Goal: Complete application form: Complete application form

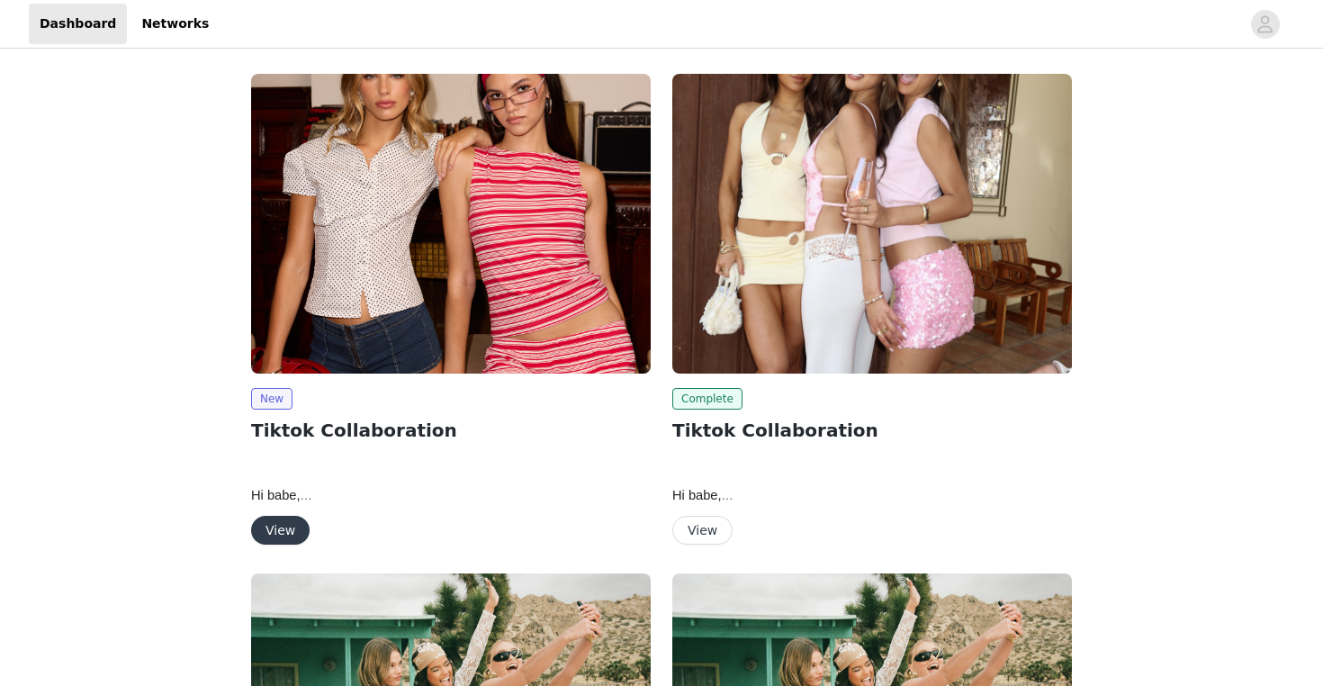
click at [288, 531] on button "View" at bounding box center [280, 530] width 58 height 29
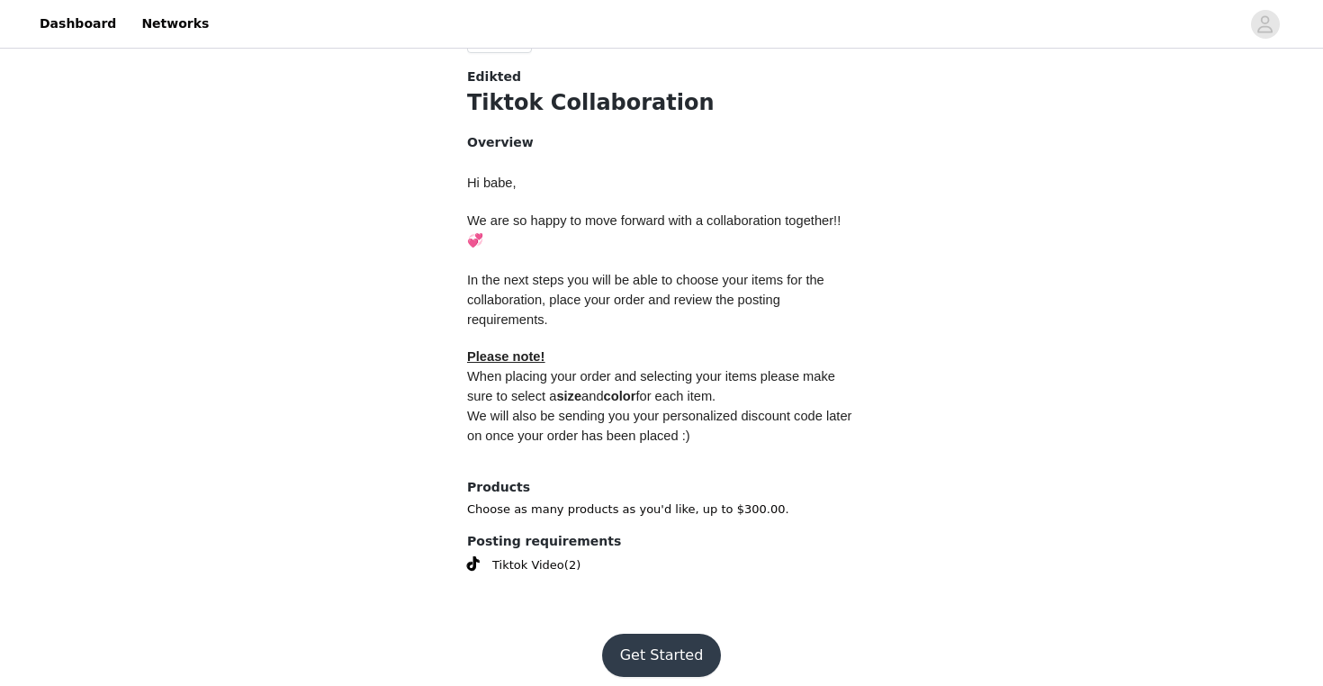
click at [632, 643] on button "Get Started" at bounding box center [662, 655] width 120 height 43
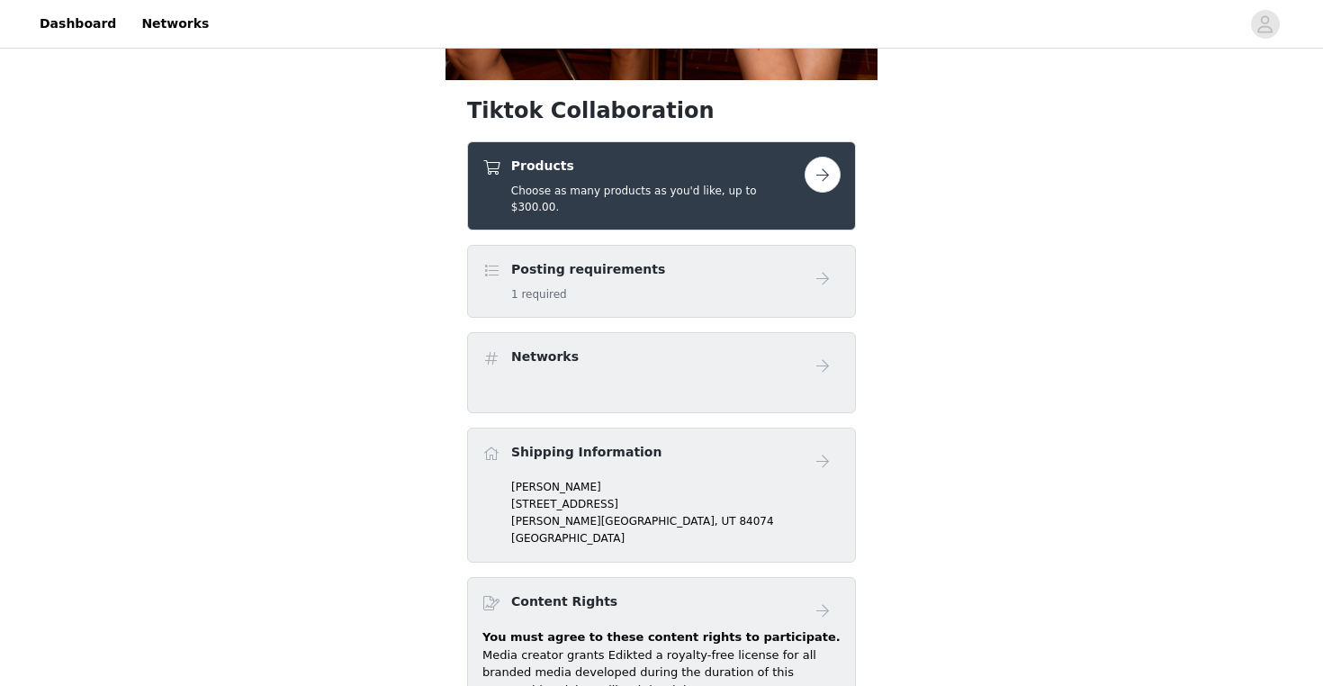
scroll to position [634, 0]
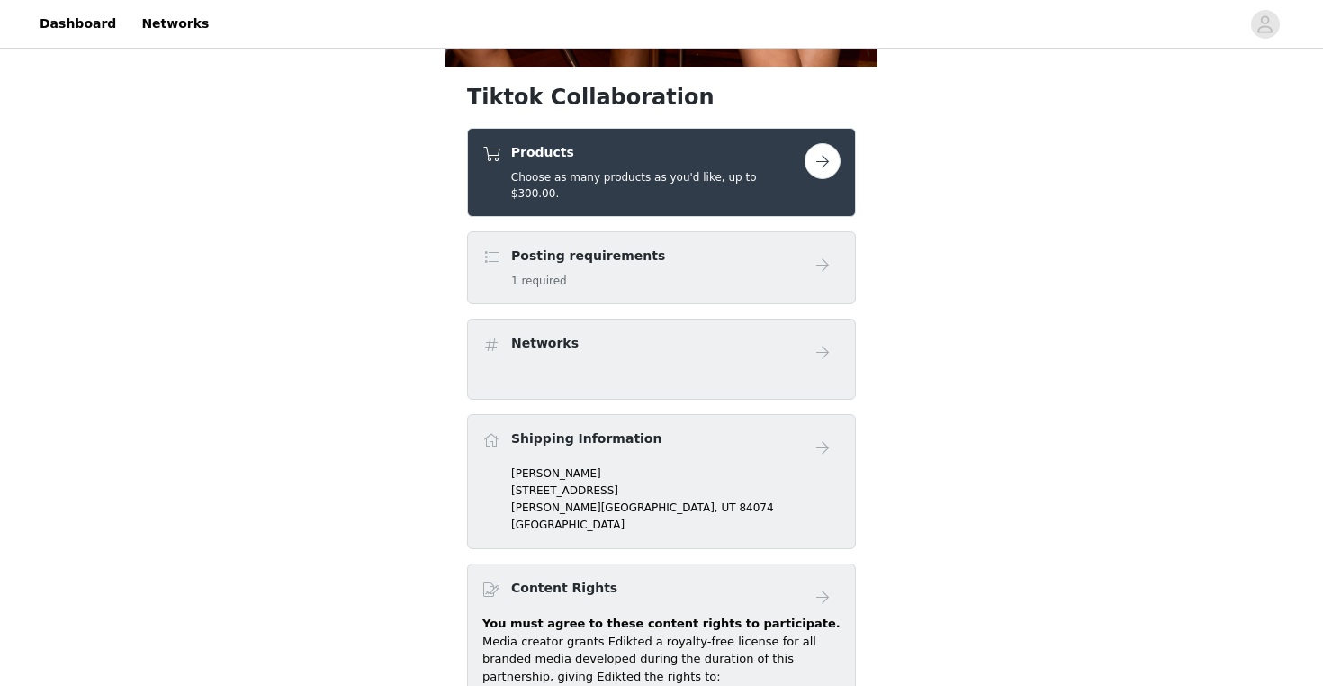
click at [811, 165] on button "button" at bounding box center [823, 161] width 36 height 36
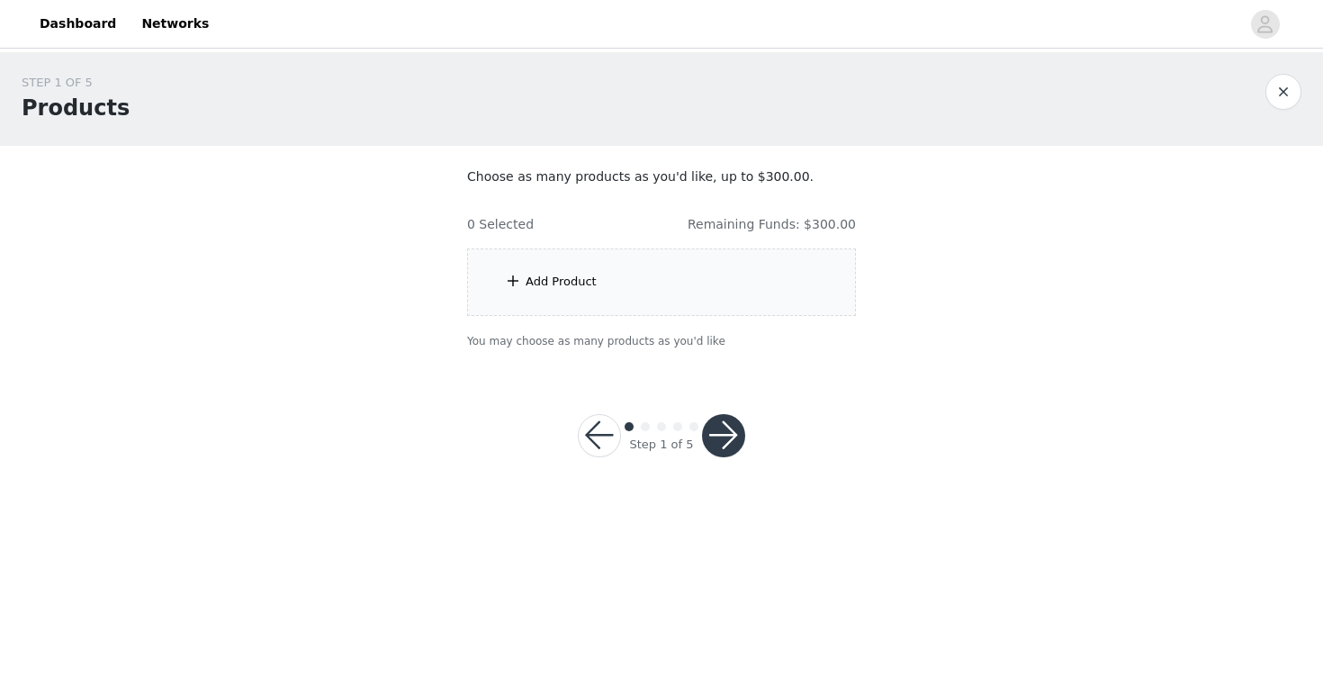
click at [739, 300] on div "Add Product" at bounding box center [661, 281] width 389 height 67
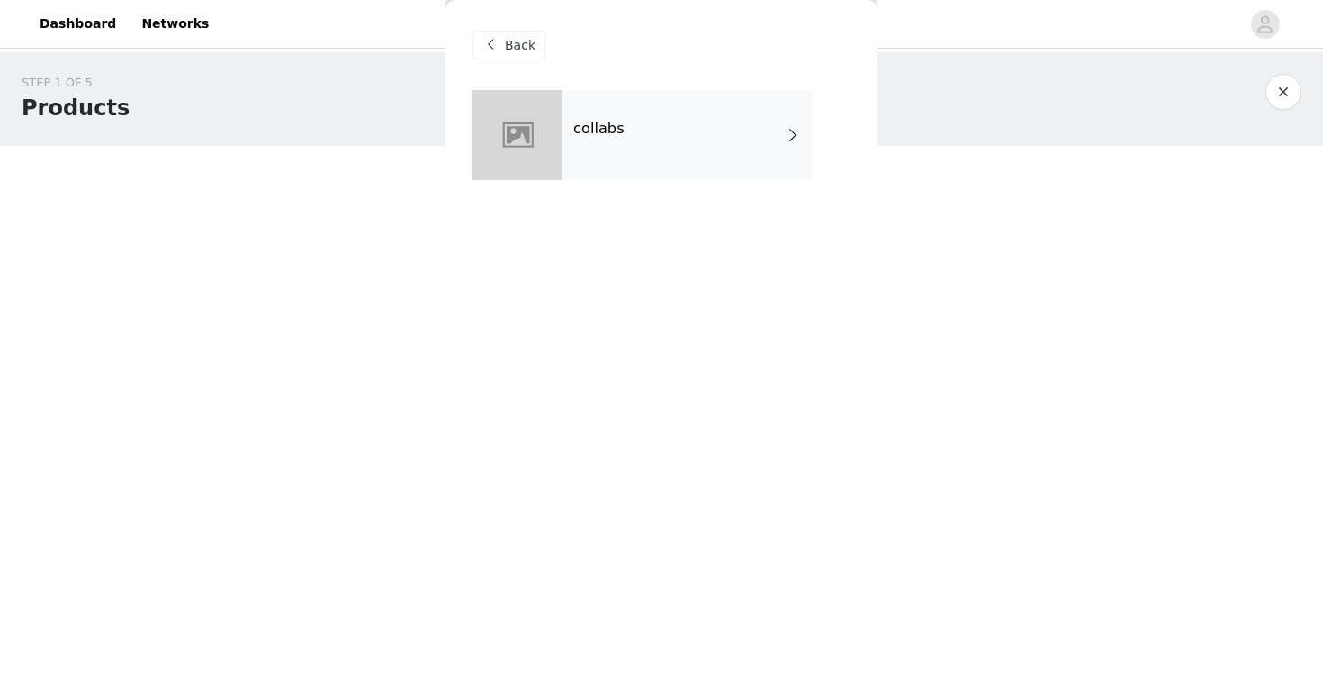
click at [509, 46] on span "Back" at bounding box center [520, 45] width 31 height 19
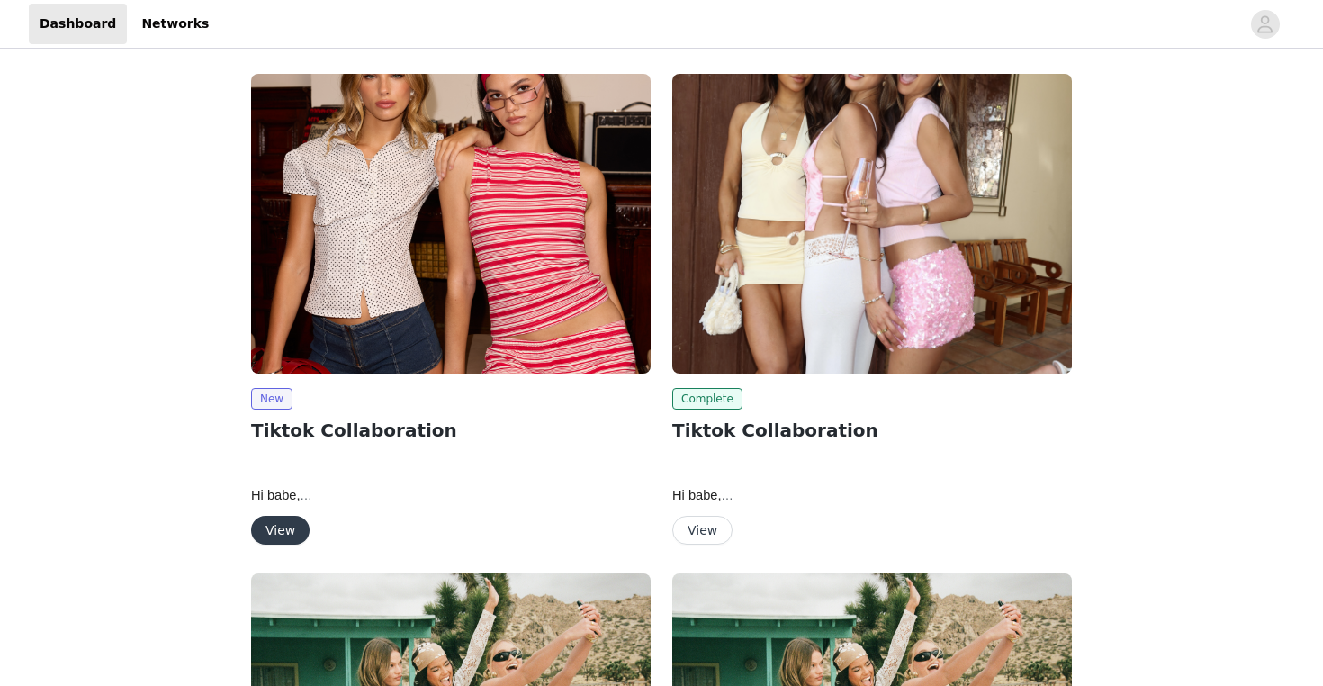
click at [296, 522] on button "View" at bounding box center [280, 530] width 58 height 29
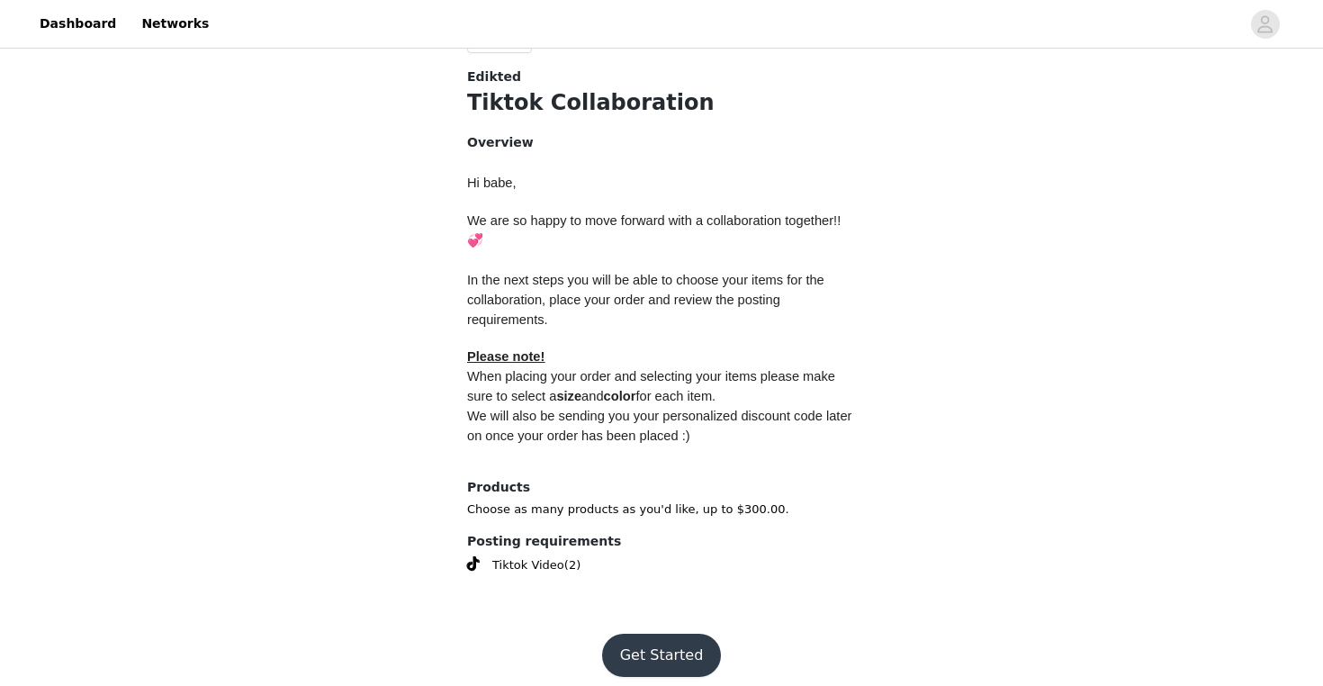
click at [664, 648] on button "Get Started" at bounding box center [662, 655] width 120 height 43
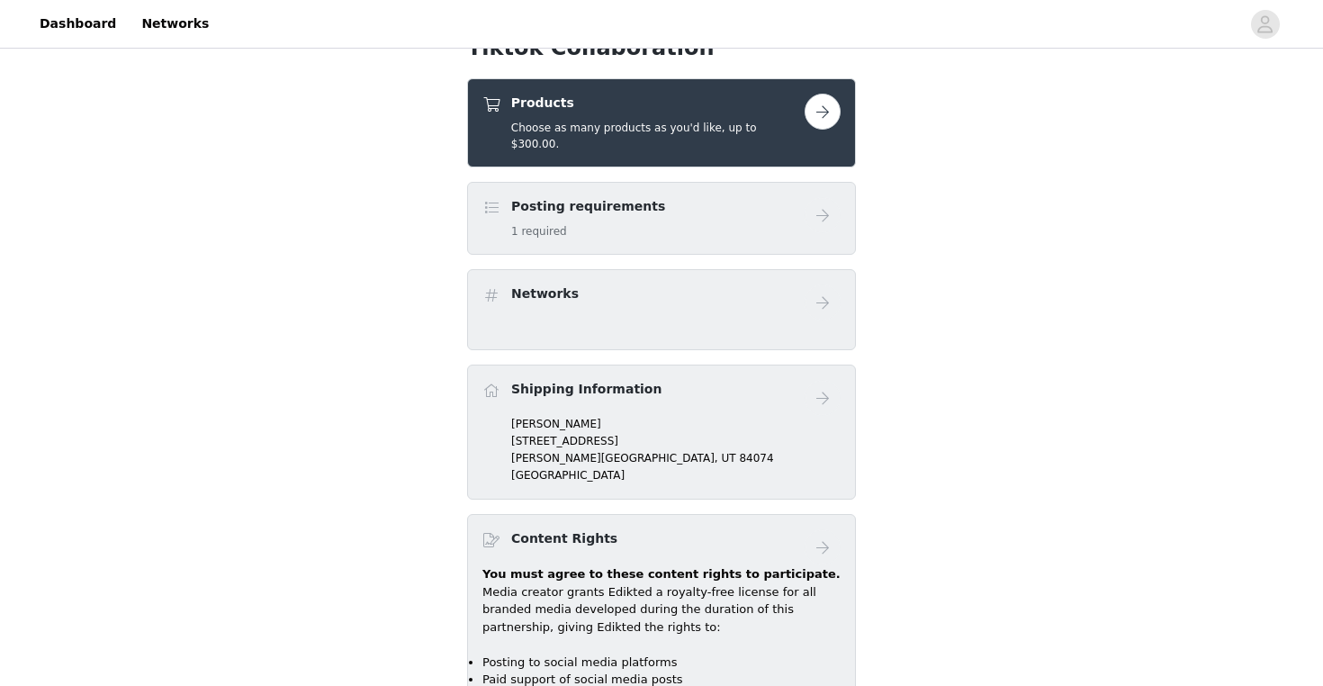
scroll to position [685, 0]
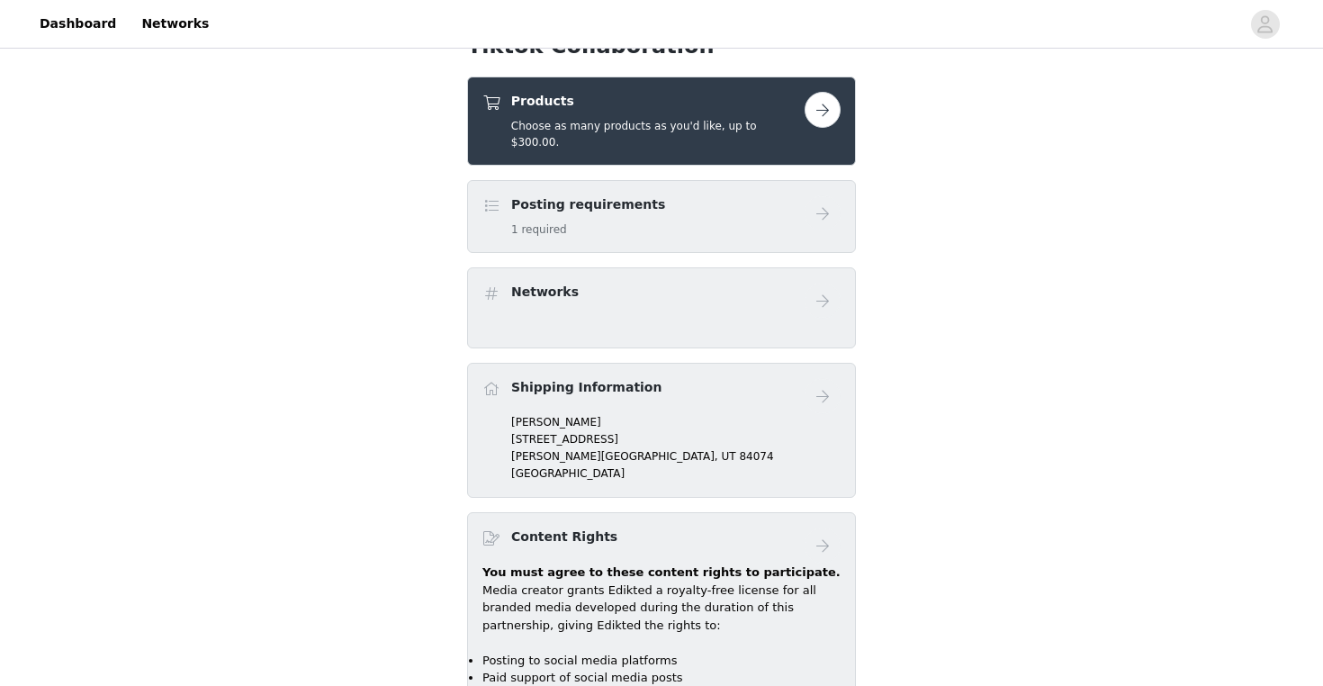
click at [812, 119] on button "button" at bounding box center [823, 110] width 36 height 36
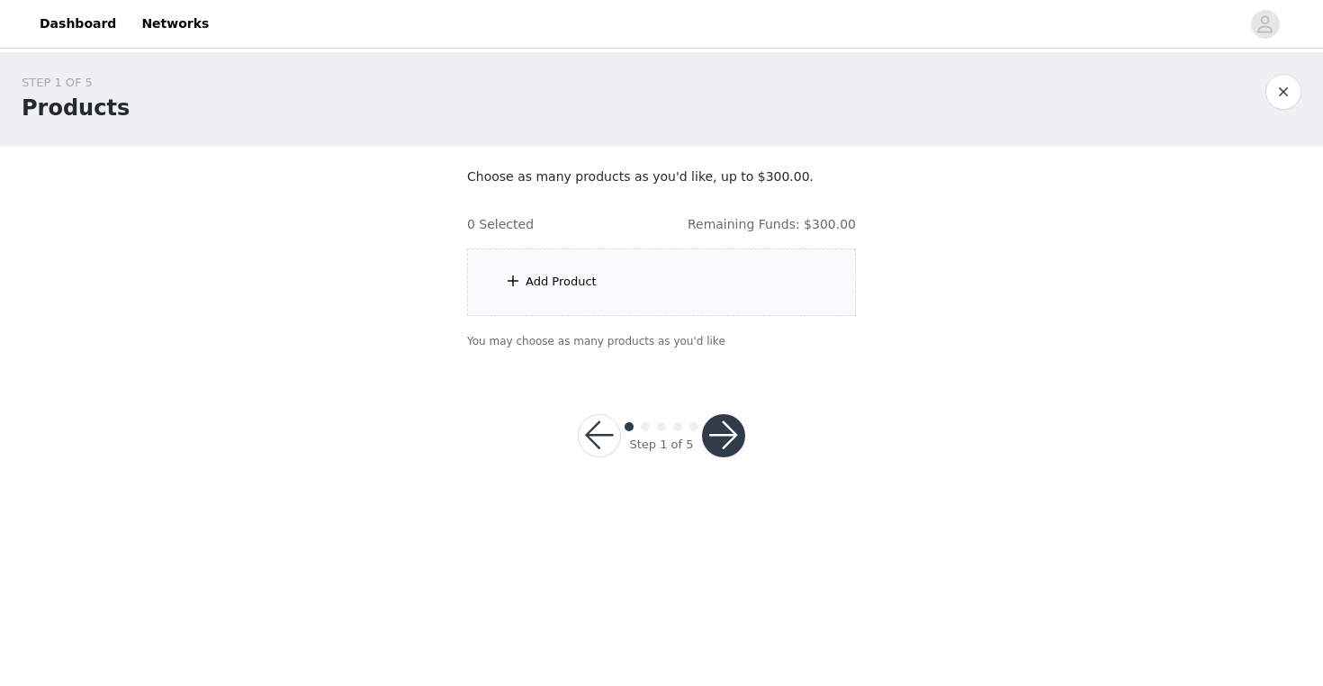
click at [708, 293] on div "Add Product" at bounding box center [661, 281] width 389 height 67
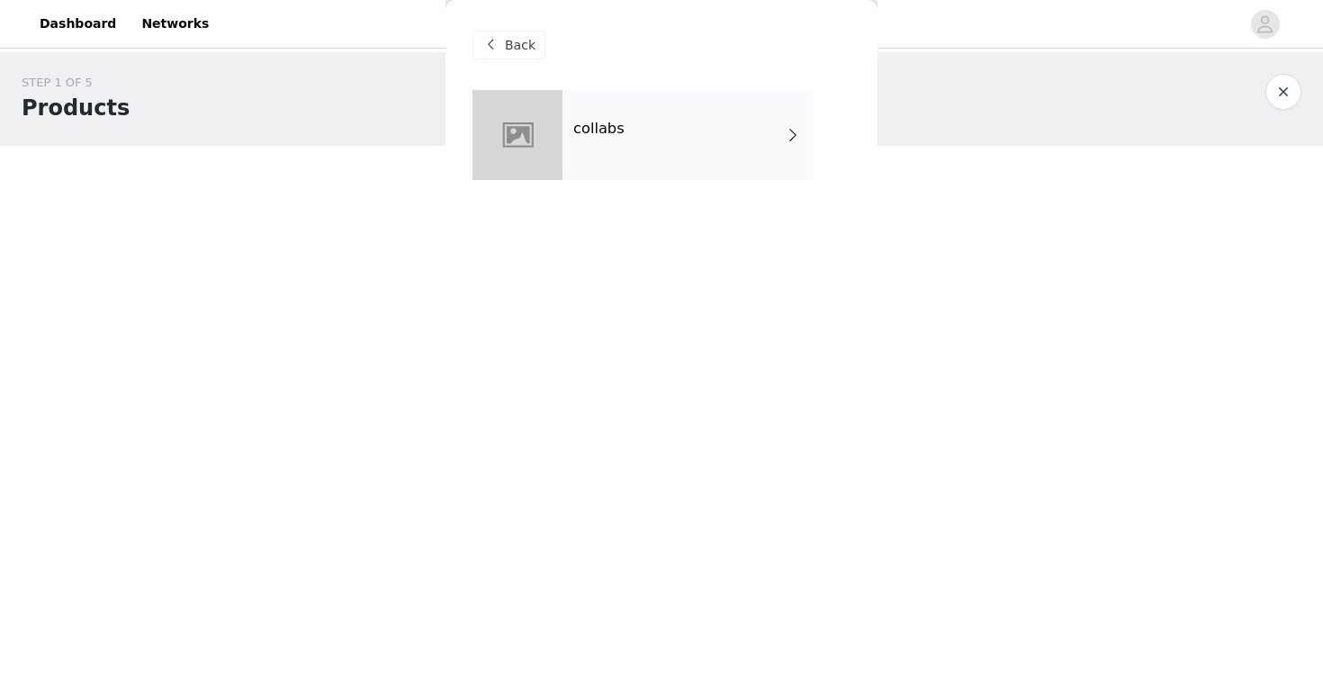
click at [625, 144] on div "collabs" at bounding box center [687, 135] width 250 height 90
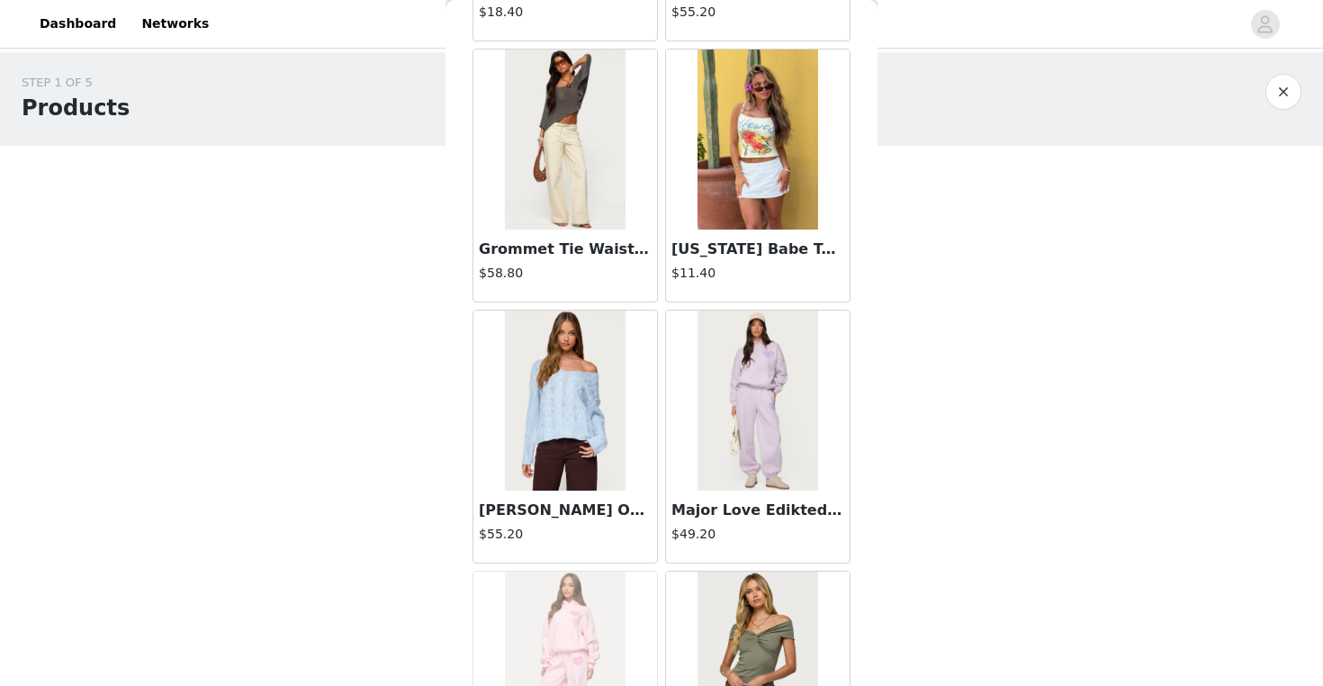
scroll to position [1053, 0]
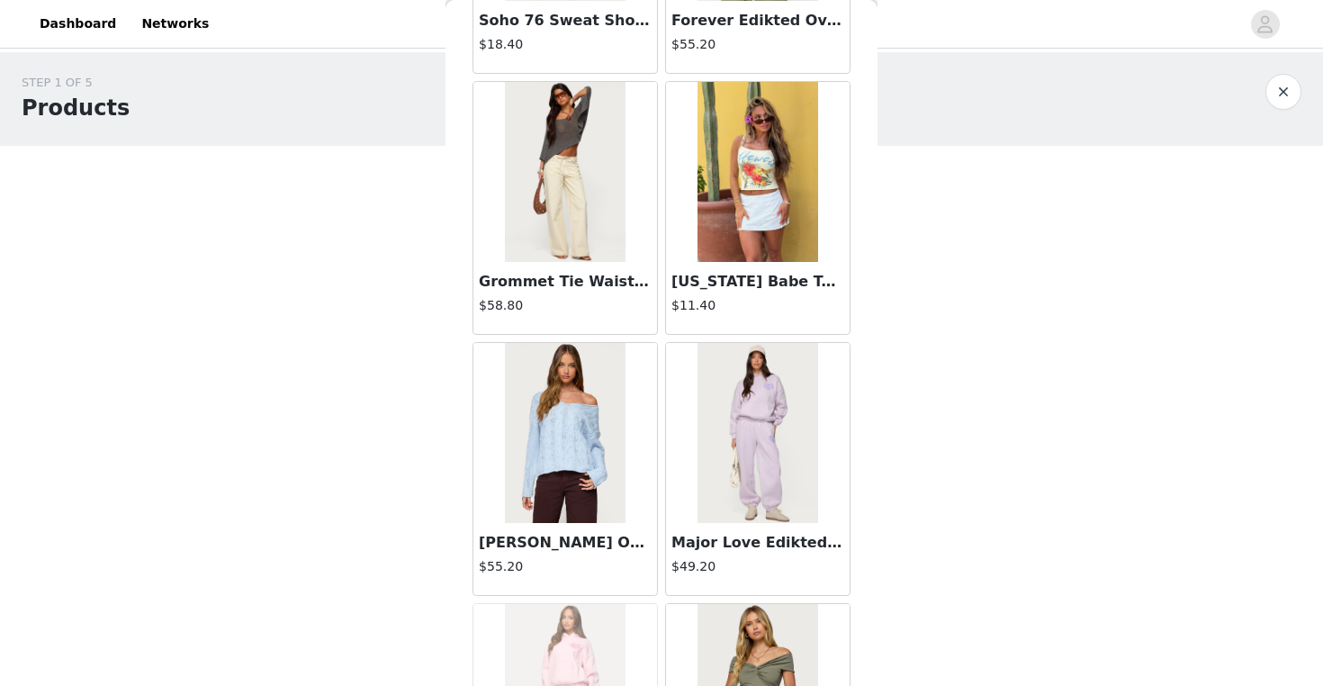
click at [556, 192] on img at bounding box center [565, 172] width 120 height 180
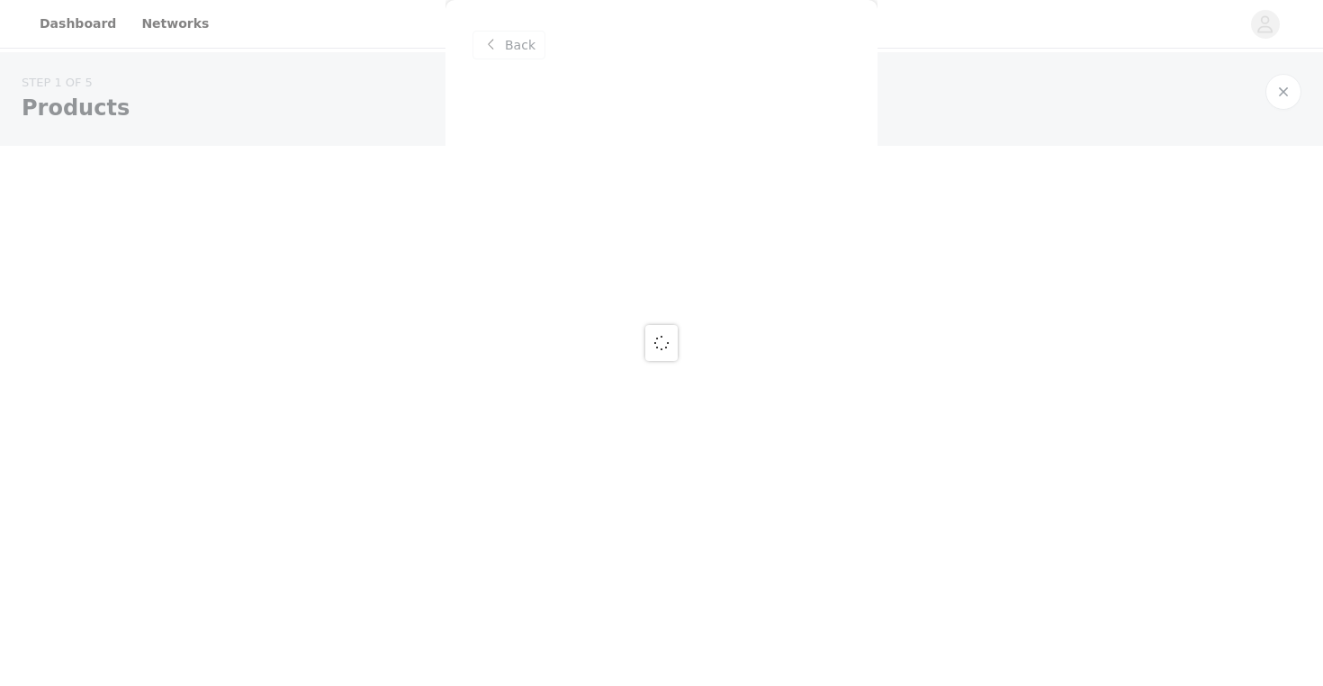
scroll to position [0, 0]
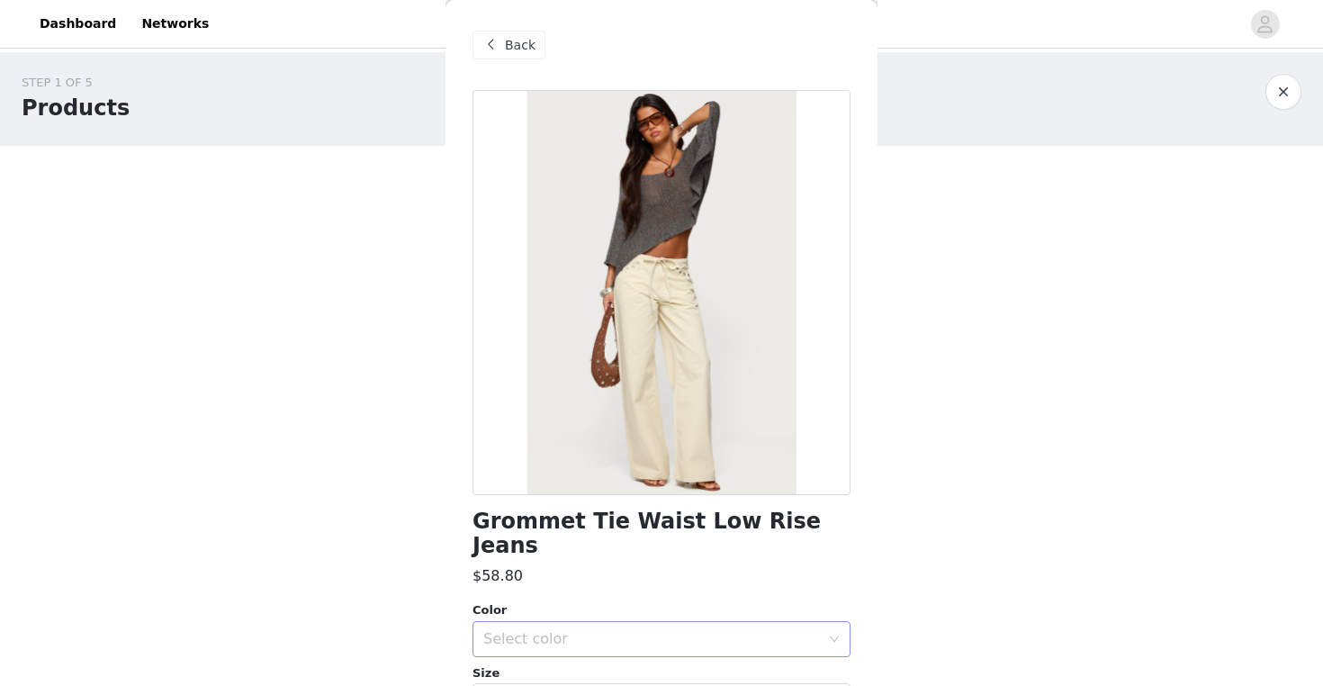
click at [612, 630] on div "Select color" at bounding box center [651, 639] width 337 height 18
click at [618, 649] on li "BEIGE" at bounding box center [661, 653] width 378 height 29
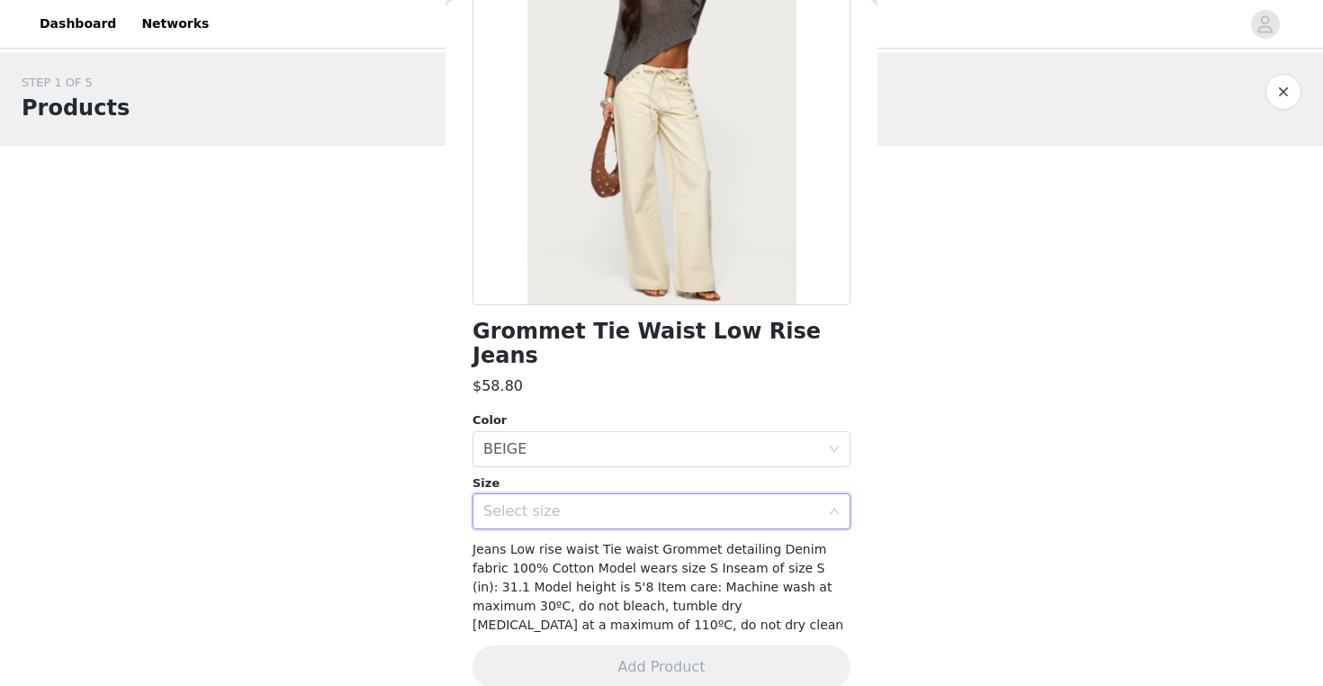
scroll to position [189, 0]
click at [598, 503] on div "Select size" at bounding box center [651, 512] width 337 height 18
click at [540, 499] on div "Select size" at bounding box center [655, 512] width 345 height 34
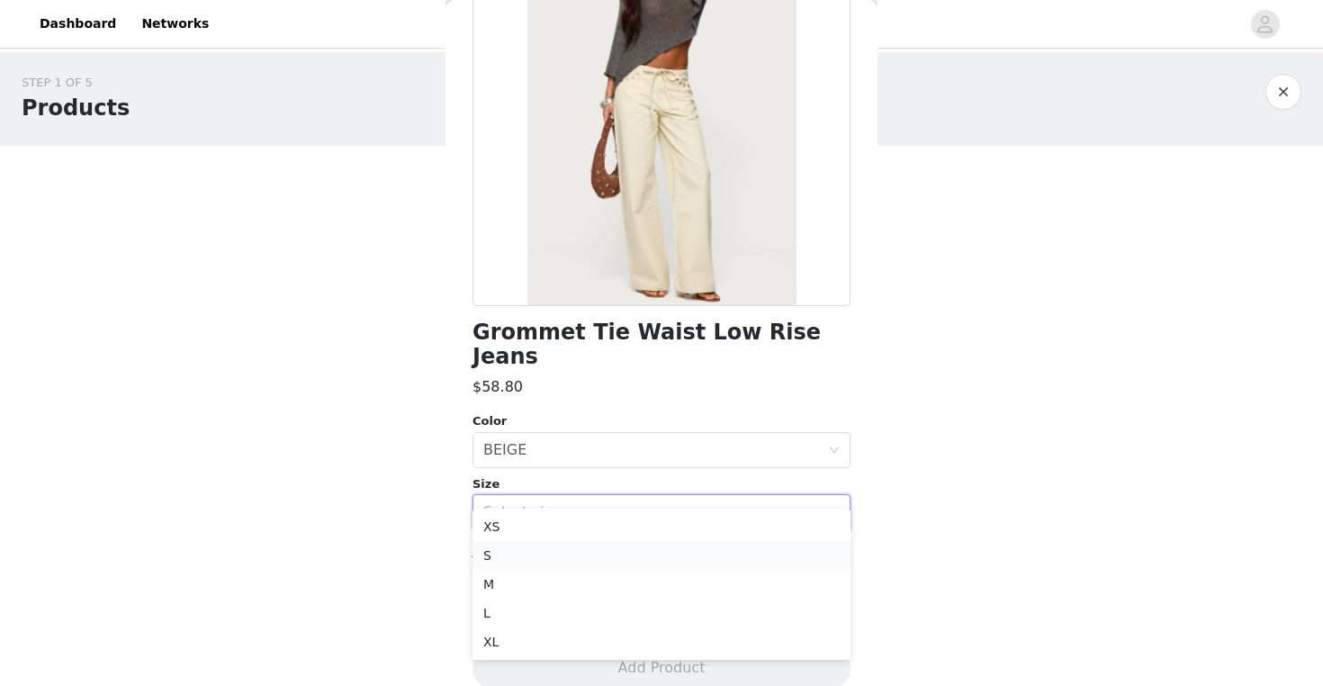
click at [590, 554] on li "S" at bounding box center [661, 555] width 378 height 29
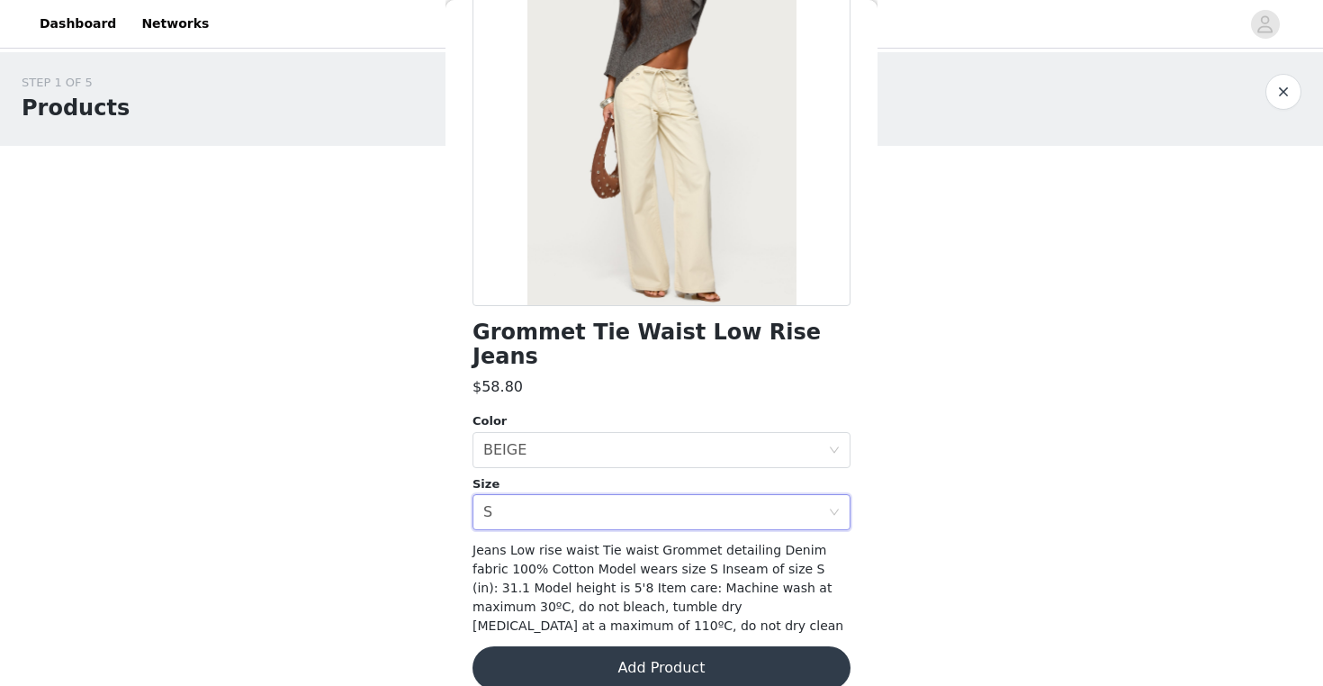
click at [606, 648] on button "Add Product" at bounding box center [661, 667] width 378 height 43
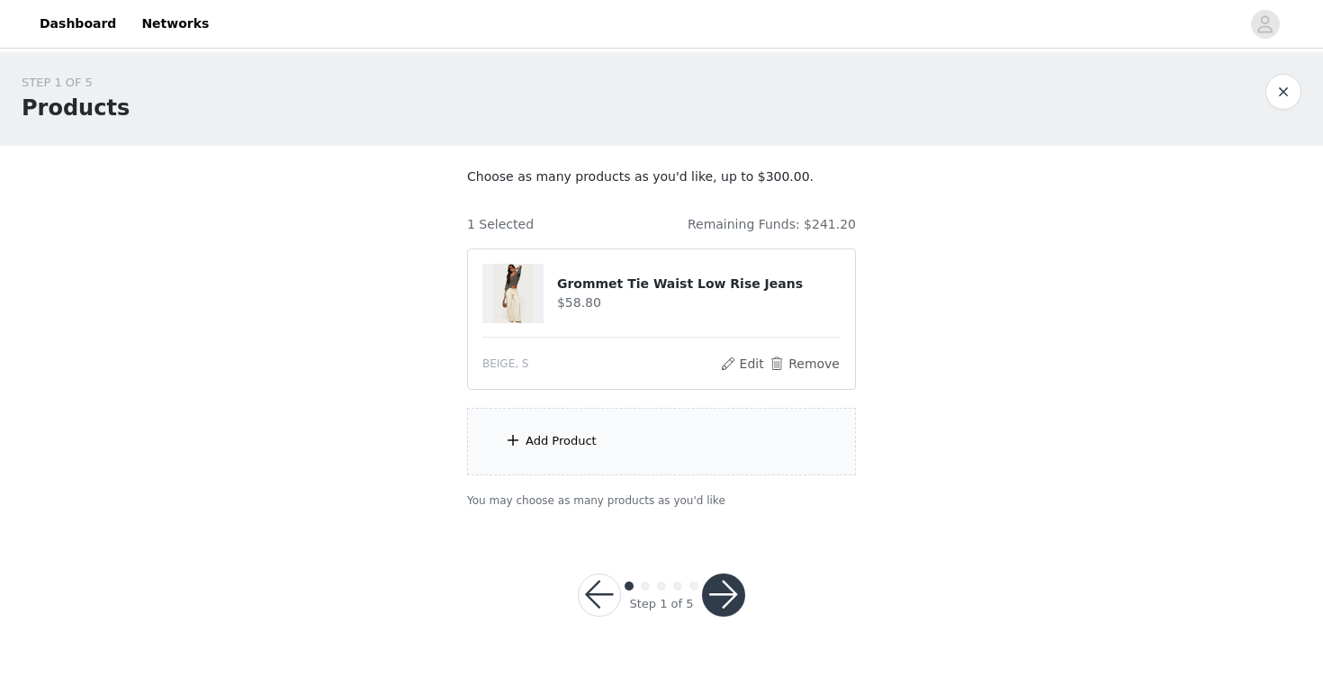
click at [712, 462] on div "Add Product" at bounding box center [661, 441] width 389 height 67
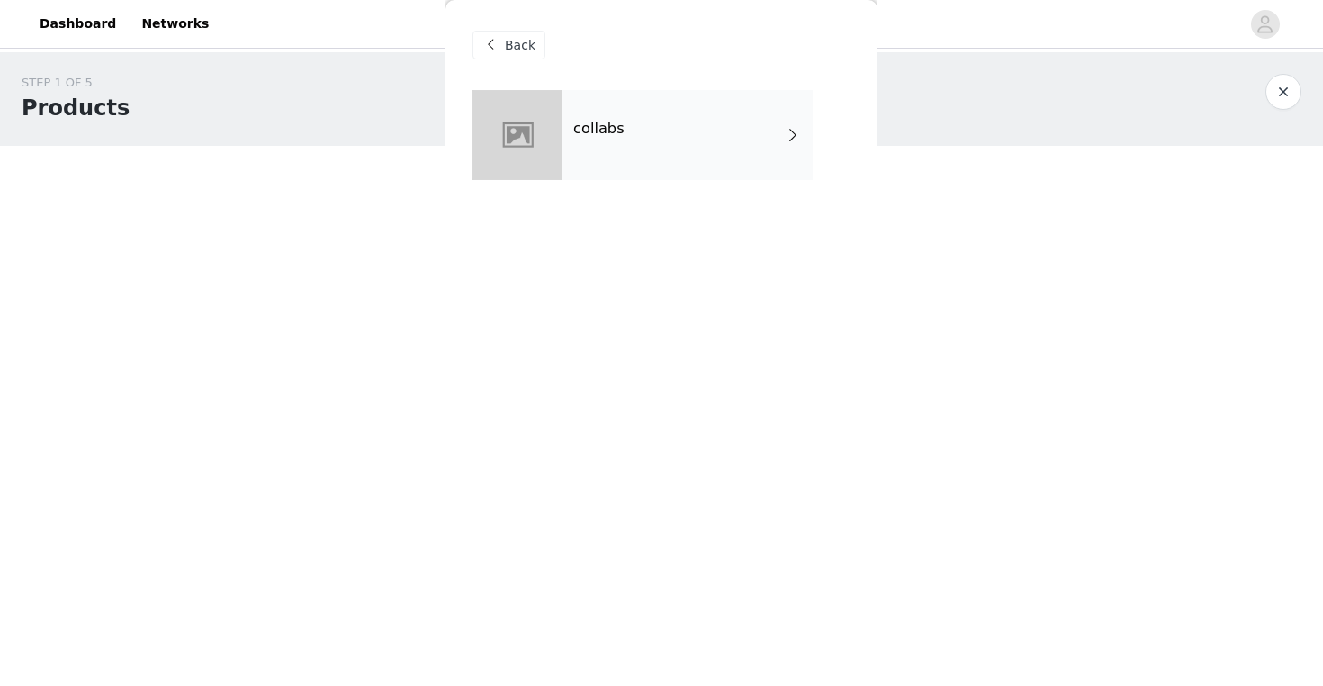
click at [729, 112] on div "collabs" at bounding box center [687, 135] width 250 height 90
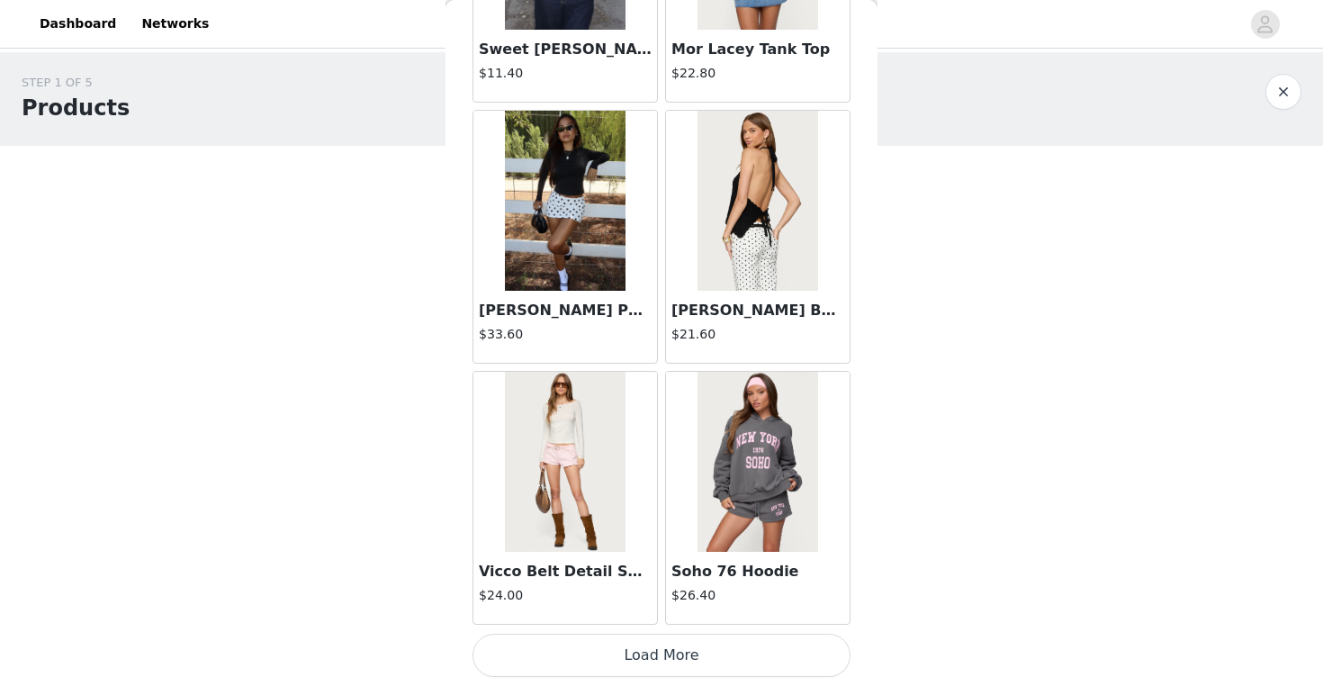
click at [667, 643] on button "Load More" at bounding box center [661, 655] width 378 height 43
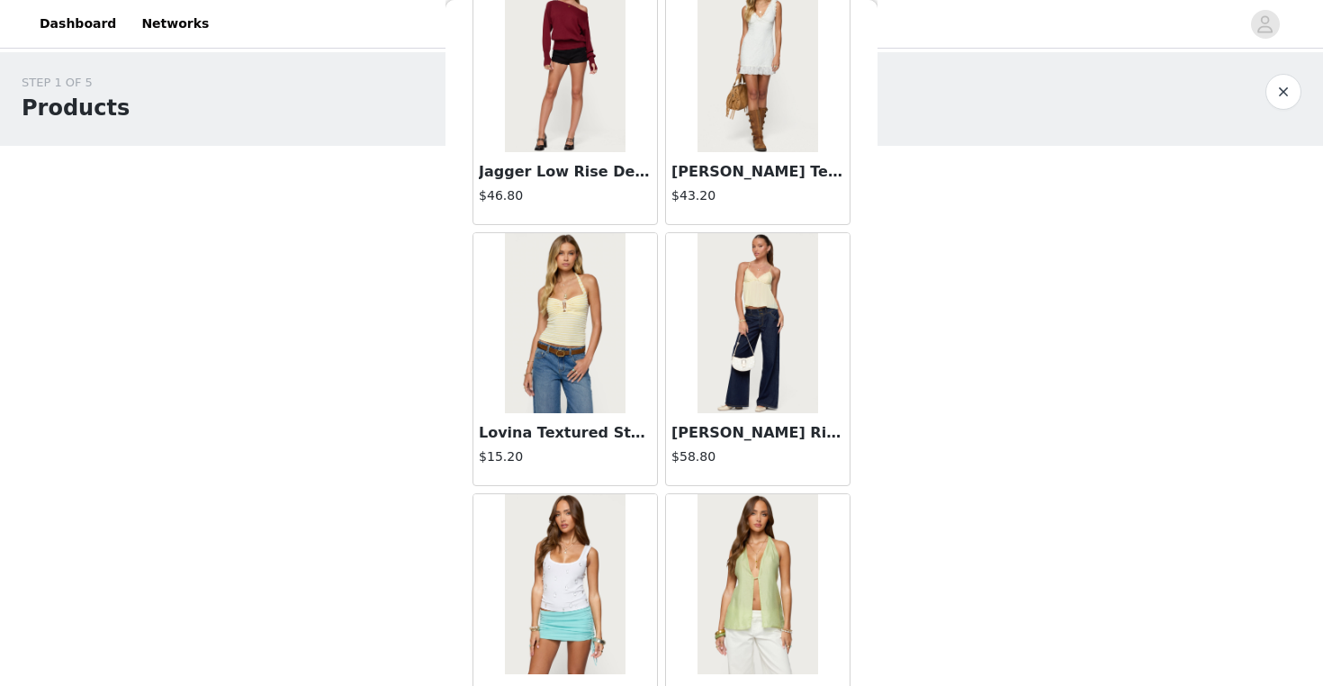
scroll to position [3276, 0]
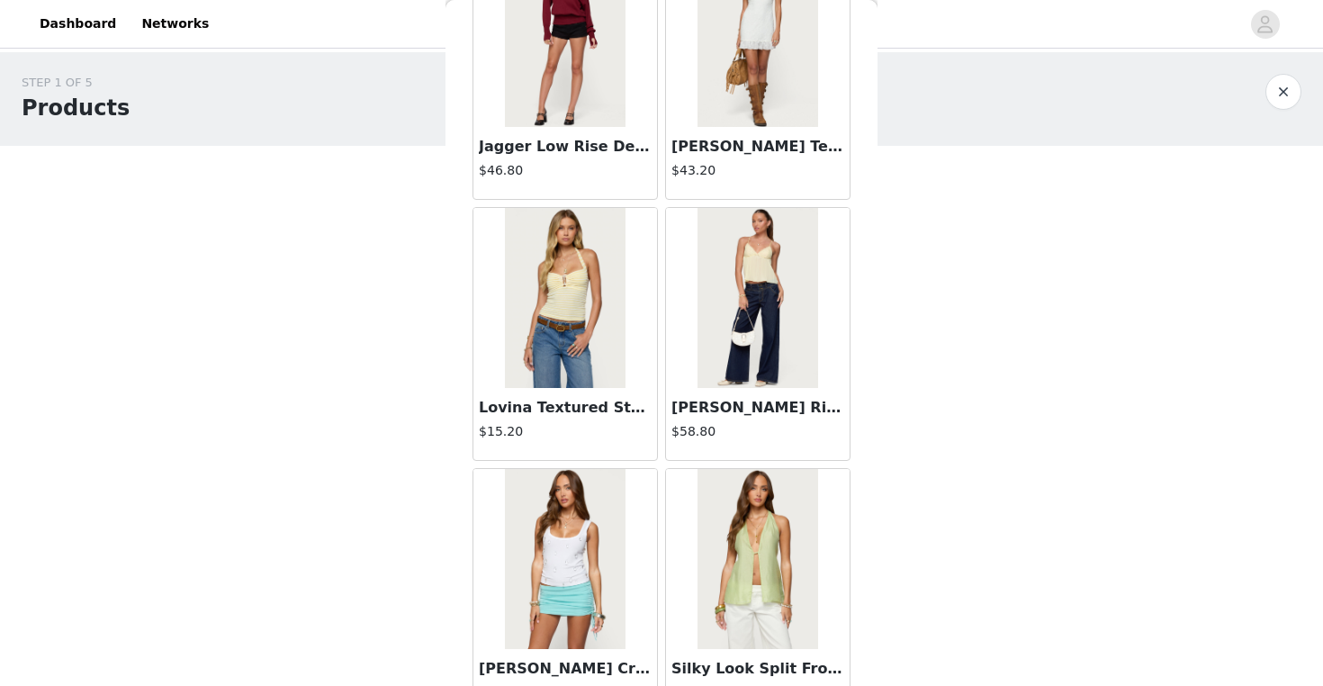
click at [767, 312] on img at bounding box center [757, 298] width 120 height 180
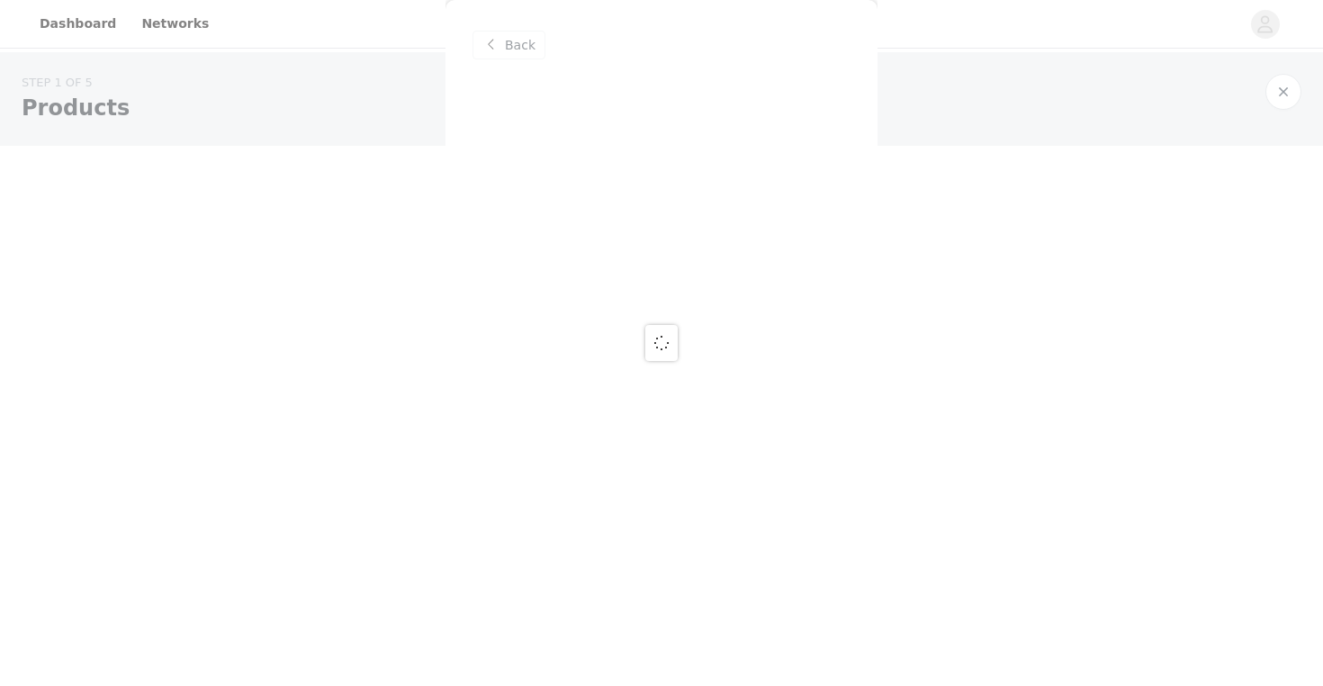
scroll to position [0, 0]
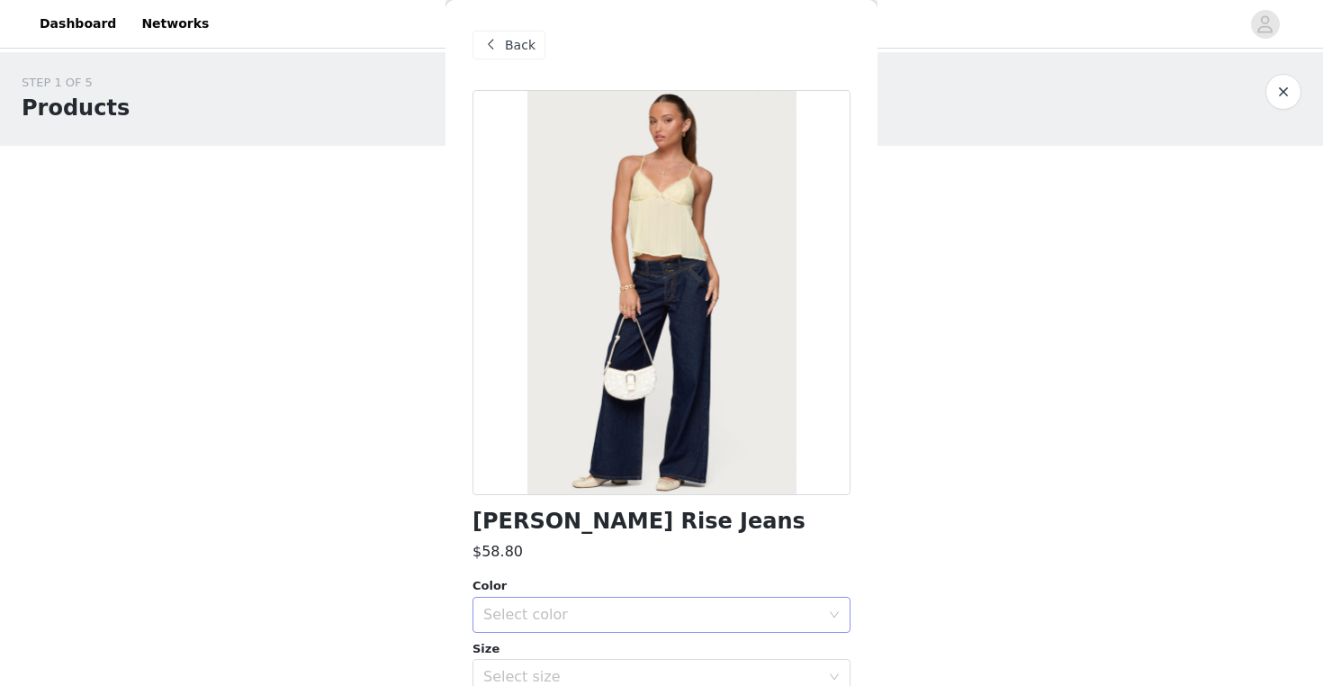
click at [735, 612] on div "Select color" at bounding box center [651, 615] width 337 height 18
click at [725, 650] on li "BLUE" at bounding box center [661, 653] width 378 height 29
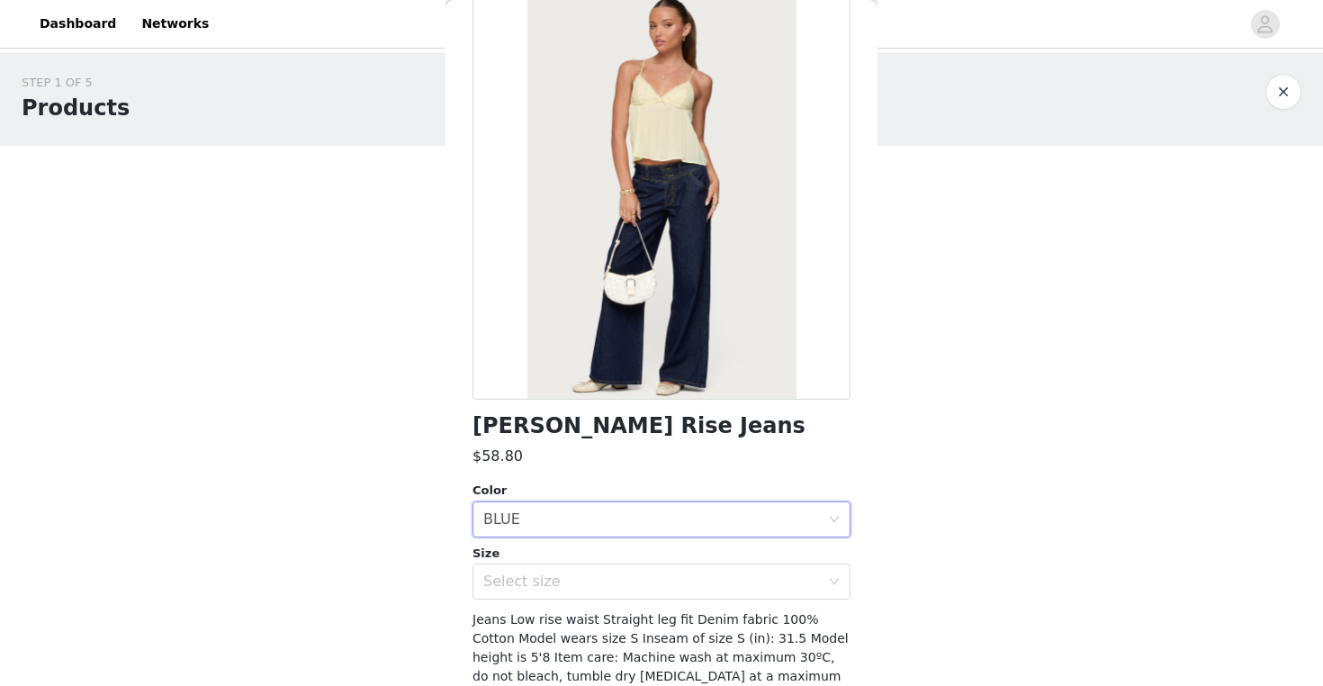
scroll to position [103, 0]
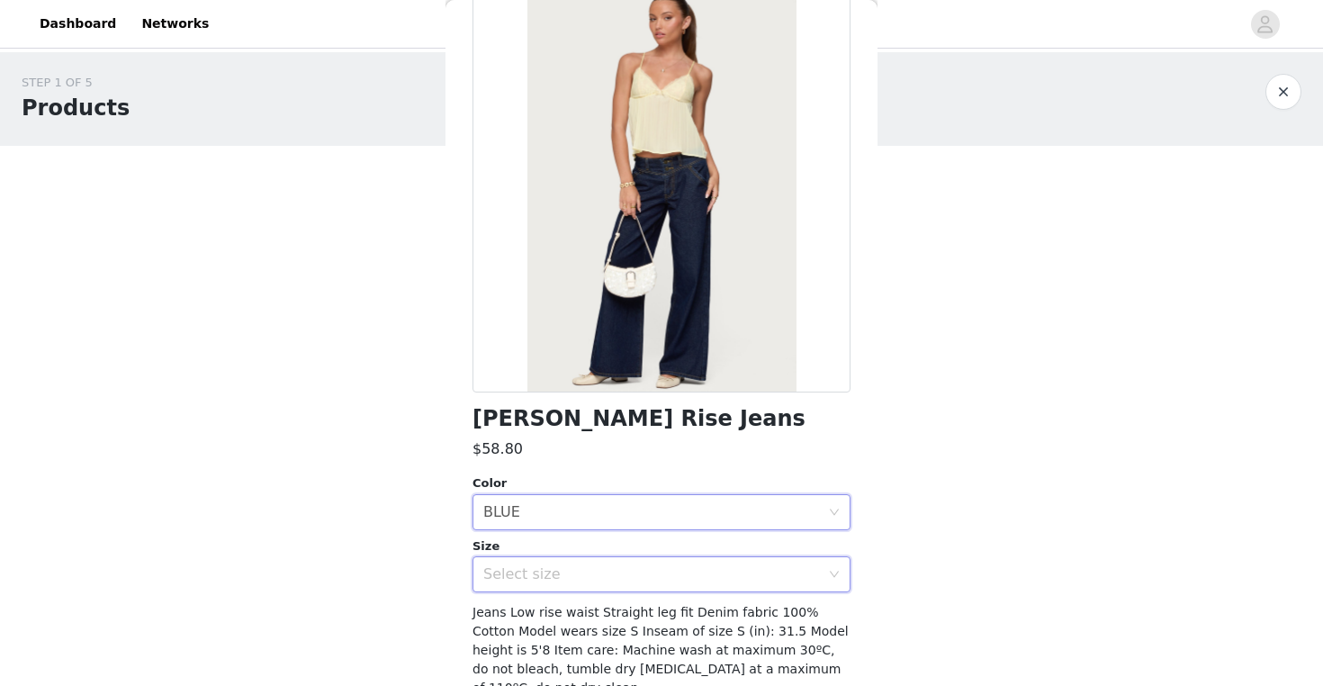
click at [712, 563] on div "Select size" at bounding box center [655, 574] width 345 height 34
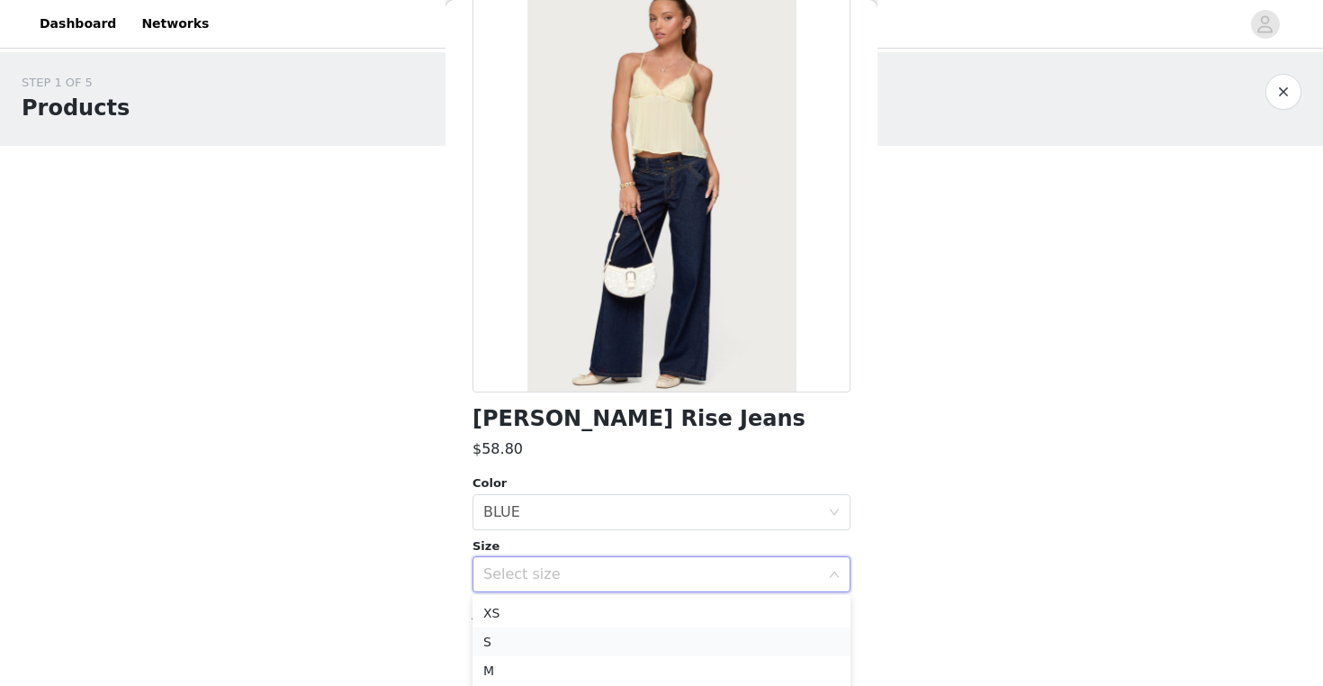
click at [583, 645] on li "S" at bounding box center [661, 641] width 378 height 29
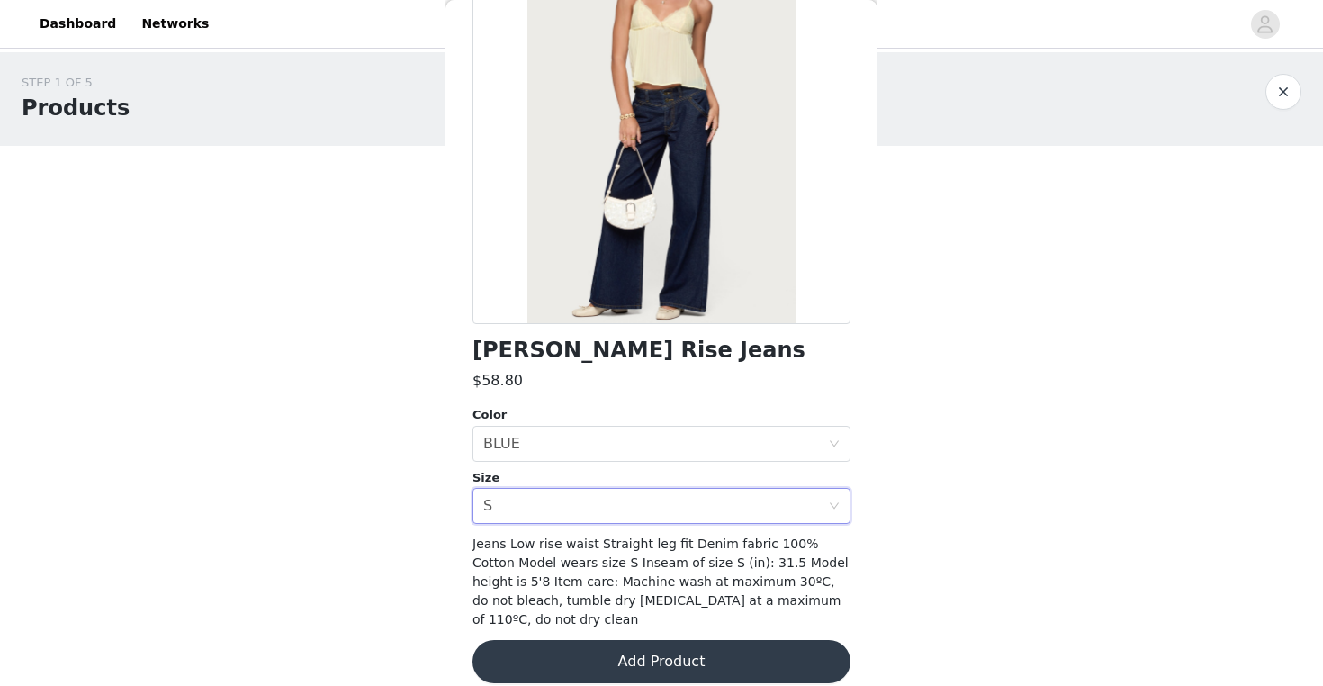
scroll to position [170, 0]
click at [634, 645] on button "Add Product" at bounding box center [661, 662] width 378 height 43
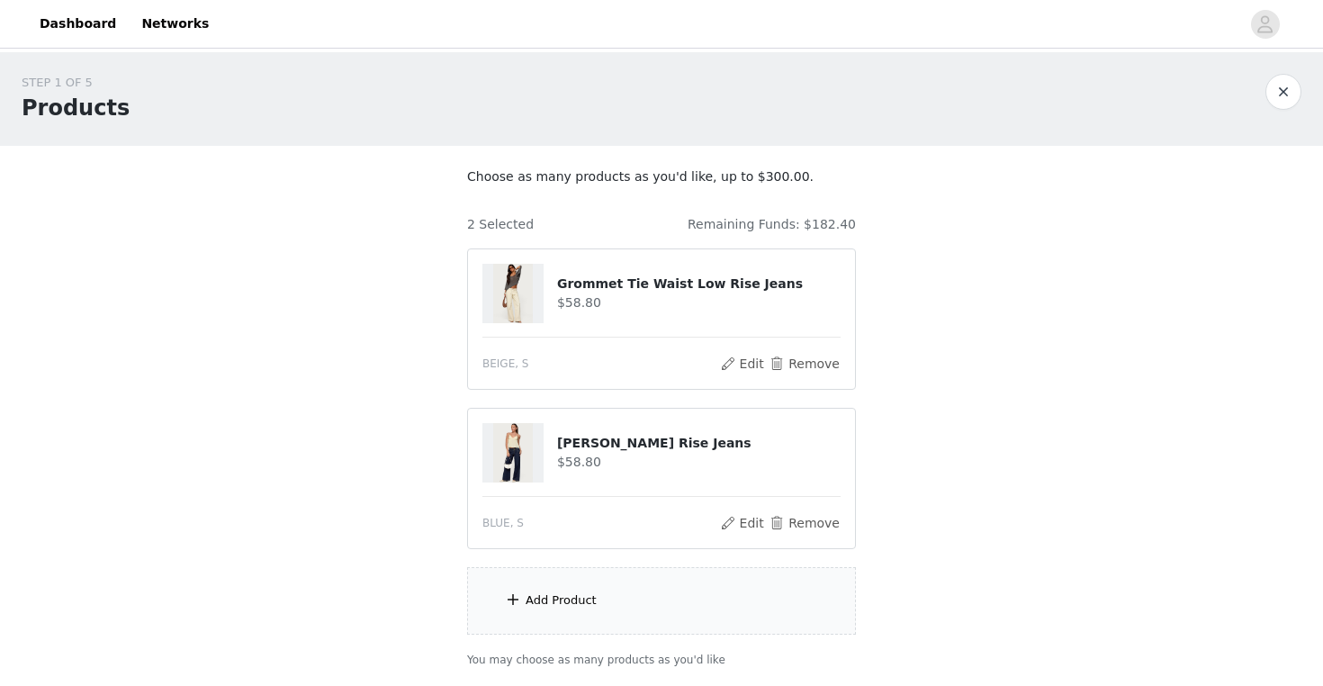
click at [599, 601] on div "Add Product" at bounding box center [661, 600] width 389 height 67
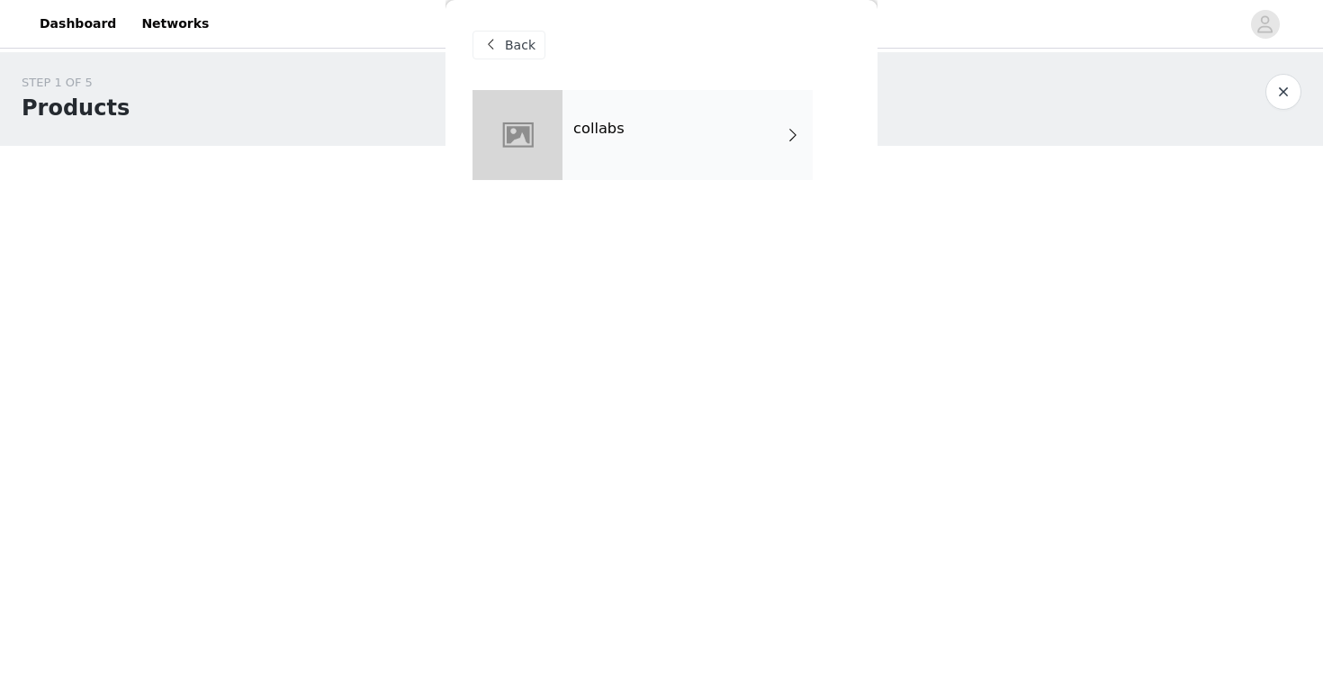
click at [695, 141] on div "collabs" at bounding box center [687, 135] width 250 height 90
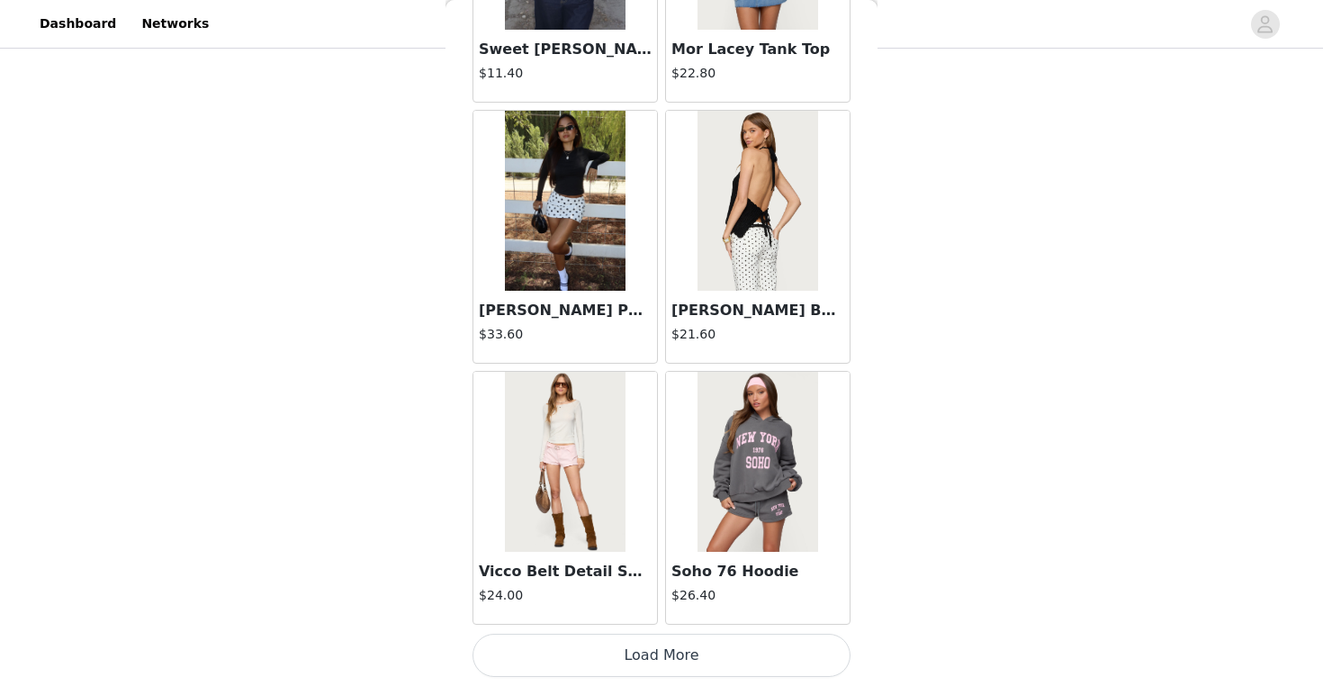
scroll to position [132, 0]
click at [657, 652] on button "Load More" at bounding box center [661, 655] width 378 height 43
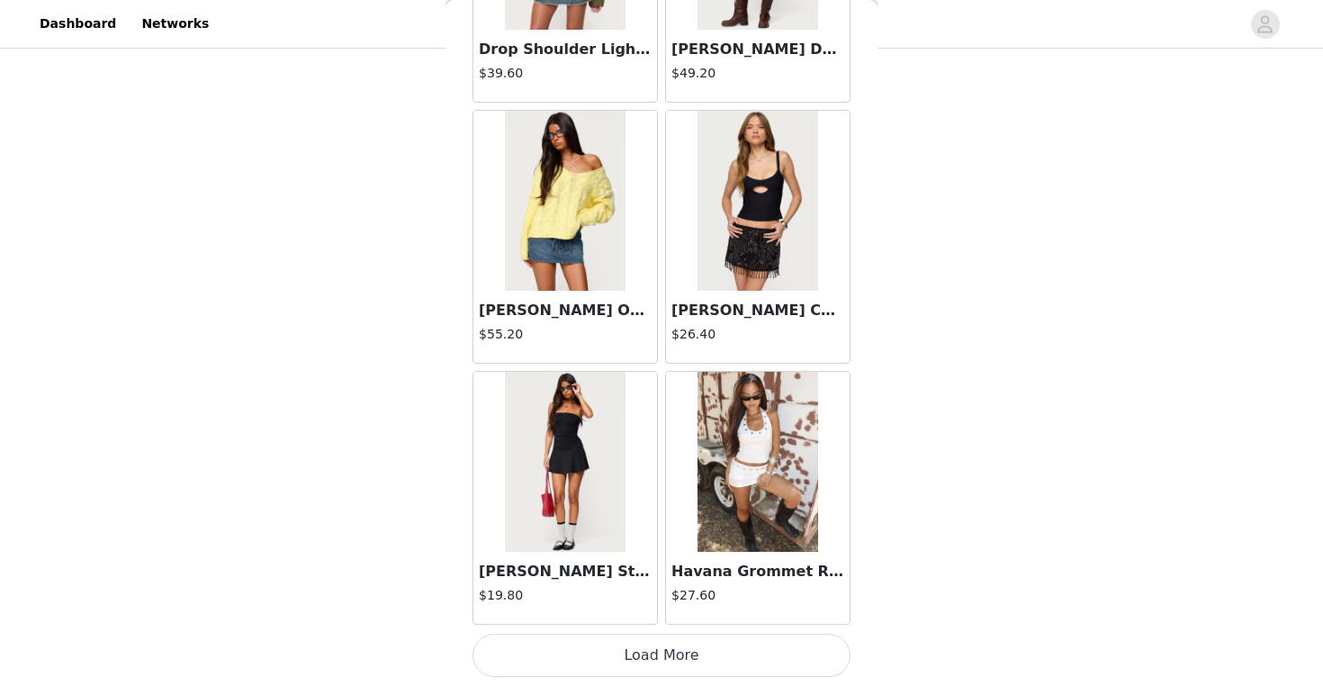
click at [672, 640] on button "Load More" at bounding box center [661, 655] width 378 height 43
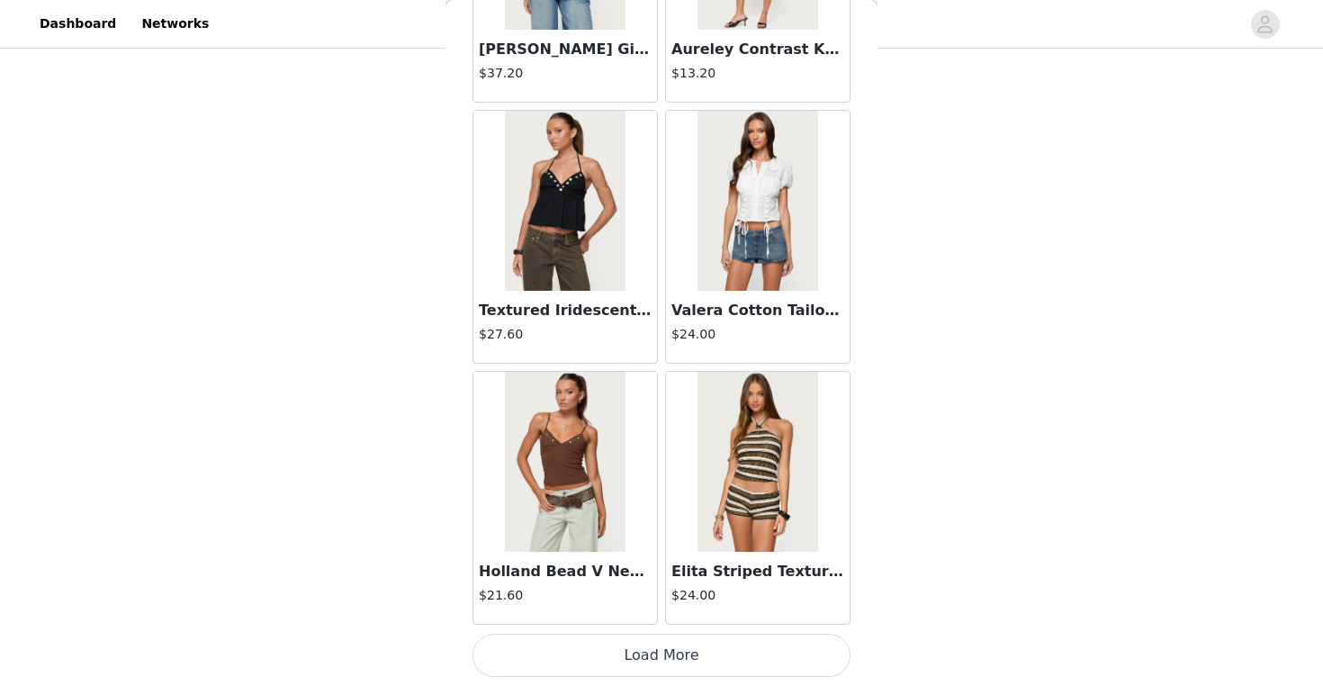
click at [681, 647] on button "Load More" at bounding box center [661, 655] width 378 height 43
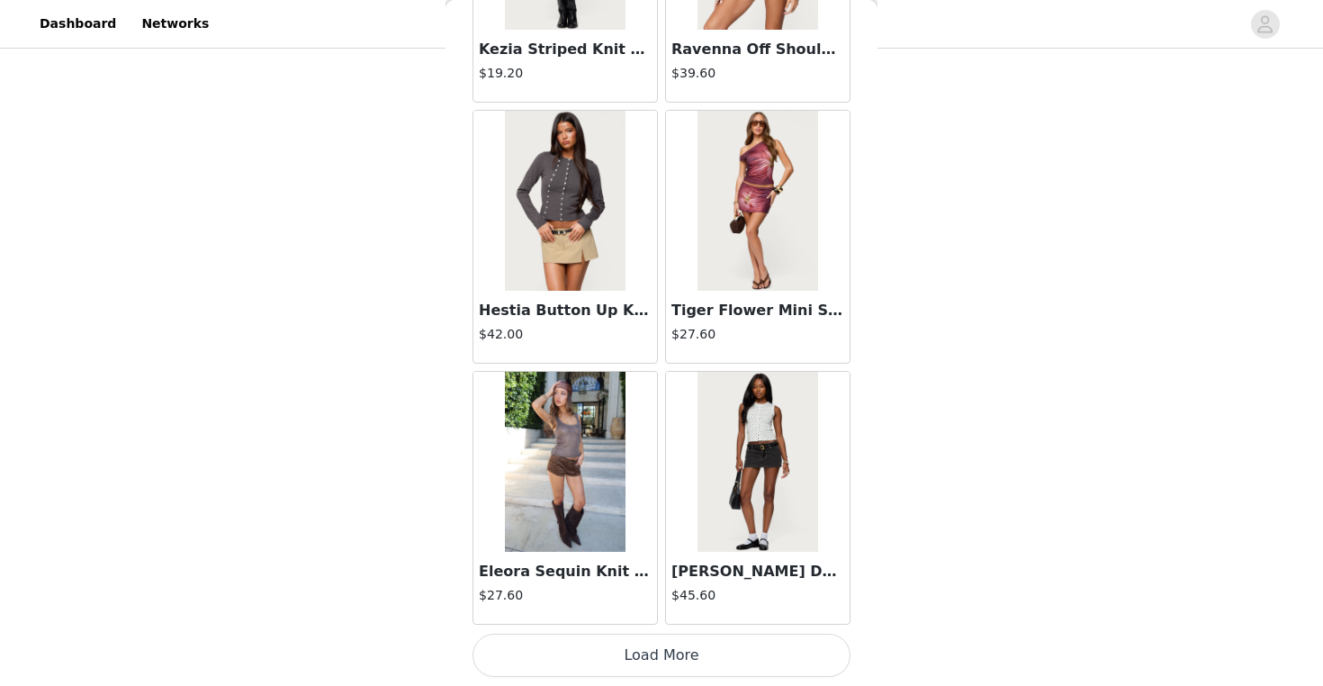
click at [697, 658] on button "Load More" at bounding box center [661, 655] width 378 height 43
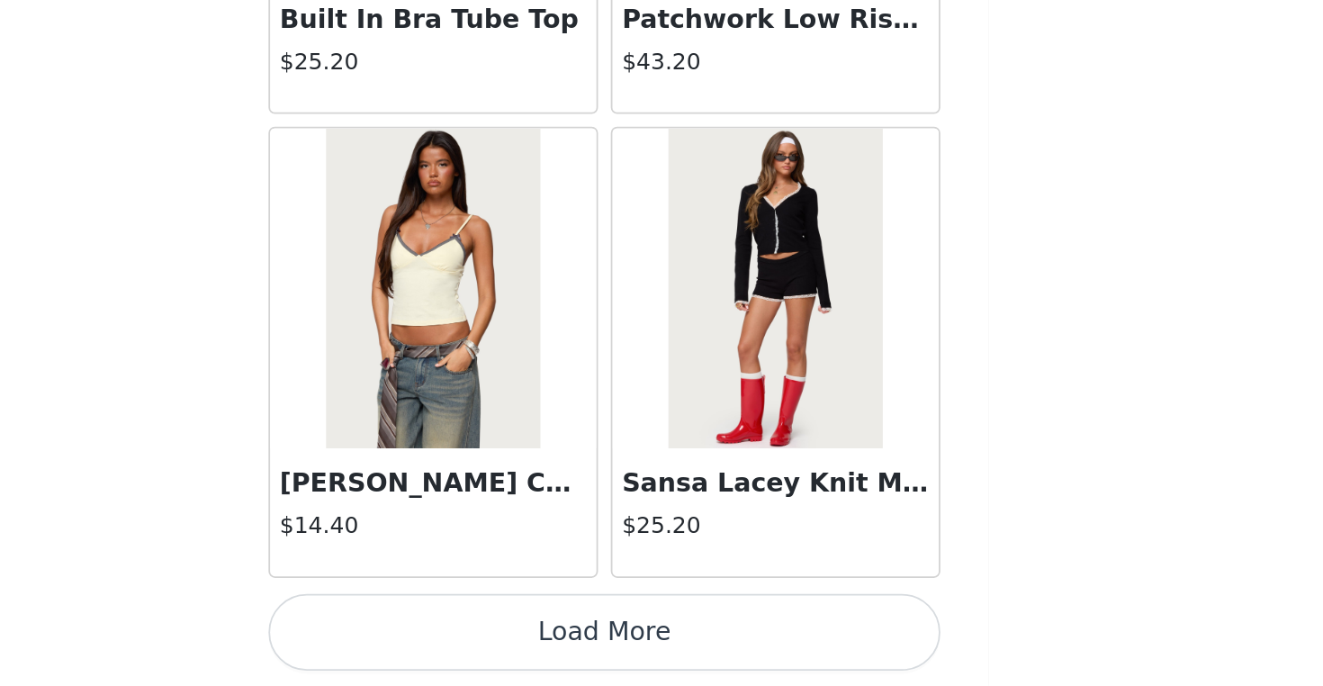
click at [472, 634] on button "Load More" at bounding box center [661, 655] width 378 height 43
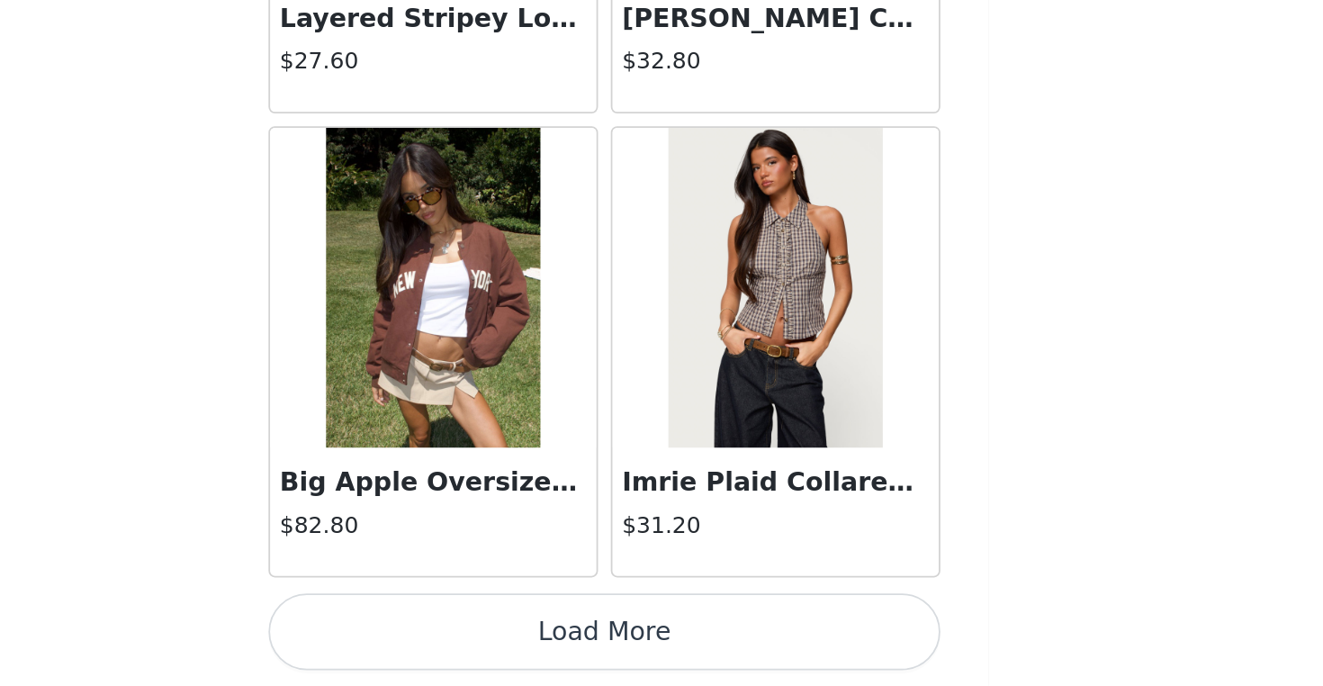
scroll to position [15117, 0]
click at [472, 634] on button "Load More" at bounding box center [661, 655] width 378 height 43
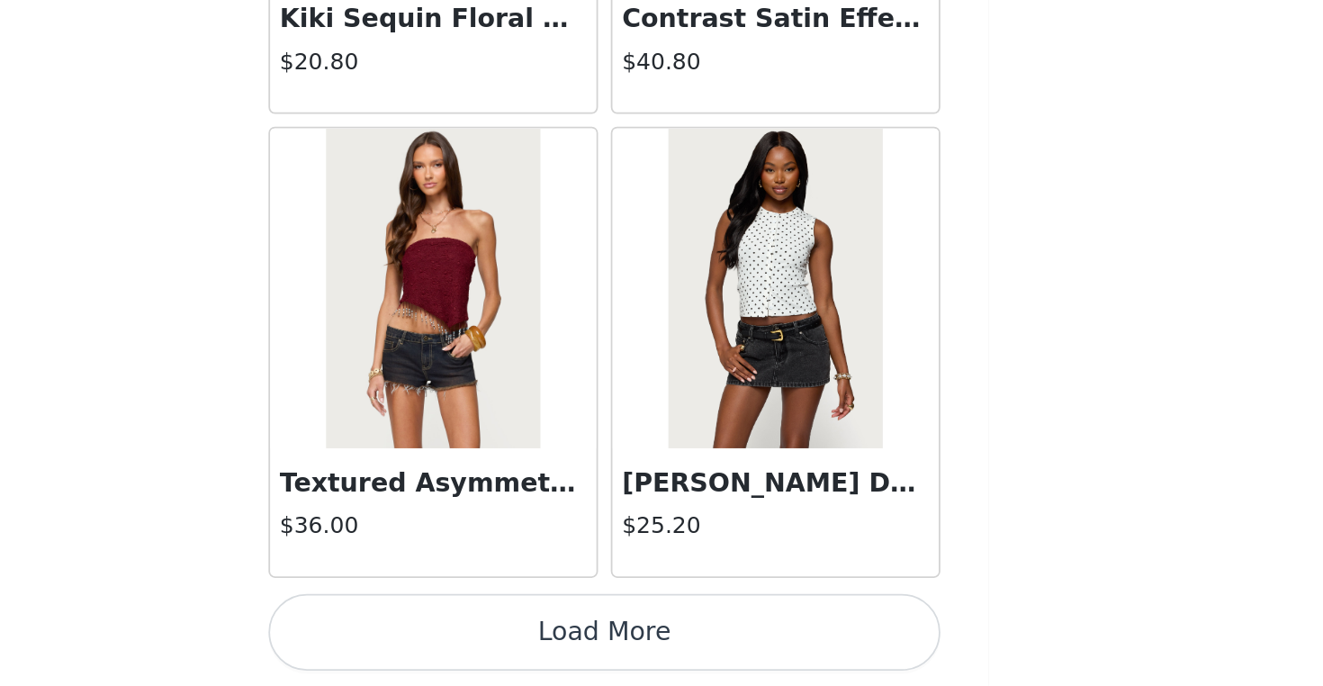
scroll to position [17727, 0]
click at [472, 634] on button "Load More" at bounding box center [661, 655] width 378 height 43
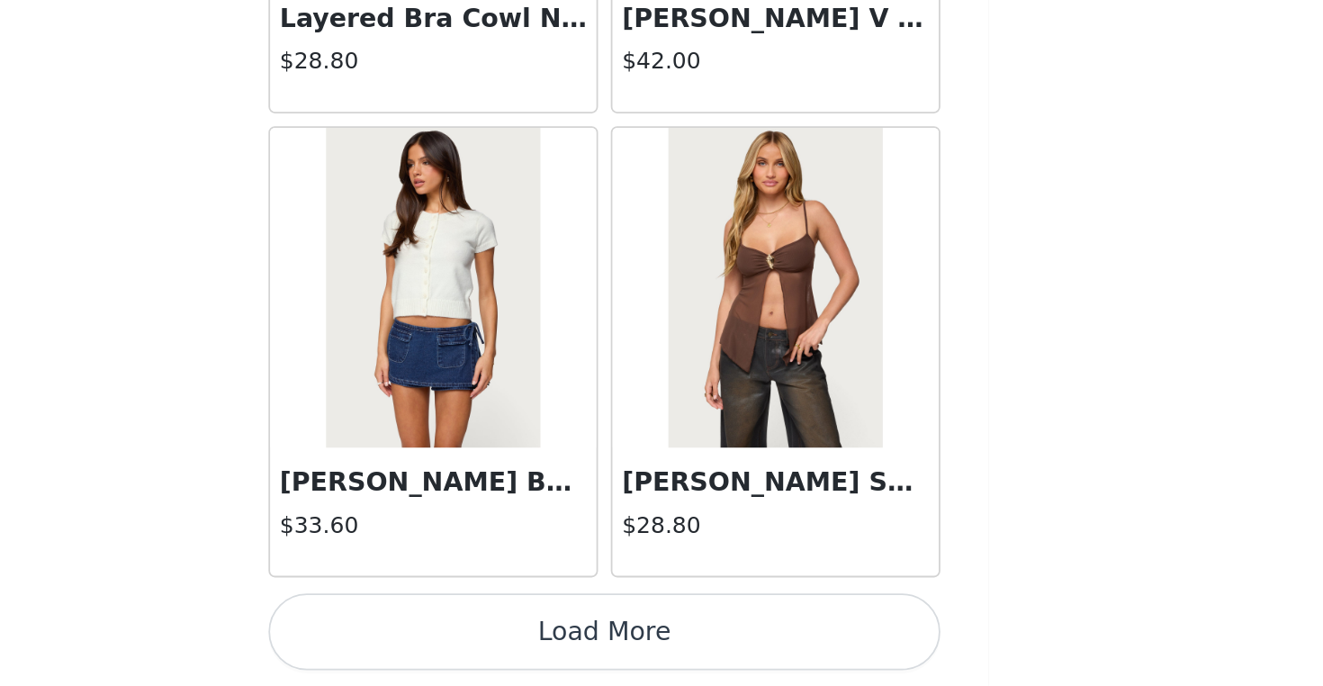
scroll to position [20314, 0]
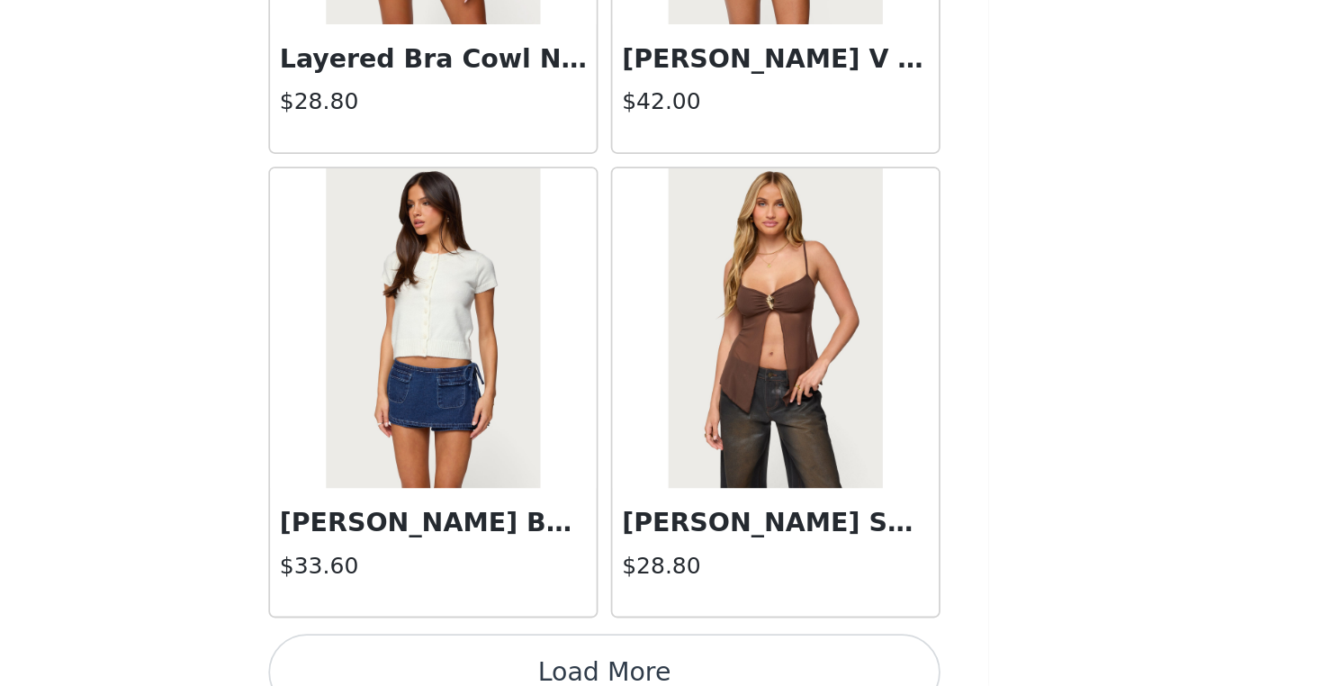
click at [472, 656] on button "Load More" at bounding box center [661, 677] width 378 height 43
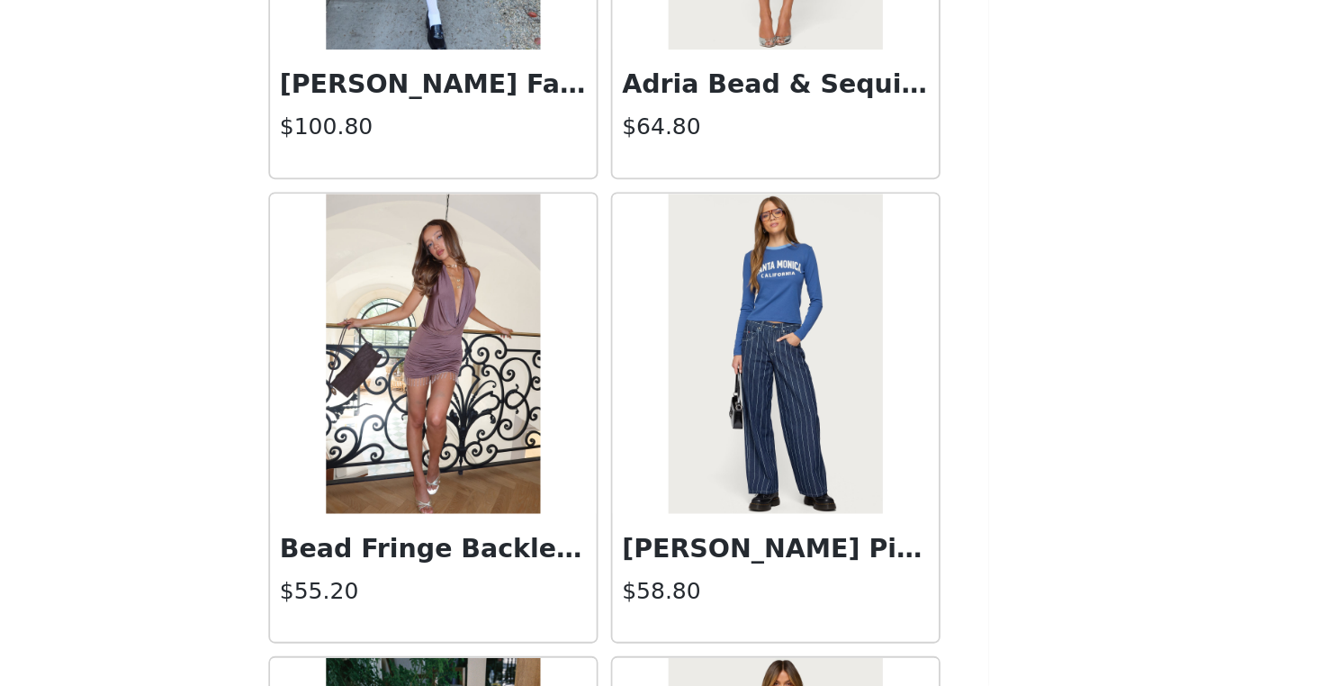
scroll to position [21613, 0]
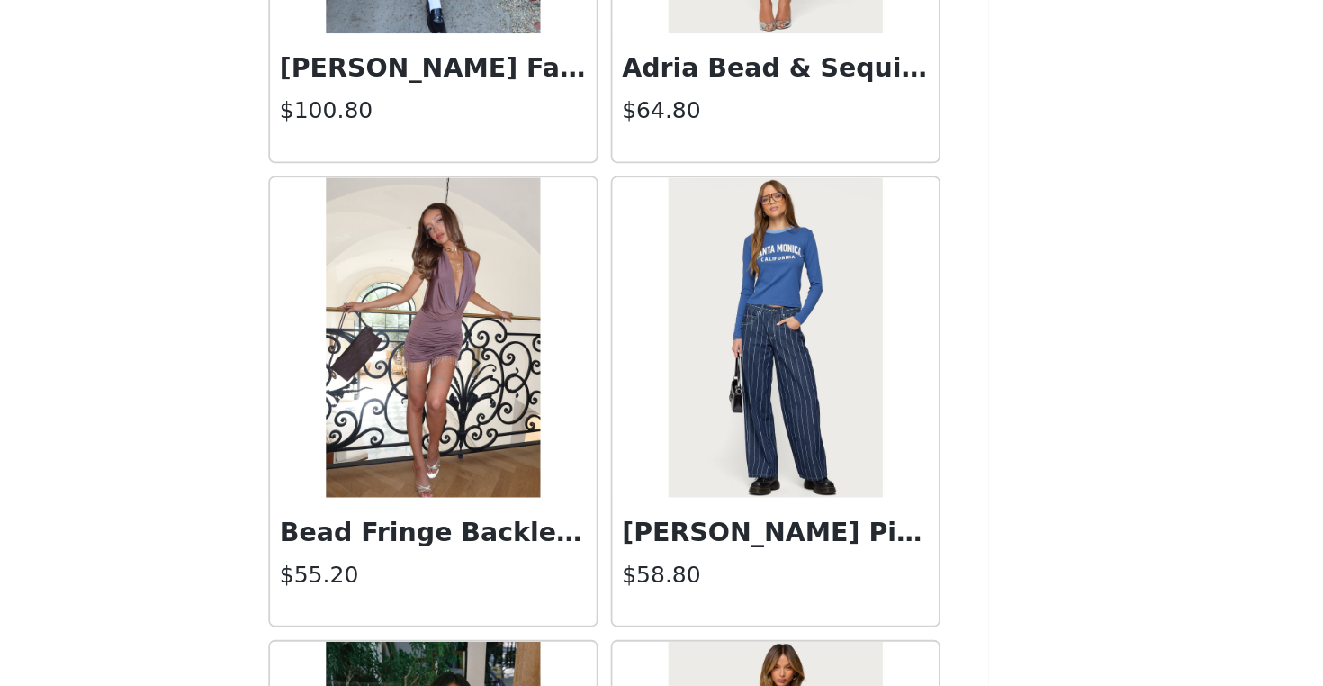
click at [697, 400] on img at bounding box center [757, 490] width 120 height 180
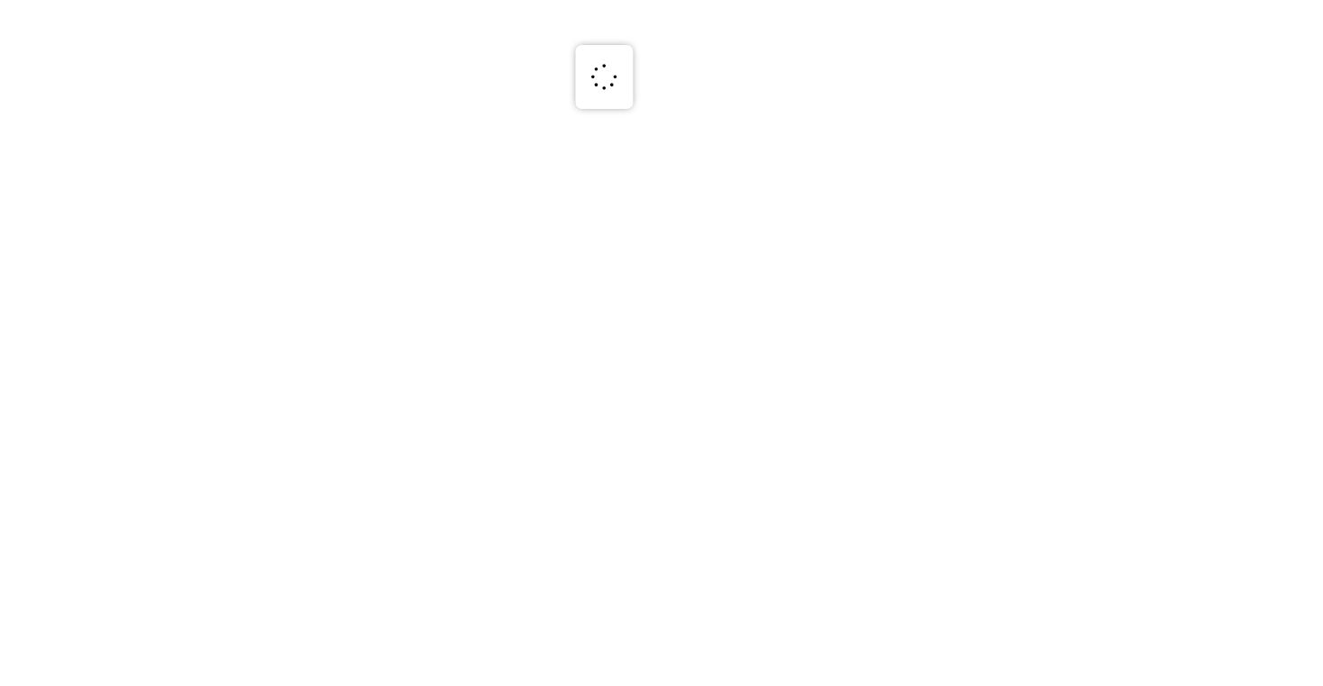
scroll to position [0, 0]
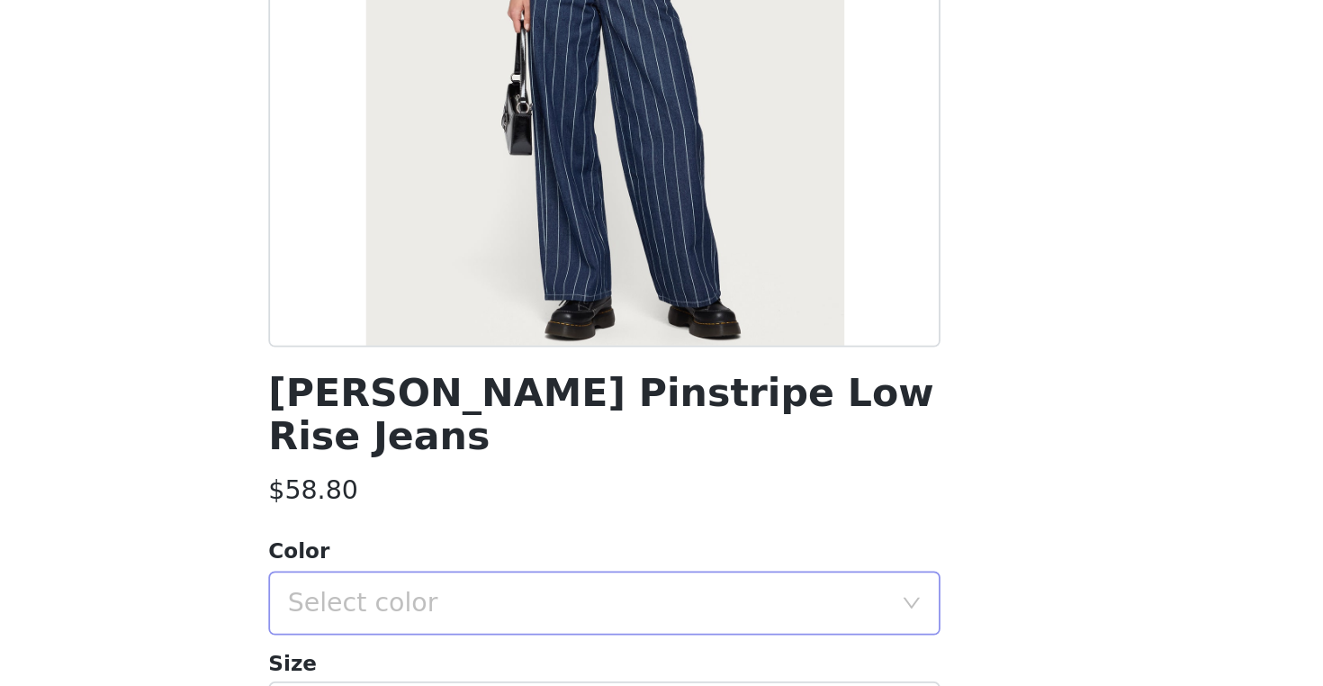
click at [483, 622] on div "Select color" at bounding box center [655, 639] width 345 height 34
click at [472, 639] on li "DARK BLUE" at bounding box center [661, 653] width 378 height 29
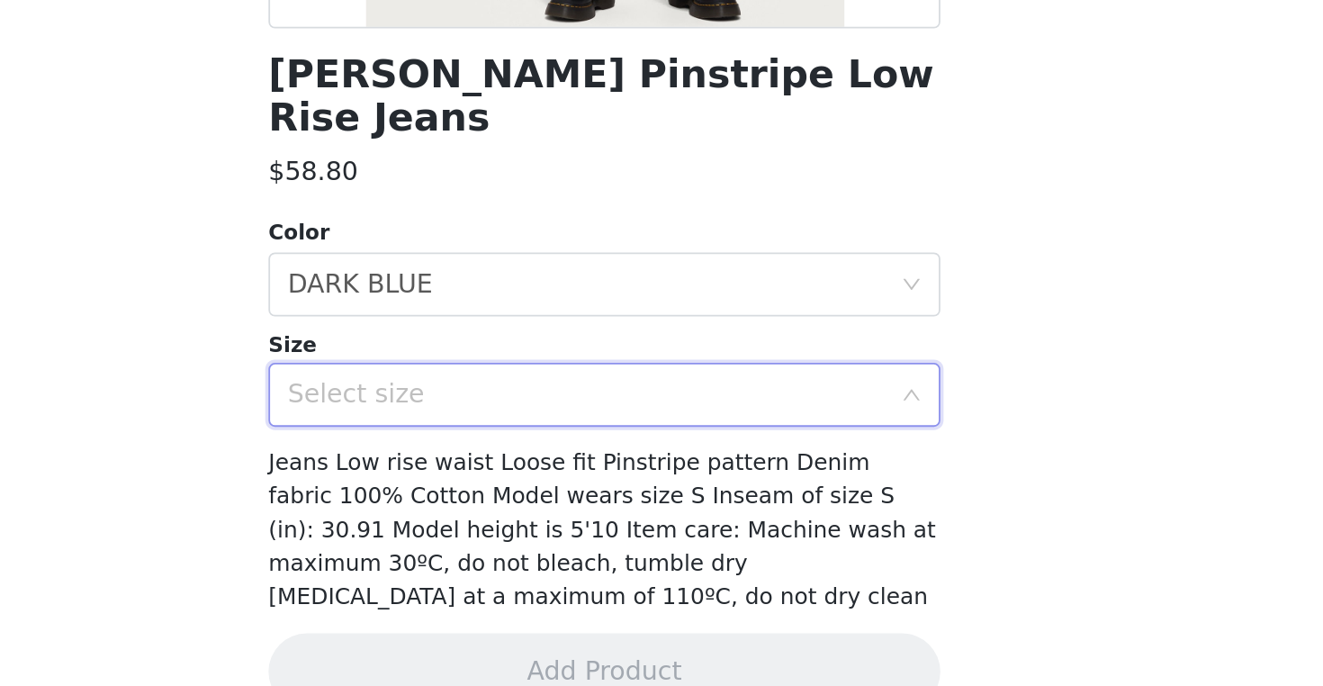
scroll to position [189, 0]
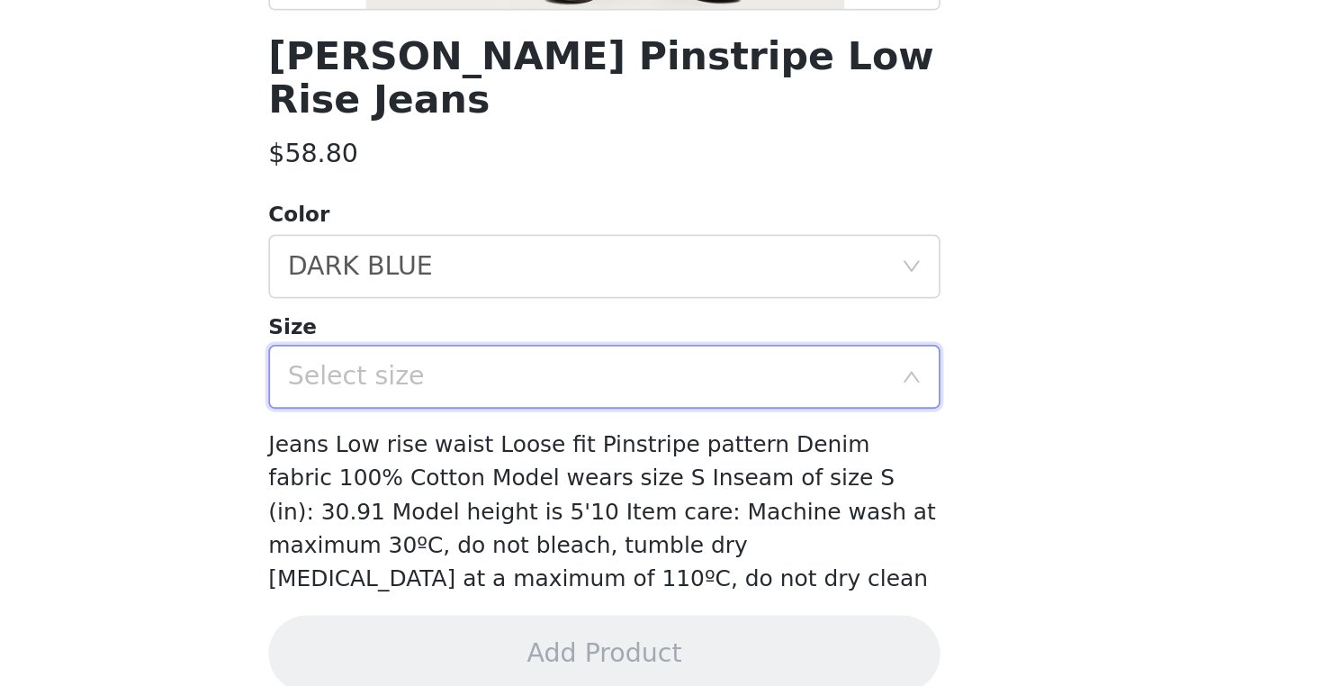
click at [483, 503] on div "Select size" at bounding box center [651, 512] width 337 height 18
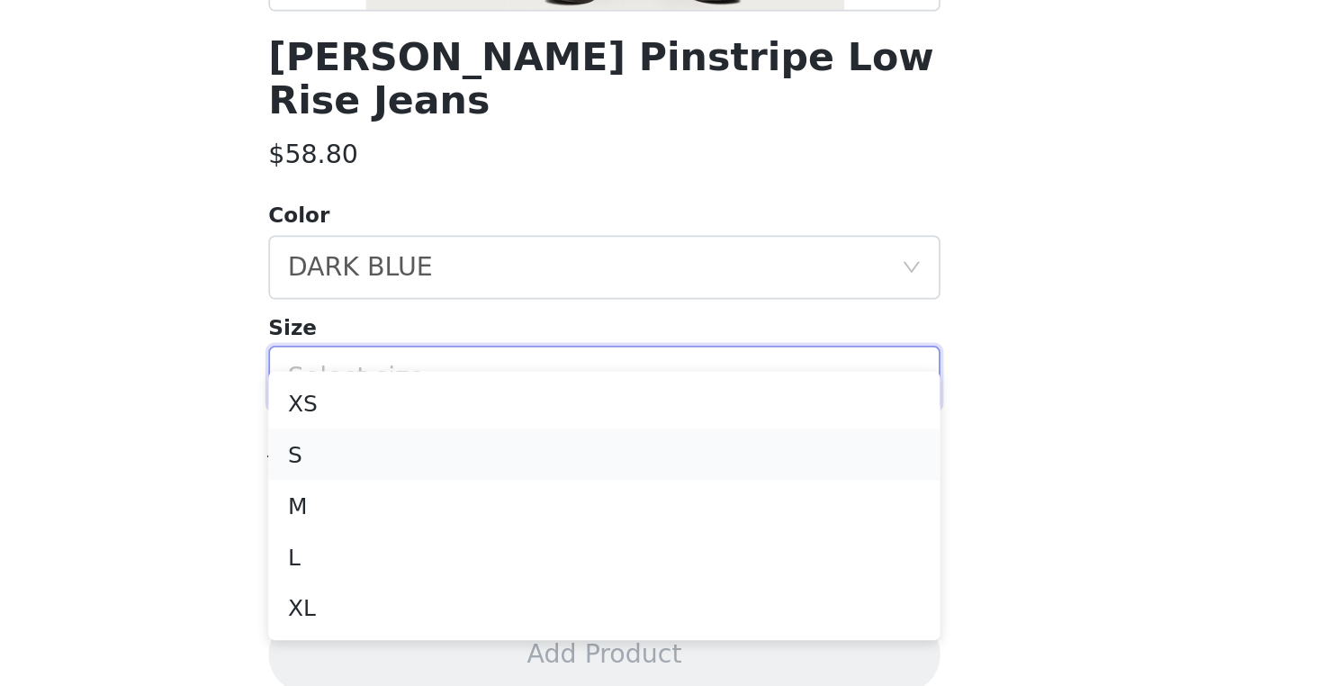
click at [472, 541] on li "S" at bounding box center [661, 555] width 378 height 29
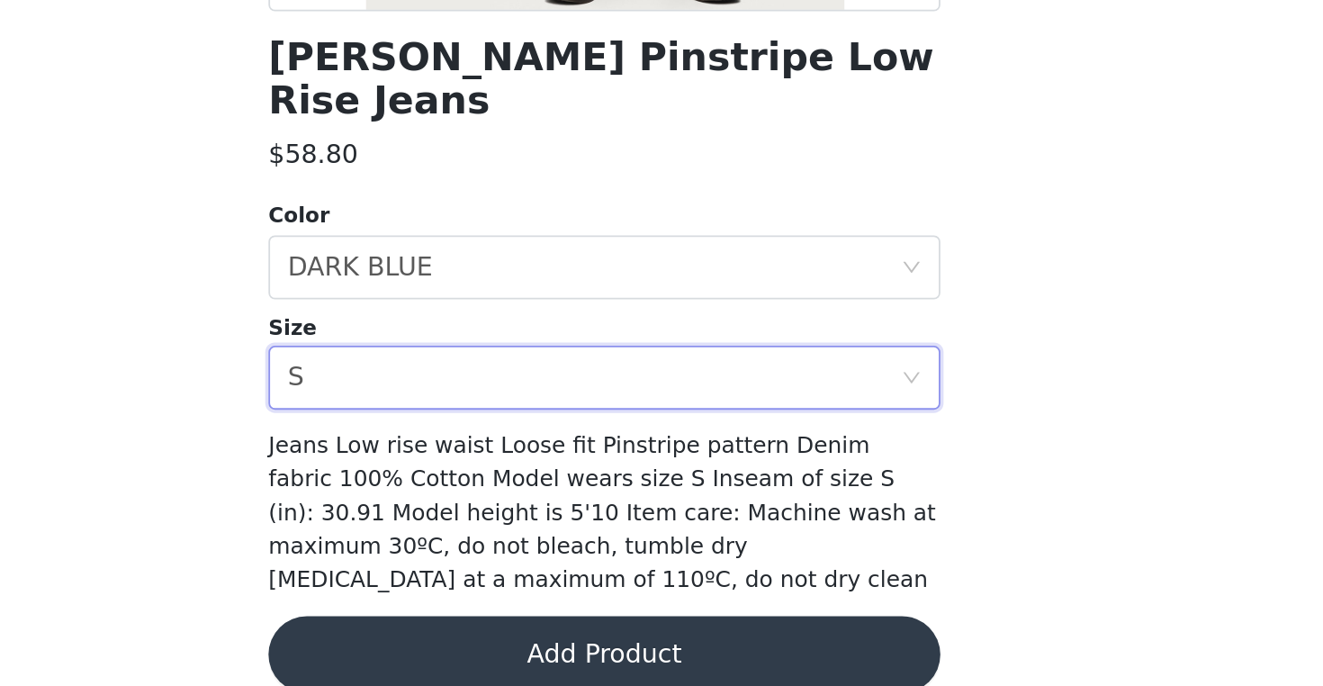
click at [472, 646] on button "Add Product" at bounding box center [661, 667] width 378 height 43
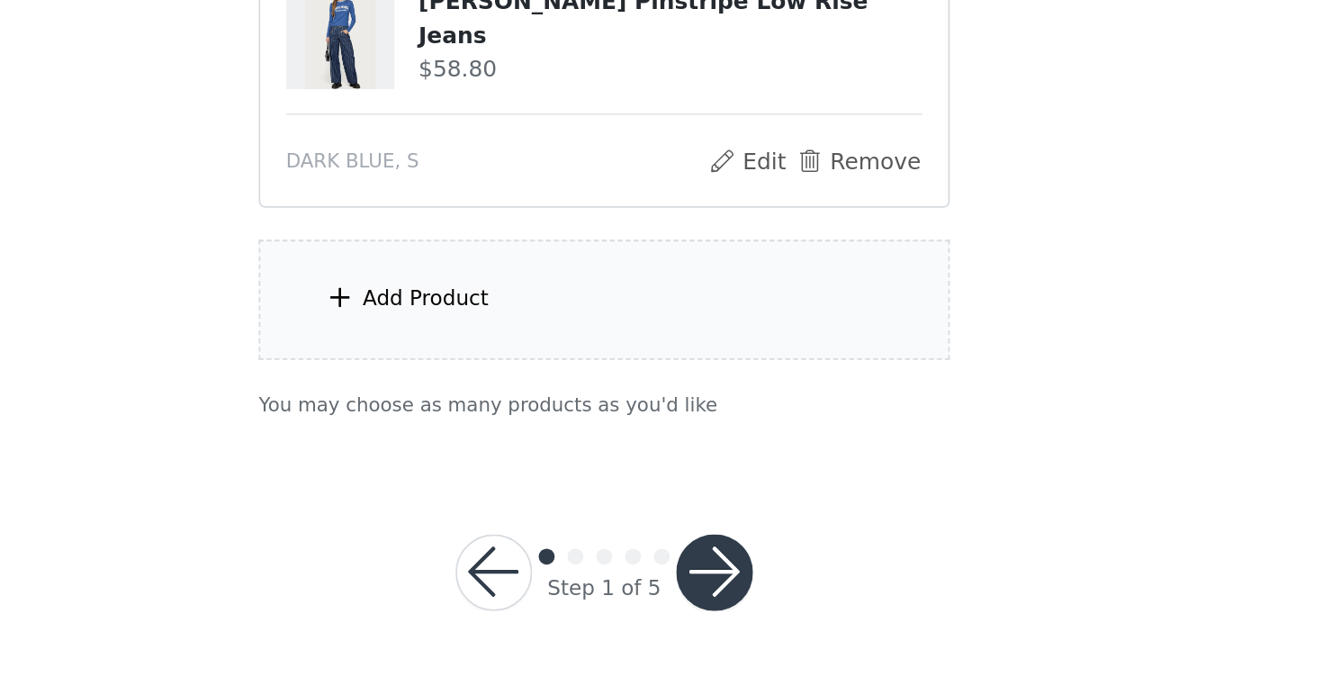
scroll to position [292, 0]
click at [467, 435] on div "Add Product" at bounding box center [661, 468] width 389 height 67
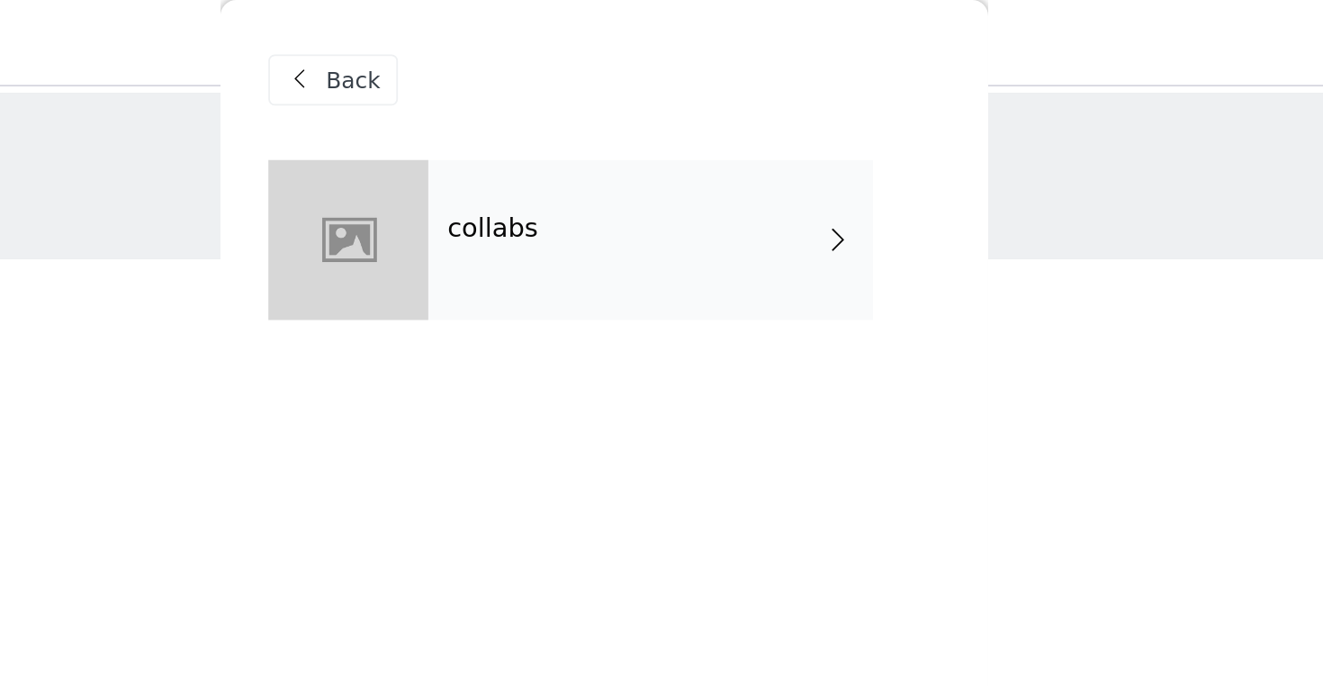
scroll to position [0, 0]
click at [562, 148] on div "collabs" at bounding box center [687, 135] width 250 height 90
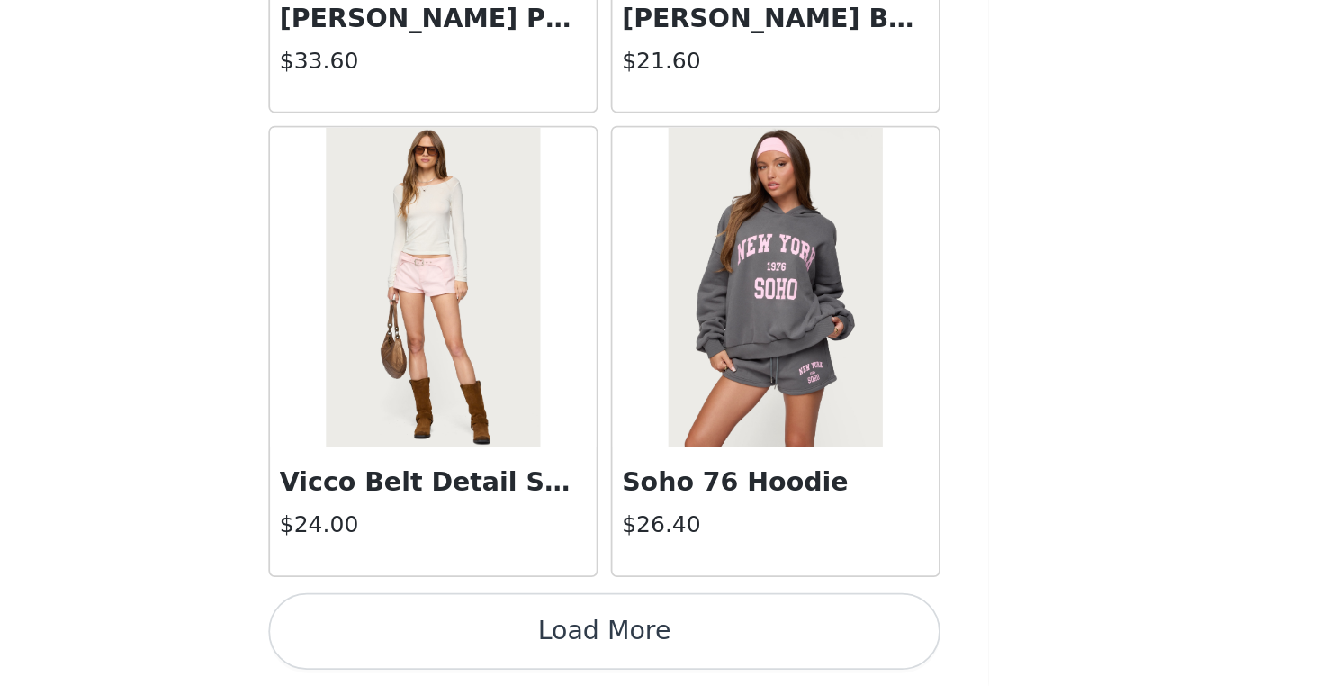
scroll to position [292, 0]
click at [472, 634] on button "Load More" at bounding box center [661, 655] width 378 height 43
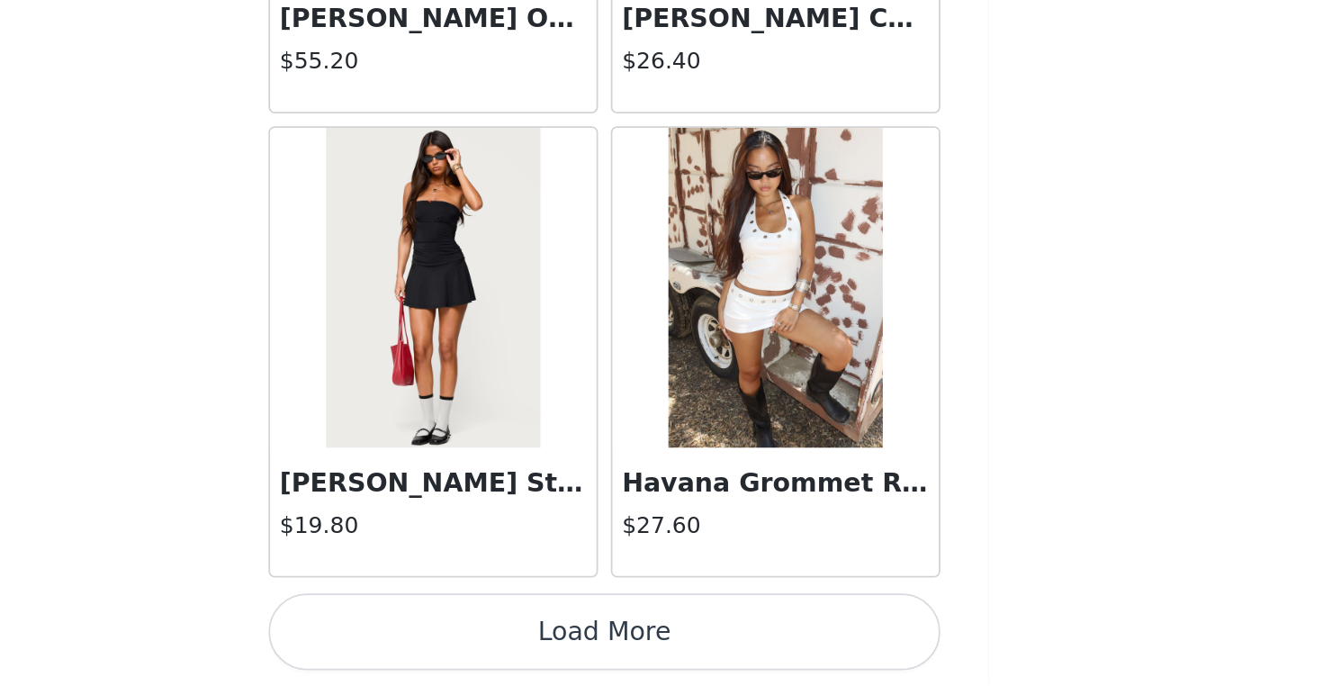
click at [472, 634] on button "Load More" at bounding box center [661, 655] width 378 height 43
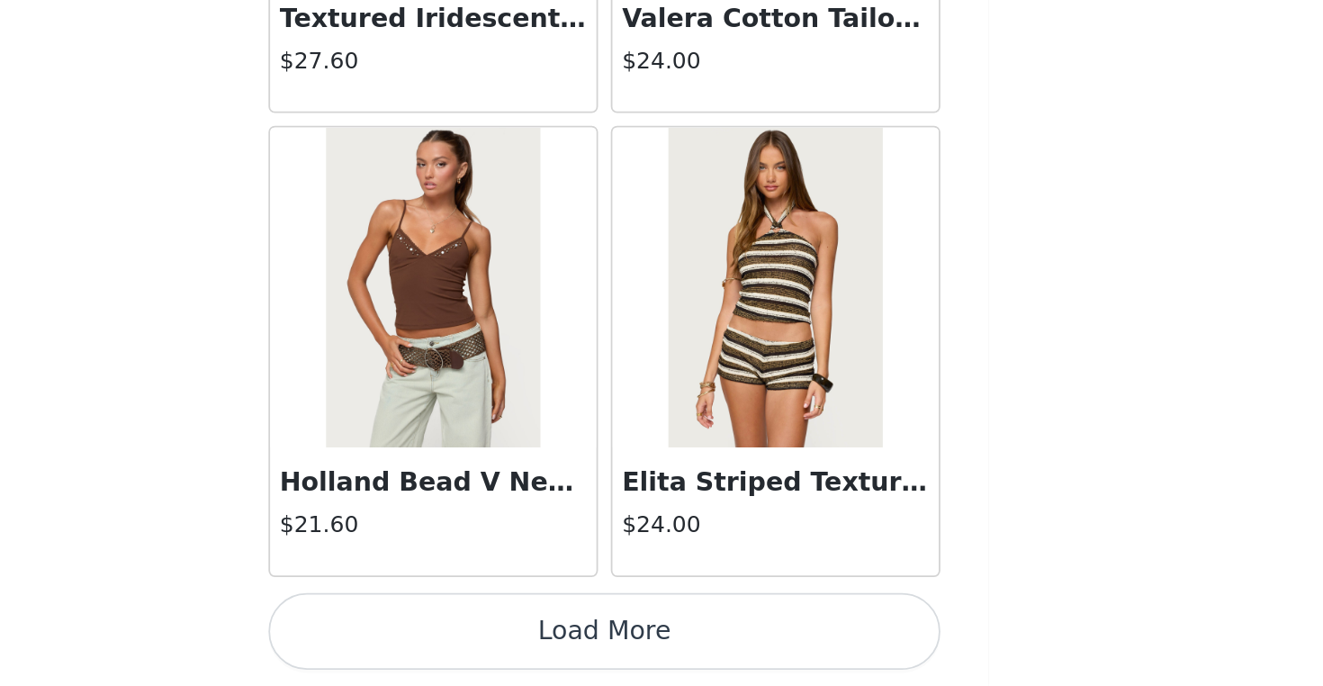
click at [472, 634] on button "Load More" at bounding box center [661, 655] width 378 height 43
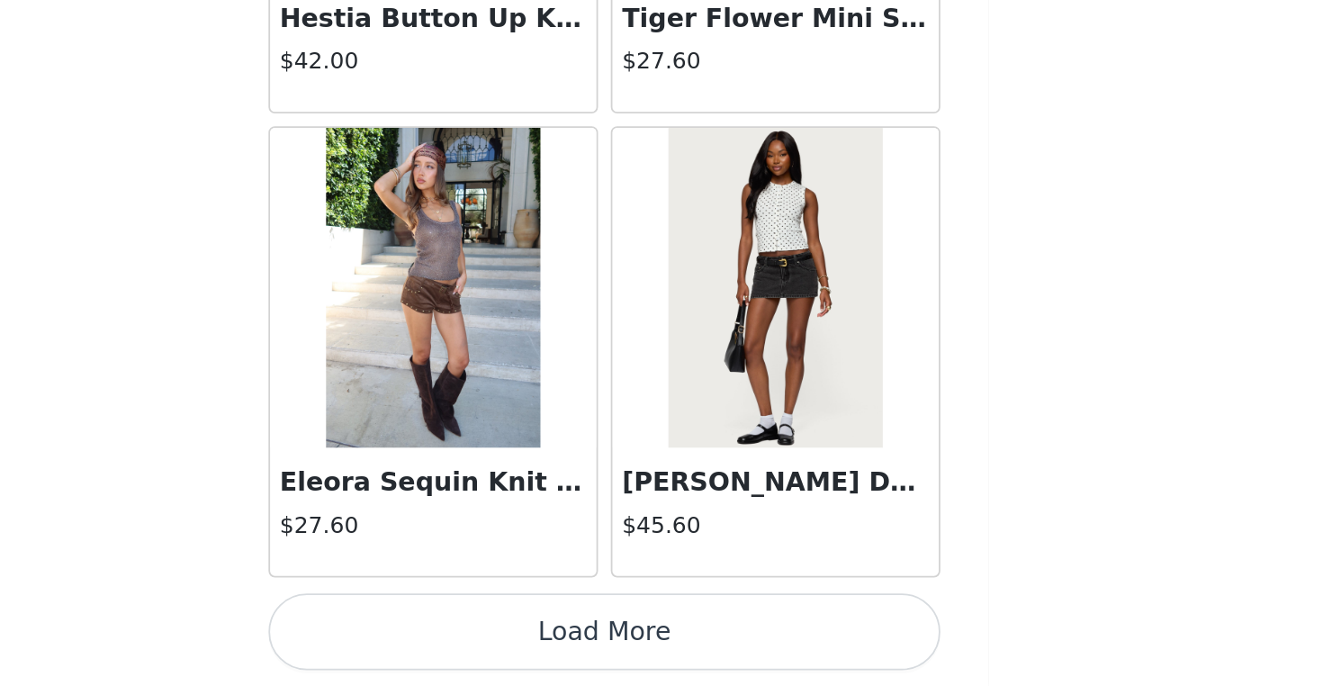
scroll to position [9897, 0]
click at [472, 634] on button "Load More" at bounding box center [661, 655] width 378 height 43
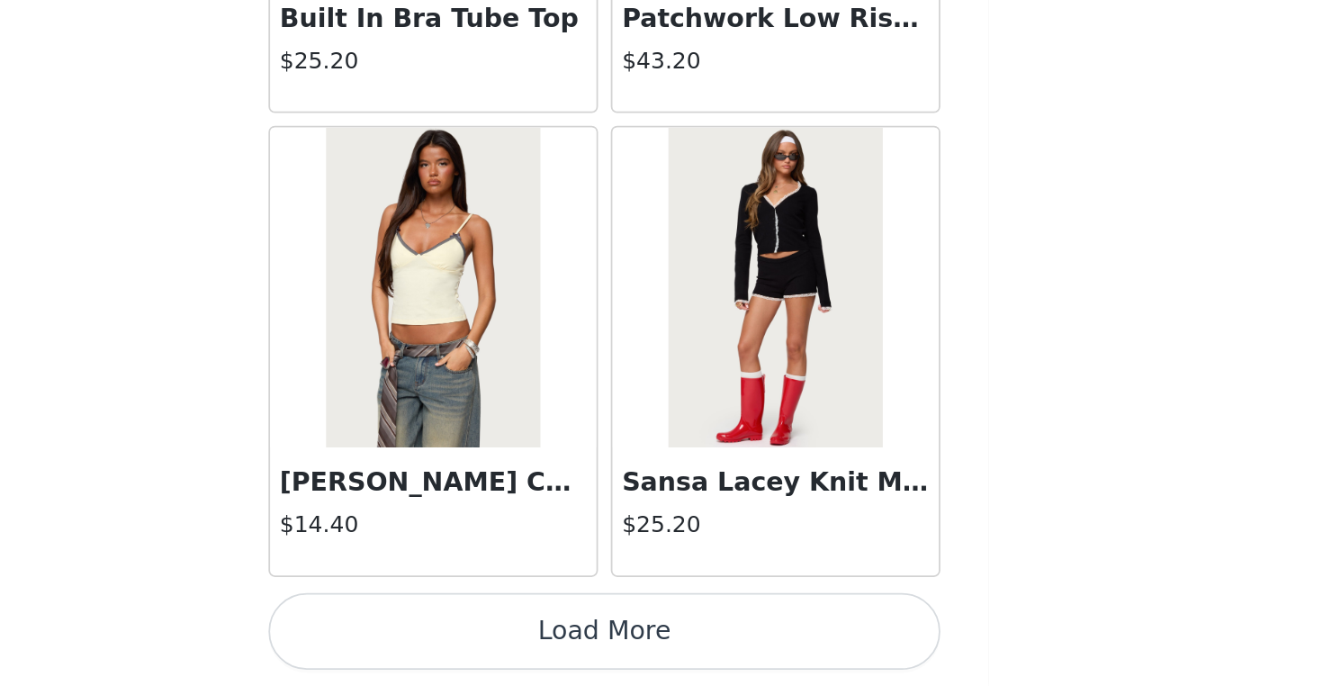
scroll to position [292, 0]
click at [472, 634] on button "Load More" at bounding box center [661, 655] width 378 height 43
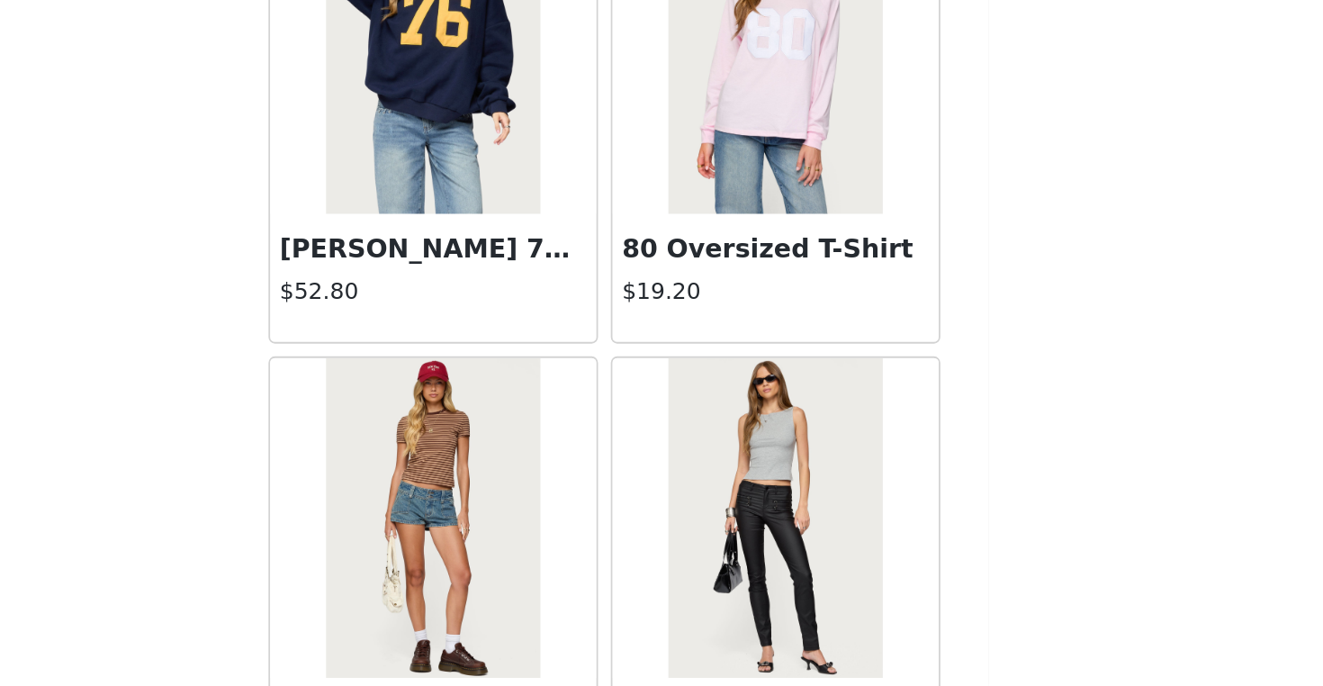
scroll to position [14199, 0]
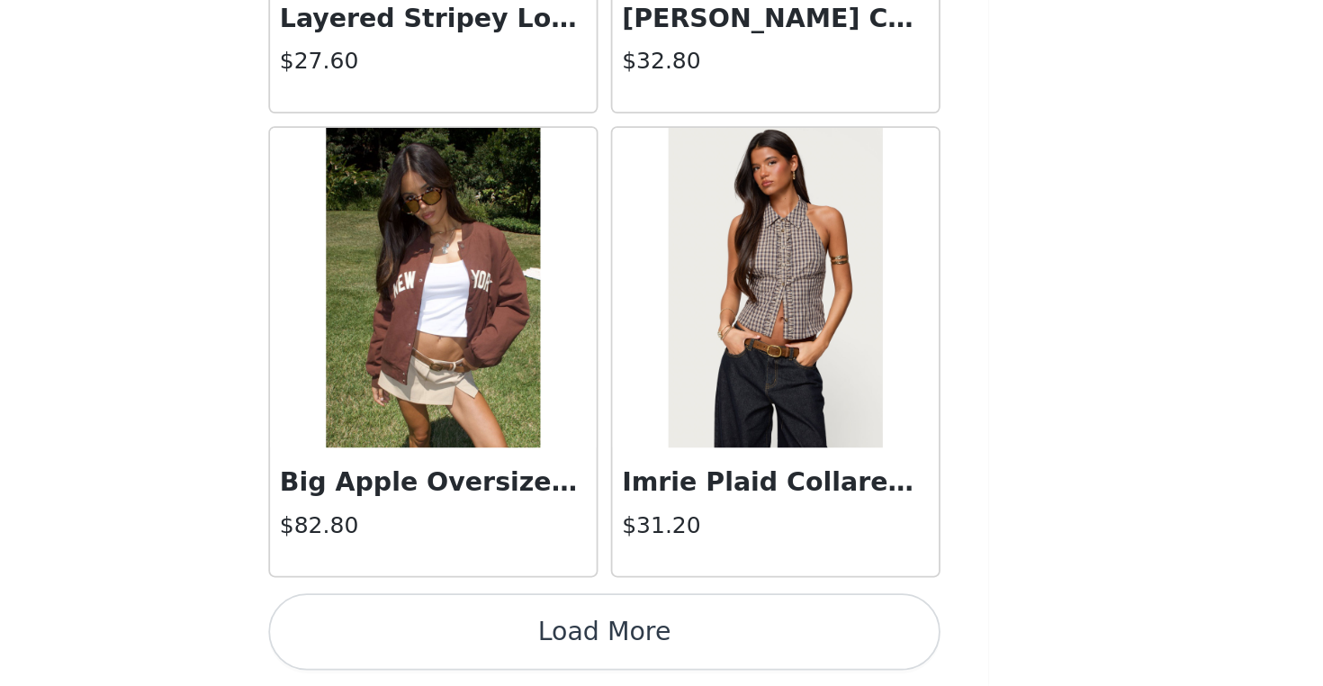
click at [472, 634] on button "Load More" at bounding box center [661, 655] width 378 height 43
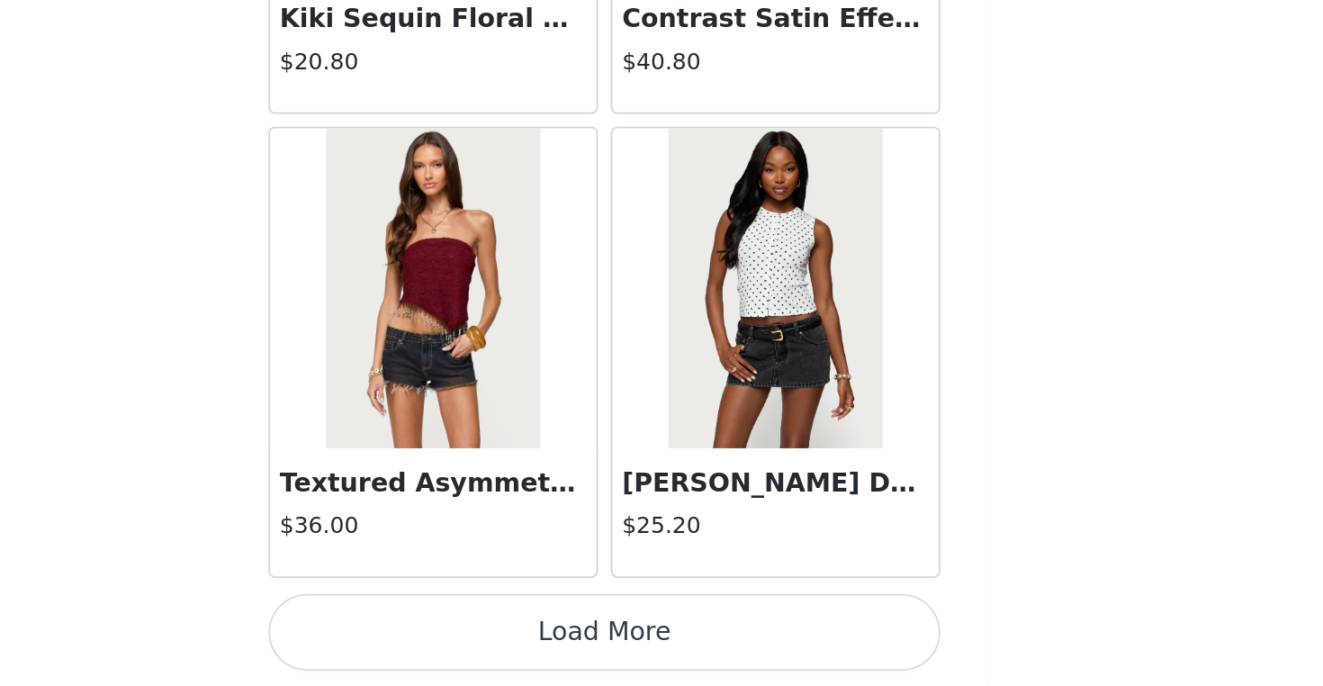
click at [472, 634] on button "Load More" at bounding box center [661, 655] width 378 height 43
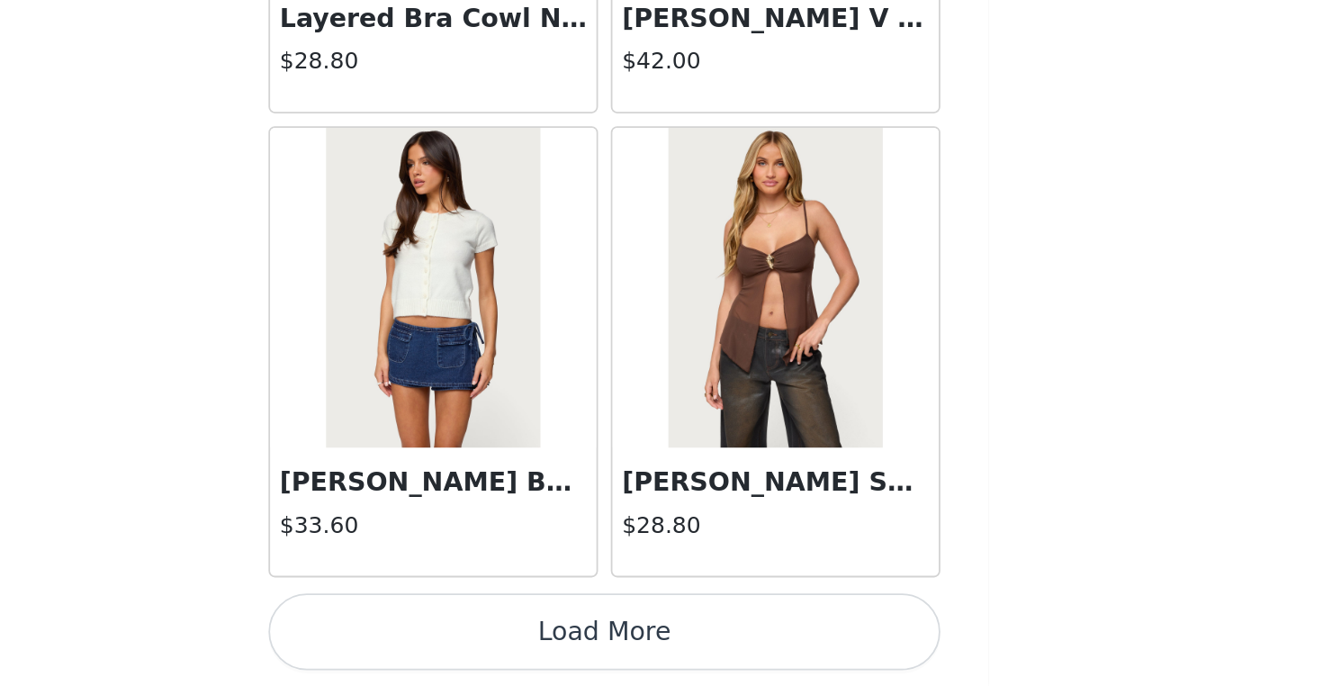
click at [472, 634] on button "Load More" at bounding box center [661, 655] width 378 height 43
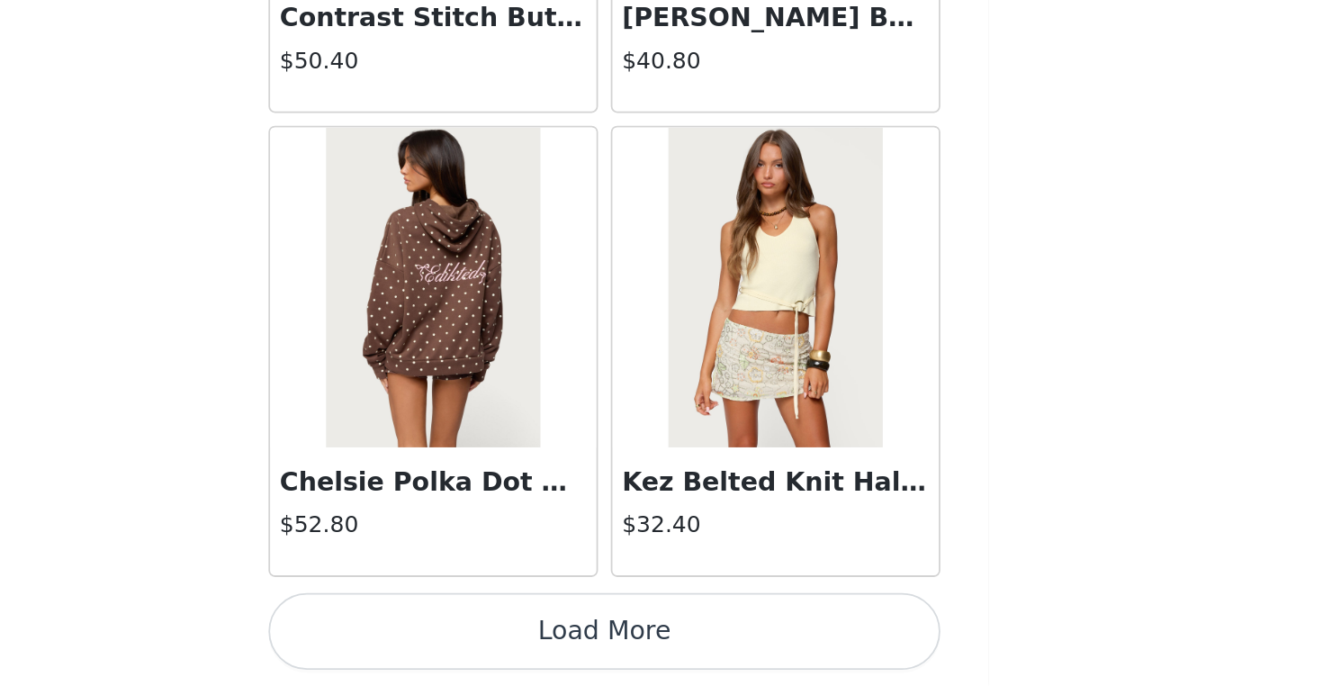
scroll to position [292, 0]
click at [472, 634] on button "Load More" at bounding box center [661, 655] width 378 height 43
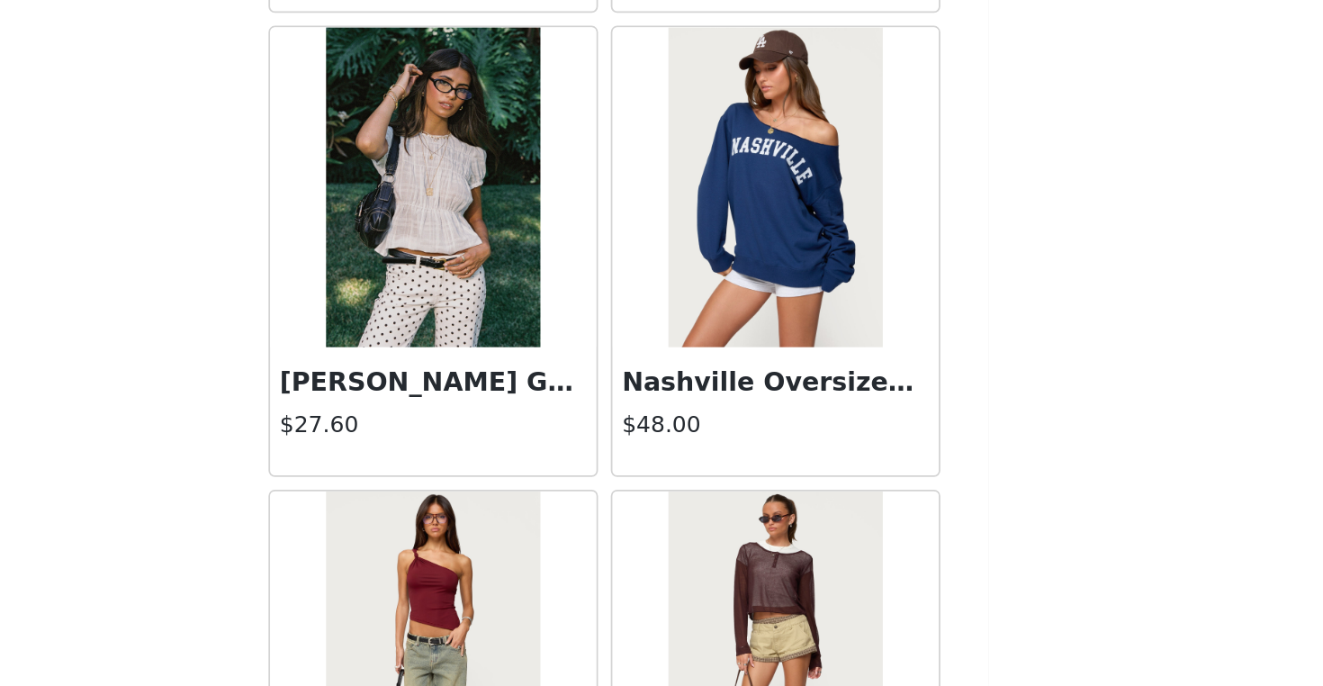
scroll to position [23533, 0]
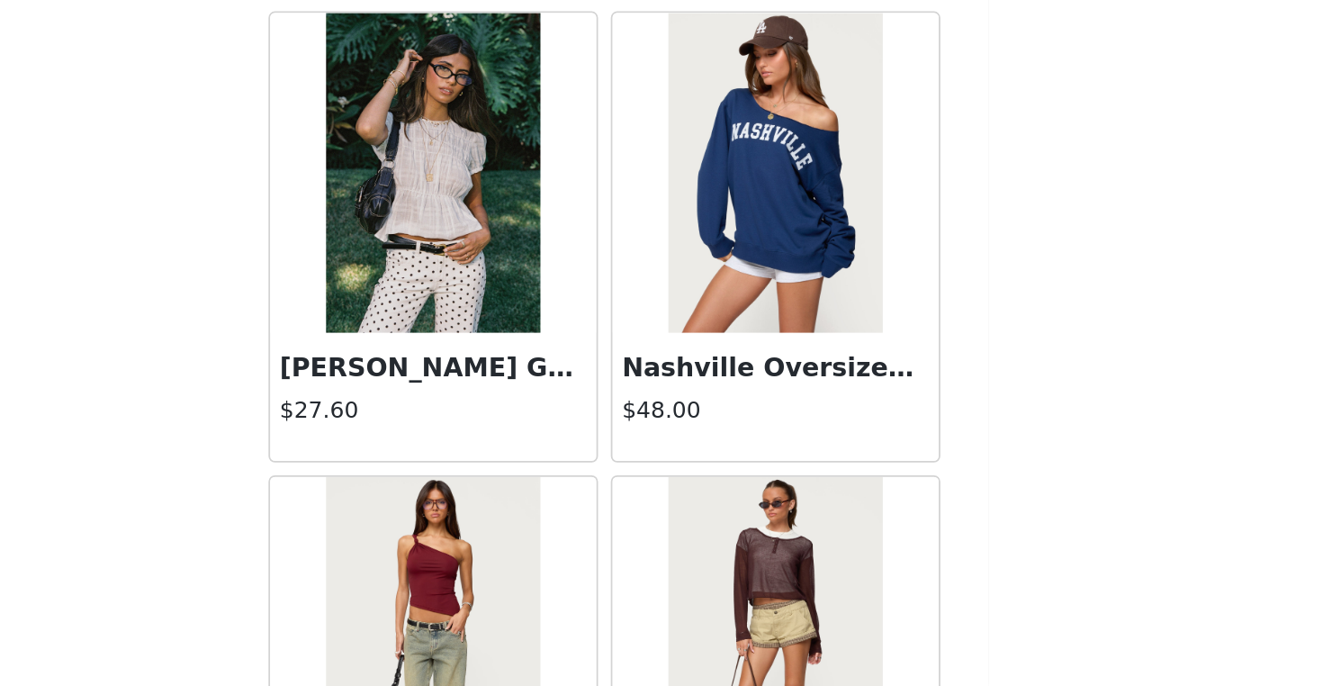
click at [505, 307] on img at bounding box center [565, 397] width 120 height 180
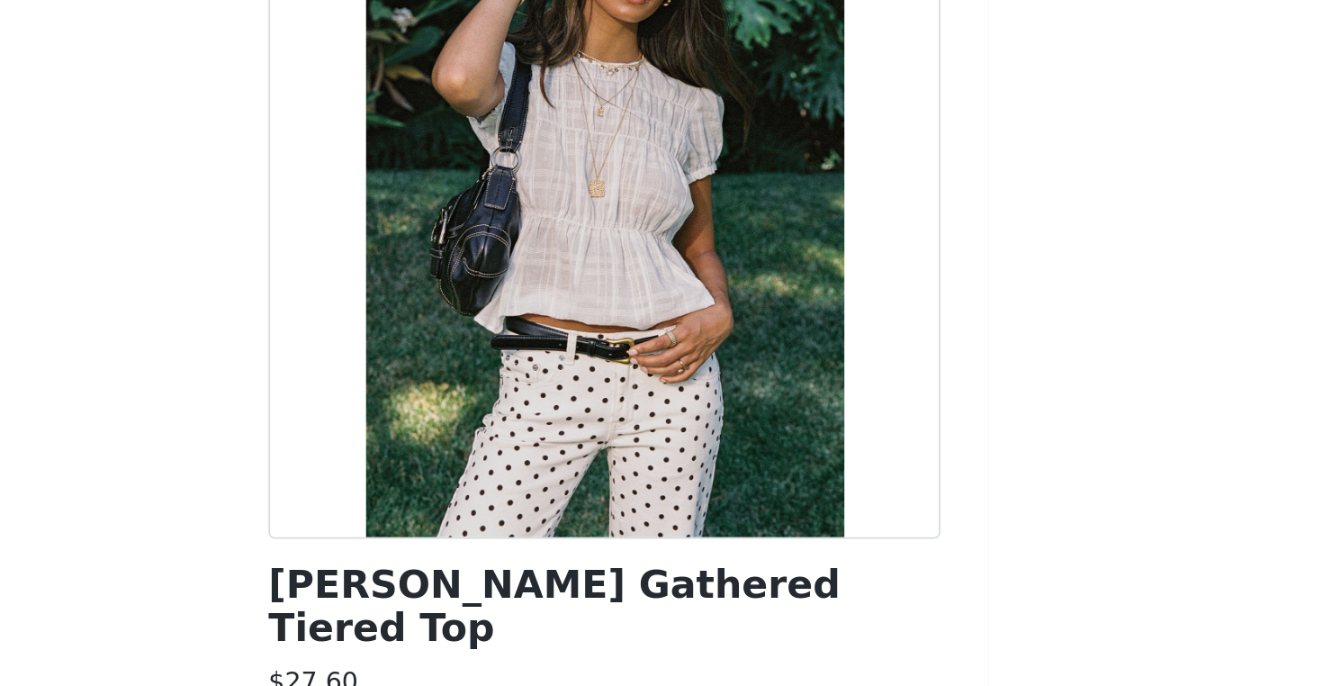
scroll to position [189, 0]
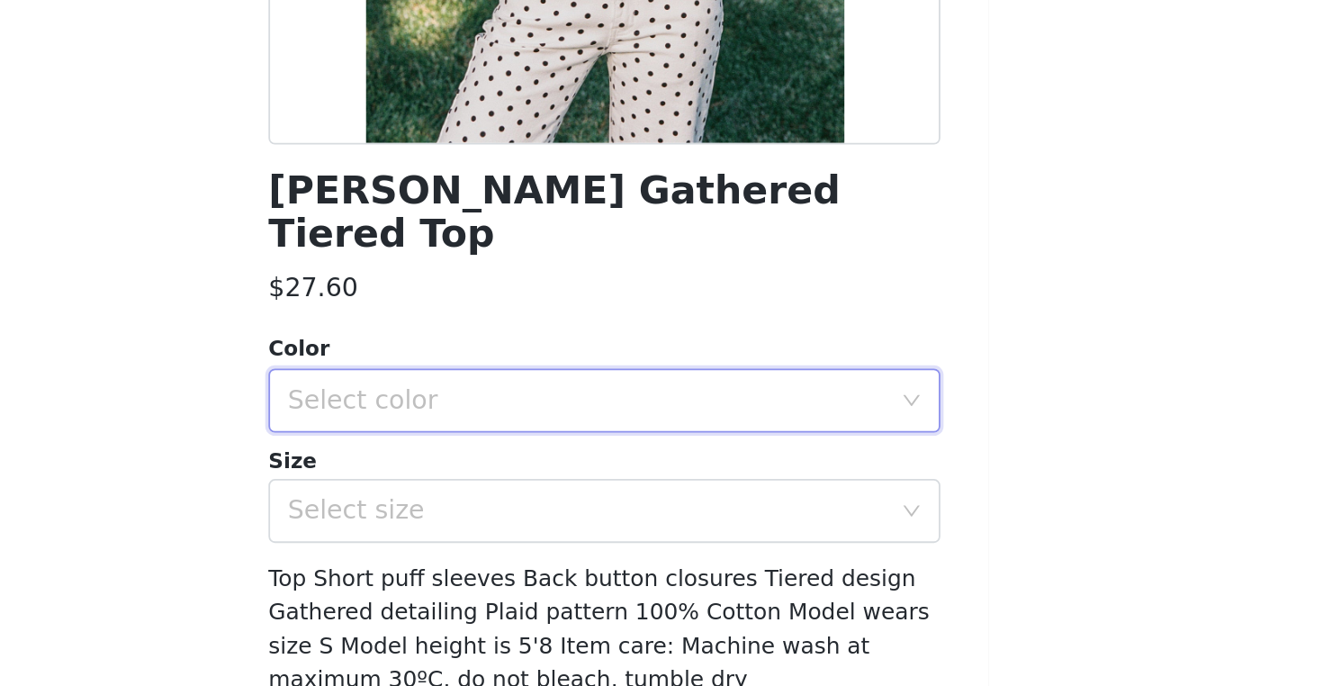
click at [483, 433] on div "Select color" at bounding box center [655, 450] width 345 height 34
click at [472, 450] on li "WHITE" at bounding box center [661, 464] width 378 height 29
click at [483, 503] on div "Select size" at bounding box center [651, 512] width 337 height 18
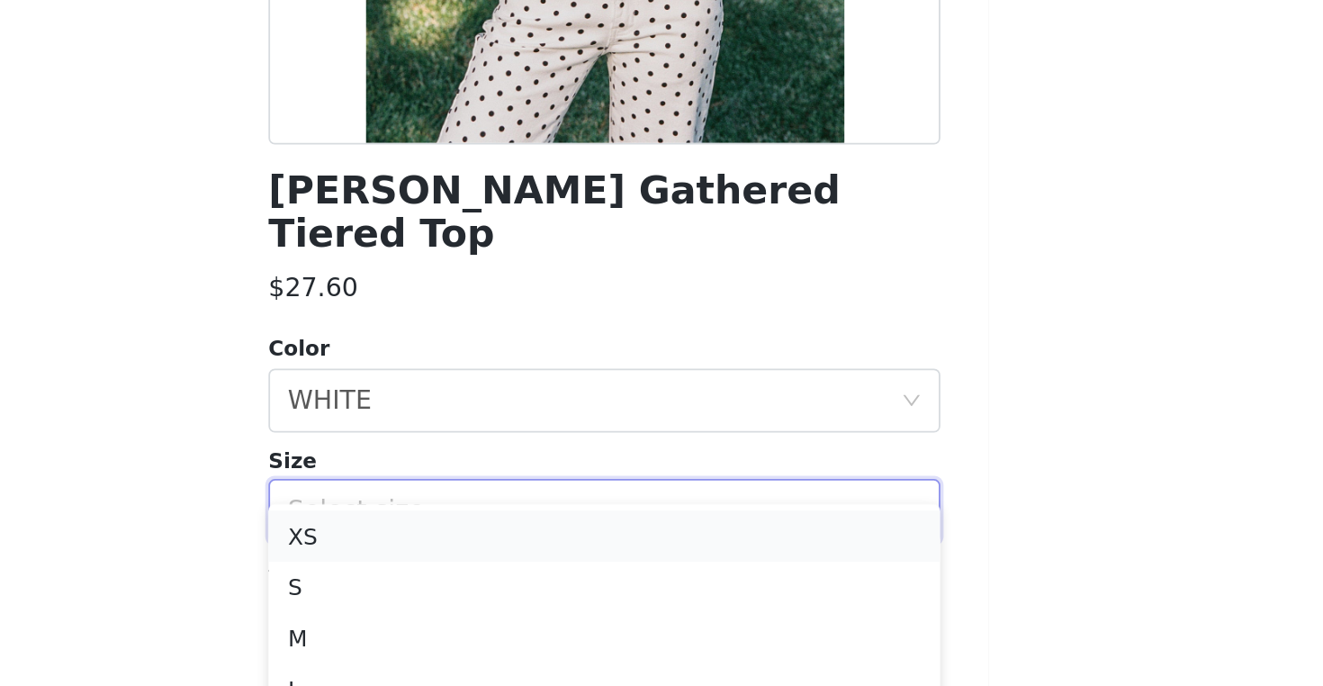
click at [472, 512] on li "XS" at bounding box center [661, 526] width 378 height 29
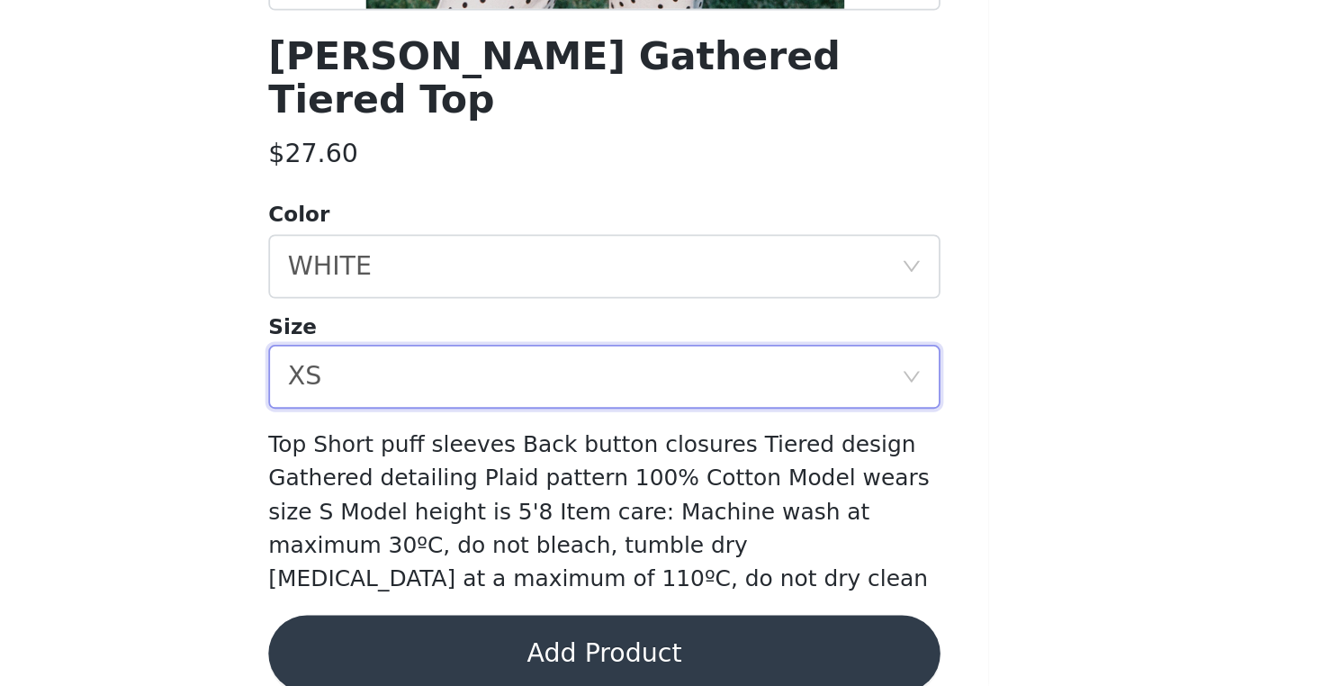
scroll to position [292, 0]
click at [472, 646] on button "Add Product" at bounding box center [661, 667] width 378 height 43
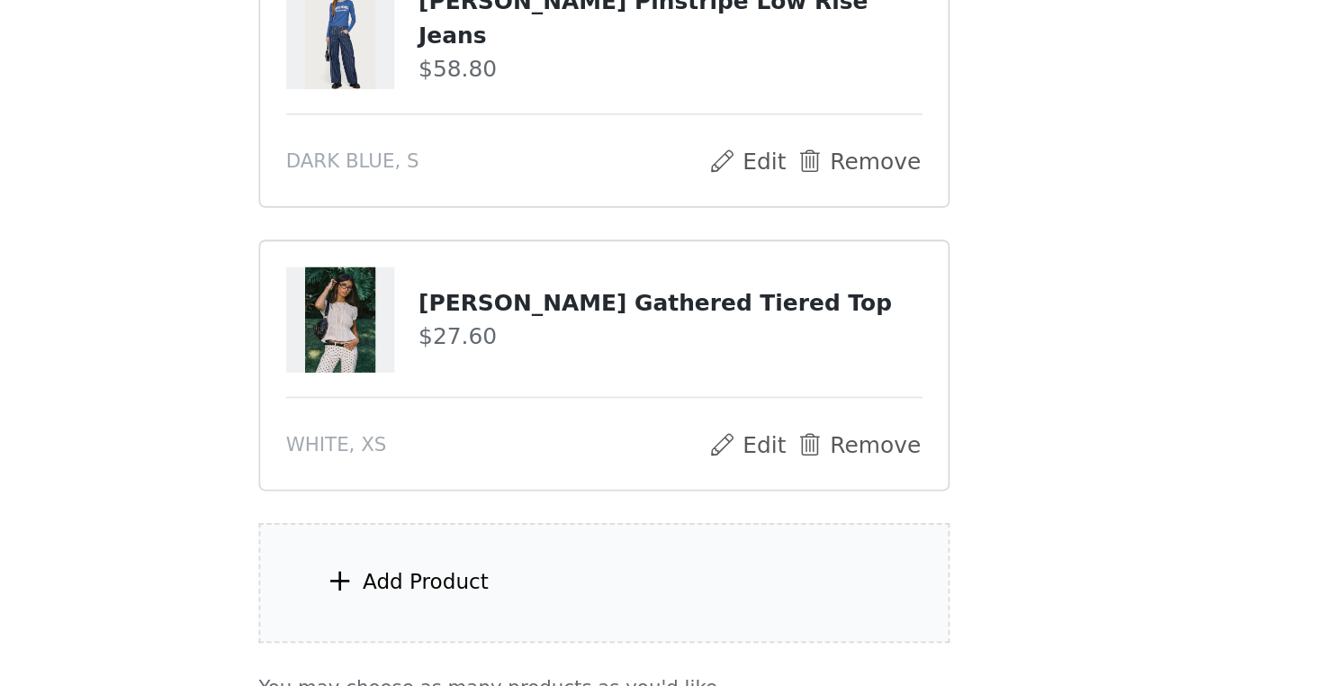
click at [526, 618] on div "Add Product" at bounding box center [561, 627] width 71 height 18
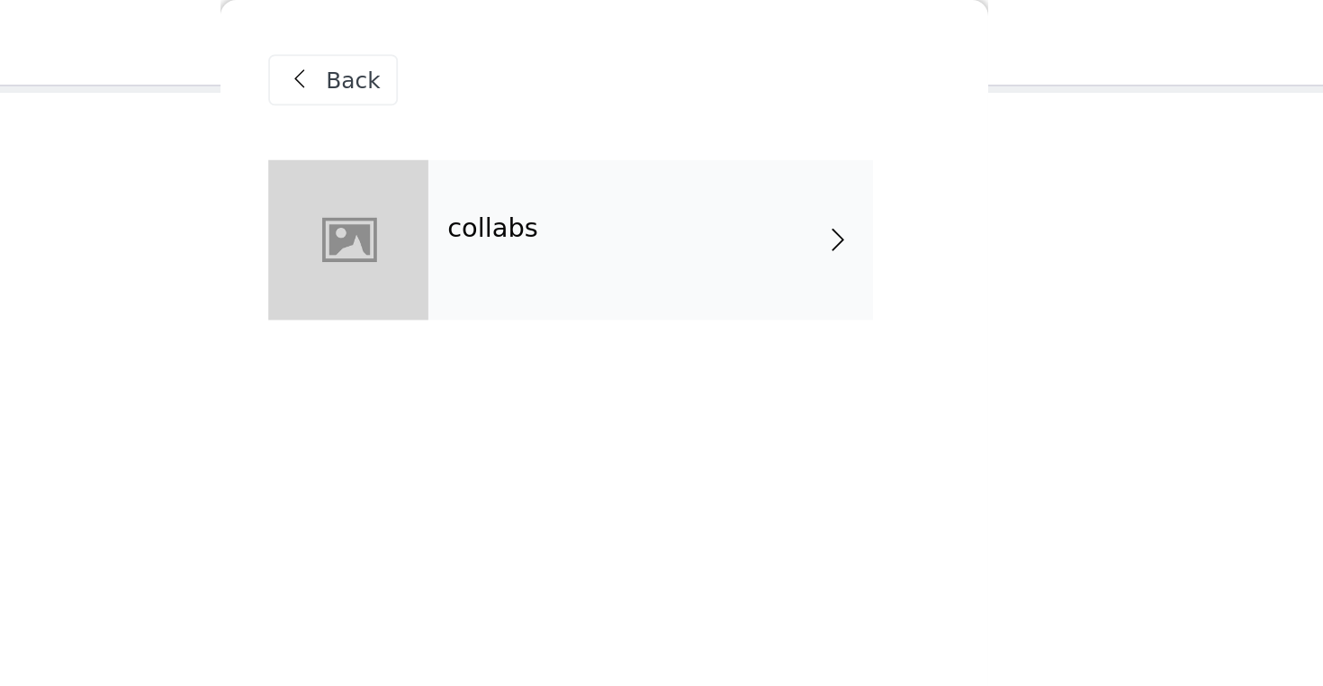
scroll to position [69, 0]
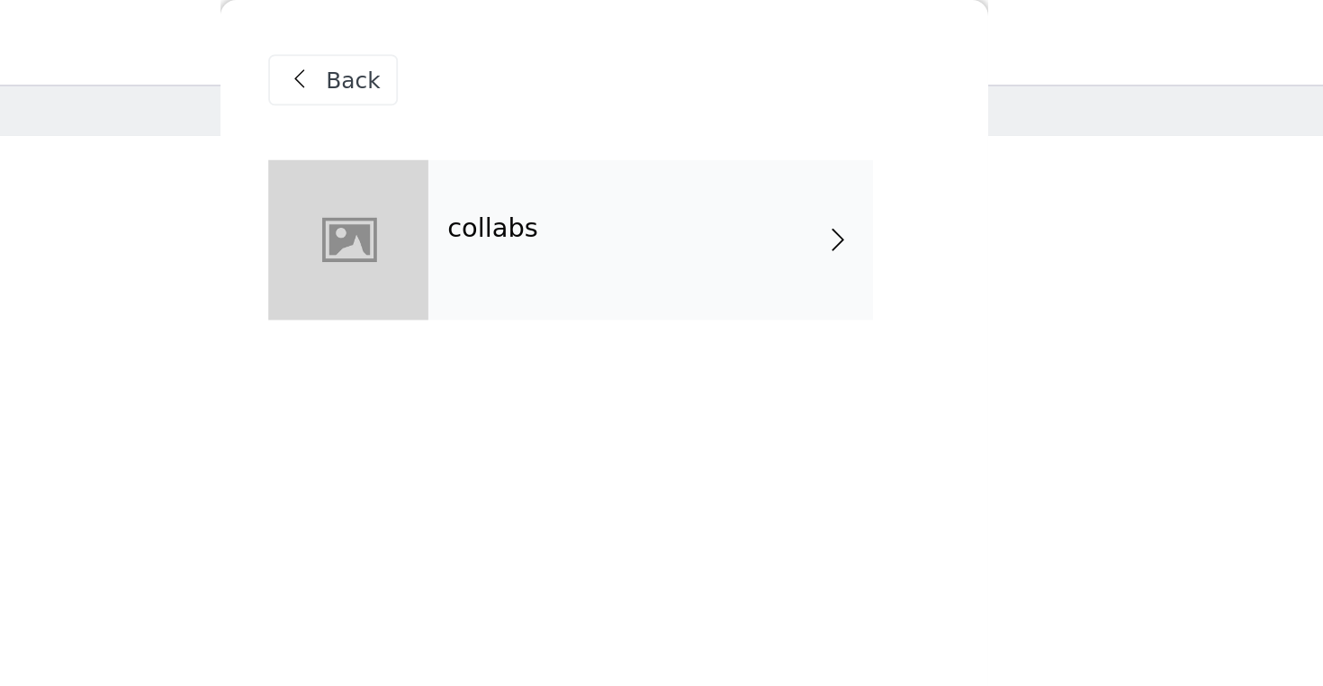
click at [562, 128] on div "collabs" at bounding box center [687, 135] width 250 height 90
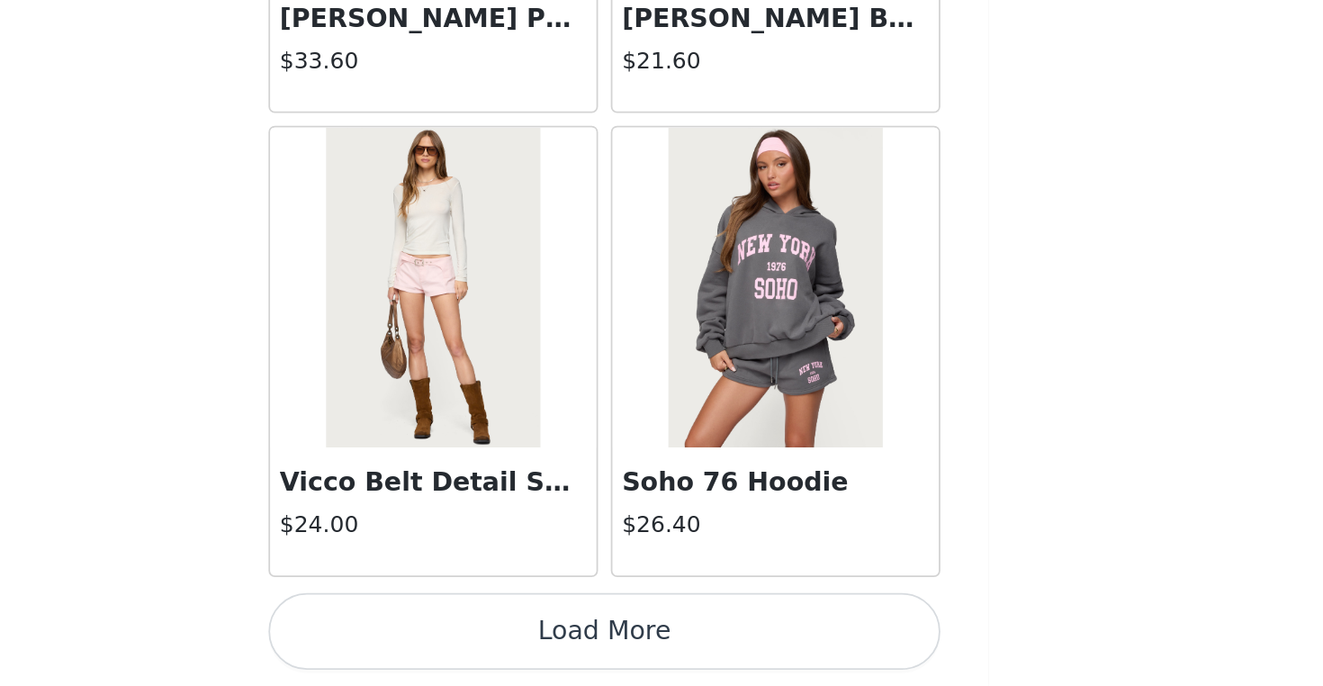
scroll to position [451, 0]
click at [472, 634] on button "Load More" at bounding box center [661, 655] width 378 height 43
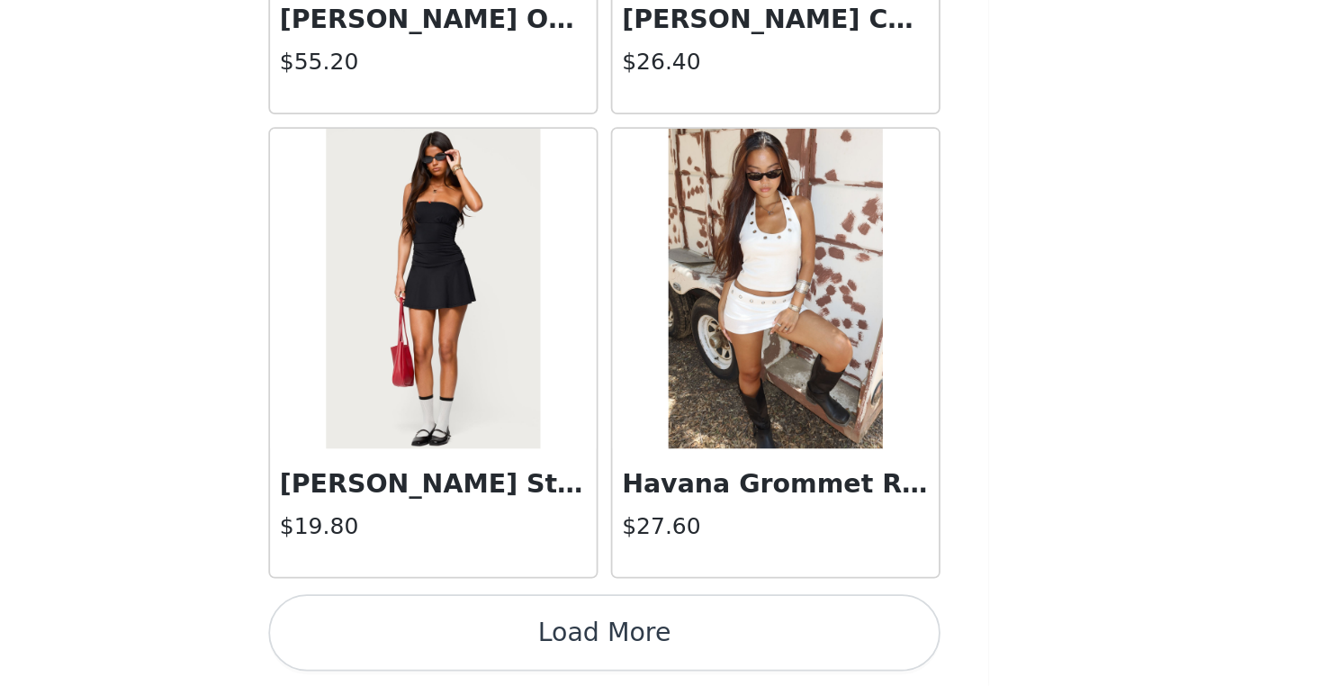
click at [472, 634] on button "Load More" at bounding box center [661, 655] width 378 height 43
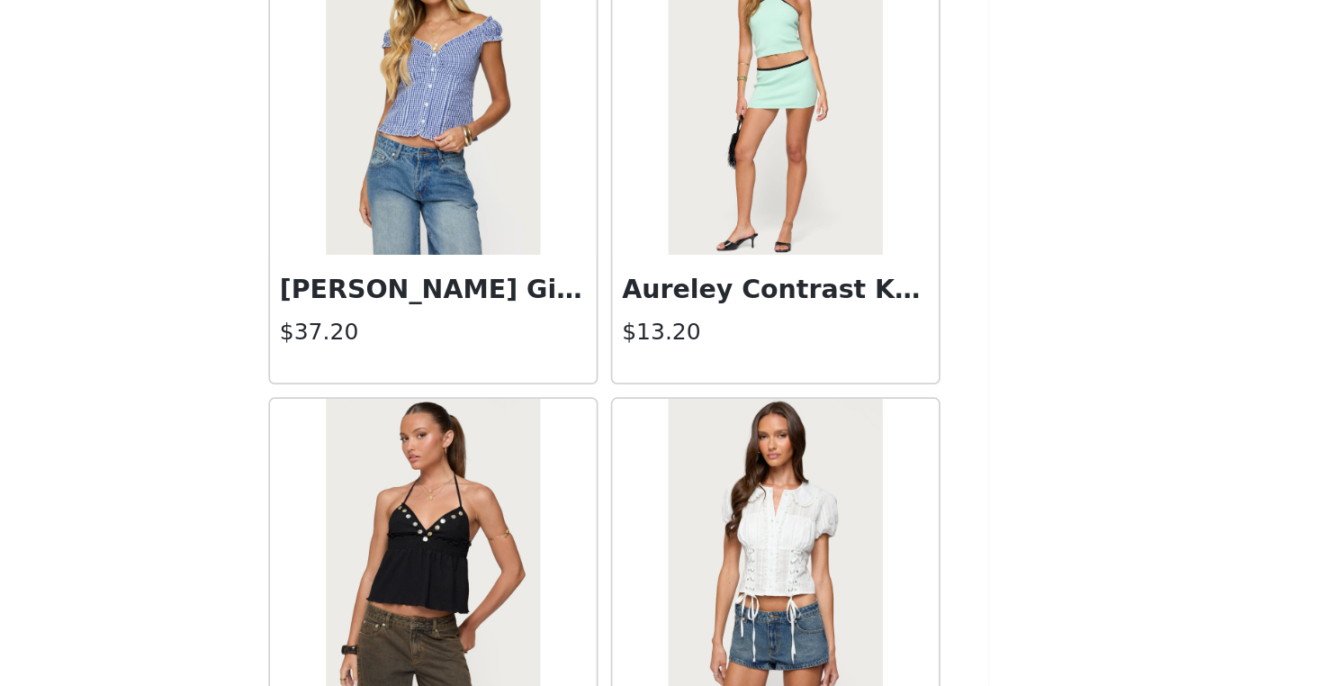
scroll to position [7288, 0]
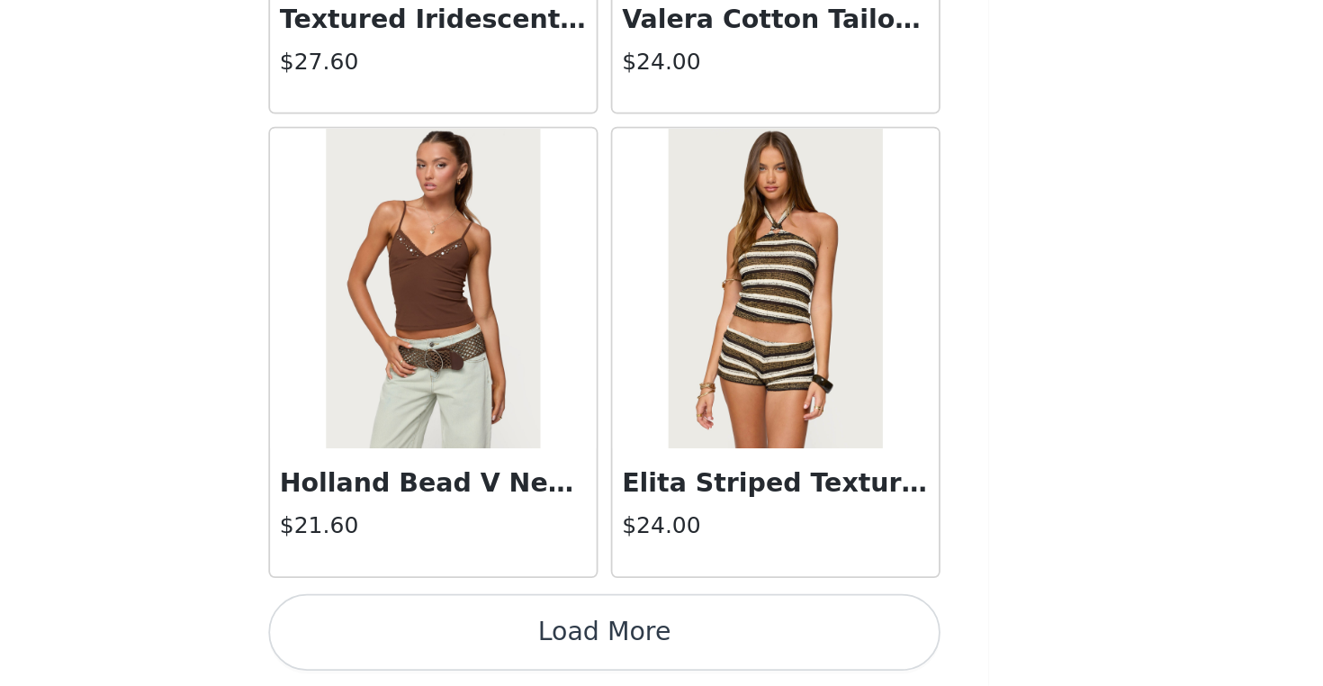
click at [472, 634] on button "Load More" at bounding box center [661, 655] width 378 height 43
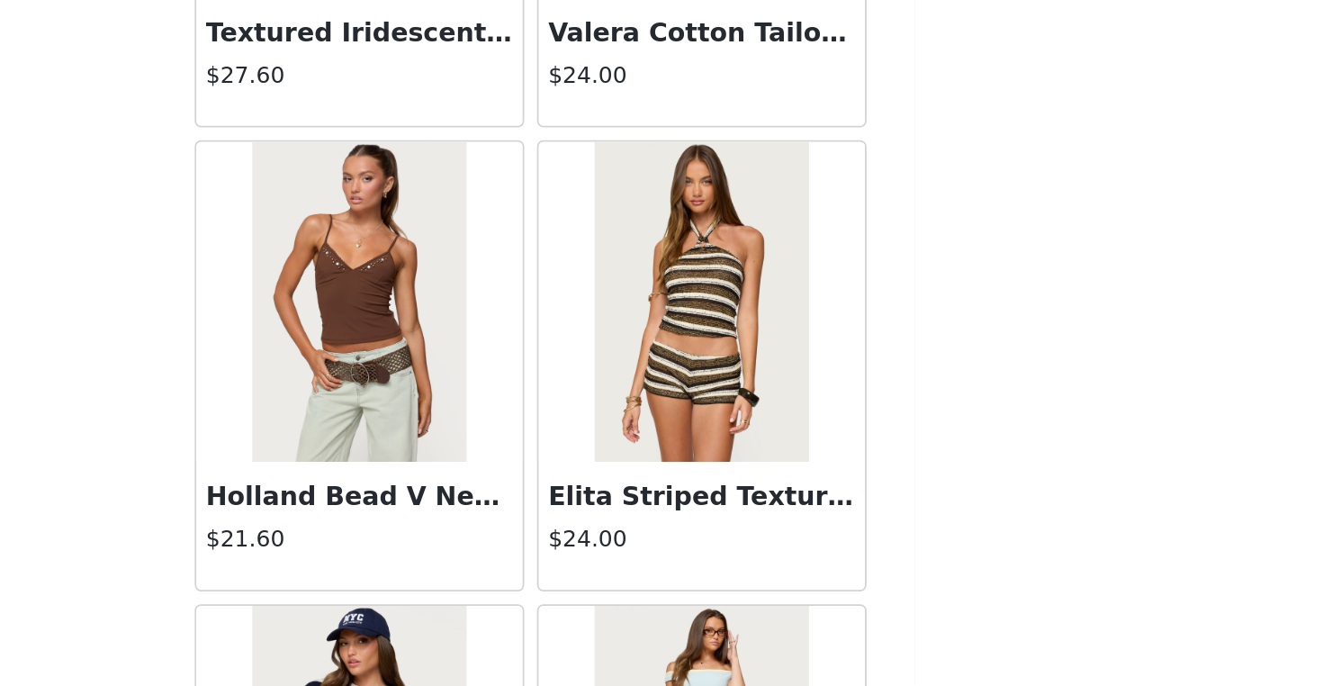
scroll to position [451, 0]
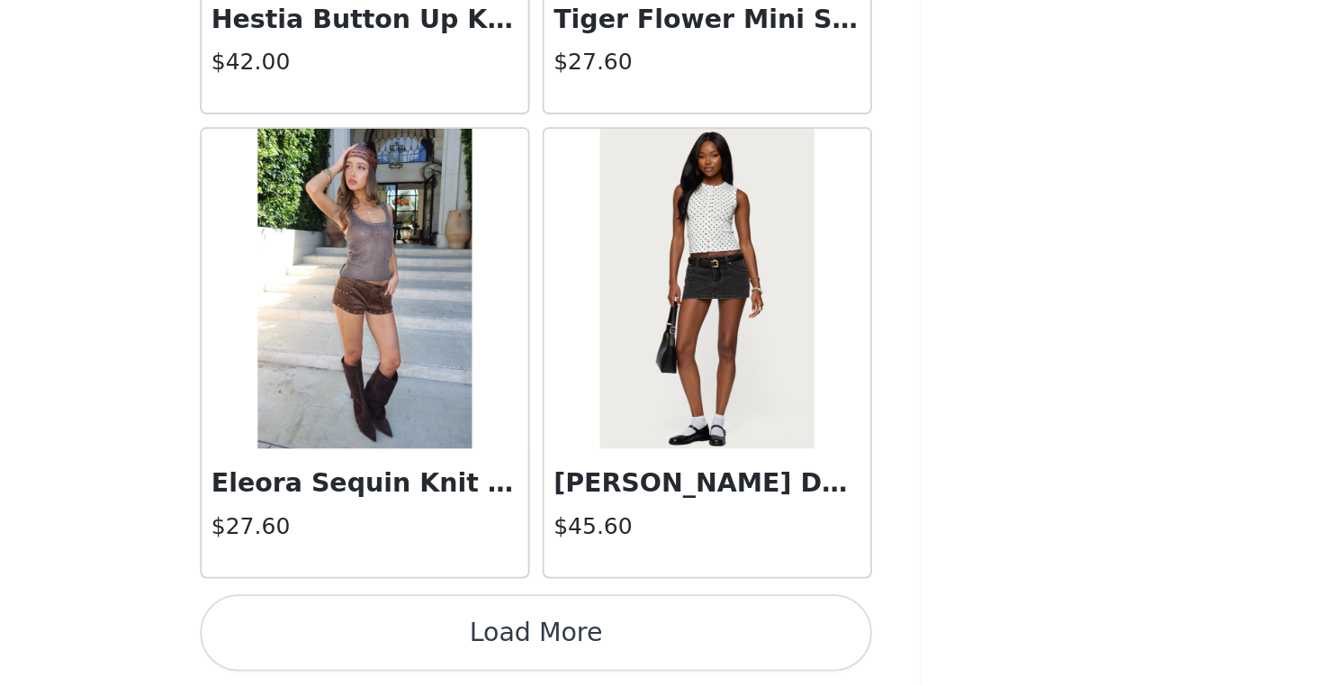
click at [472, 634] on button "Load More" at bounding box center [661, 655] width 378 height 43
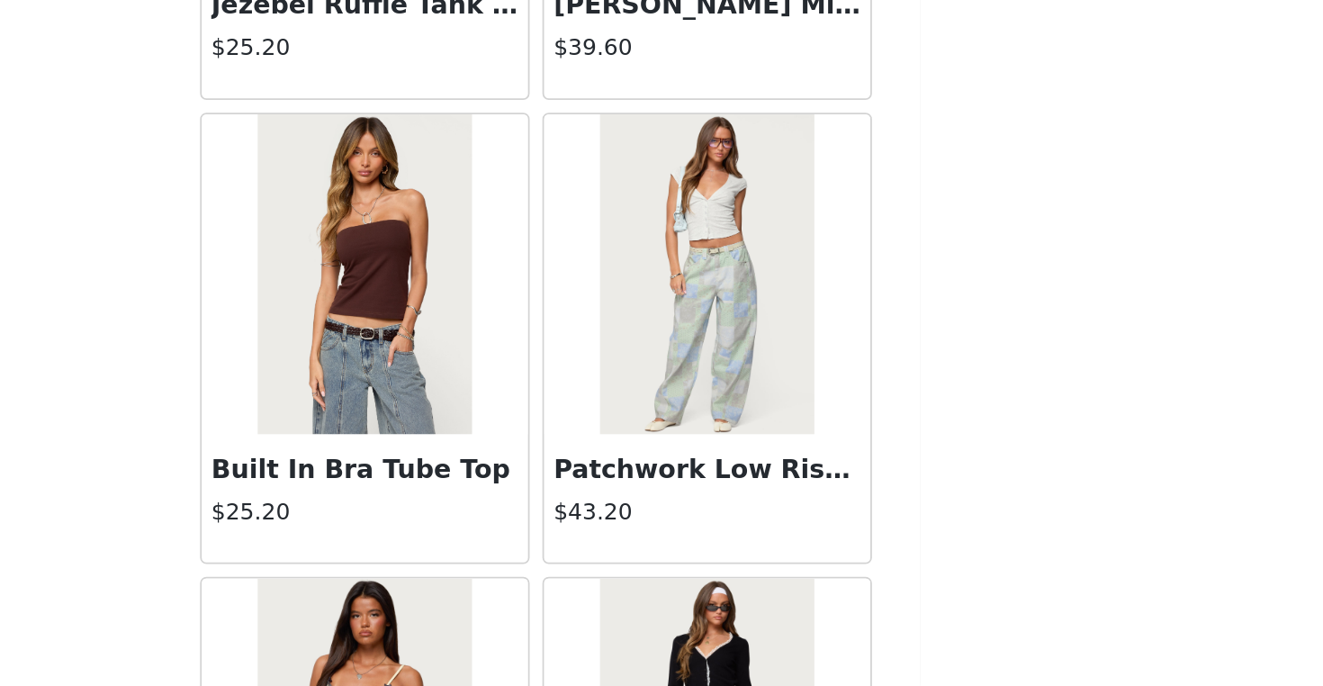
scroll to position [12320, 0]
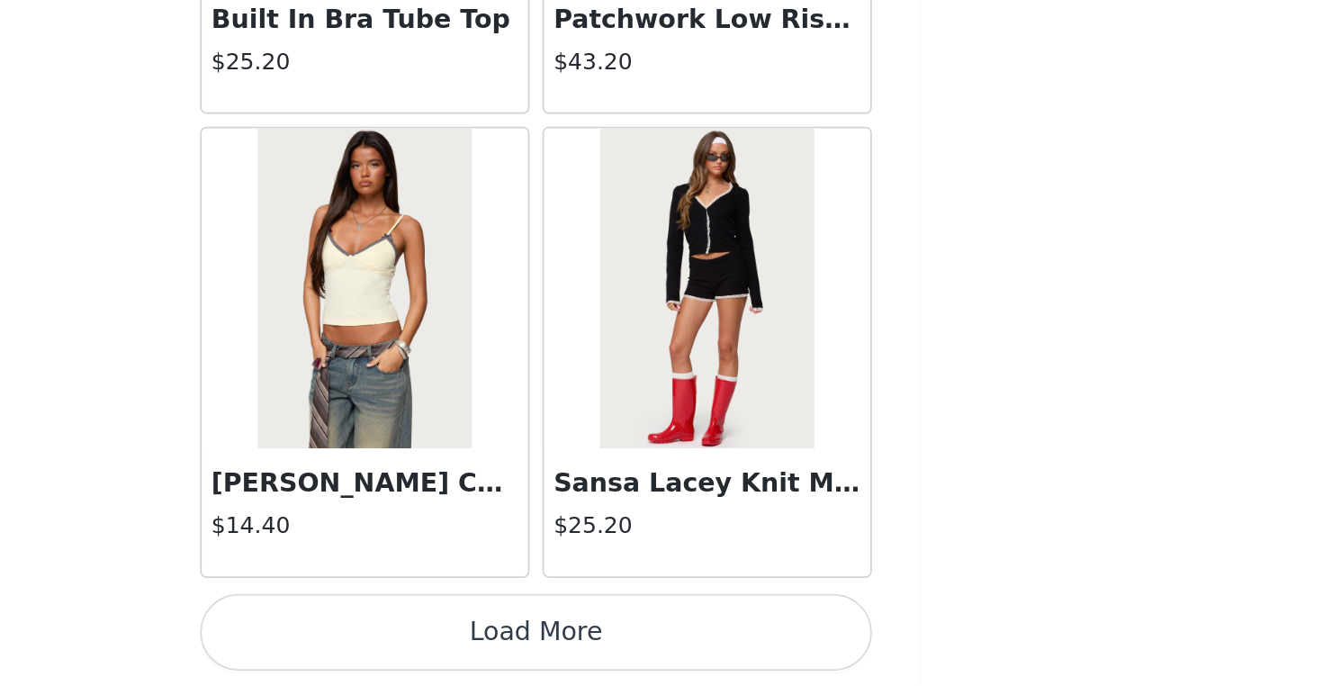
click at [472, 634] on button "Load More" at bounding box center [661, 655] width 378 height 43
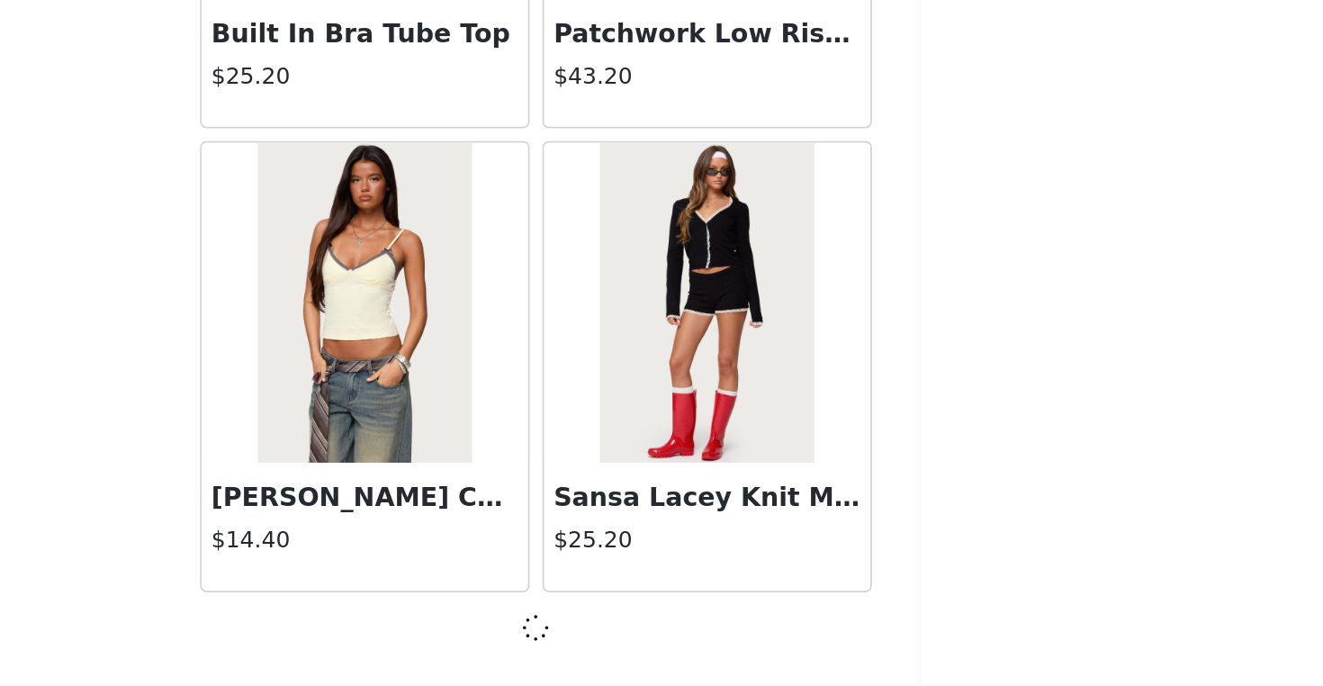
scroll to position [12499, 0]
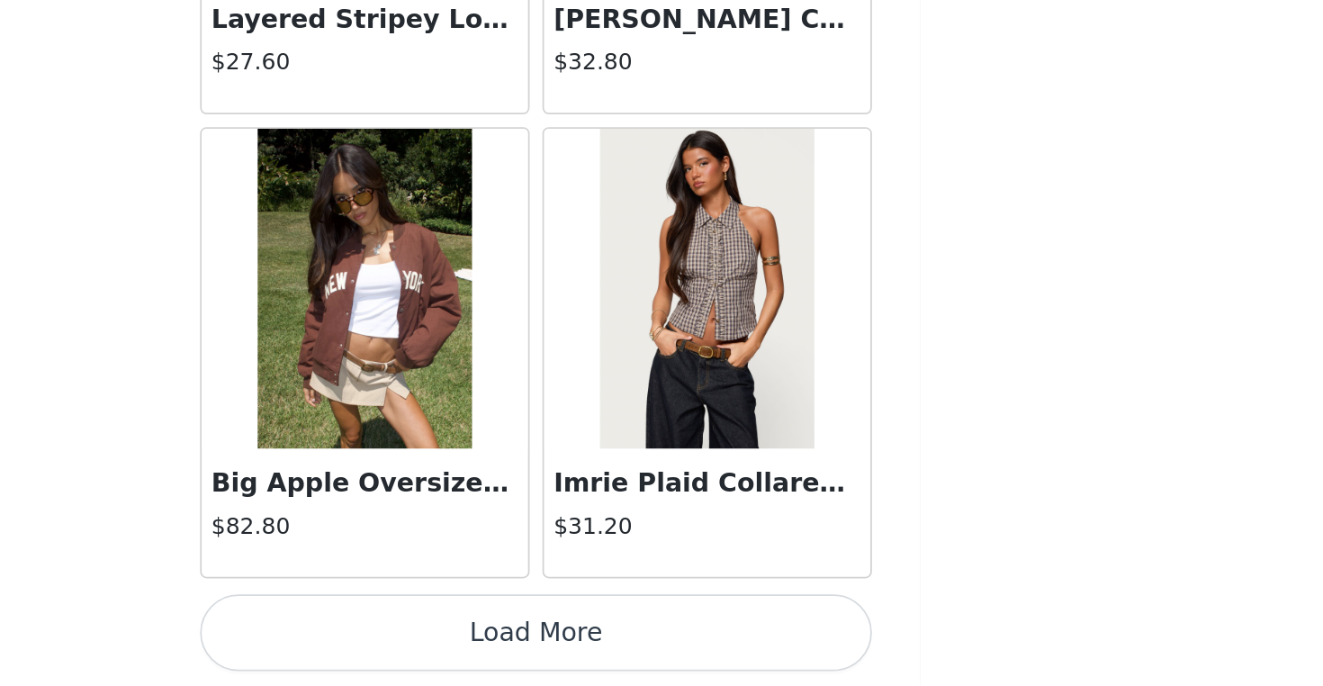
click at [472, 634] on button "Load More" at bounding box center [661, 655] width 378 height 43
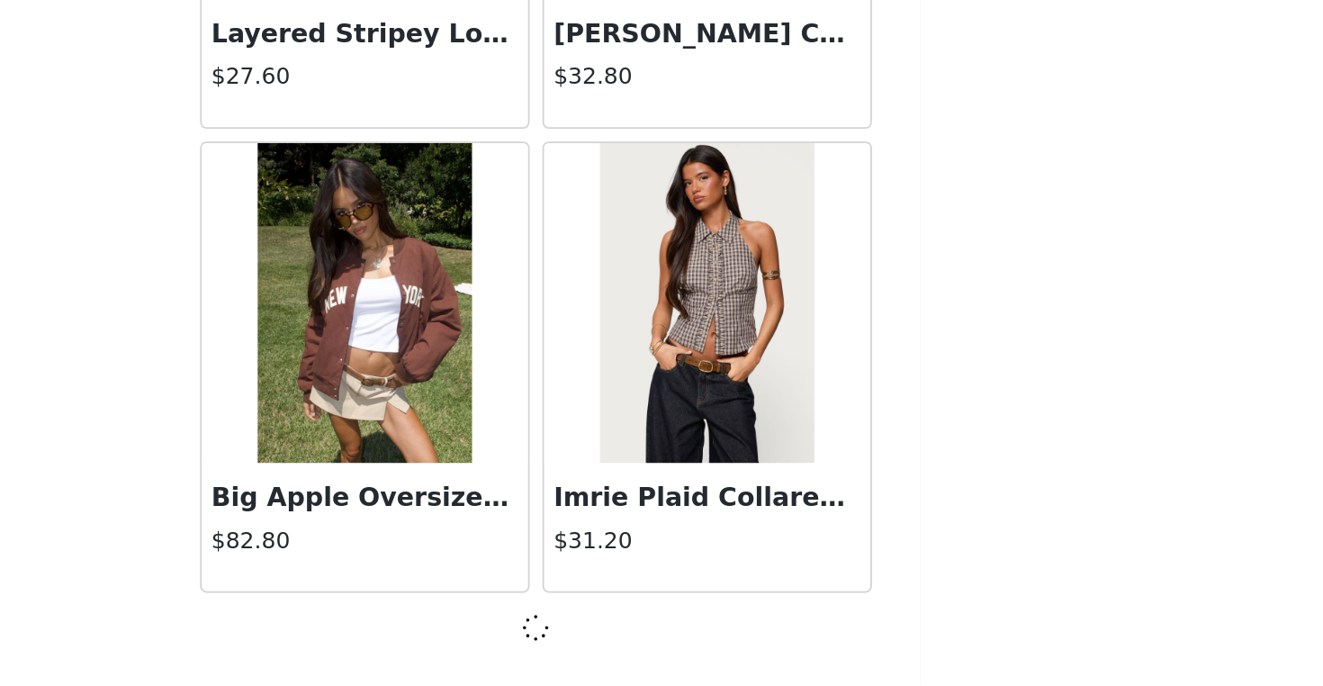
scroll to position [15109, 0]
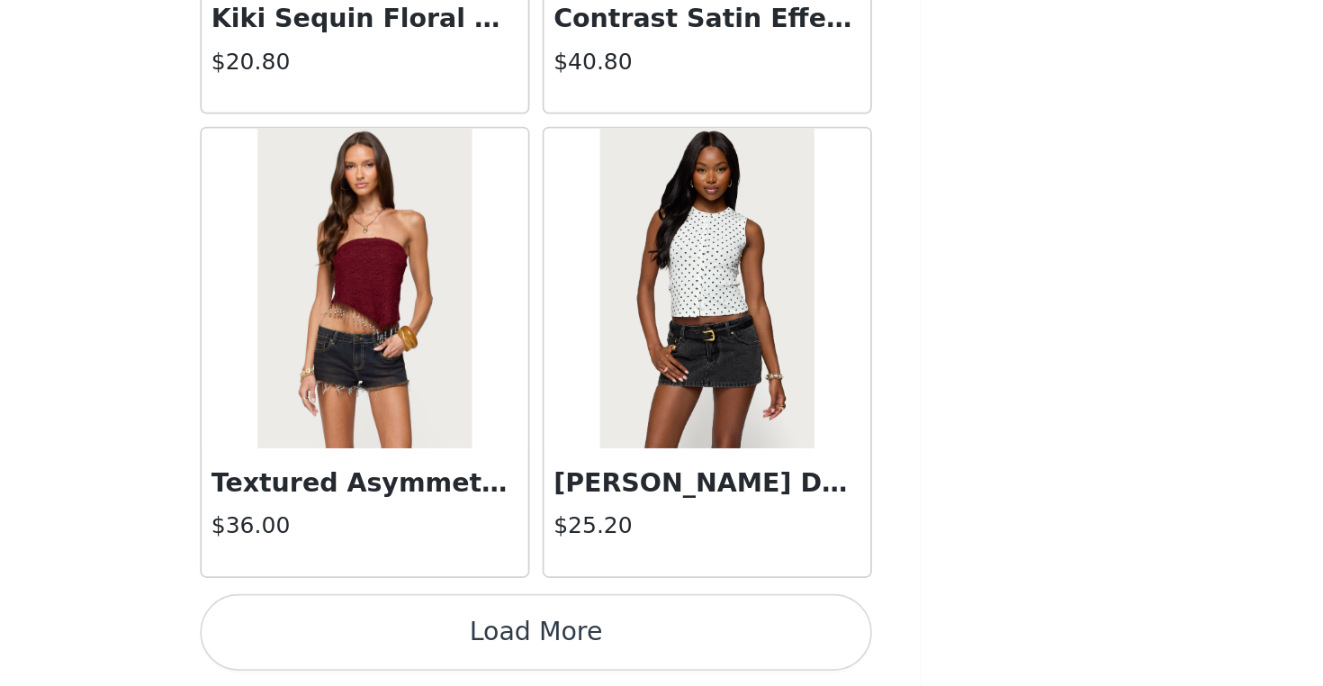
click at [472, 634] on button "Load More" at bounding box center [661, 655] width 378 height 43
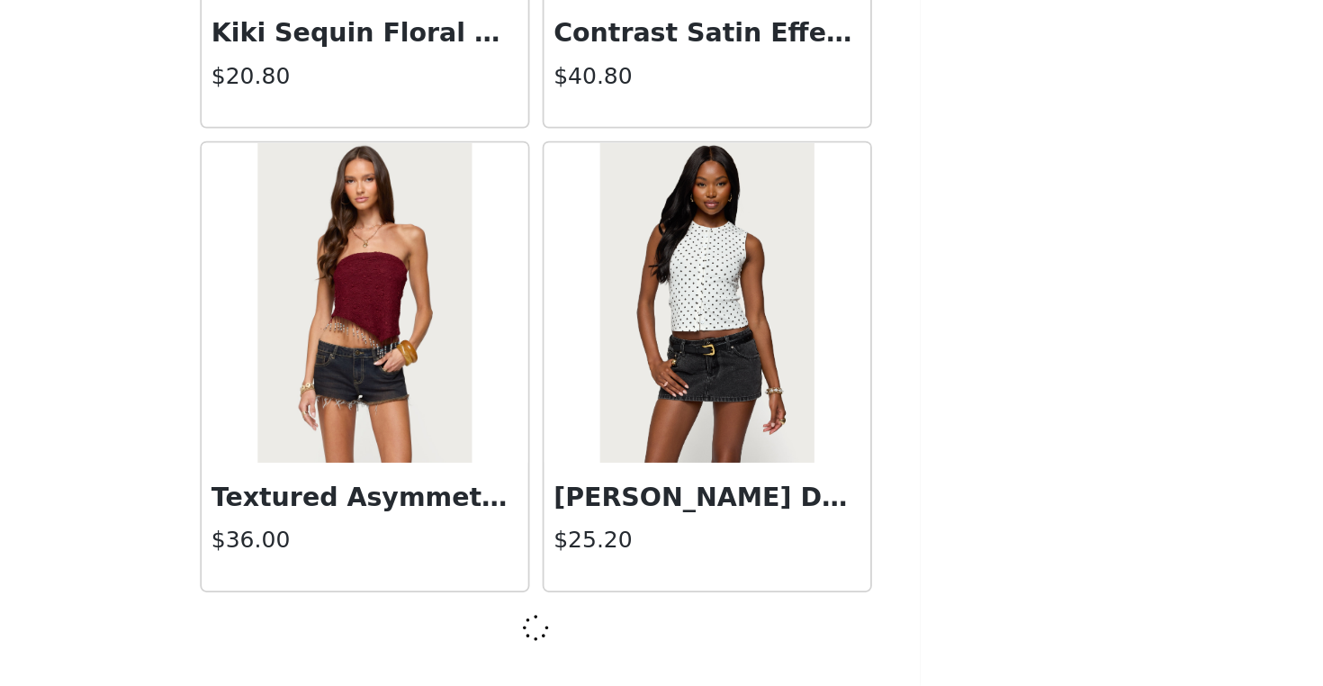
scroll to position [17718, 0]
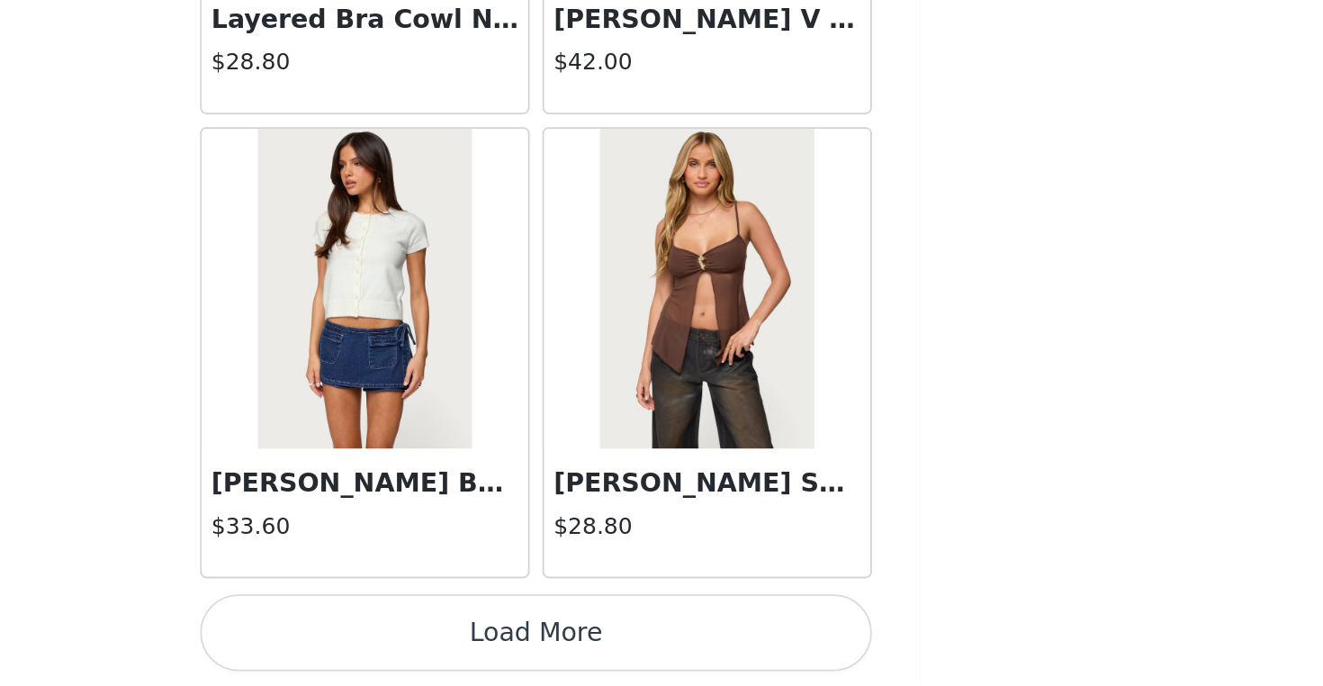
click at [472, 634] on button "Load More" at bounding box center [661, 655] width 378 height 43
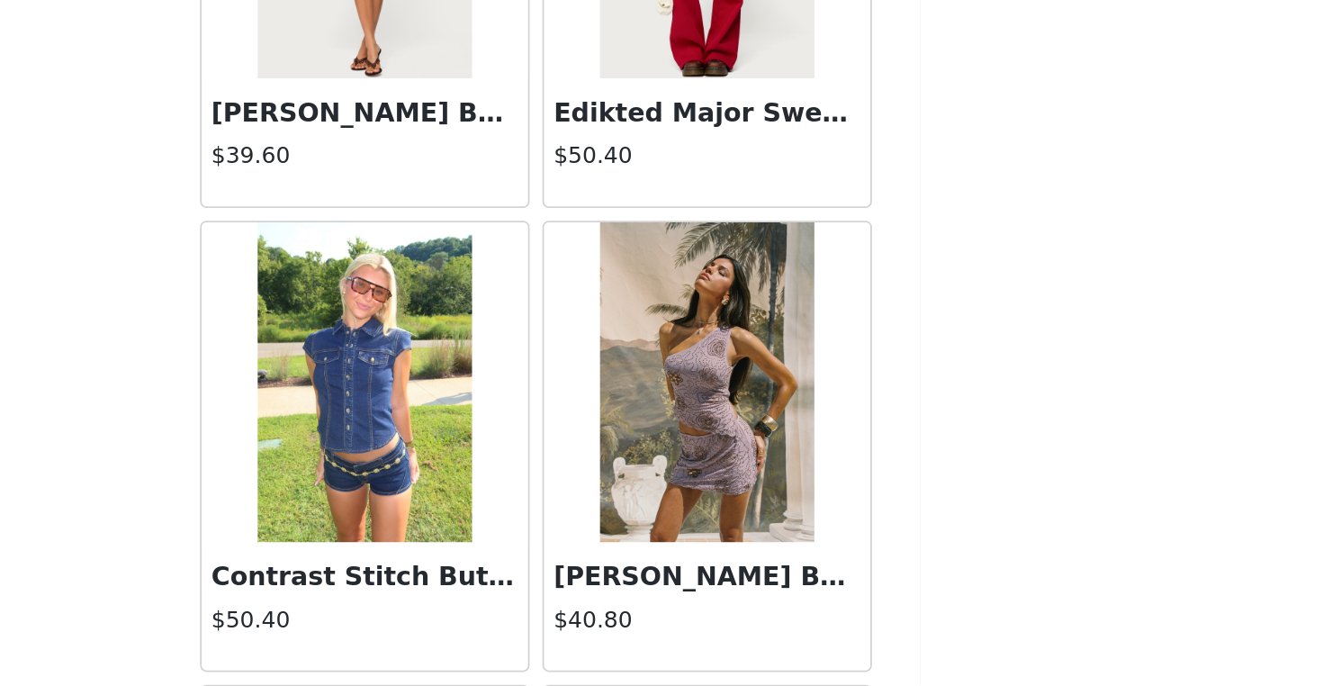
scroll to position [22946, 0]
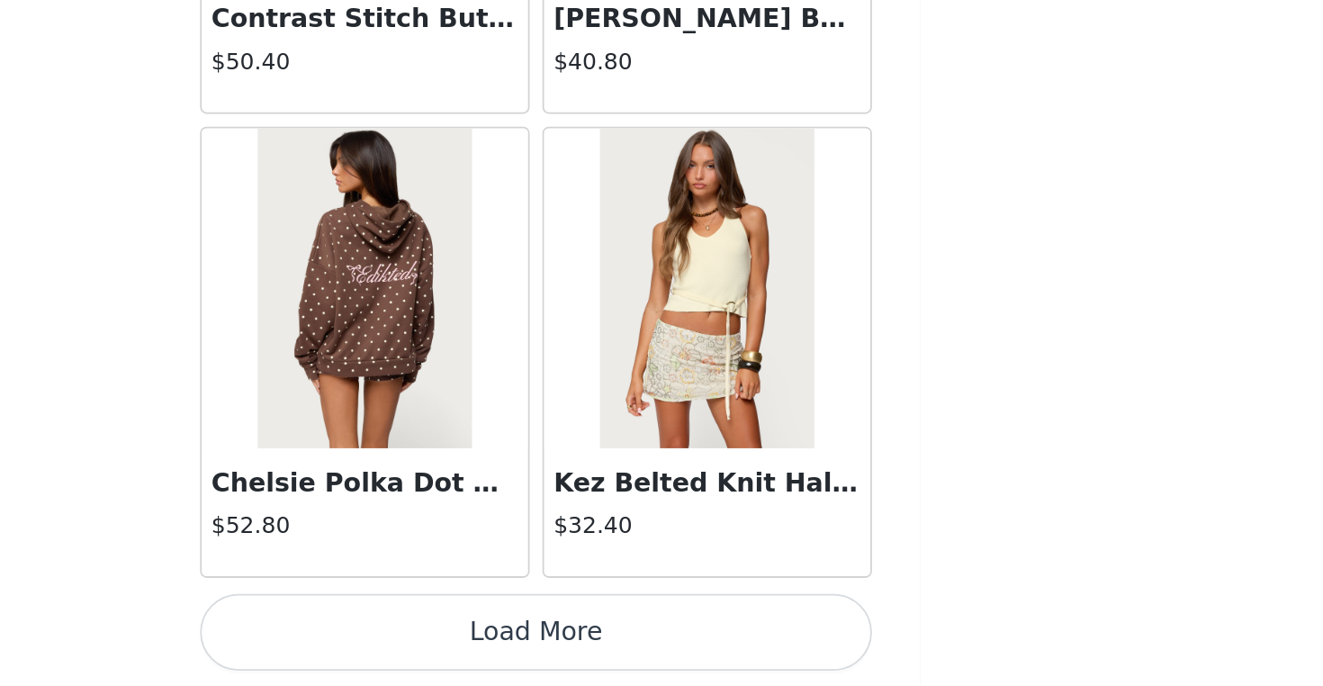
click at [472, 634] on button "Load More" at bounding box center [661, 655] width 378 height 43
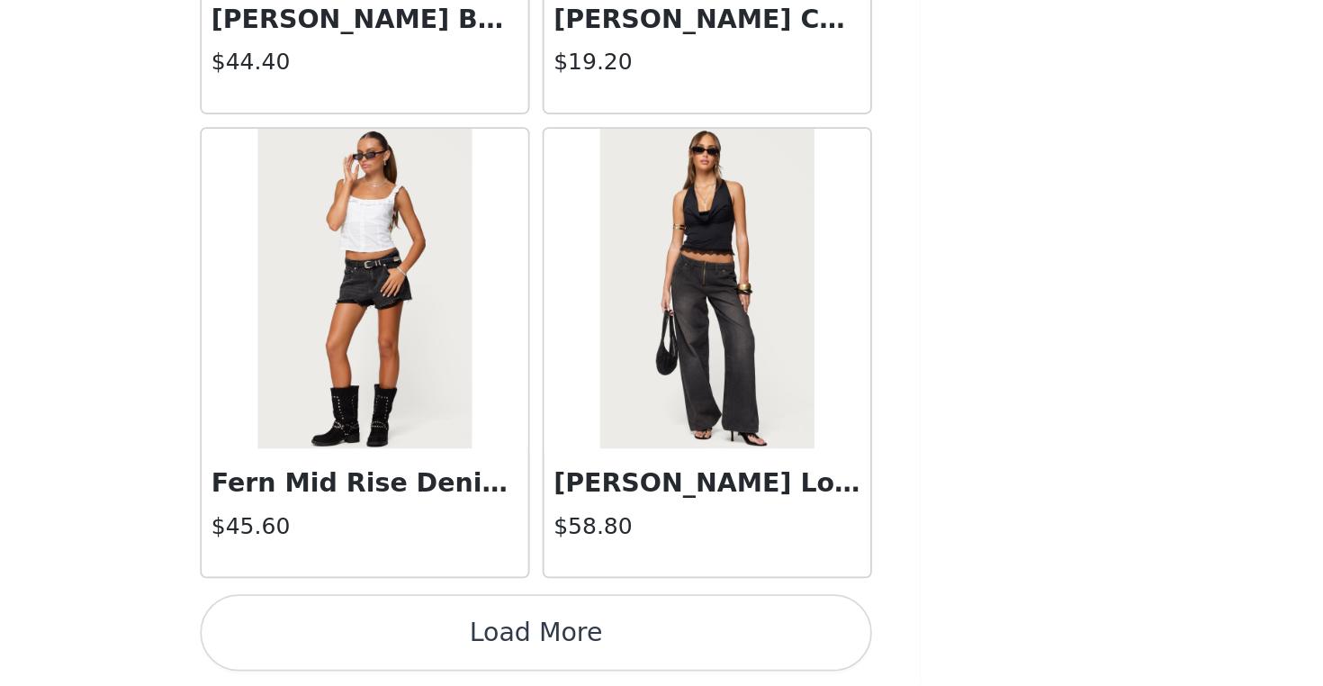
scroll to position [25556, 0]
click at [472, 634] on button "Load More" at bounding box center [661, 655] width 378 height 43
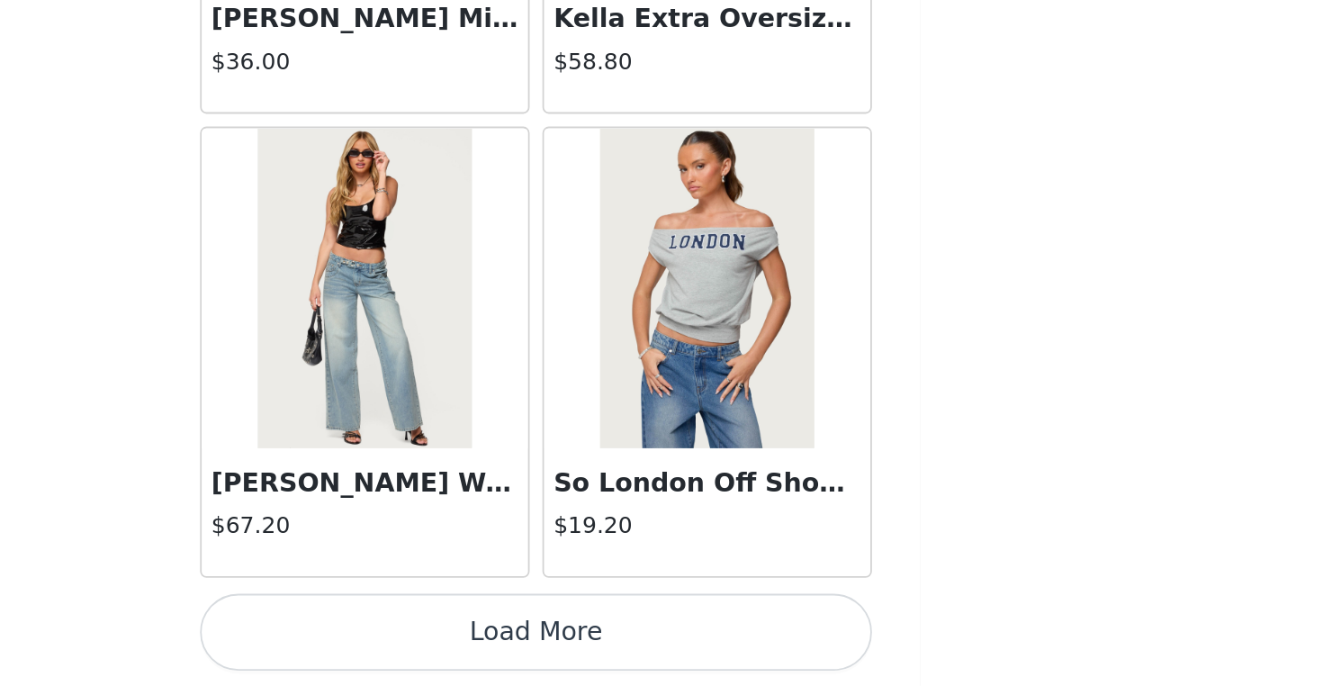
scroll to position [28166, 0]
click at [472, 634] on button "Load More" at bounding box center [661, 655] width 378 height 43
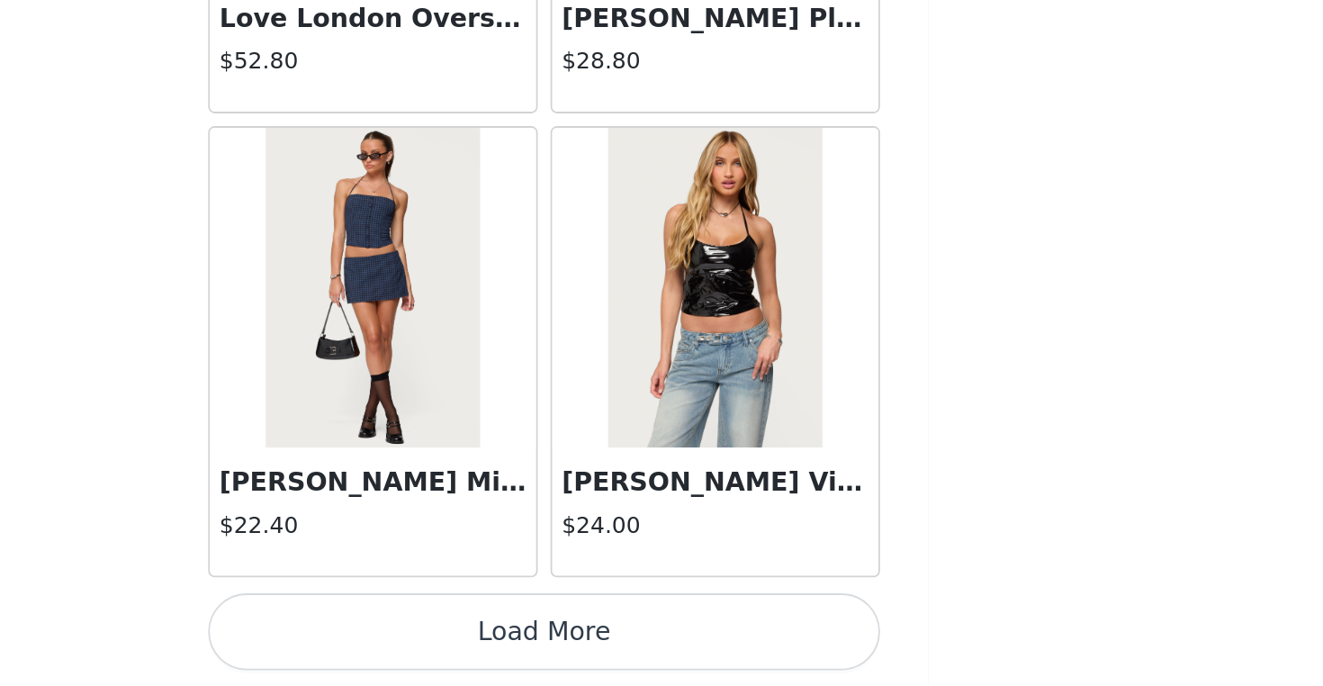
scroll to position [451, 0]
click at [472, 634] on button "Load More" at bounding box center [661, 655] width 378 height 43
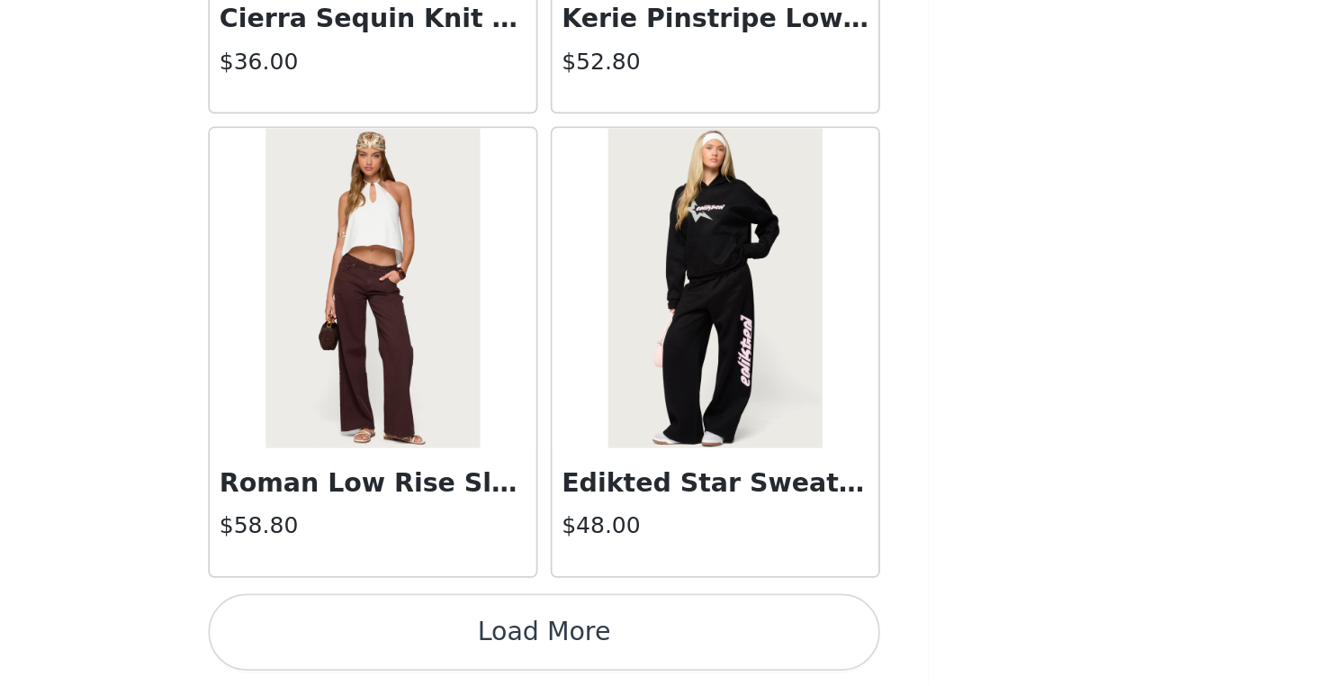
click at [472, 634] on button "Load More" at bounding box center [661, 655] width 378 height 43
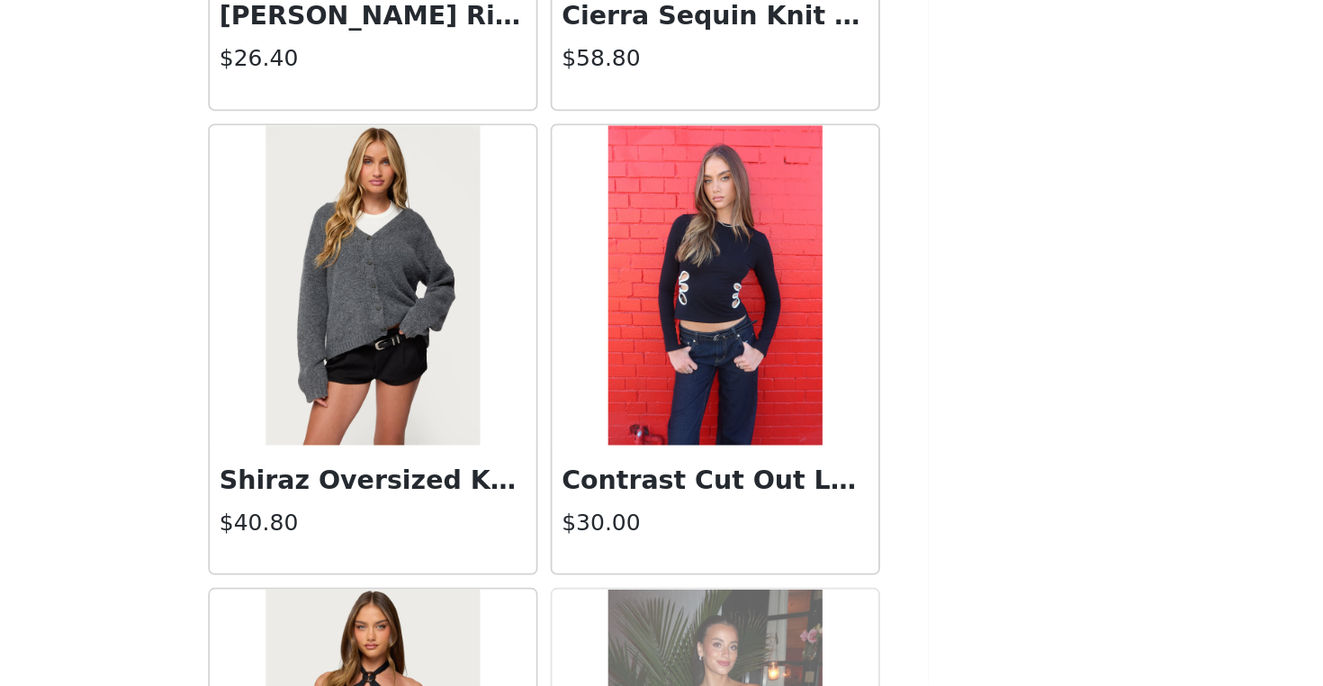
scroll to position [34517, 0]
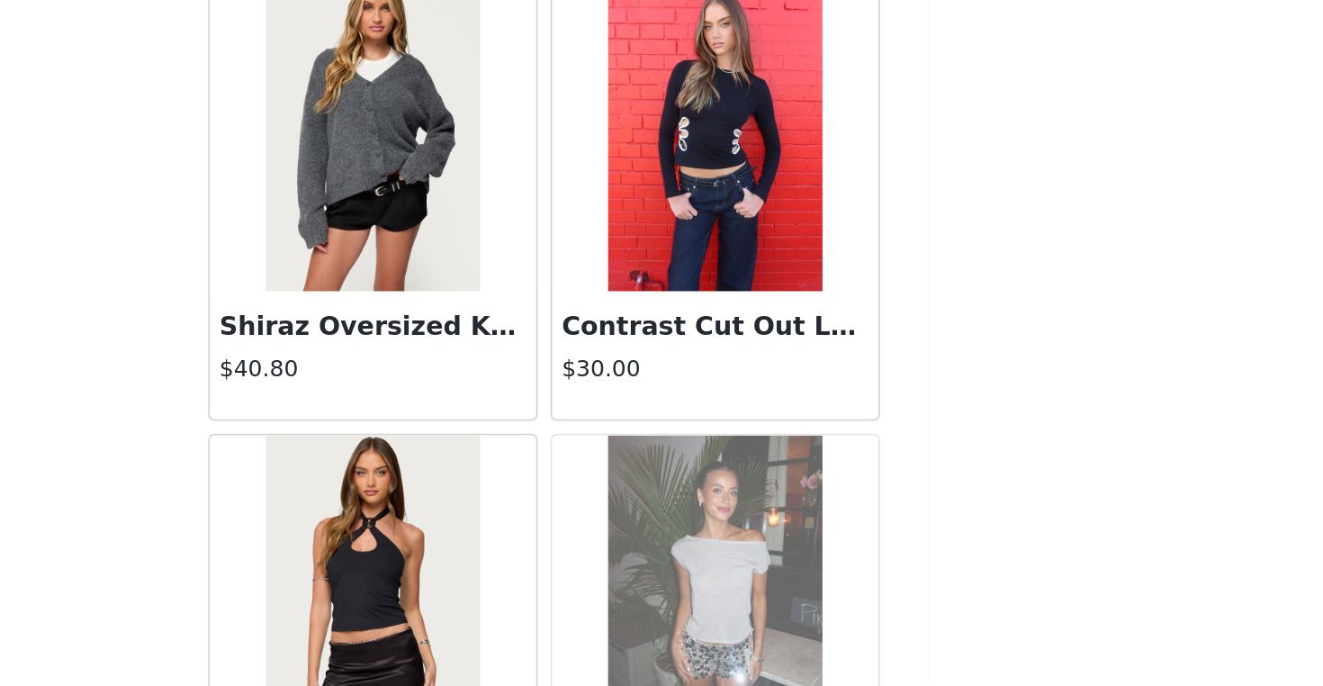
click at [479, 472] on h3 "Shiraz Oversized Knit Cardigan" at bounding box center [565, 483] width 173 height 22
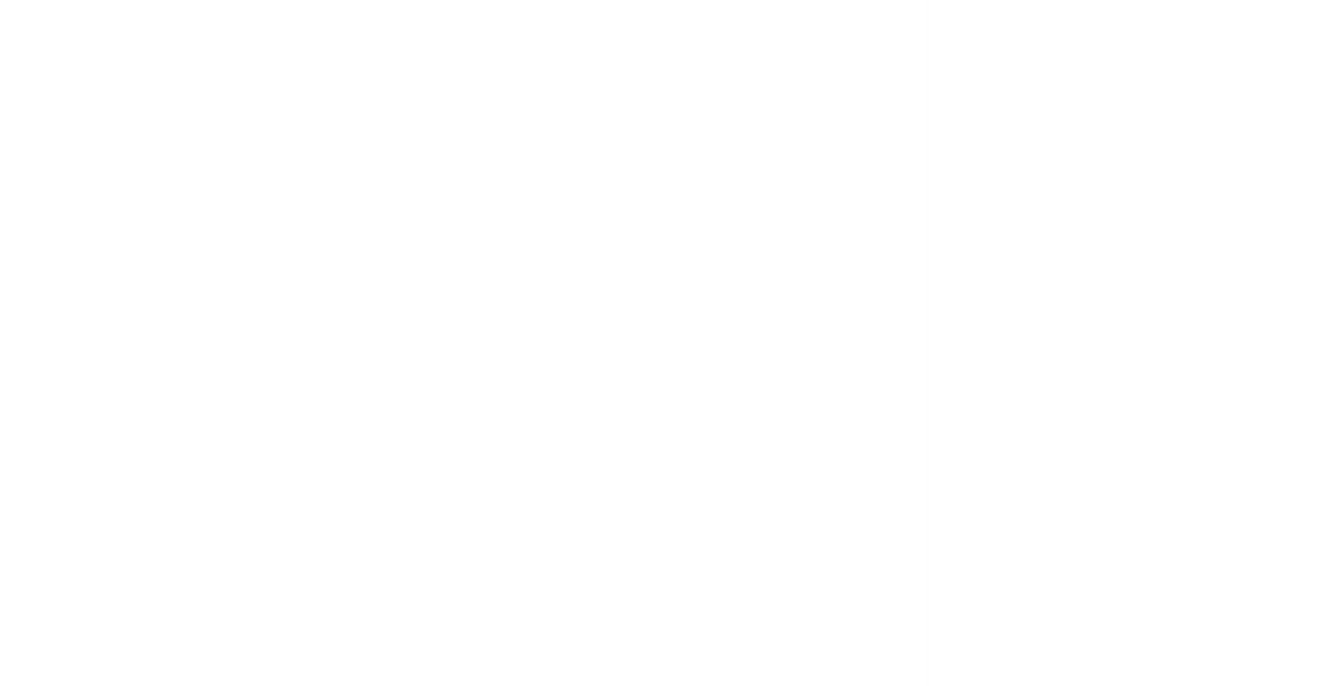
scroll to position [0, 0]
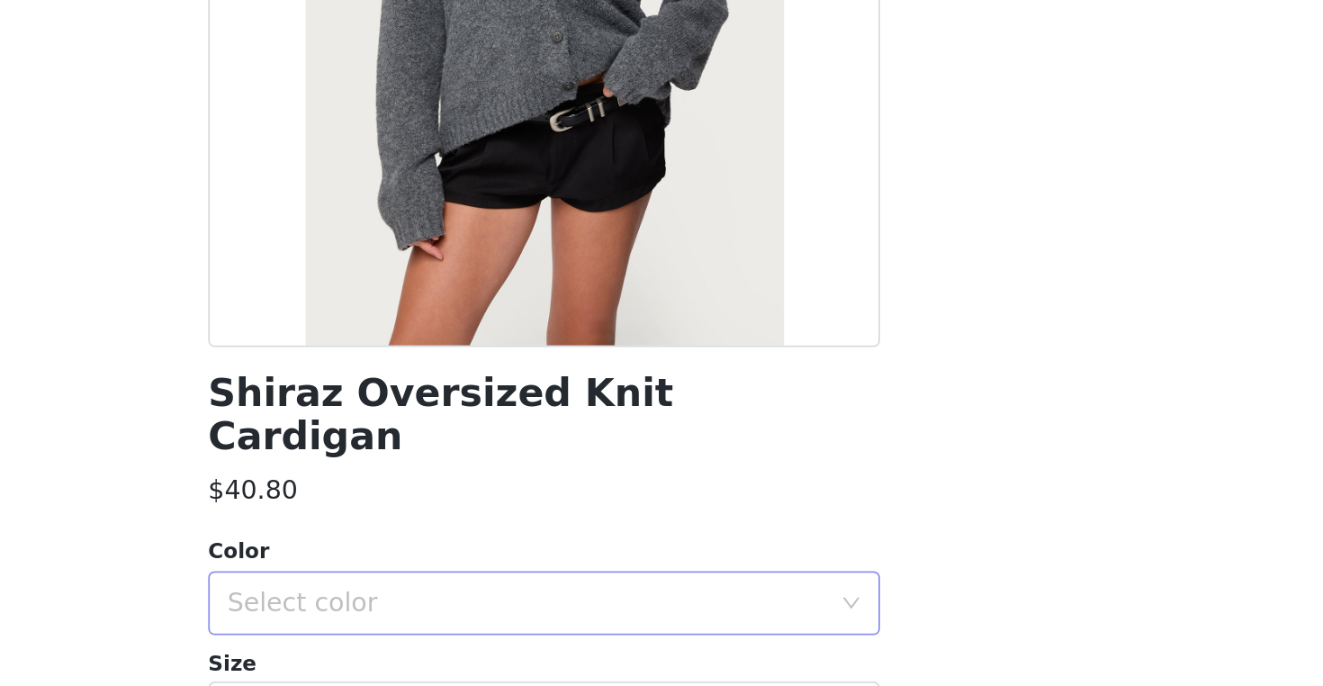
click at [483, 630] on div "Select color" at bounding box center [651, 639] width 337 height 18
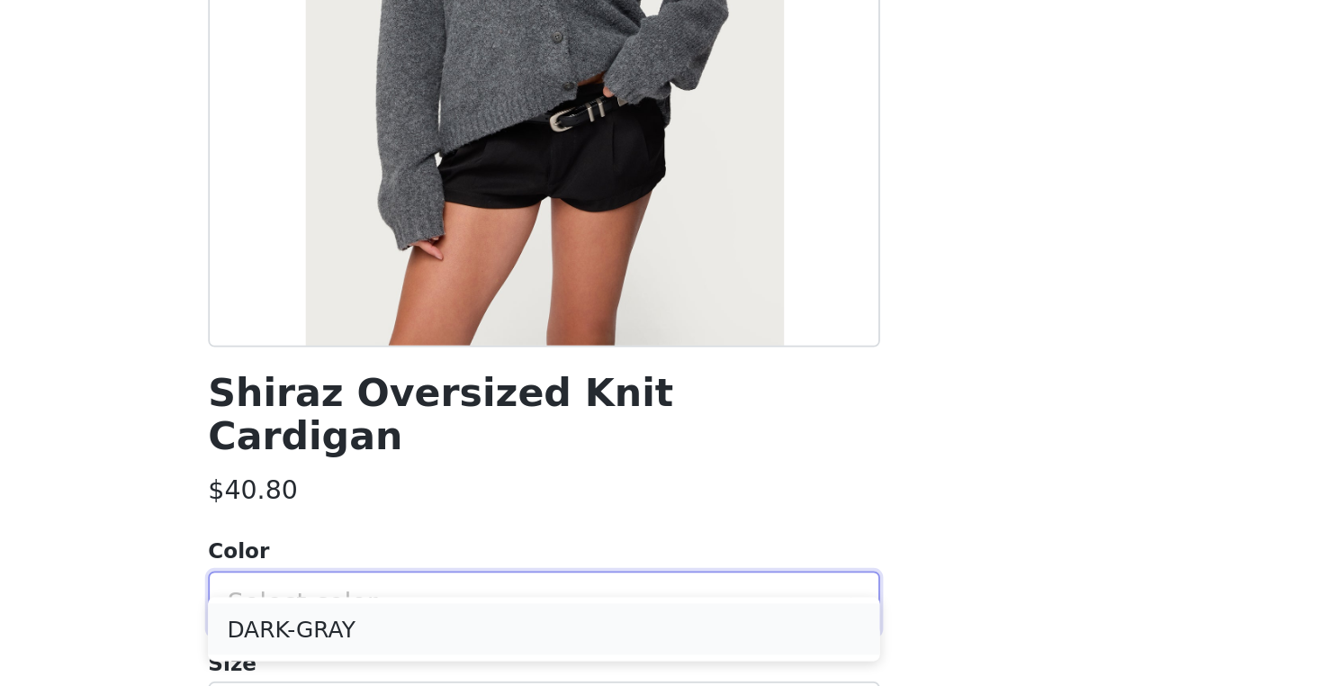
click at [472, 639] on li "DARK-GRAY" at bounding box center [661, 653] width 378 height 29
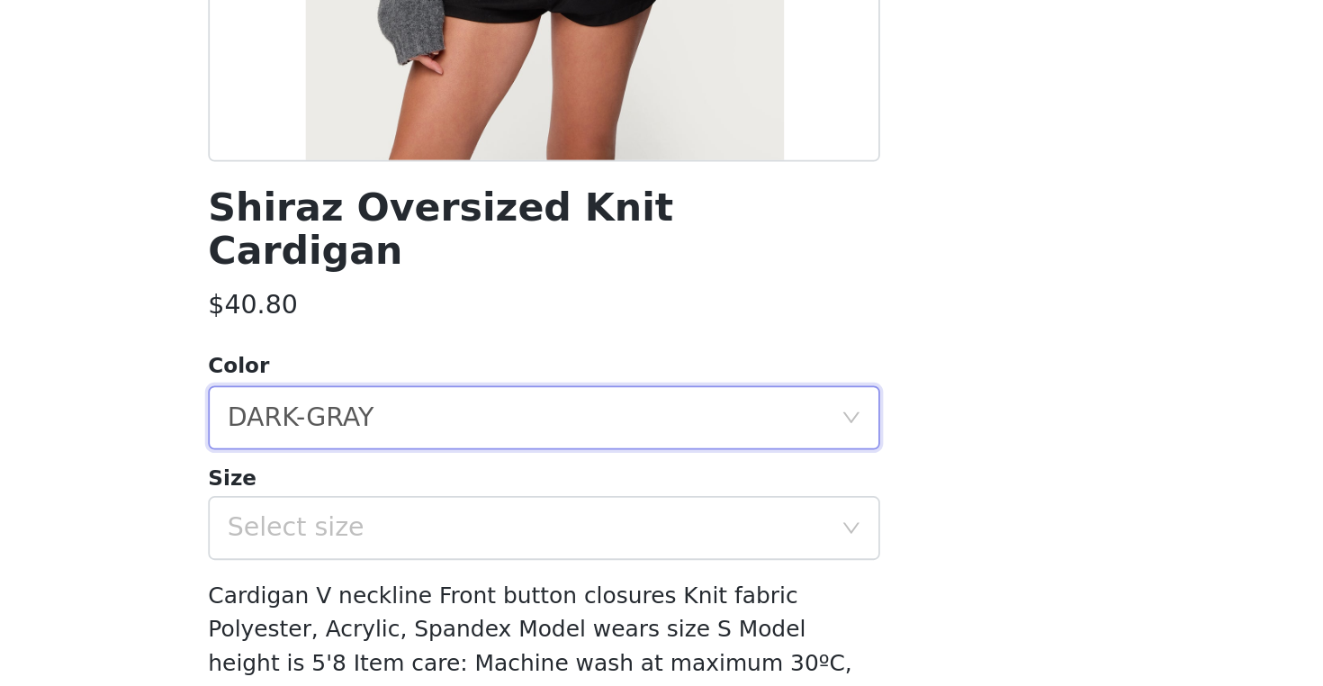
scroll to position [105, 0]
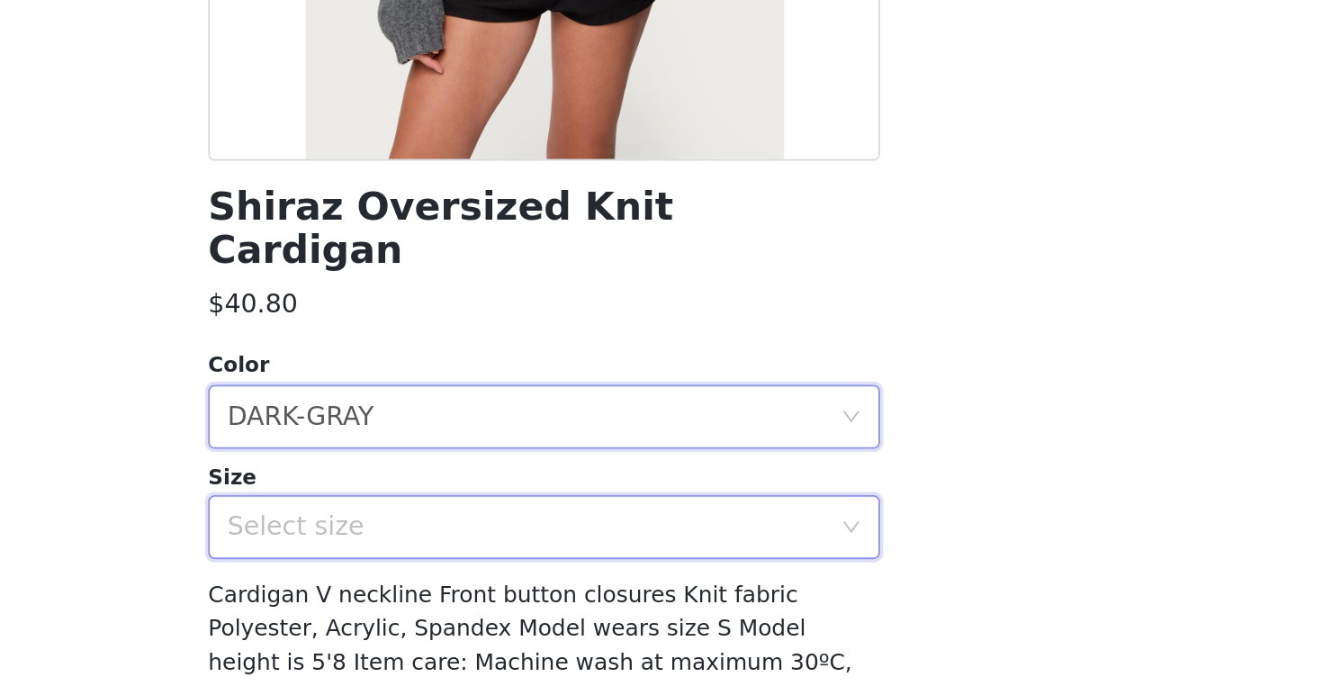
click at [483, 579] on div "Select size" at bounding box center [655, 596] width 345 height 34
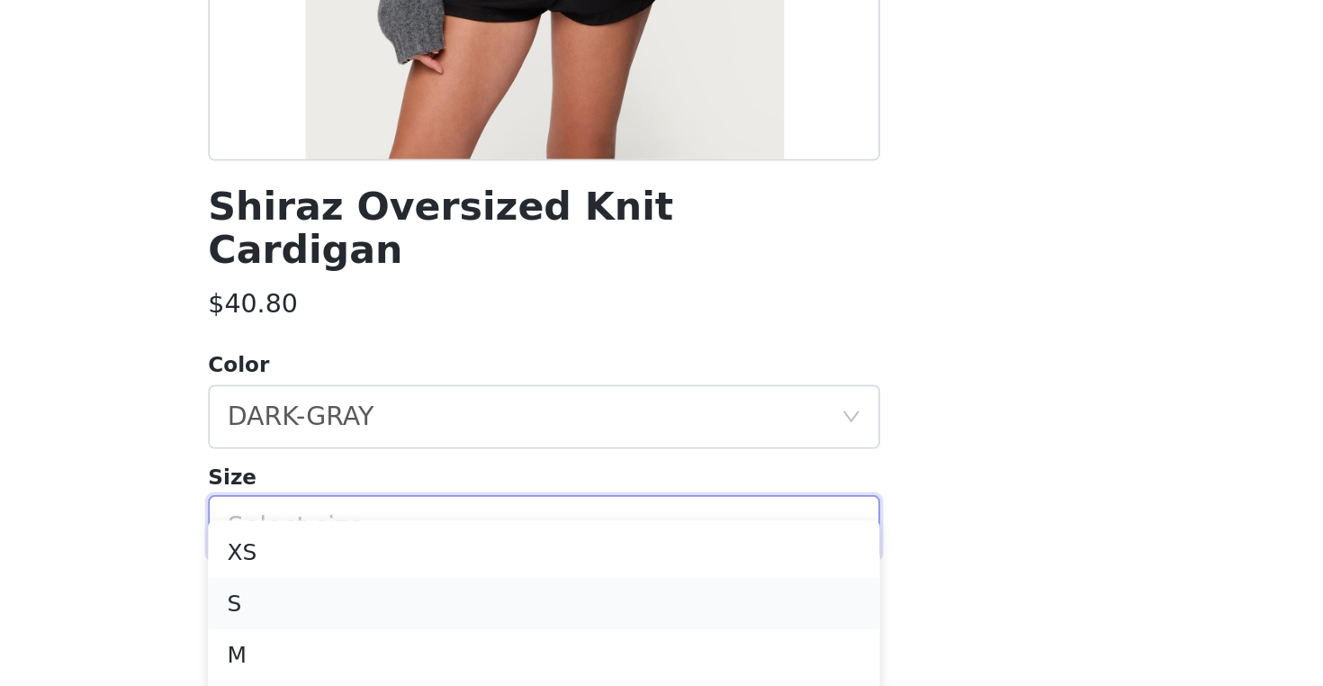
click at [472, 625] on li "S" at bounding box center [661, 639] width 378 height 29
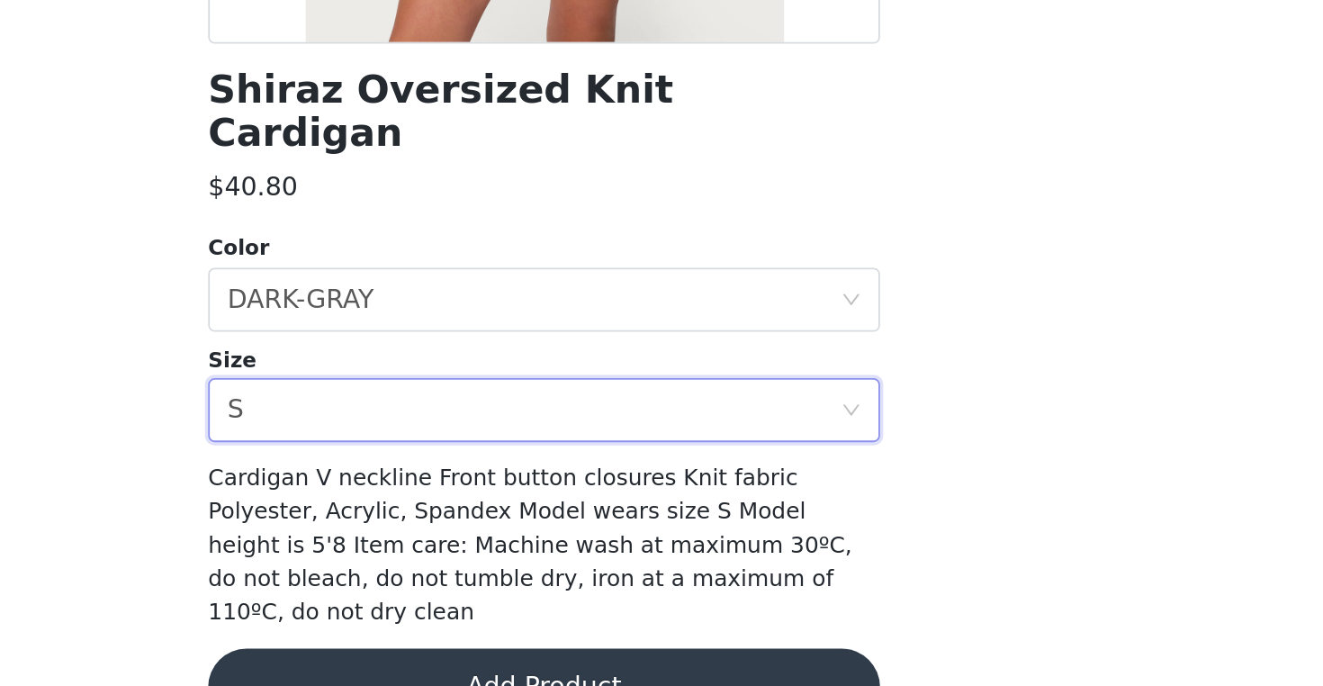
scroll to position [170, 0]
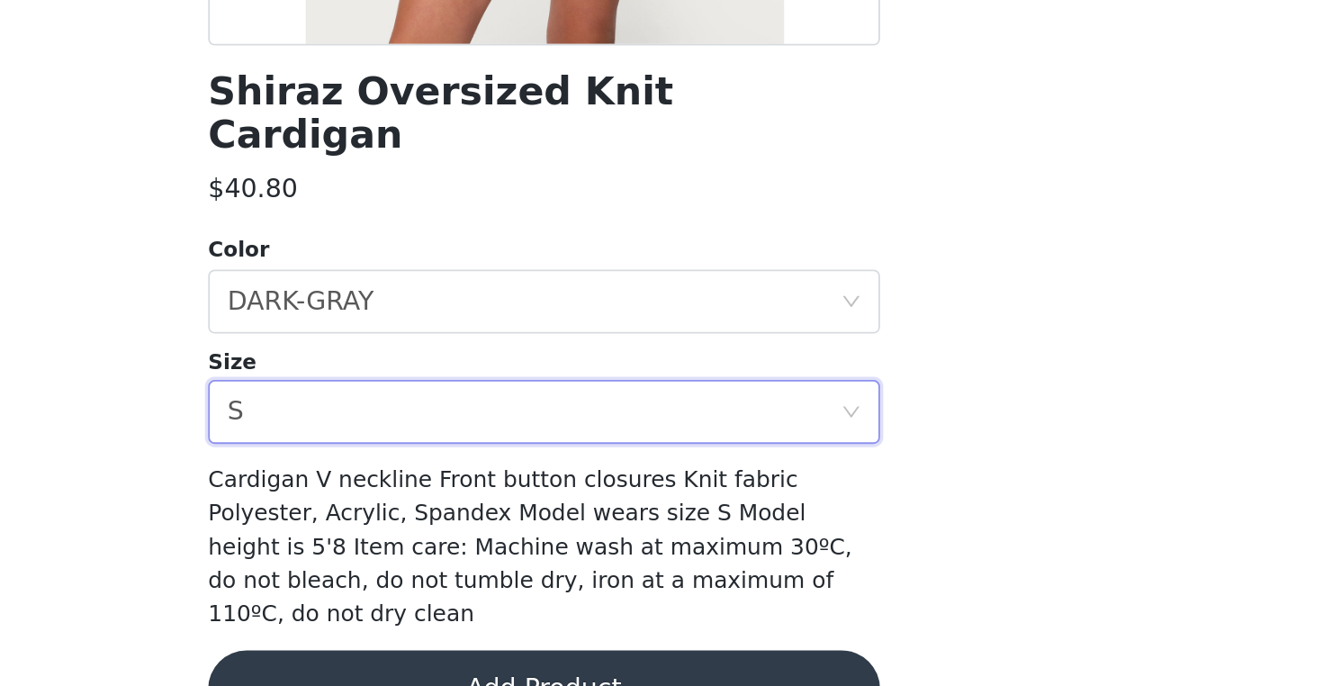
click at [472, 665] on button "Add Product" at bounding box center [661, 686] width 378 height 43
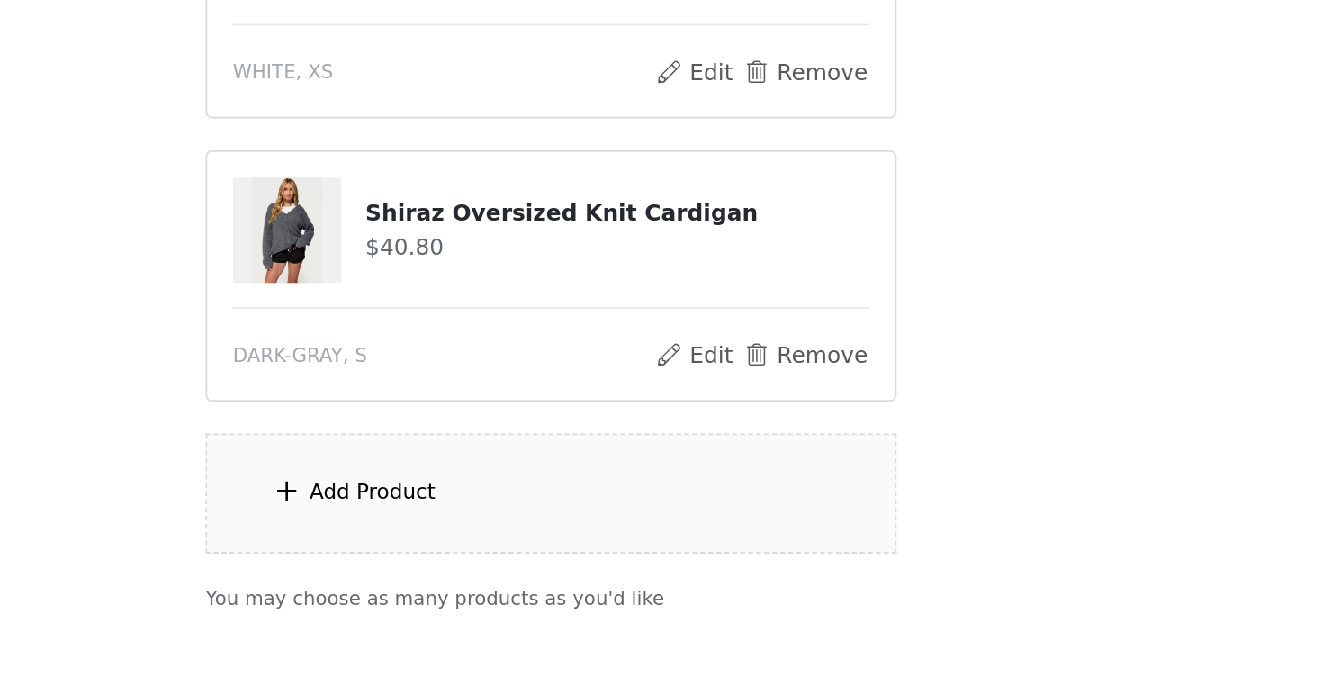
scroll to position [523, 0]
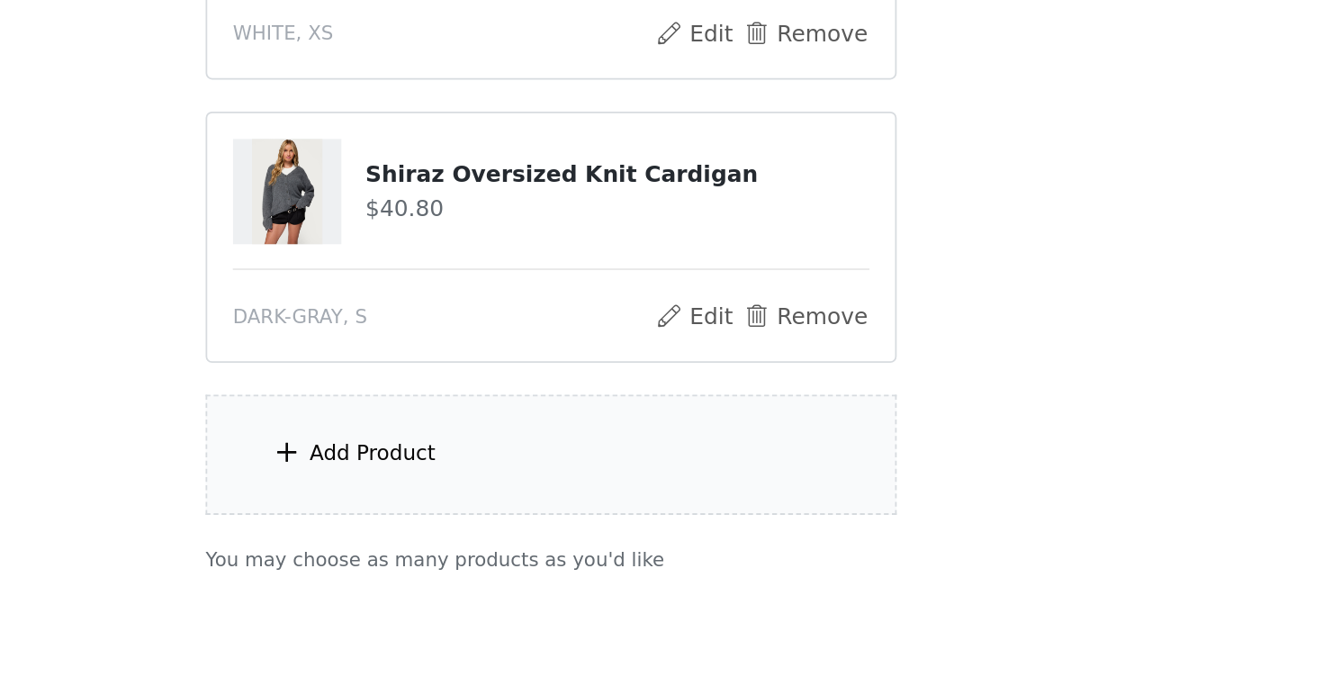
click at [467, 522] on div "Add Product" at bounding box center [661, 555] width 389 height 67
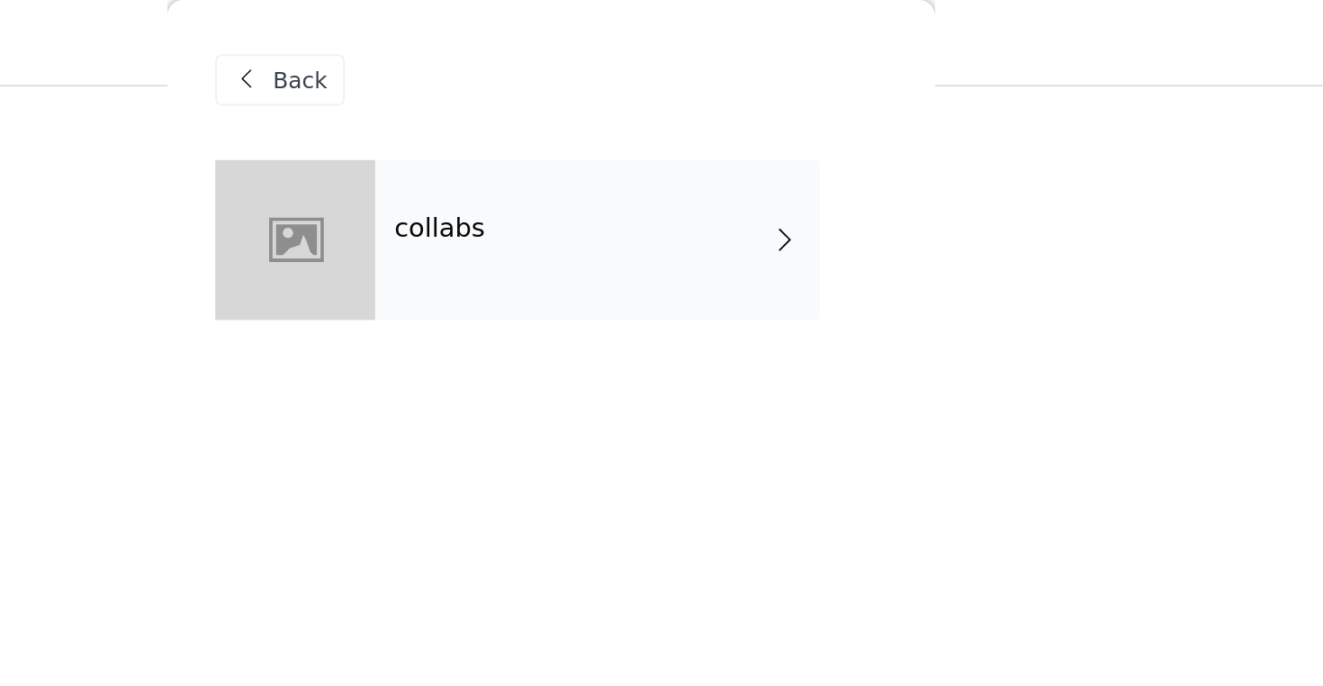
scroll to position [346, 0]
click at [562, 148] on div "collabs" at bounding box center [687, 135] width 250 height 90
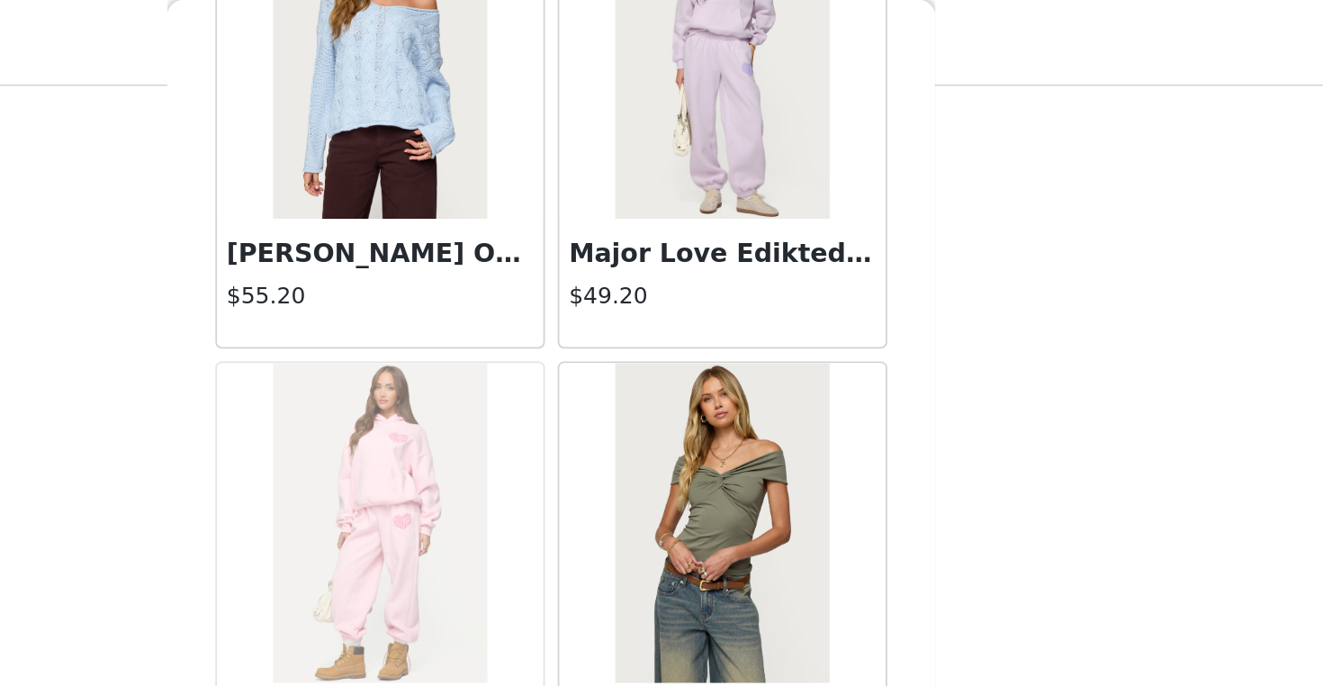
scroll to position [1455, 0]
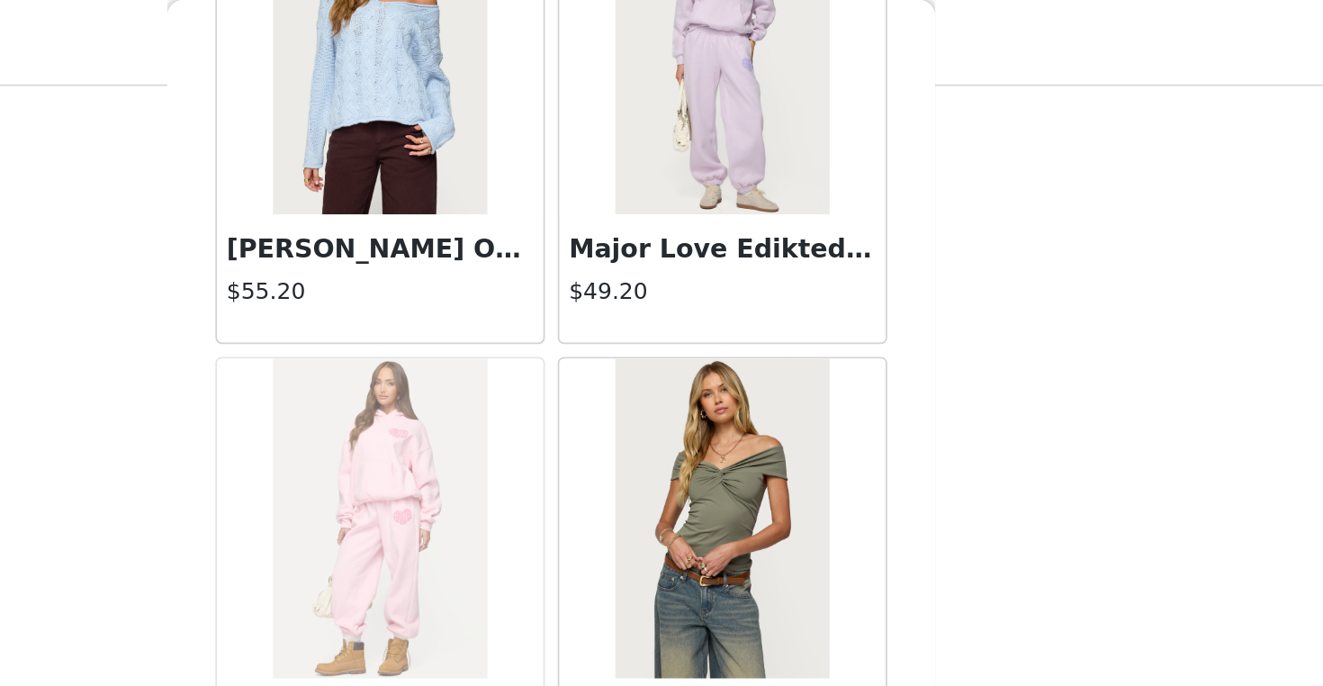
click at [473, 127] on div "Inga Oversized Cable Knit Sweater $55.20" at bounding box center [565, 157] width 184 height 72
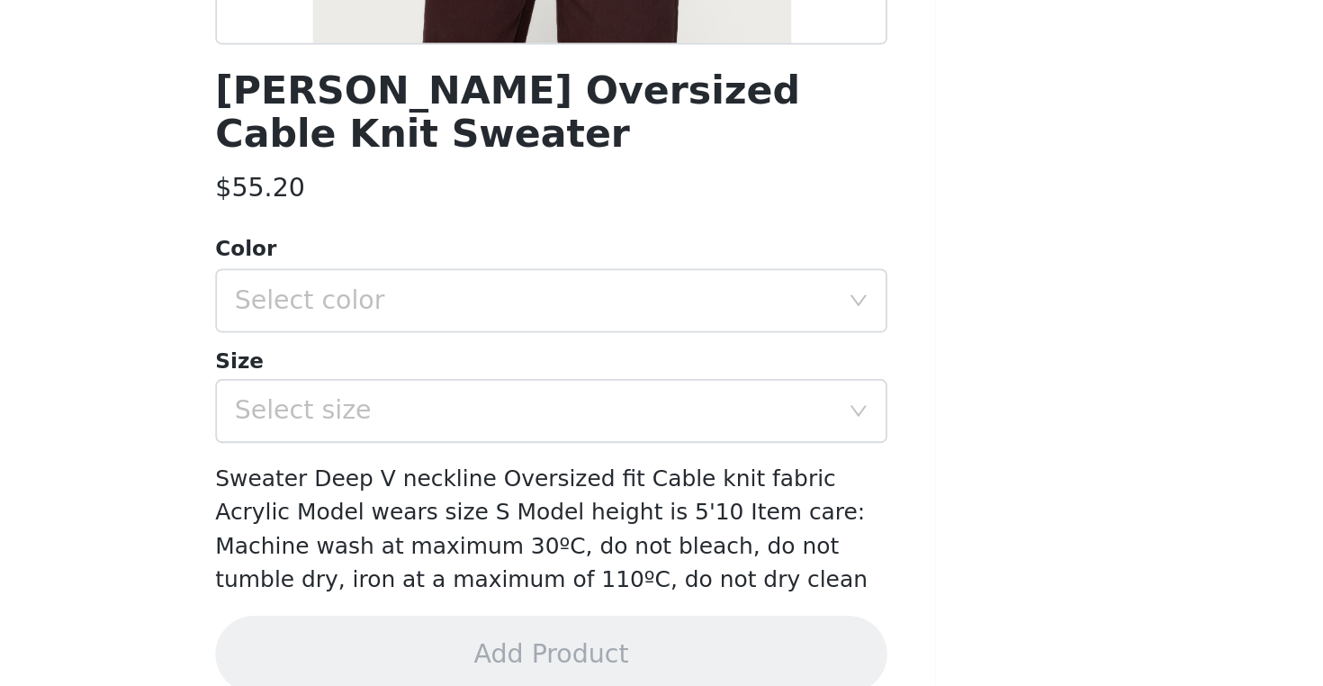
scroll to position [553, 0]
click at [483, 460] on div "Select color" at bounding box center [651, 469] width 337 height 18
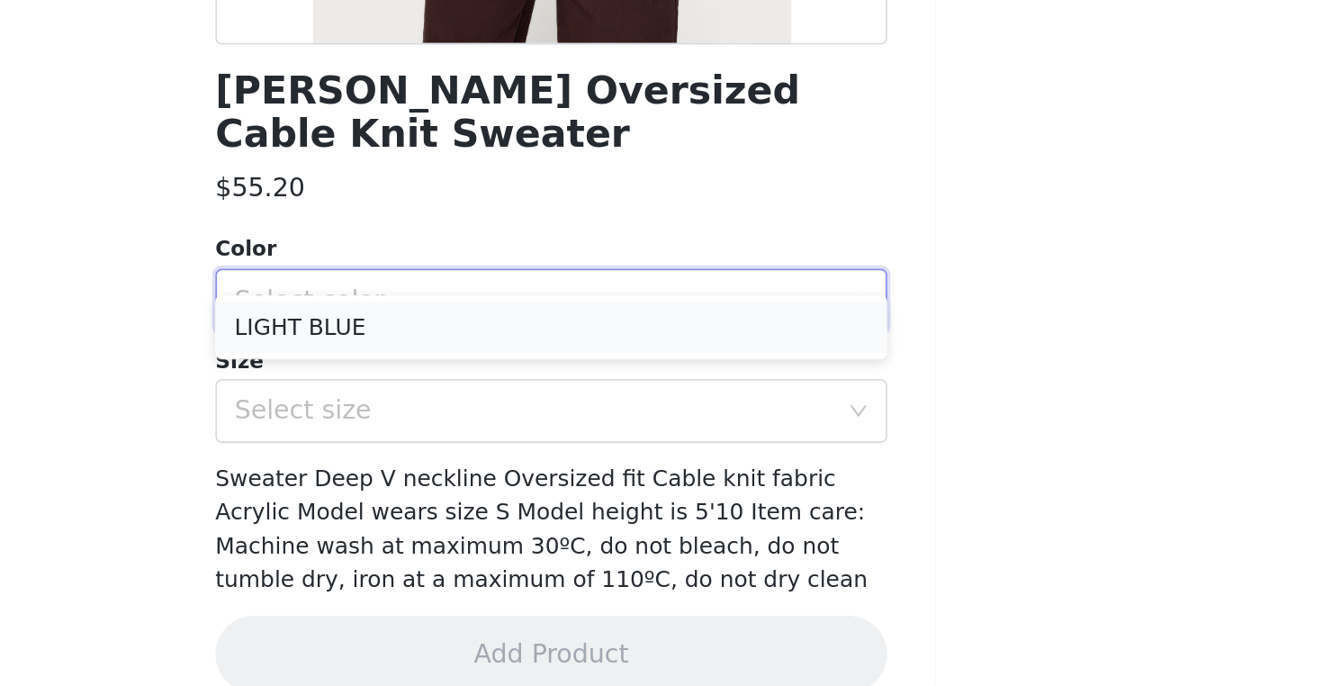
click at [472, 470] on li "LIGHT BLUE" at bounding box center [661, 484] width 378 height 29
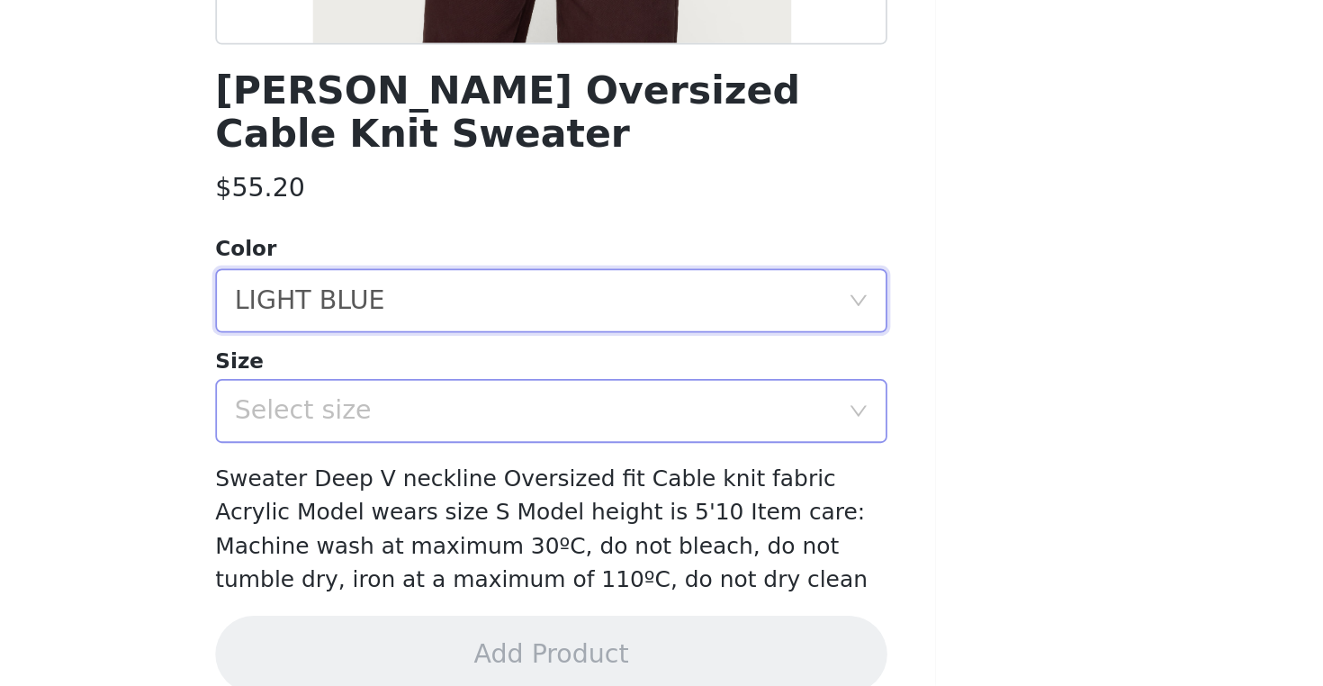
click at [483, 522] on div "Select size" at bounding box center [651, 531] width 337 height 18
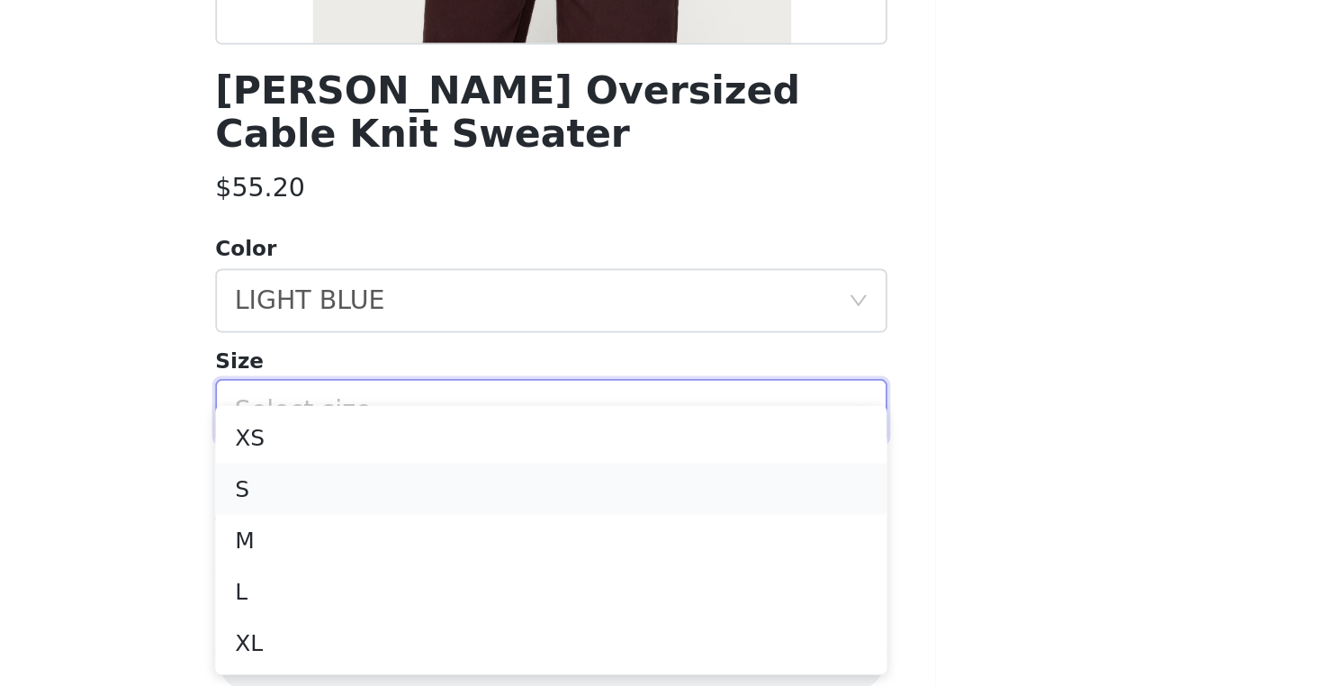
click at [472, 561] on li "S" at bounding box center [661, 575] width 378 height 29
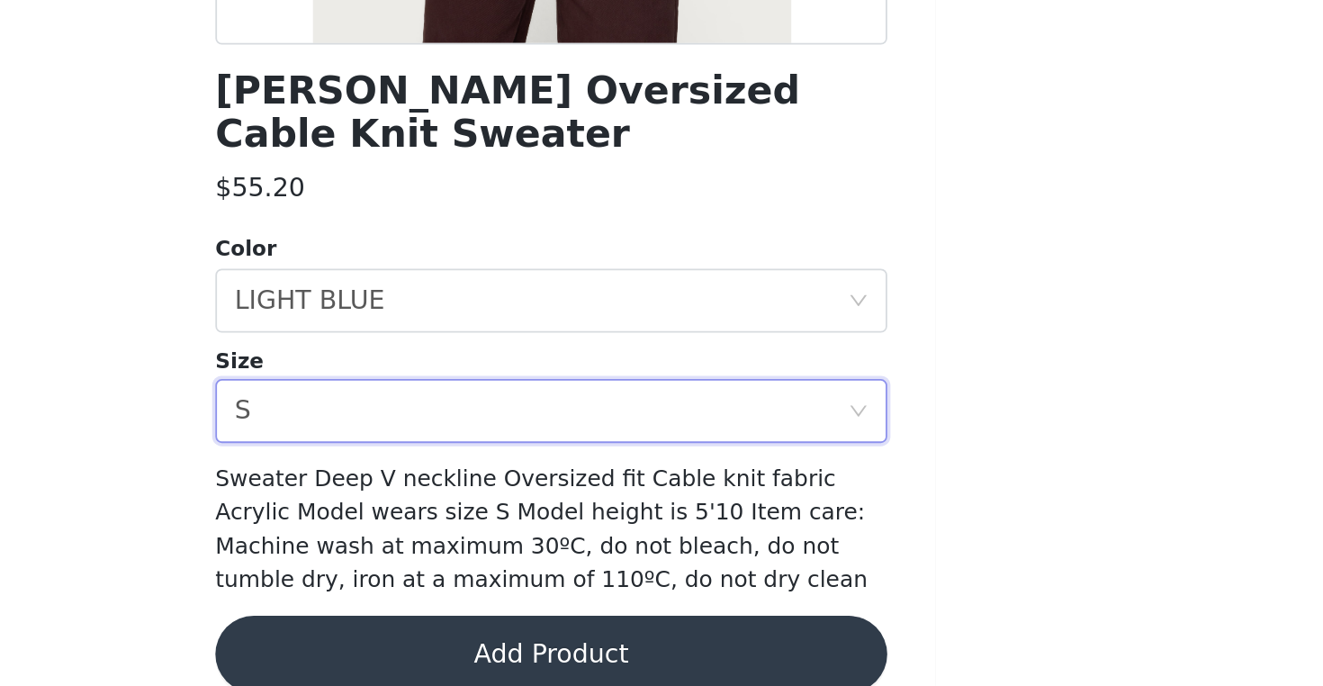
click at [472, 646] on button "Add Product" at bounding box center [661, 667] width 378 height 43
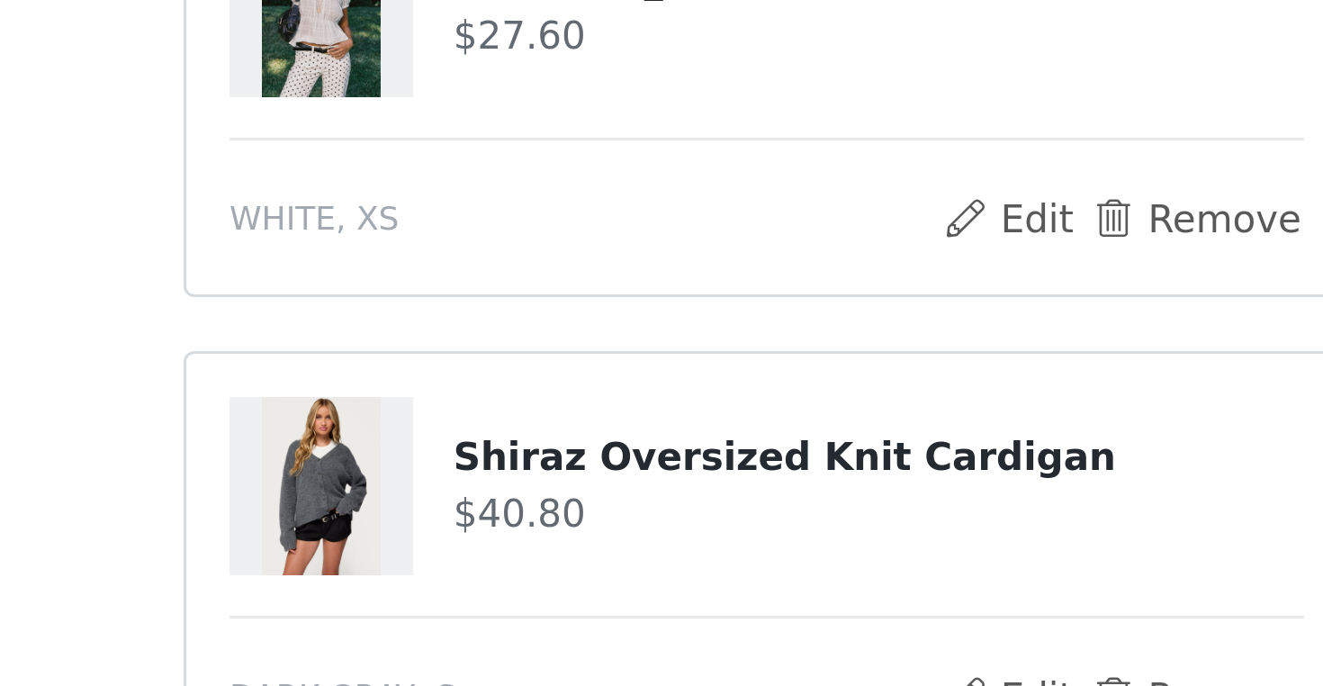
scroll to position [312, 0]
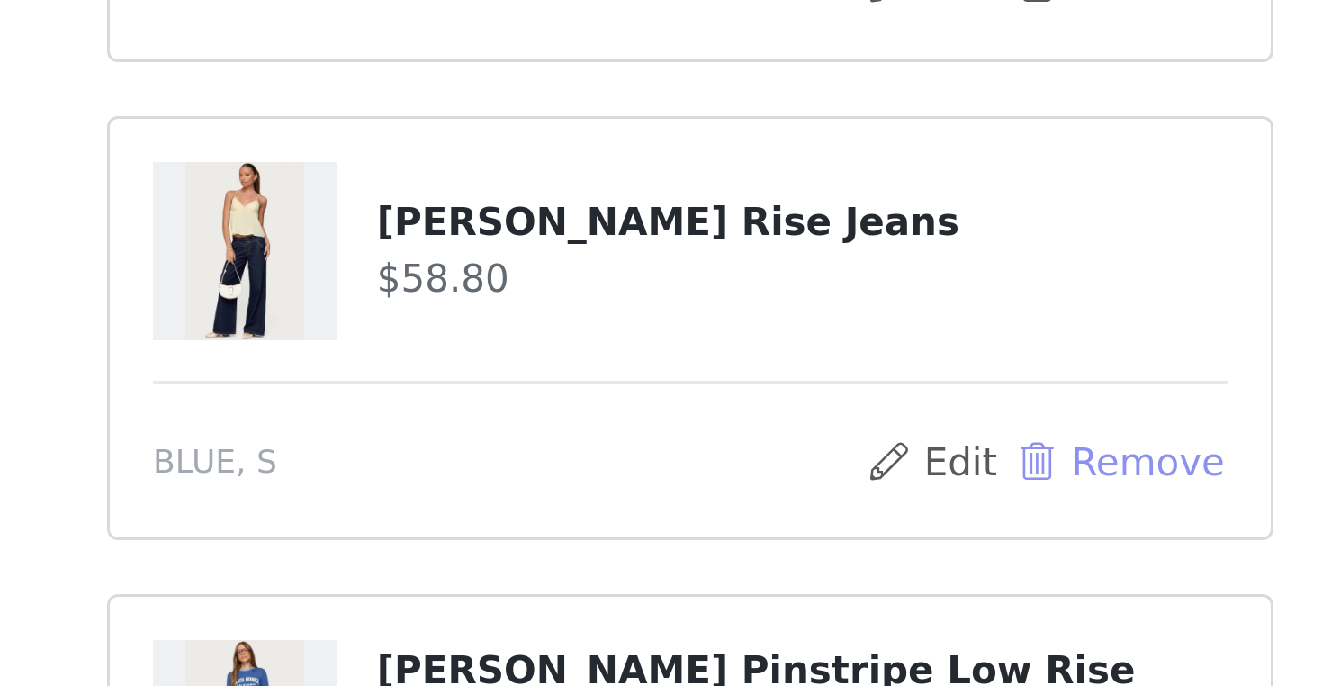
click at [769, 200] on button "Remove" at bounding box center [805, 211] width 72 height 22
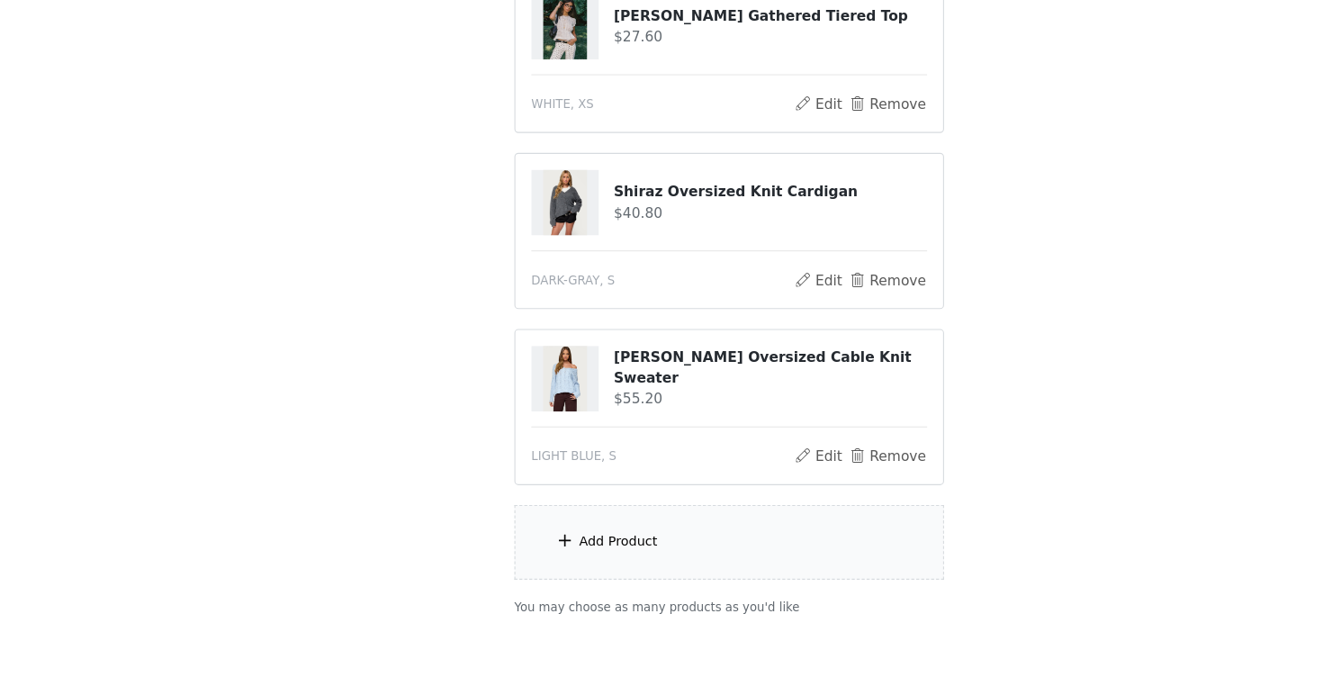
scroll to position [536, 0]
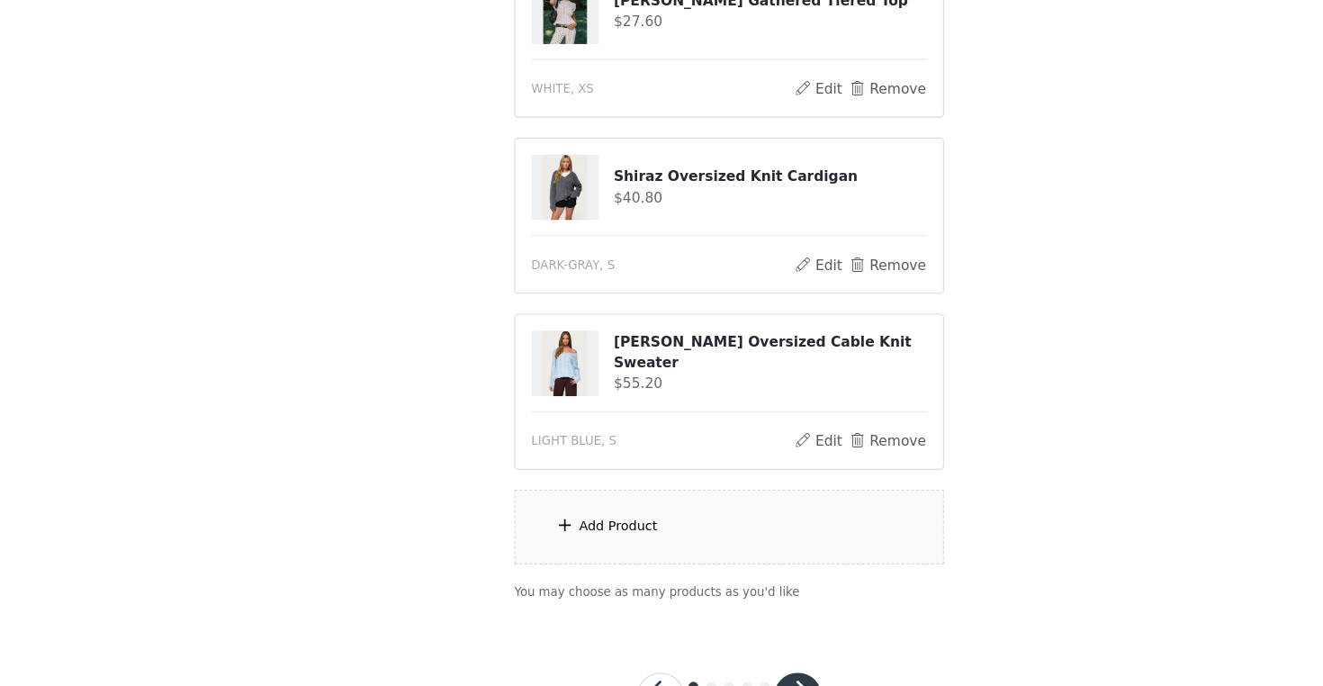
click at [584, 533] on div "Add Product" at bounding box center [561, 542] width 71 height 18
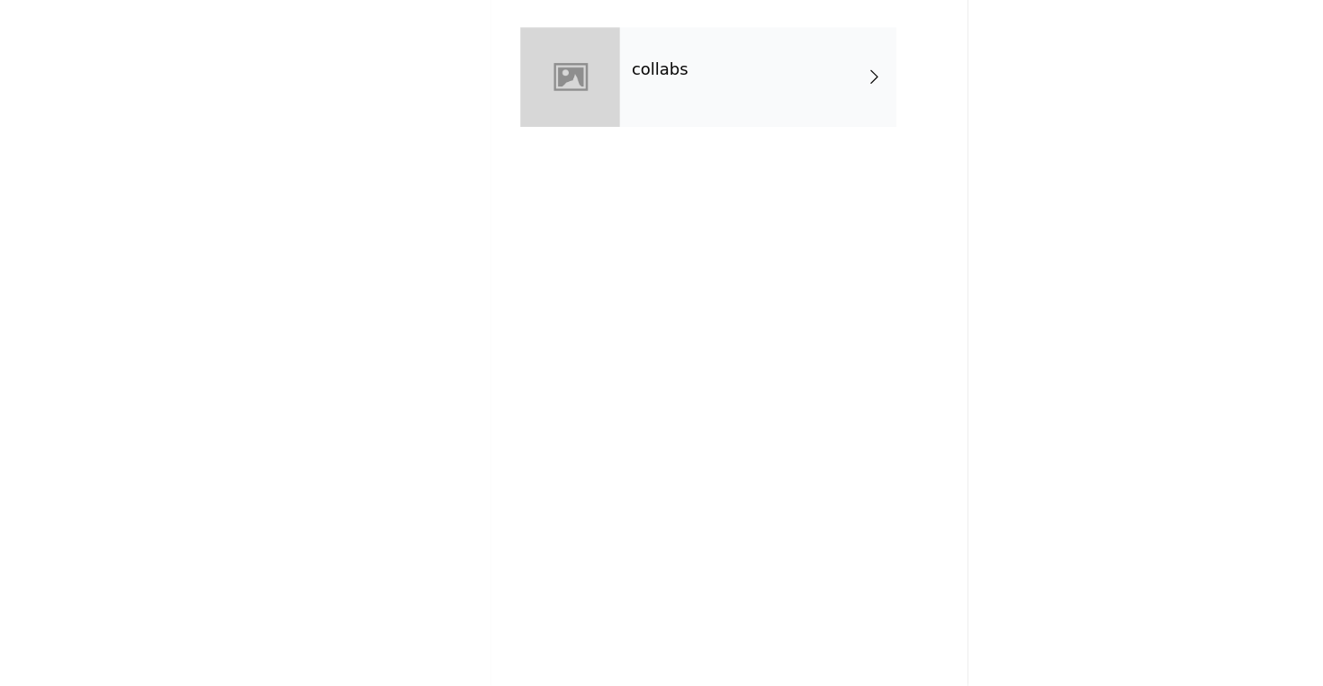
click at [643, 101] on div "collabs" at bounding box center [687, 135] width 250 height 90
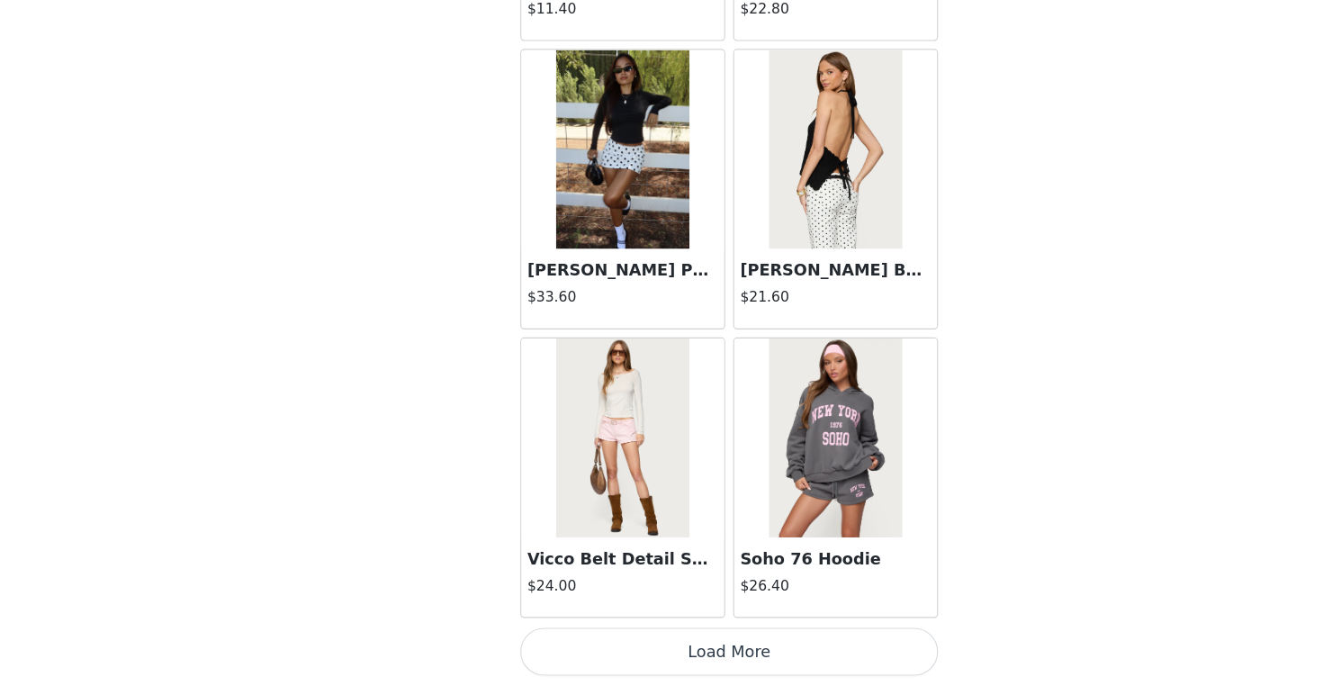
click at [616, 634] on button "Load More" at bounding box center [661, 655] width 378 height 43
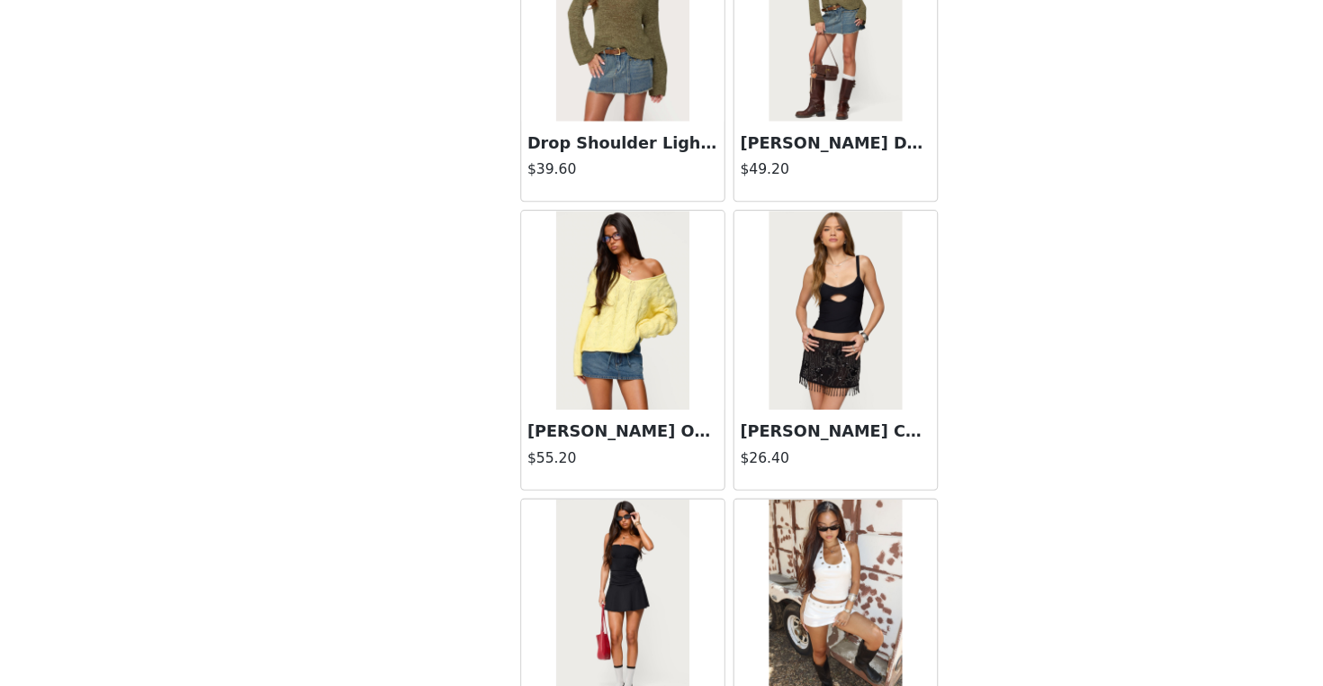
scroll to position [4533, 0]
click at [584, 351] on img at bounding box center [565, 346] width 120 height 180
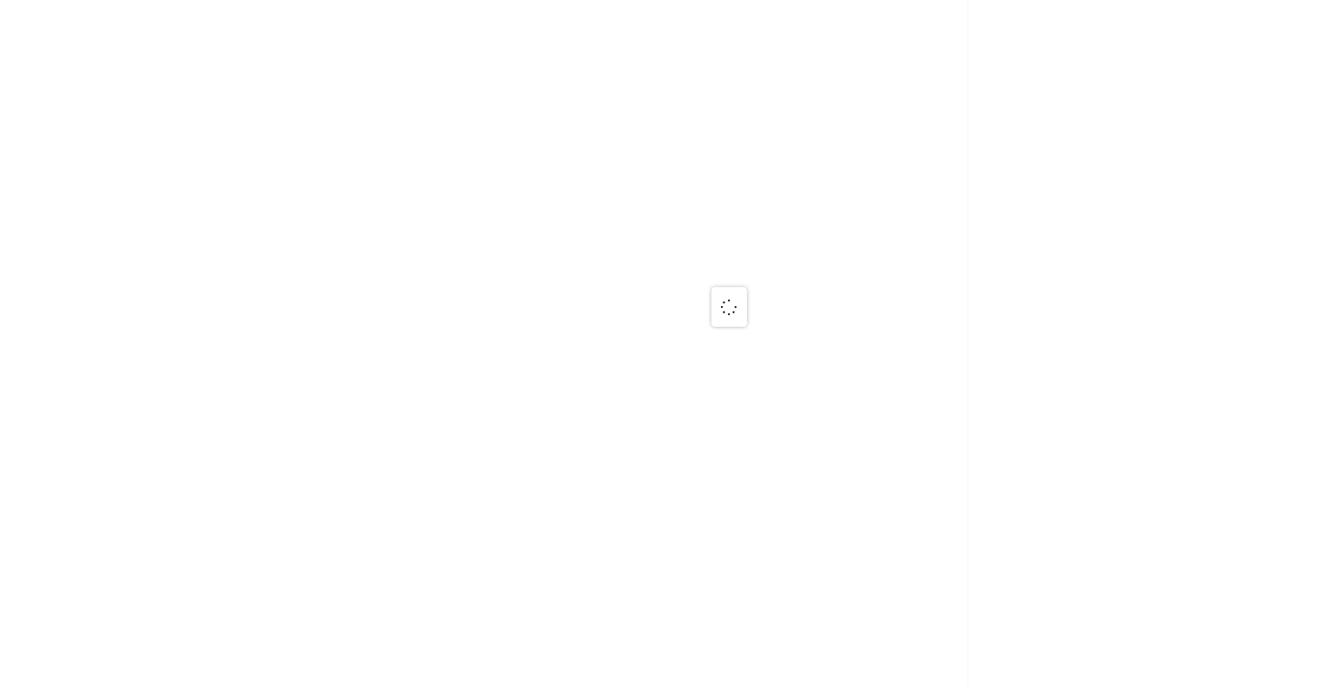
scroll to position [0, 0]
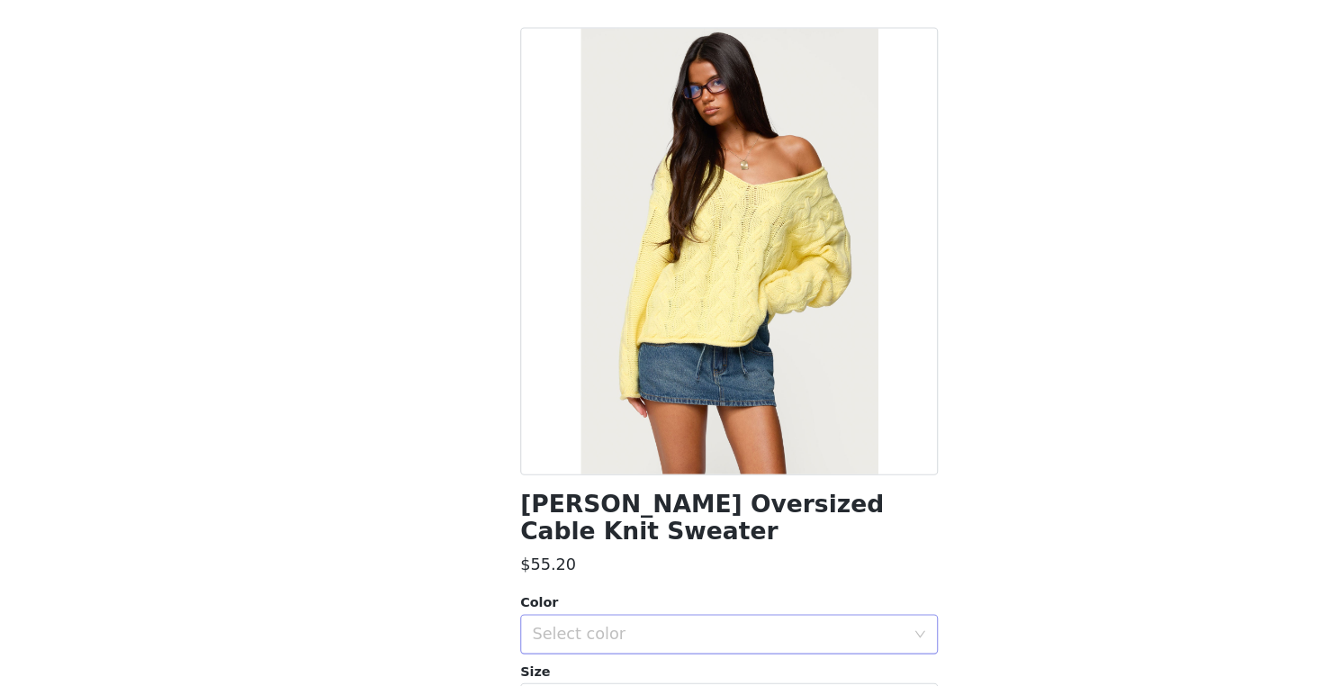
click at [615, 630] on div "Select color" at bounding box center [651, 639] width 337 height 18
click at [603, 640] on li "YELLOW" at bounding box center [661, 654] width 378 height 29
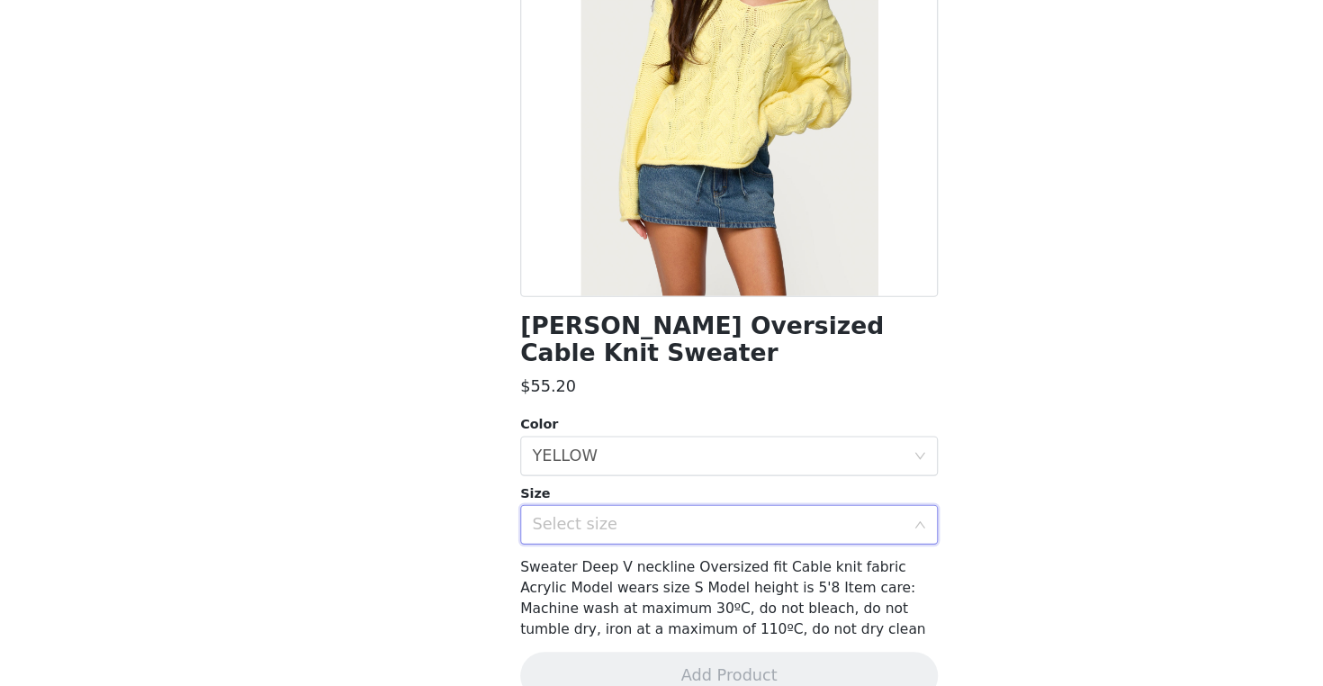
scroll to position [166, 0]
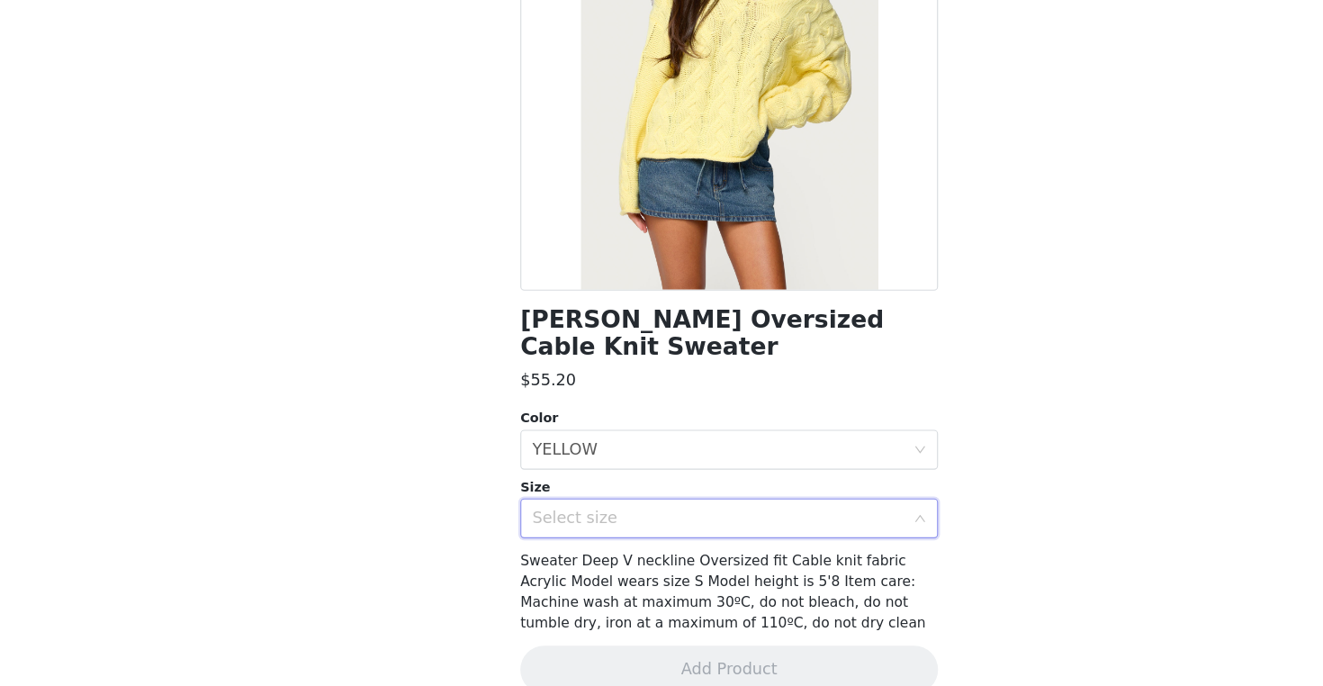
click at [616, 526] on div "Select size" at bounding box center [651, 535] width 337 height 18
click at [573, 526] on div "Select size" at bounding box center [651, 535] width 337 height 18
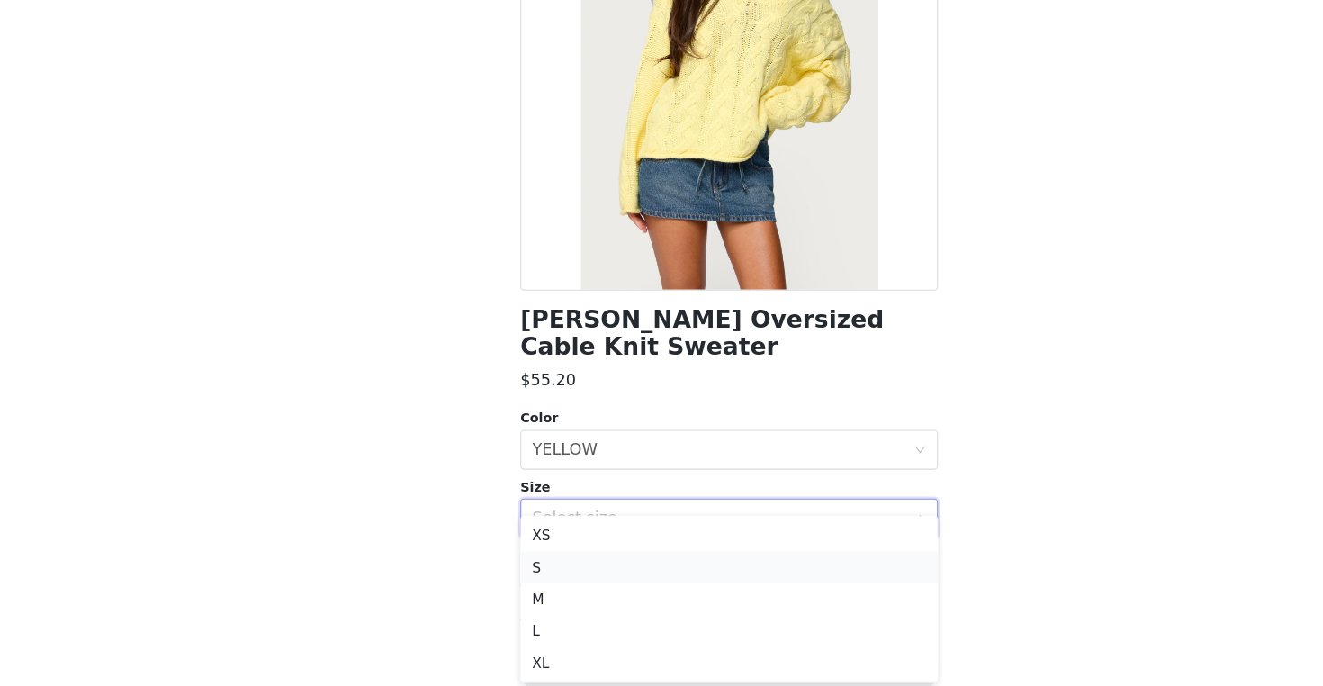
click at [589, 564] on li "S" at bounding box center [661, 578] width 378 height 29
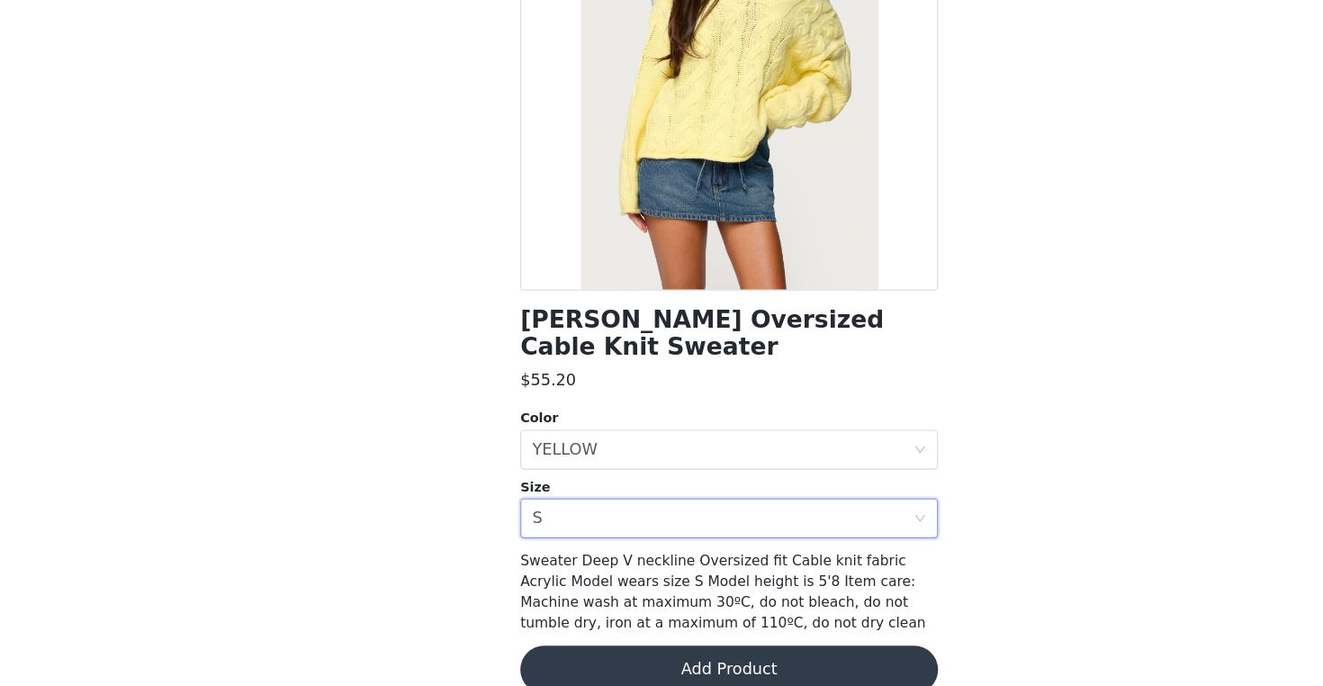
click at [607, 650] on button "Add Product" at bounding box center [661, 671] width 378 height 43
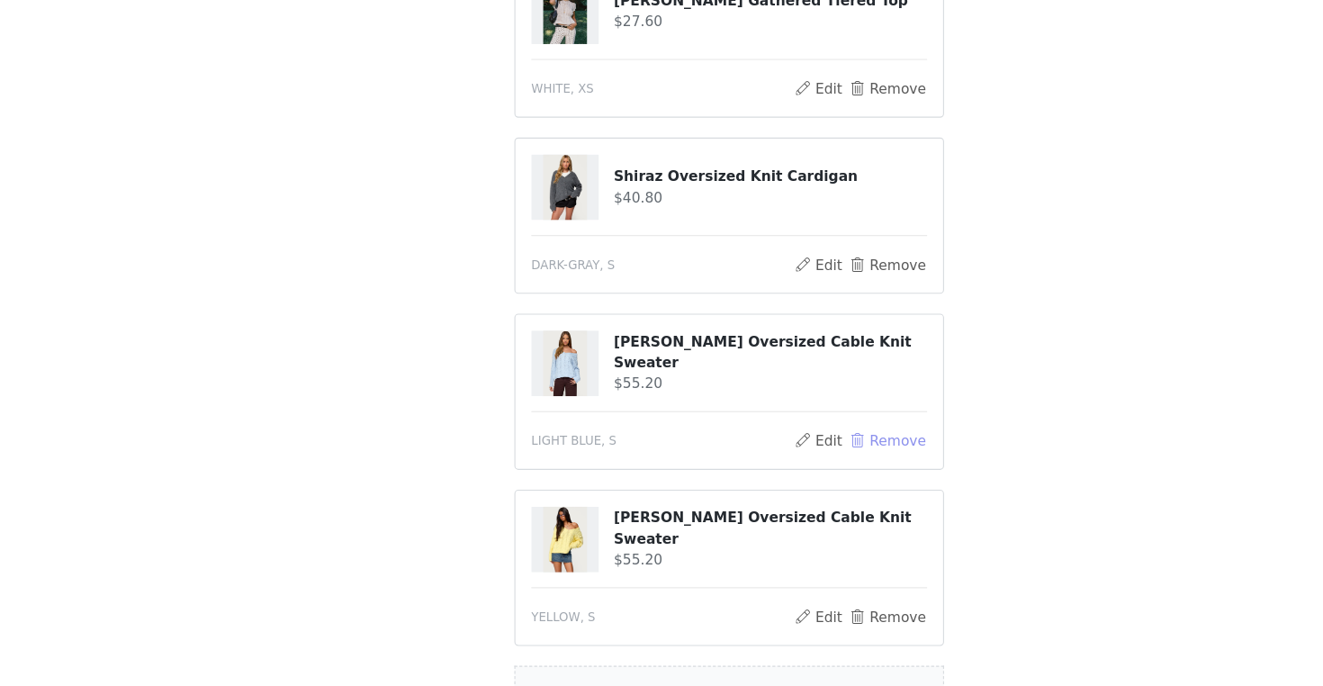
click at [795, 454] on button "Remove" at bounding box center [805, 465] width 72 height 22
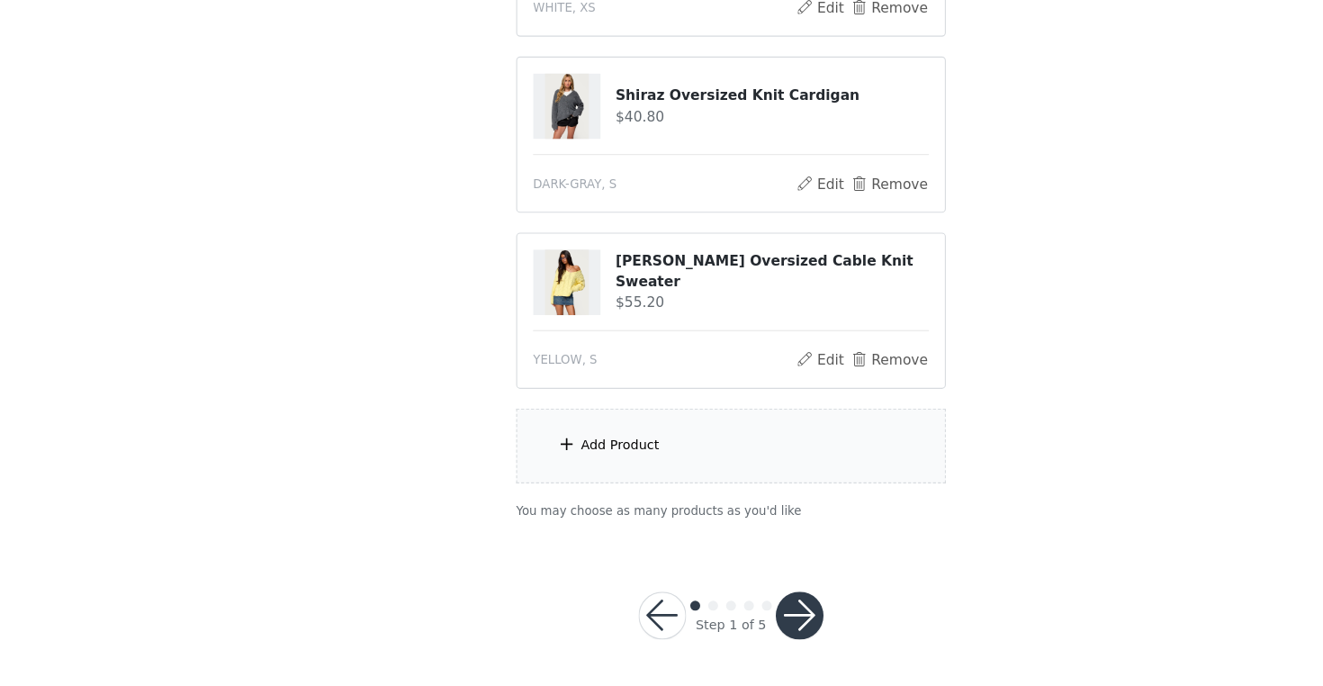
scroll to position [610, 0]
click at [628, 435] on div "Add Product" at bounding box center [661, 468] width 389 height 67
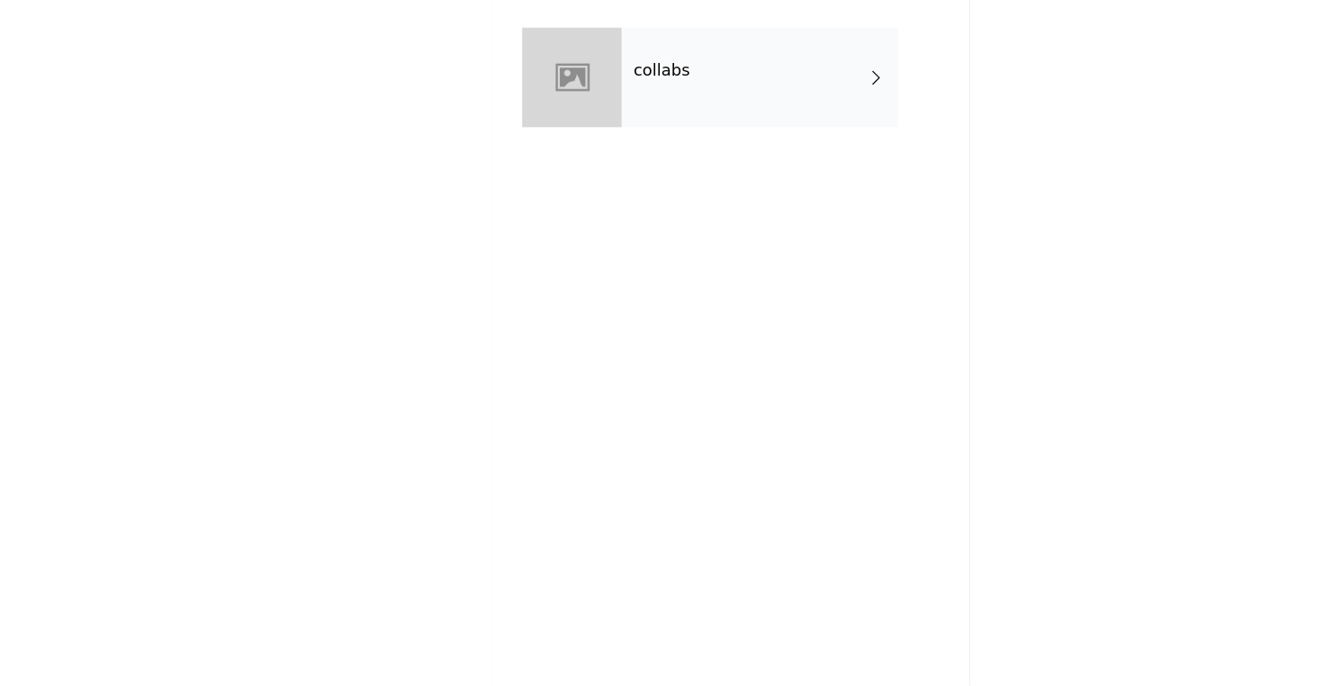
click at [608, 121] on h4 "collabs" at bounding box center [598, 129] width 51 height 16
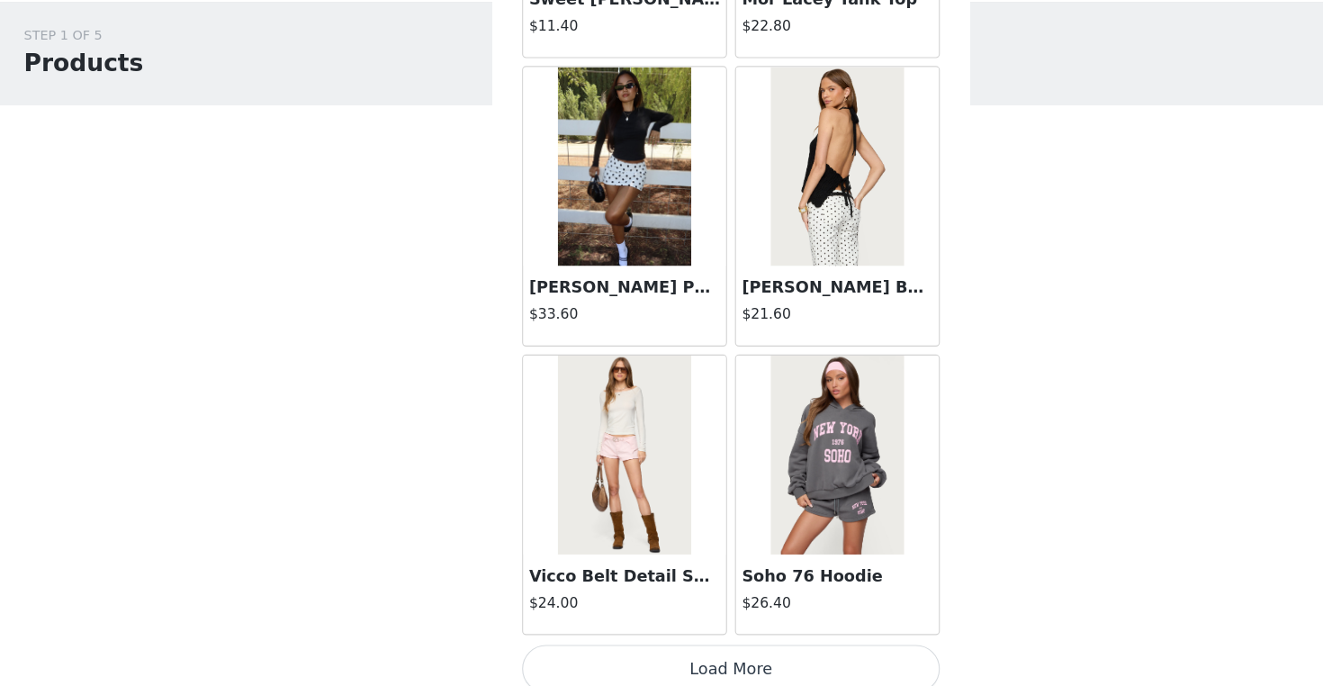
scroll to position [97, 0]
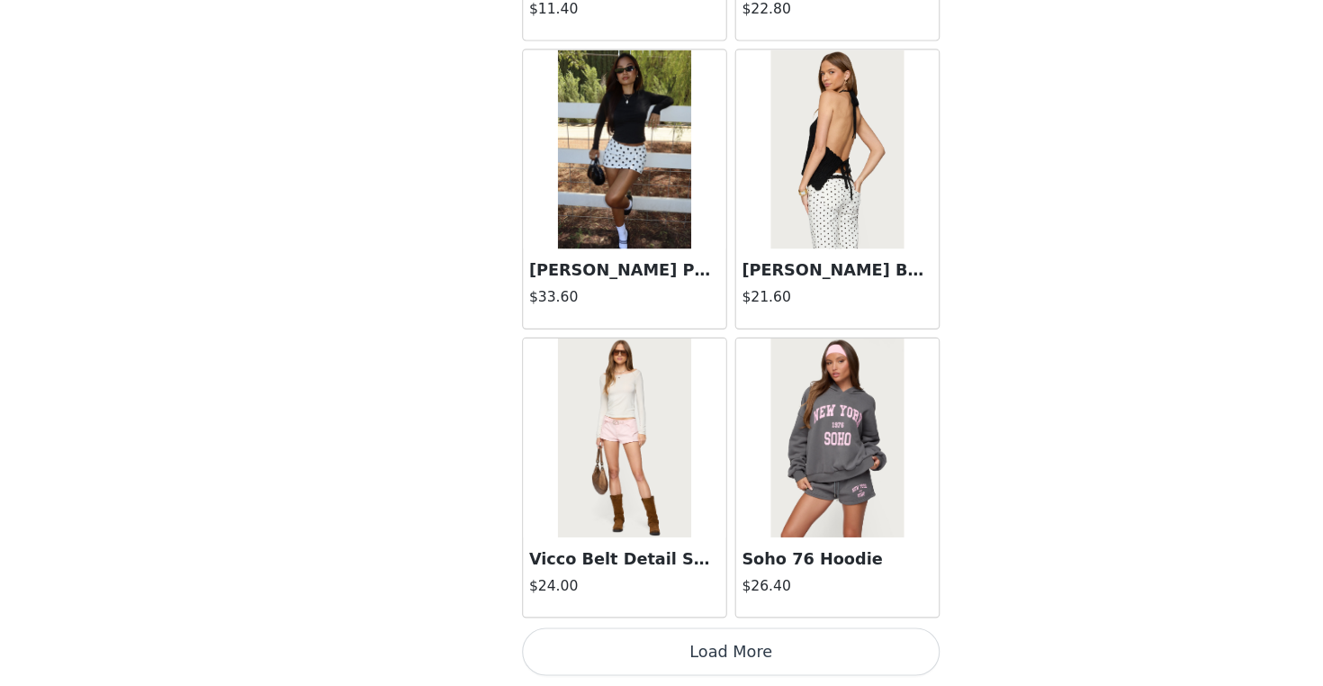
click at [671, 634] on button "Load More" at bounding box center [661, 655] width 378 height 43
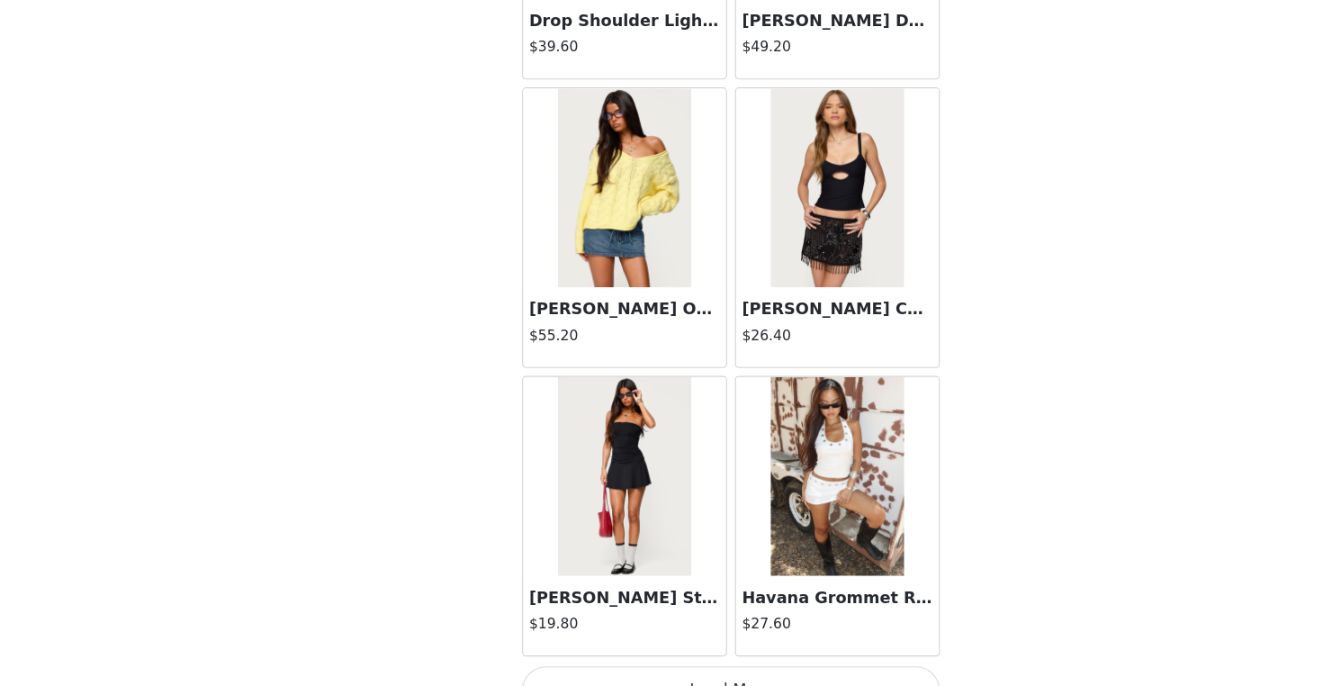
scroll to position [4643, 0]
click at [674, 669] on button "Load More" at bounding box center [661, 690] width 378 height 43
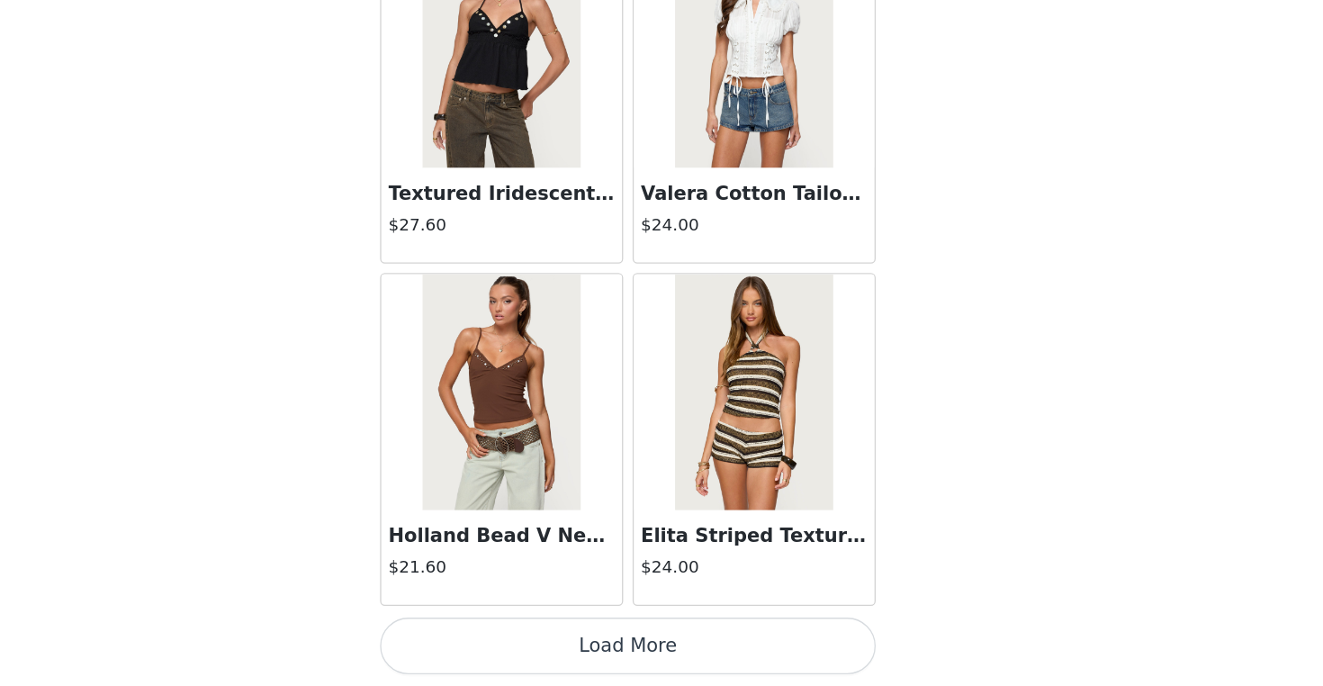
scroll to position [589, 0]
click at [506, 634] on button "Load More" at bounding box center [661, 655] width 378 height 43
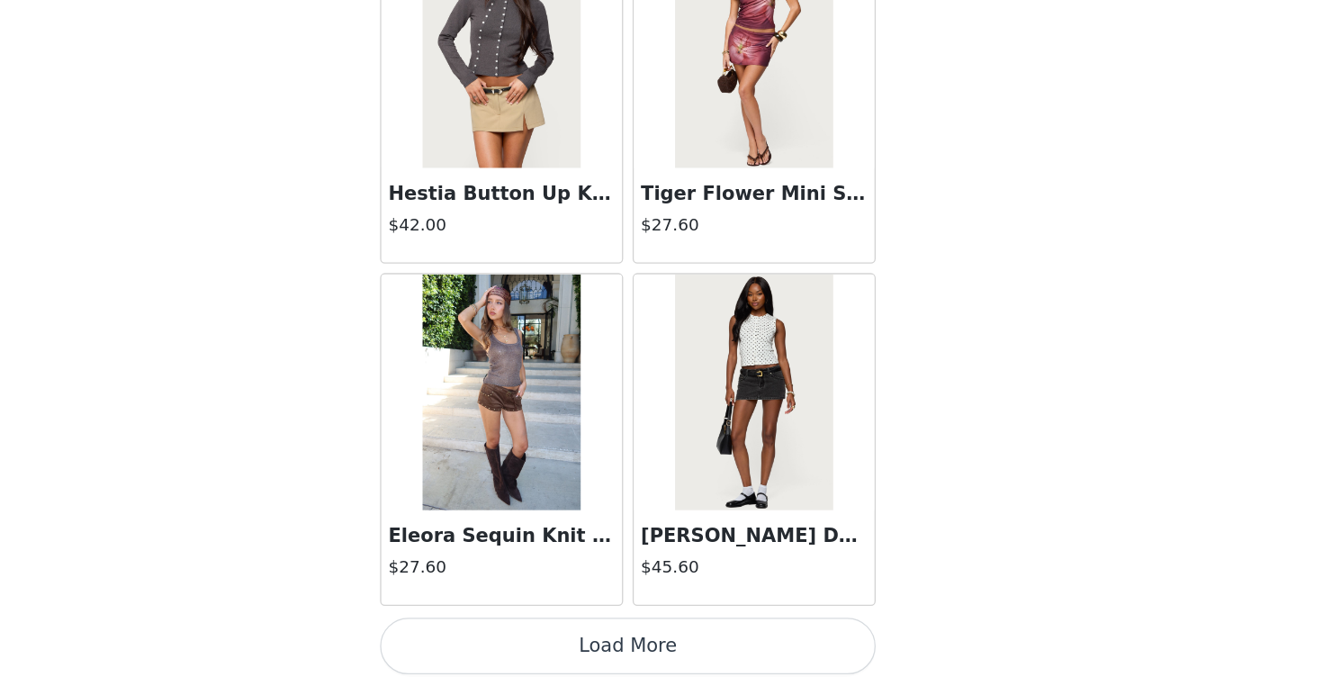
scroll to position [601, 0]
click at [472, 634] on button "Load More" at bounding box center [661, 655] width 378 height 43
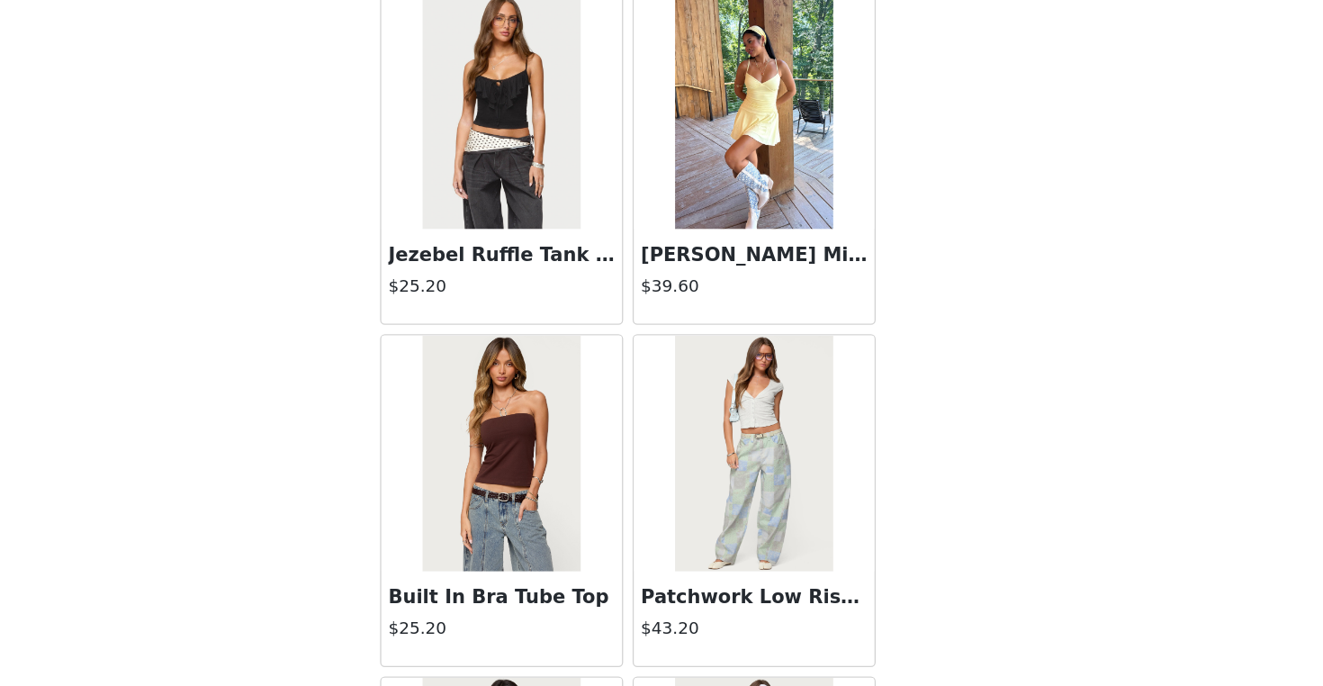
scroll to position [12198, 0]
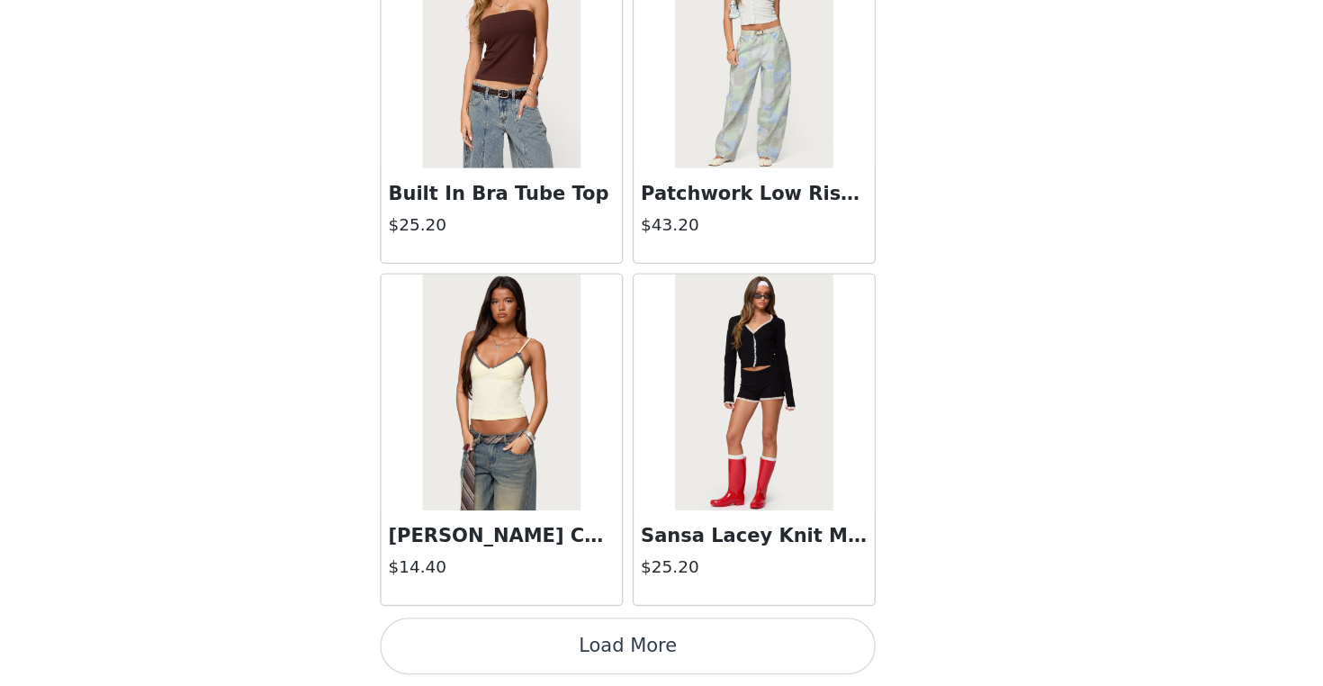
click at [515, 634] on button "Load More" at bounding box center [661, 655] width 378 height 43
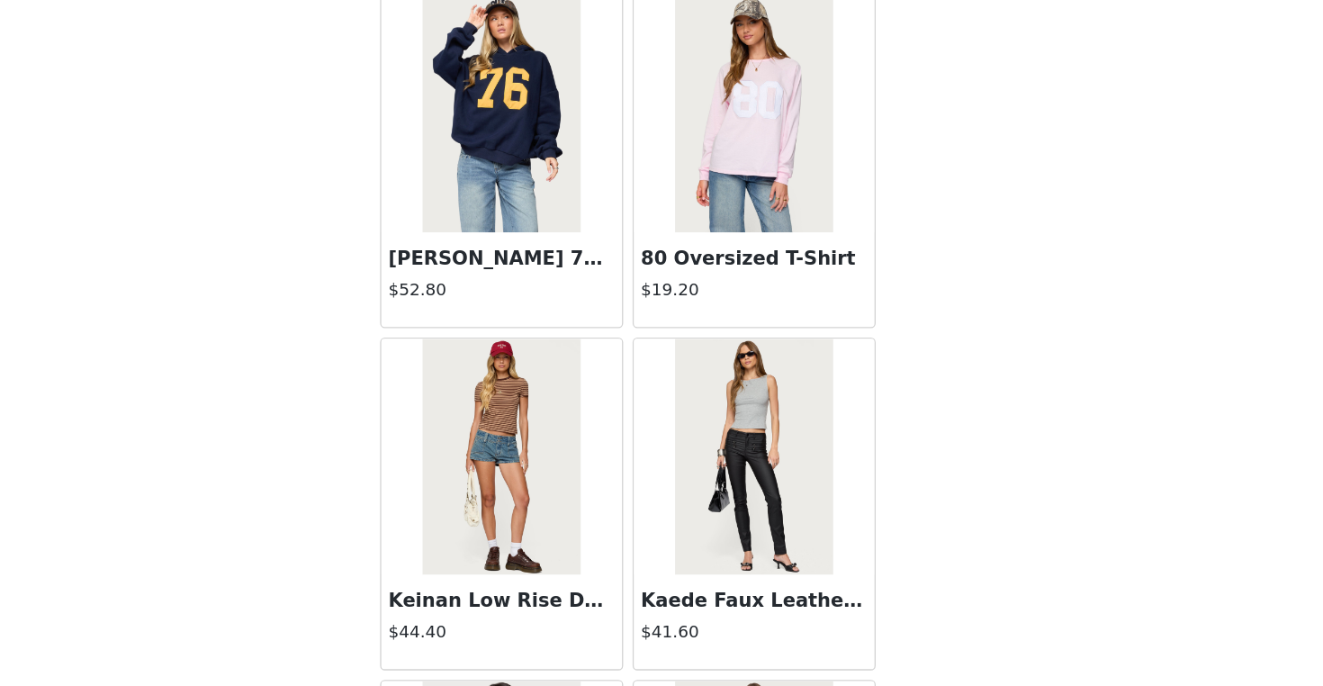
scroll to position [14285, 0]
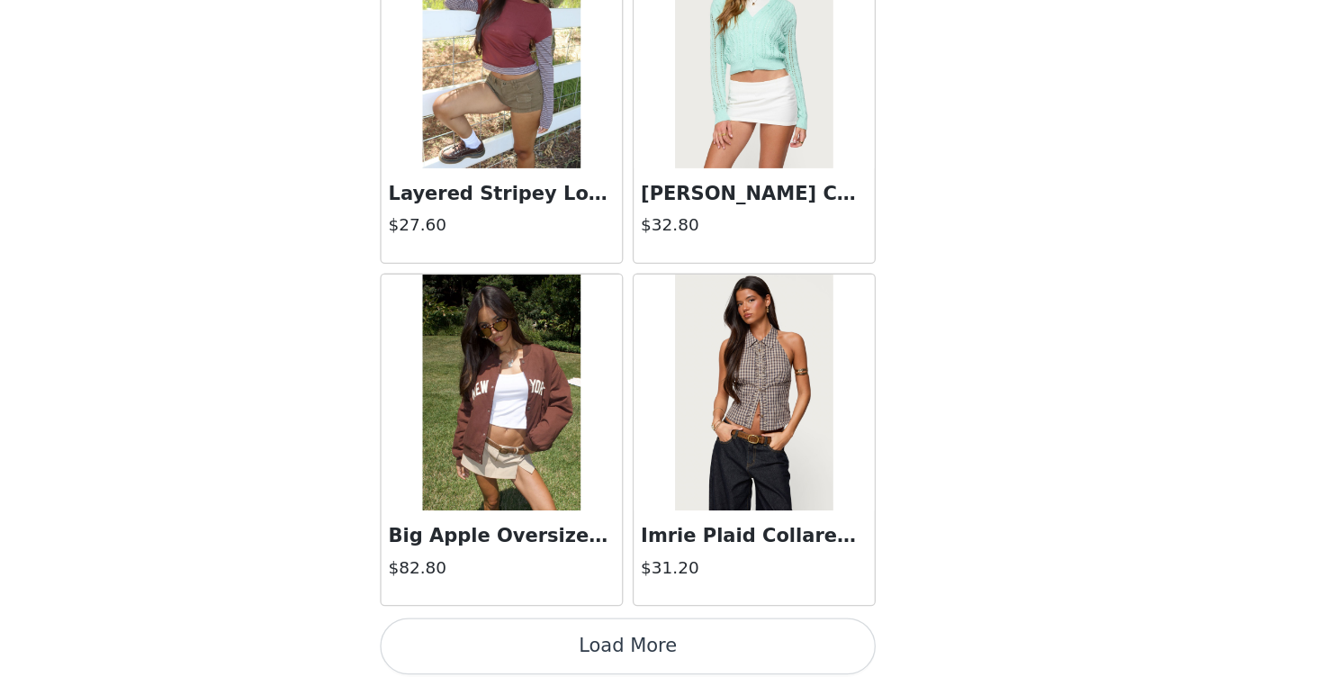
click at [474, 634] on button "Load More" at bounding box center [661, 655] width 378 height 43
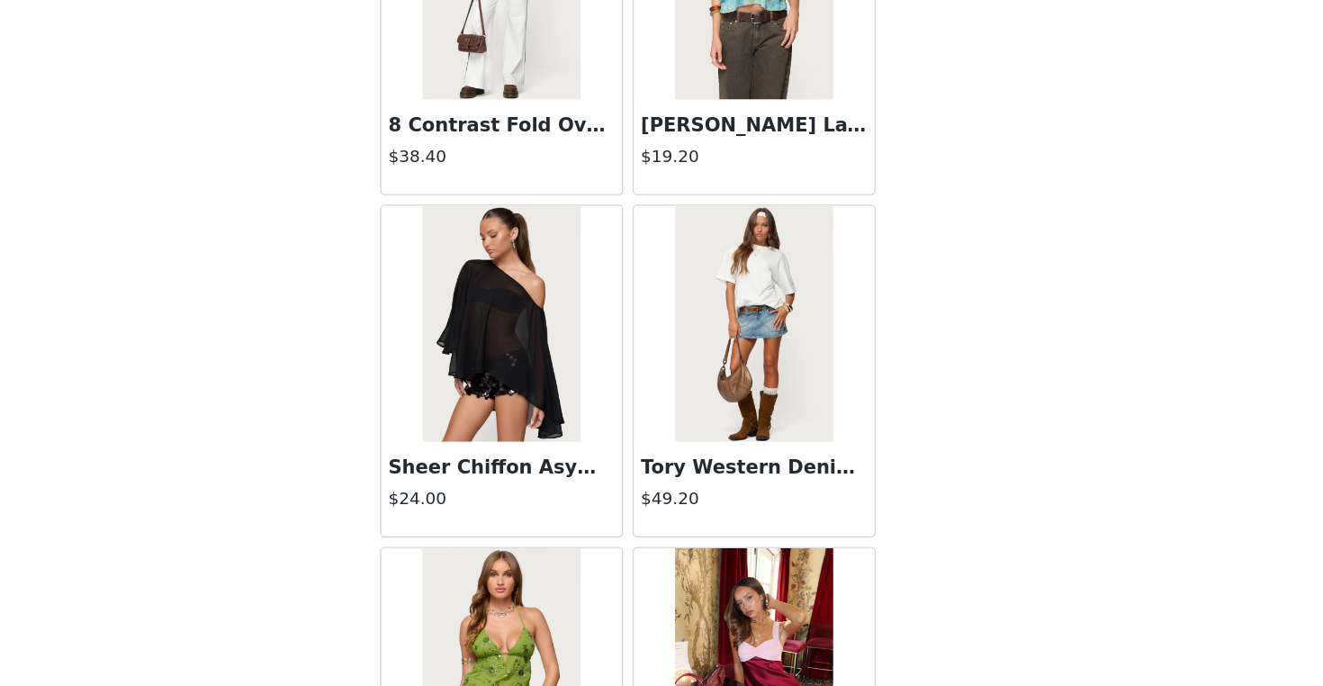
scroll to position [17403, 0]
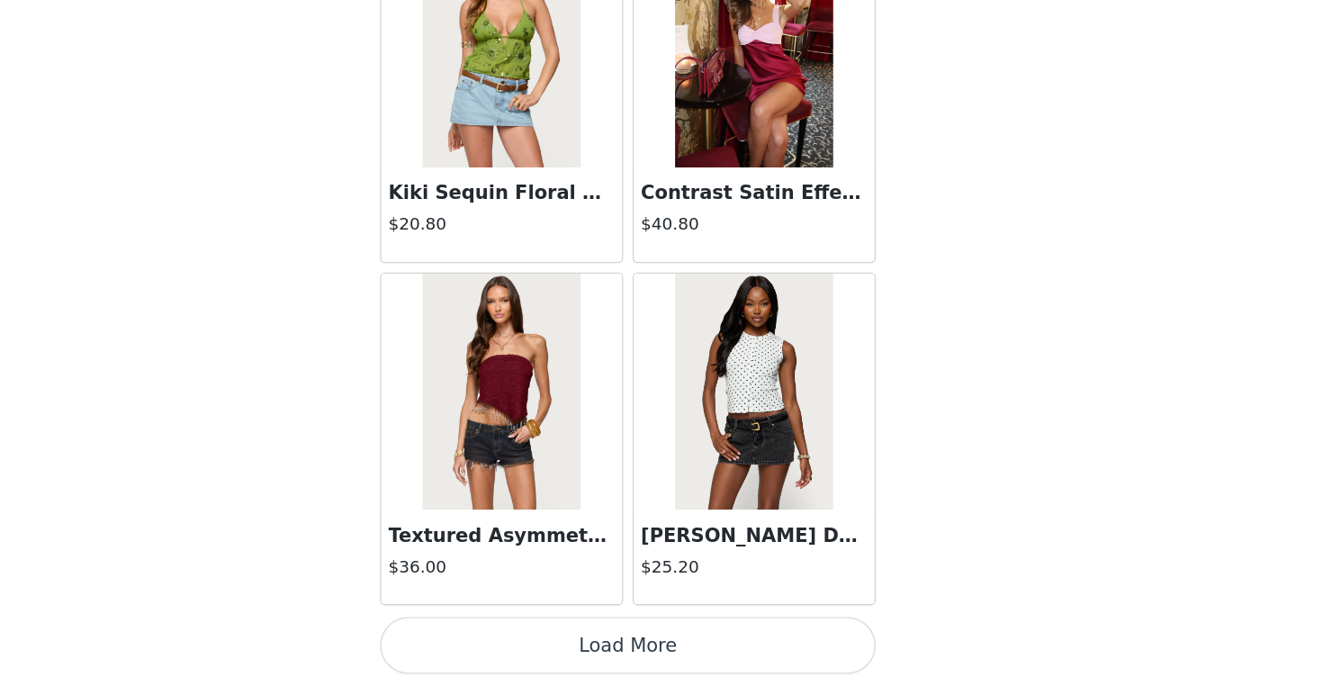
click at [486, 634] on button "Load More" at bounding box center [661, 655] width 378 height 43
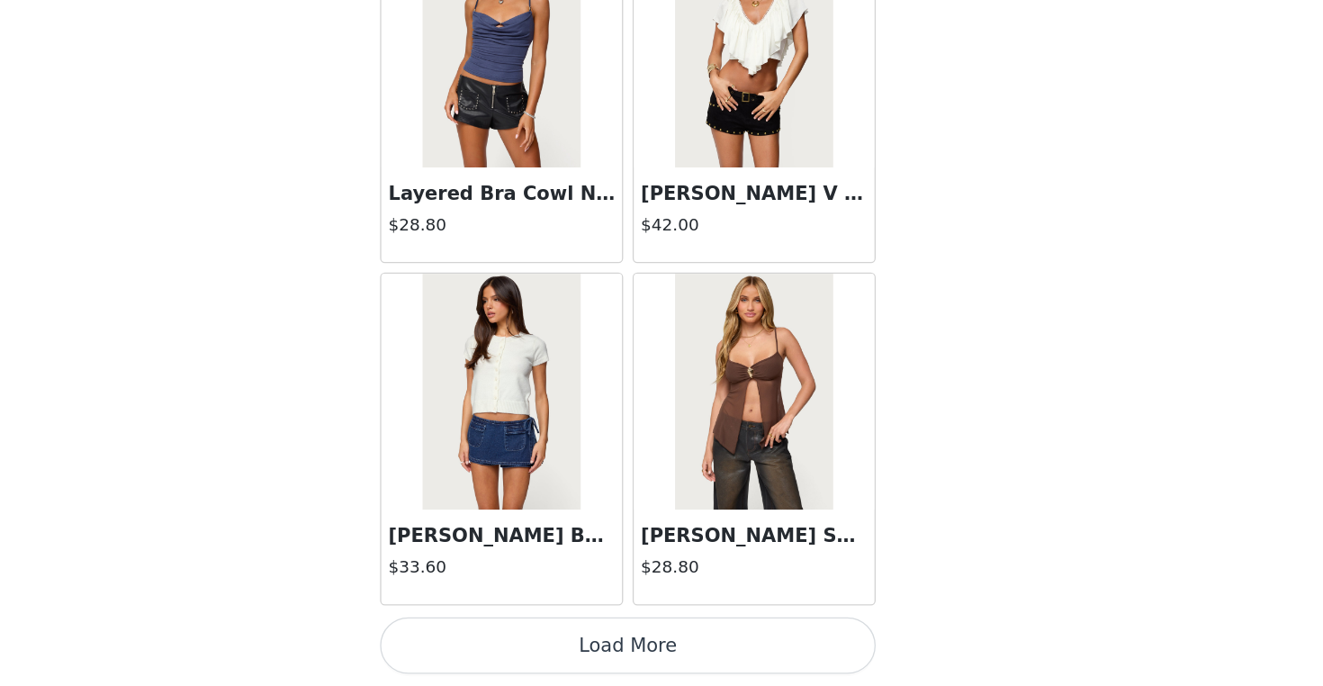
scroll to position [20336, 0]
click at [505, 372] on img at bounding box center [565, 462] width 120 height 180
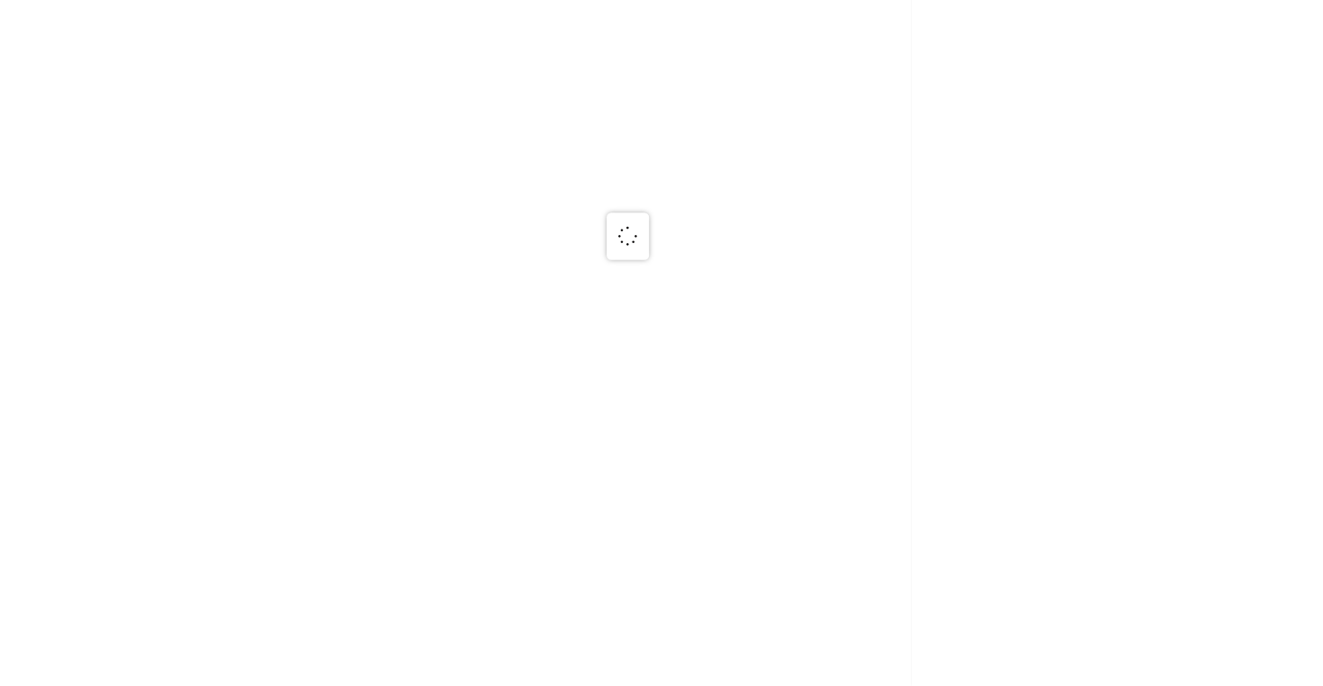
scroll to position [0, 0]
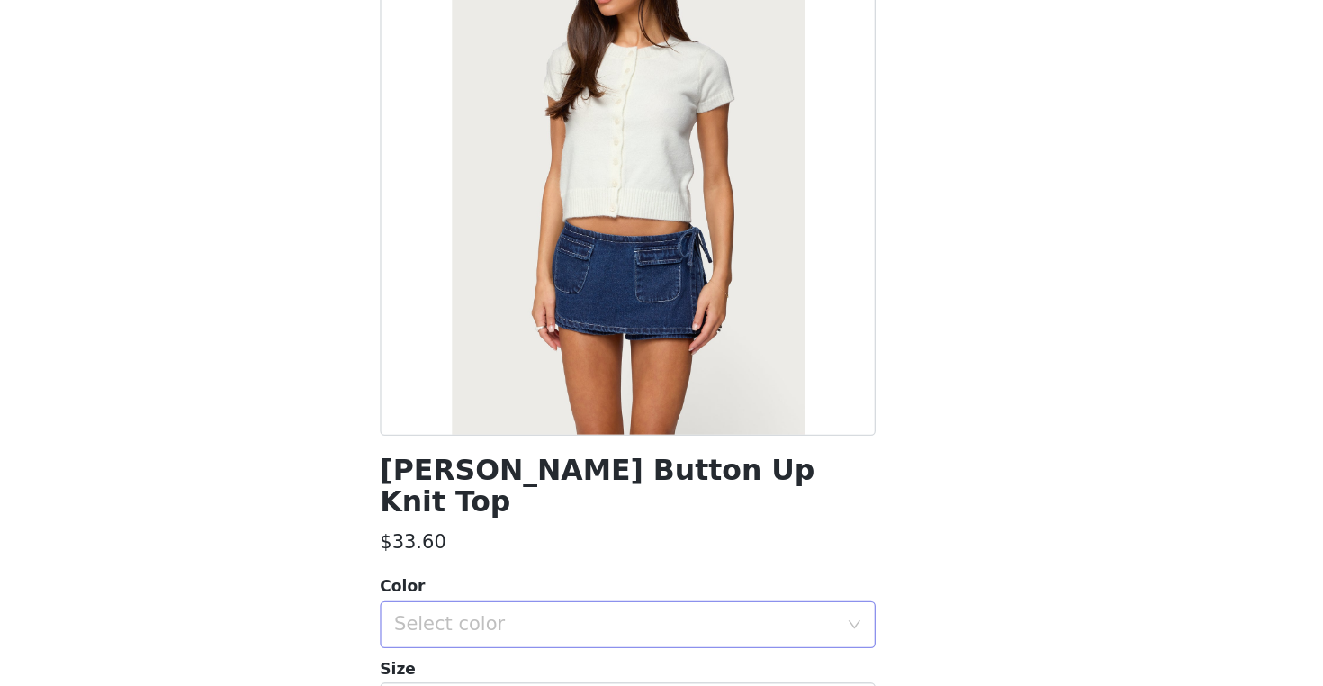
click at [483, 622] on div "Select color" at bounding box center [655, 639] width 345 height 34
click at [472, 639] on li "WHITE" at bounding box center [661, 653] width 378 height 29
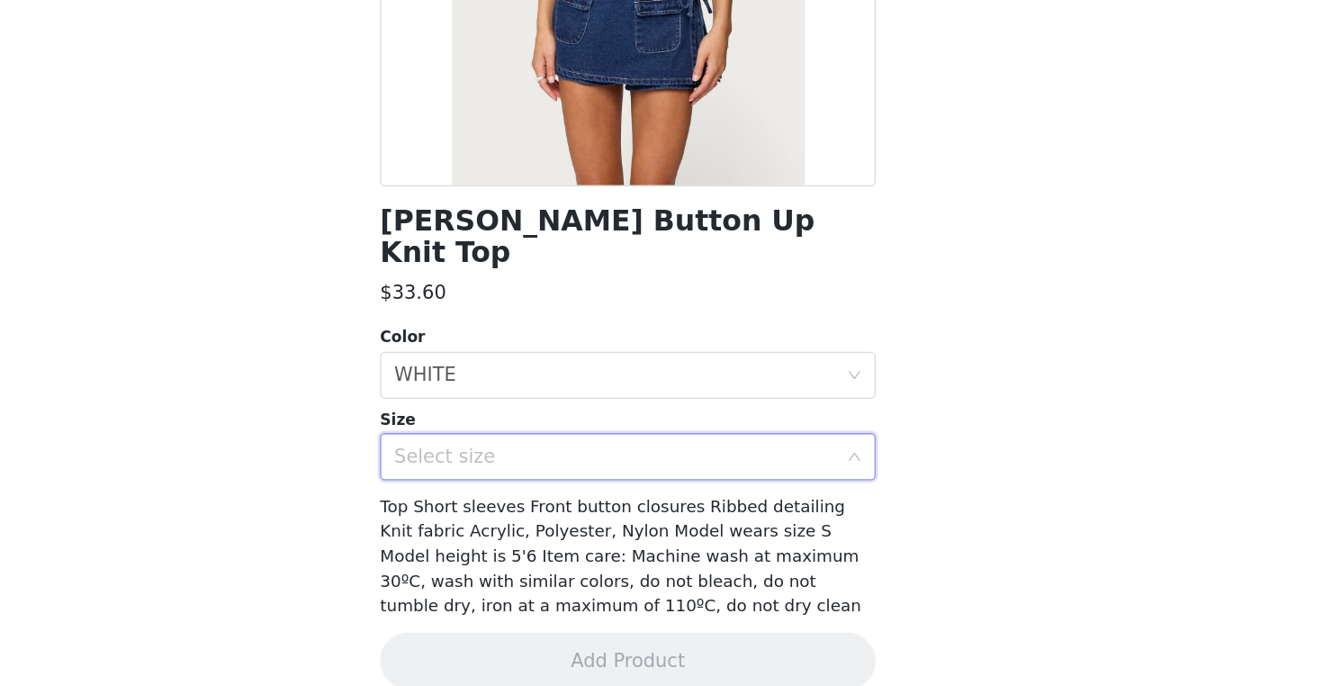
scroll to position [189, 0]
click at [483, 503] on div "Select size" at bounding box center [651, 512] width 337 height 18
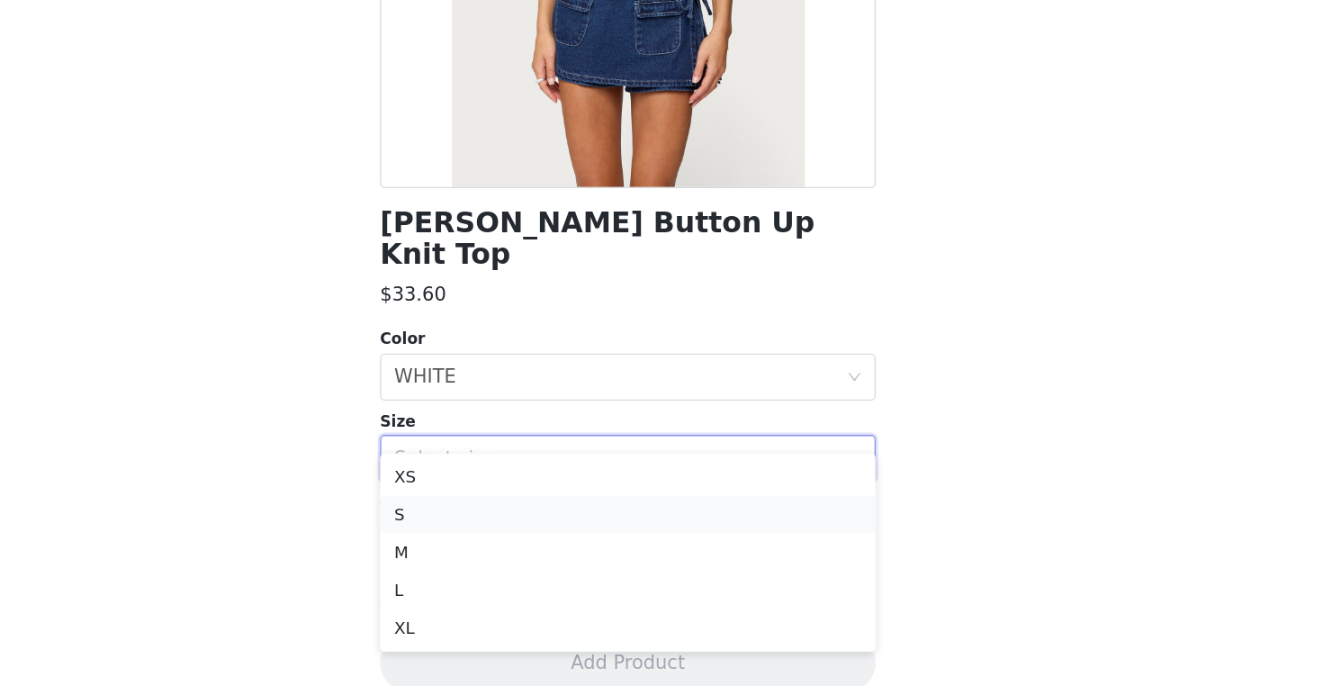
click at [472, 541] on li "S" at bounding box center [661, 555] width 378 height 29
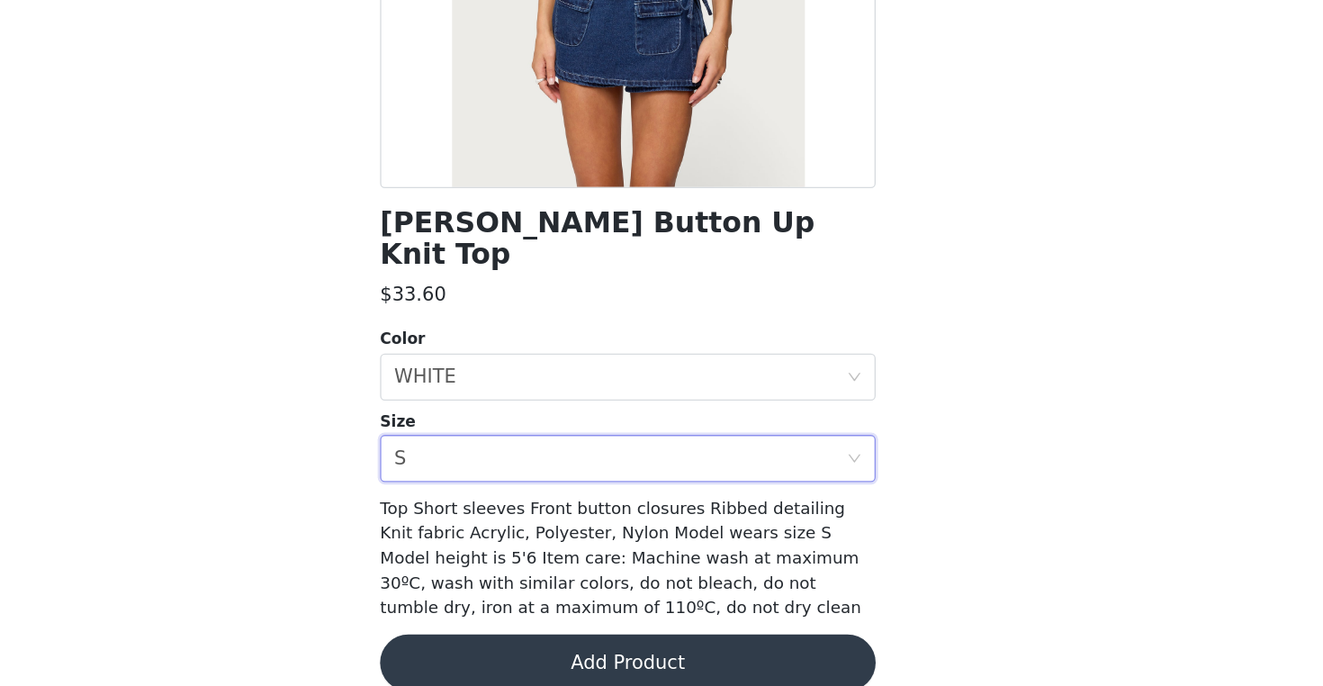
click at [472, 646] on button "Add Product" at bounding box center [661, 667] width 378 height 43
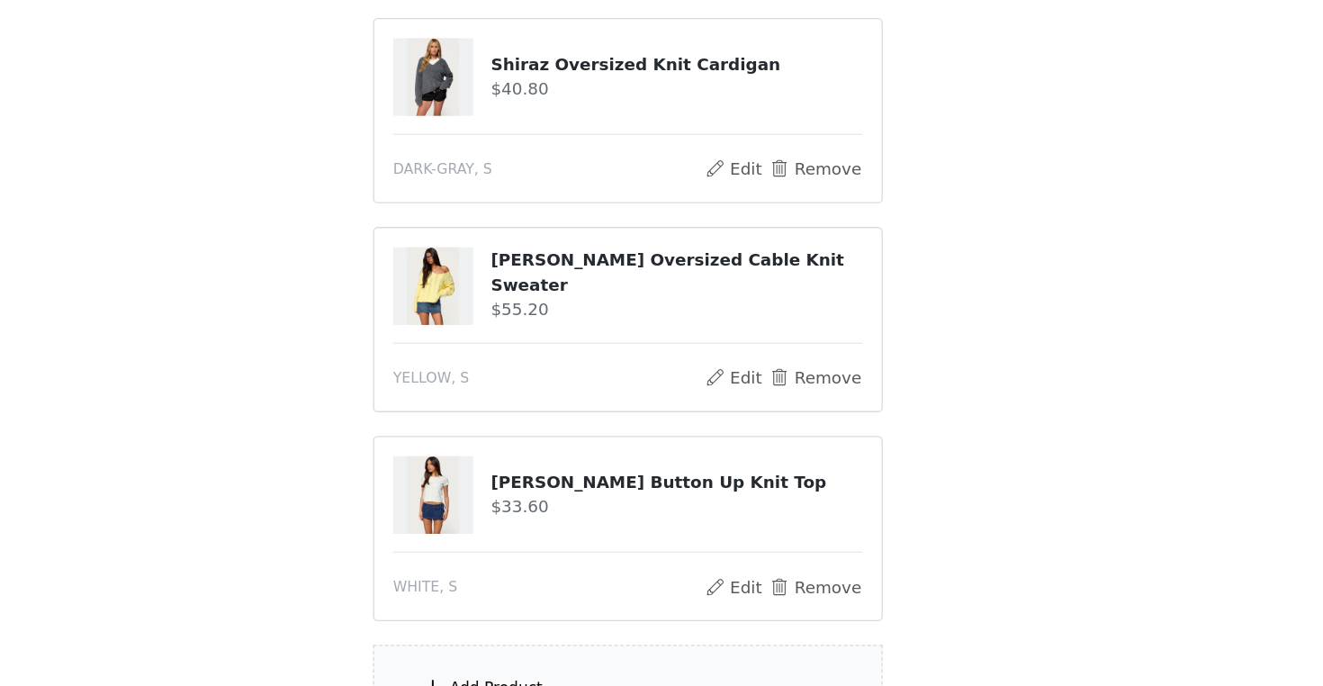
scroll to position [552, 0]
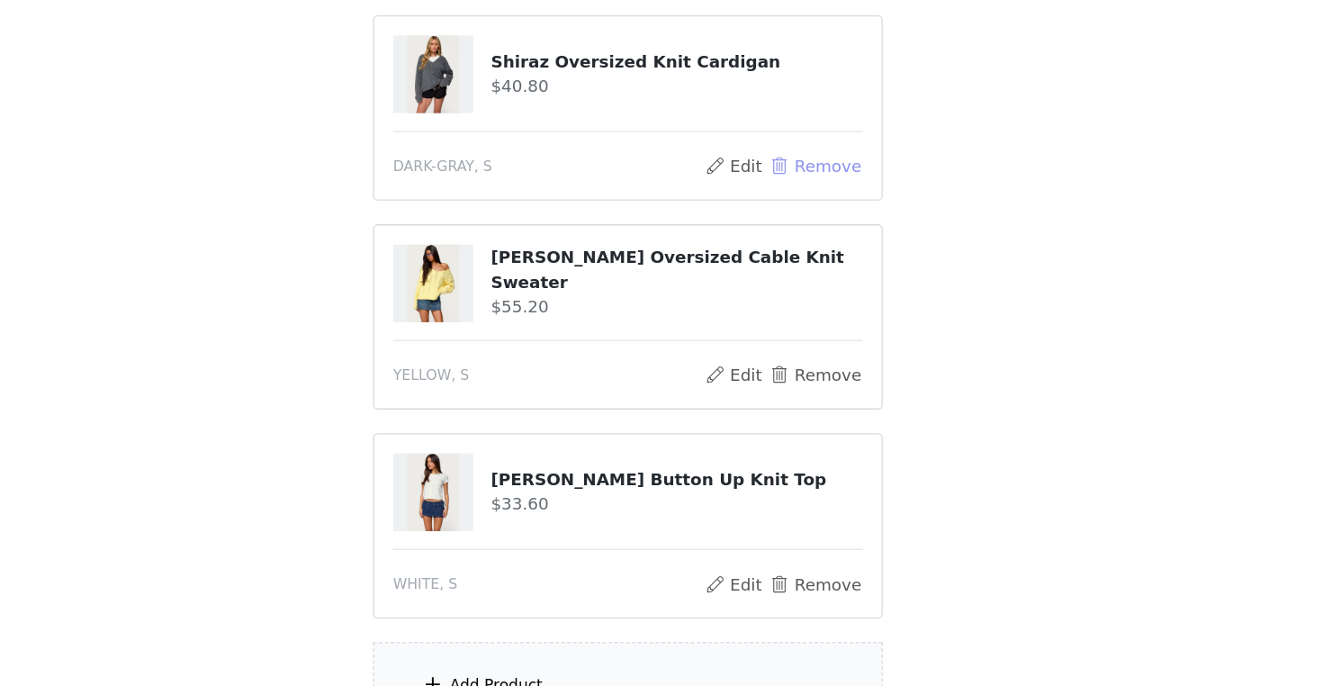
click at [769, 279] on button "Remove" at bounding box center [805, 290] width 72 height 22
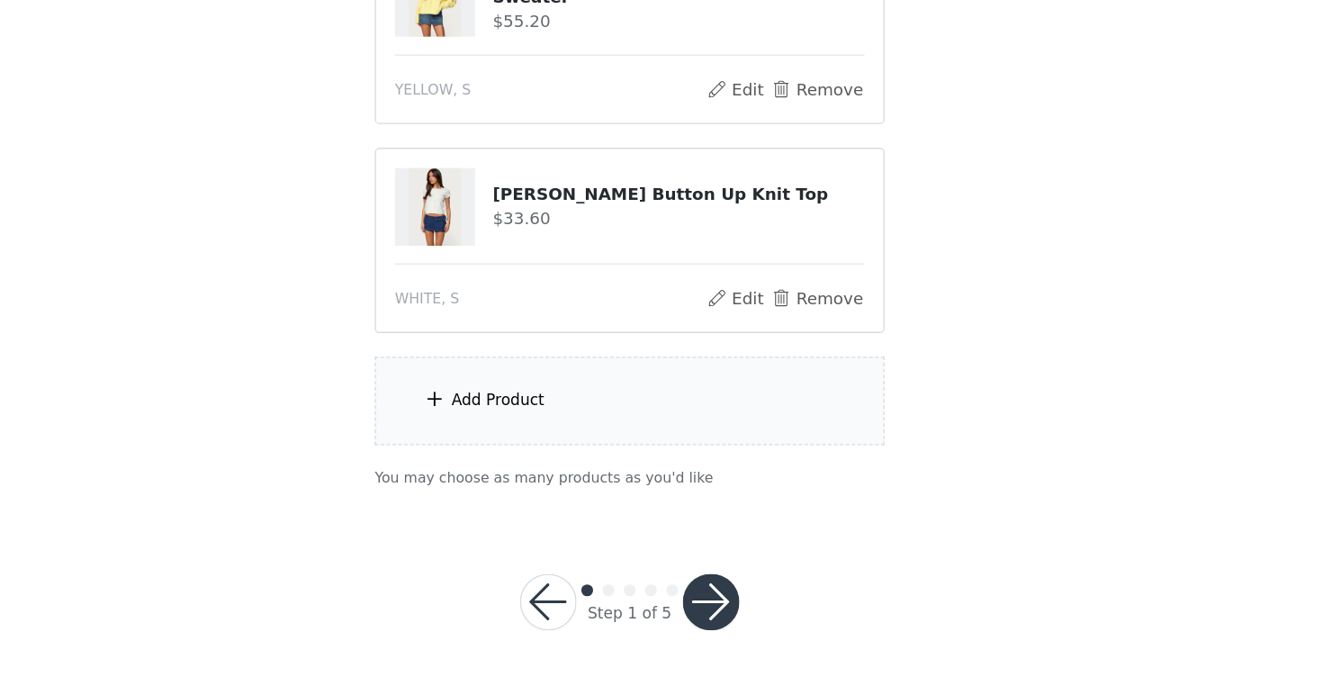
scroll to position [610, 0]
click at [503, 435] on div "Add Product" at bounding box center [661, 468] width 389 height 67
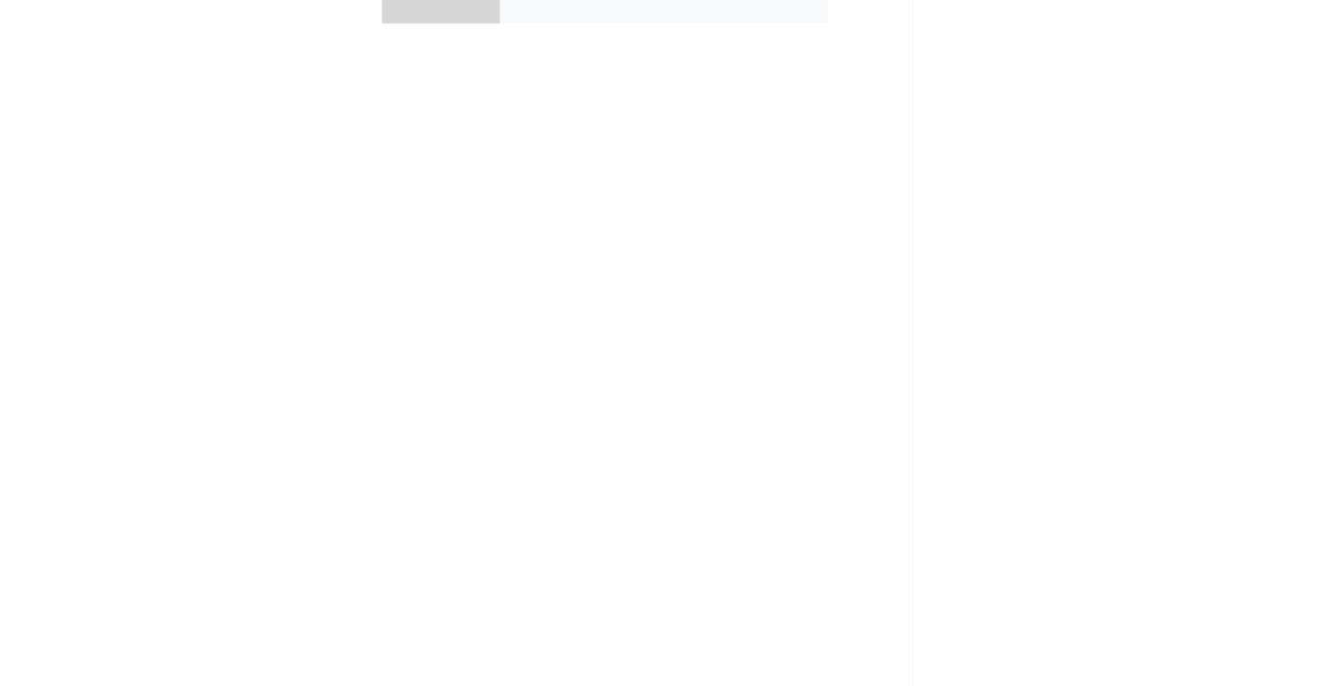
click at [562, 90] on div "collabs" at bounding box center [687, 135] width 250 height 90
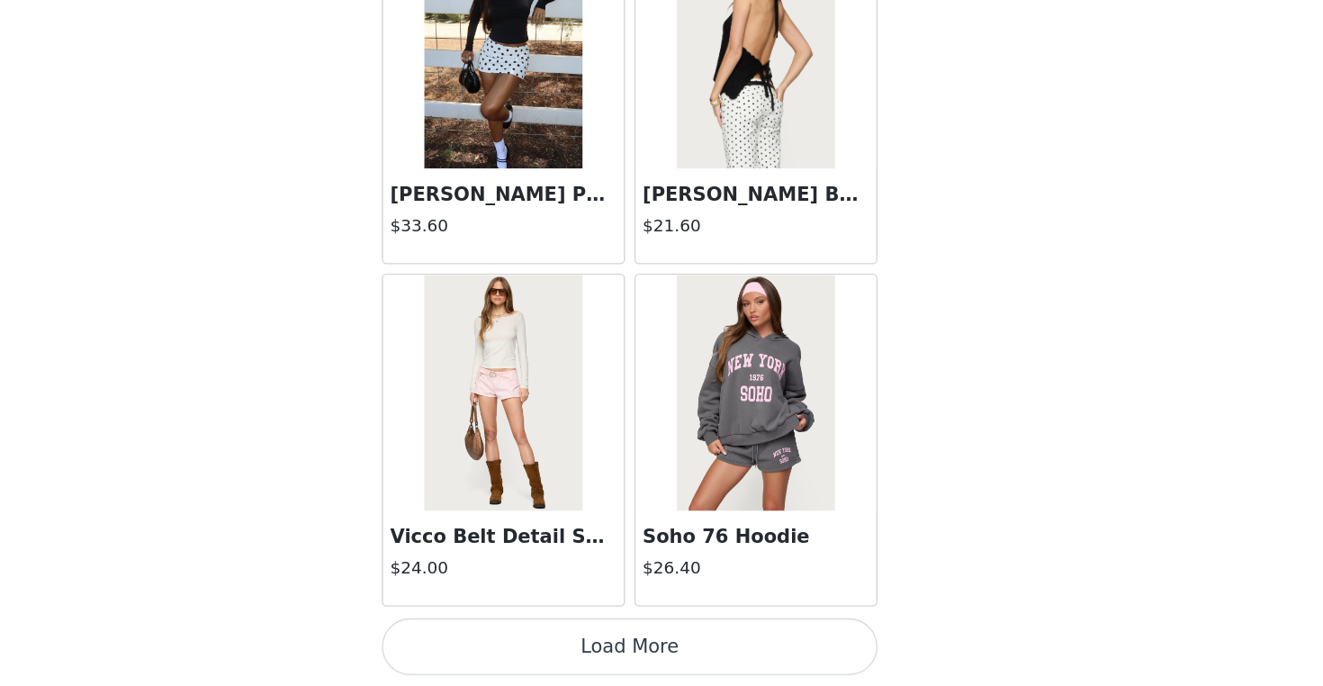
scroll to position [2068, 0]
click at [480, 634] on button "Load More" at bounding box center [661, 655] width 378 height 43
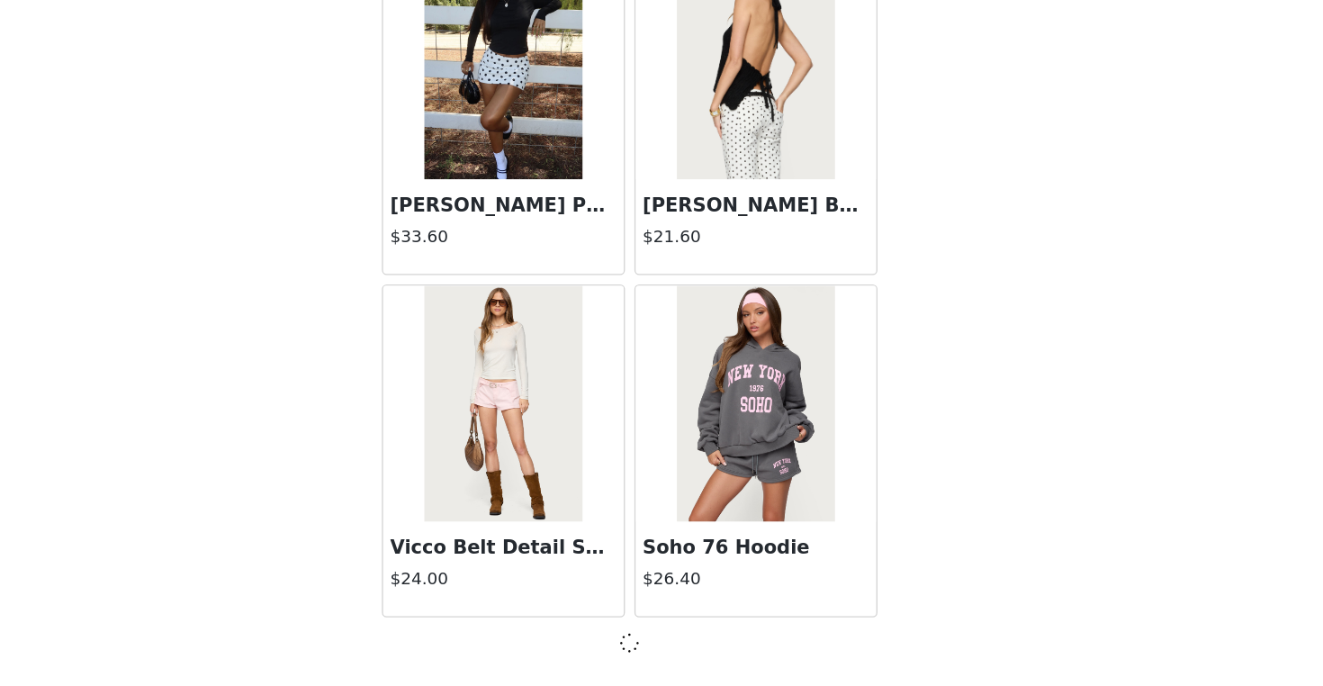
scroll to position [2060, 0]
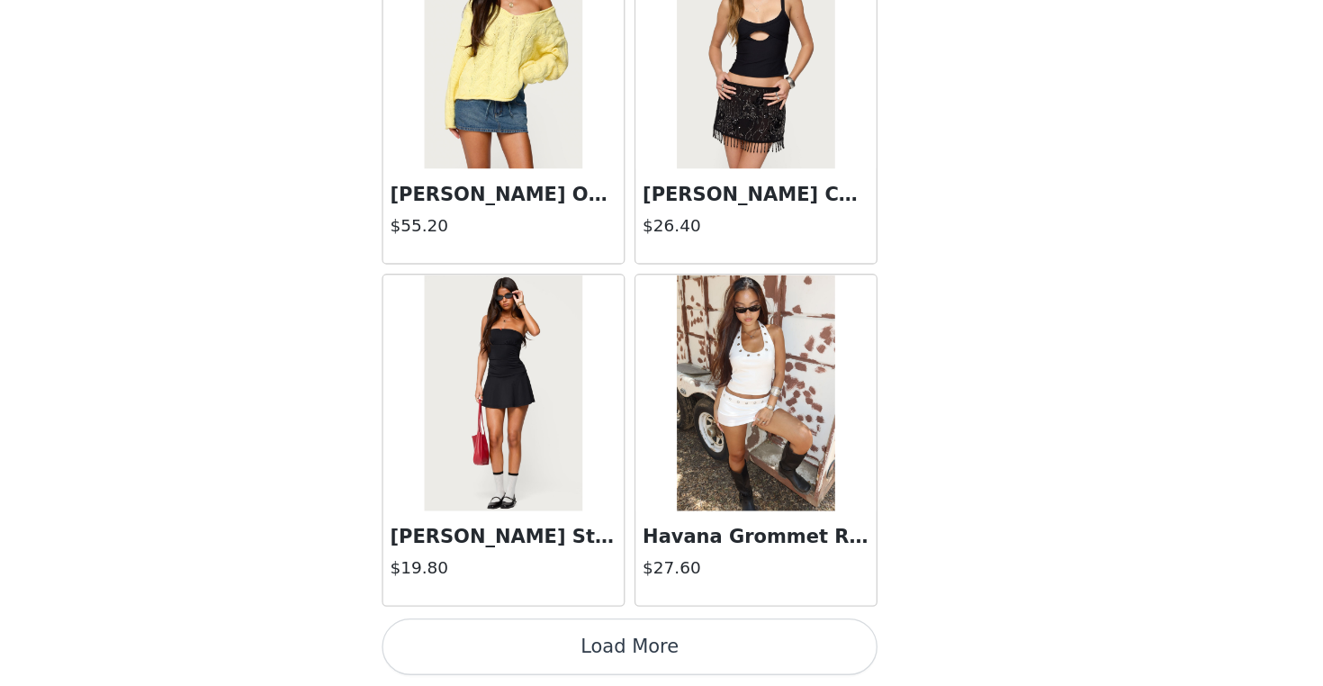
click at [508, 634] on button "Load More" at bounding box center [661, 655] width 378 height 43
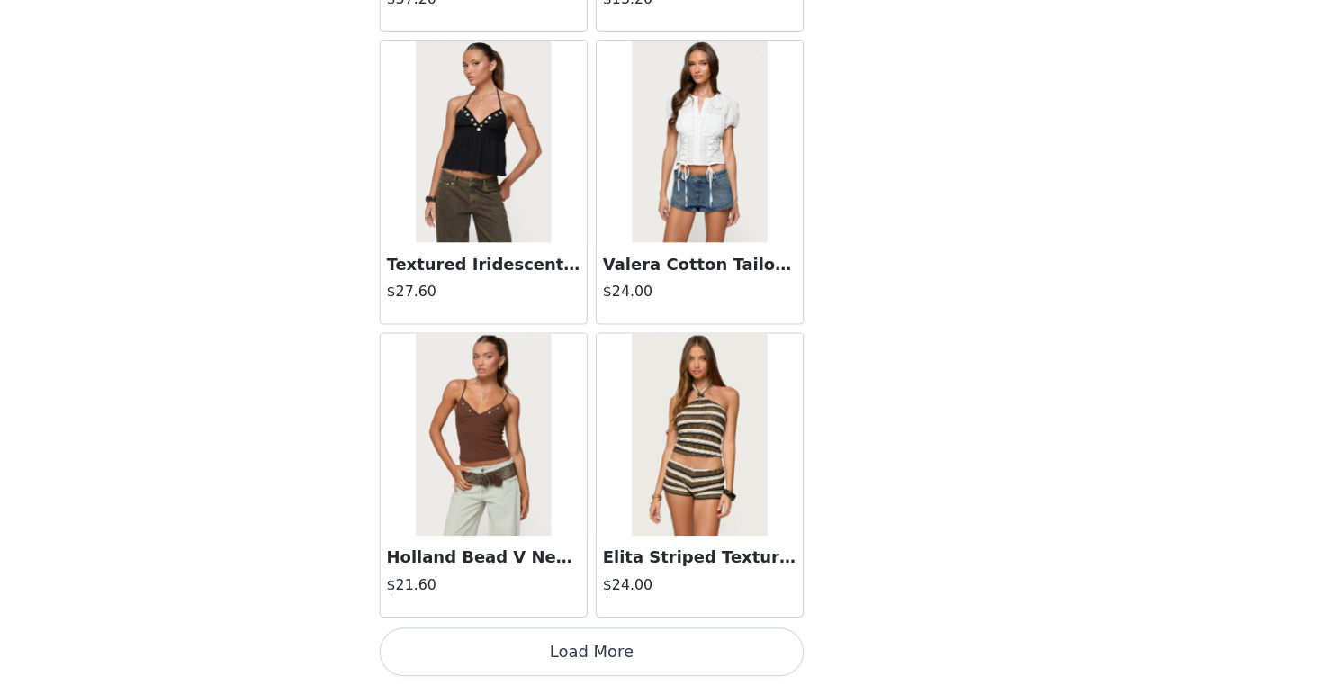
scroll to position [610, 0]
click at [585, 634] on button "Load More" at bounding box center [661, 655] width 378 height 43
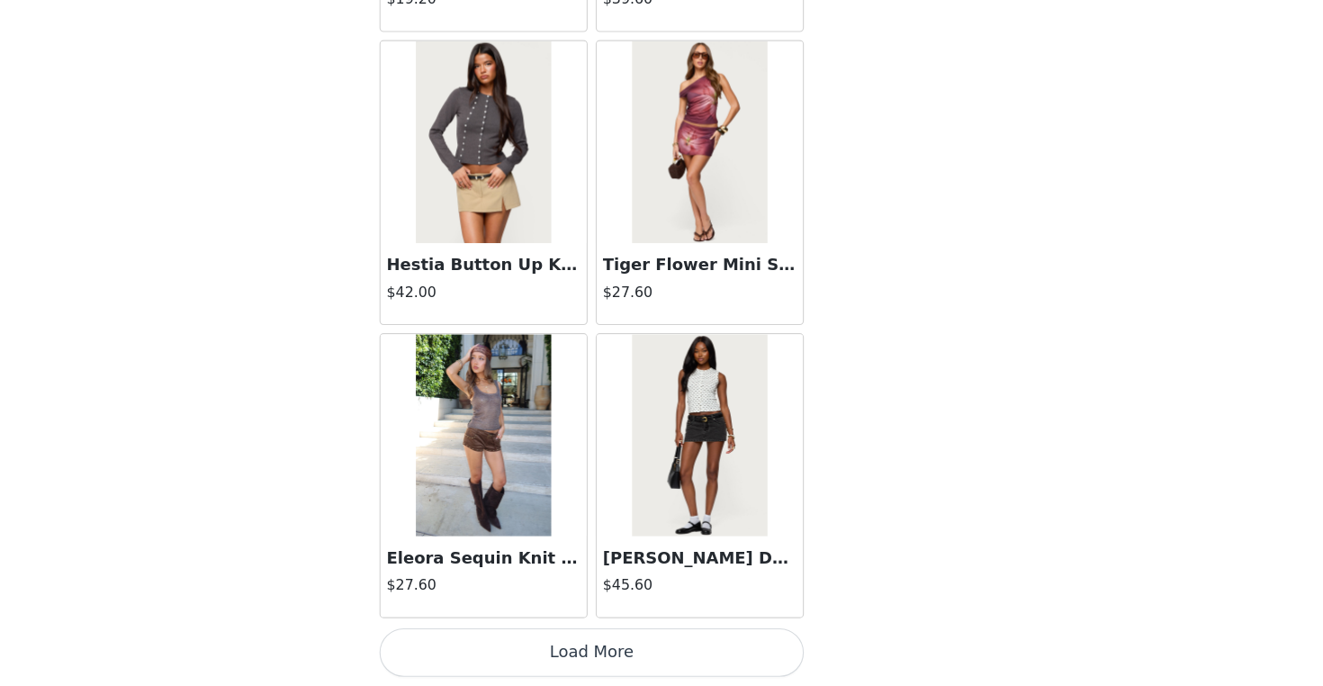
click at [580, 634] on button "Load More" at bounding box center [661, 655] width 378 height 43
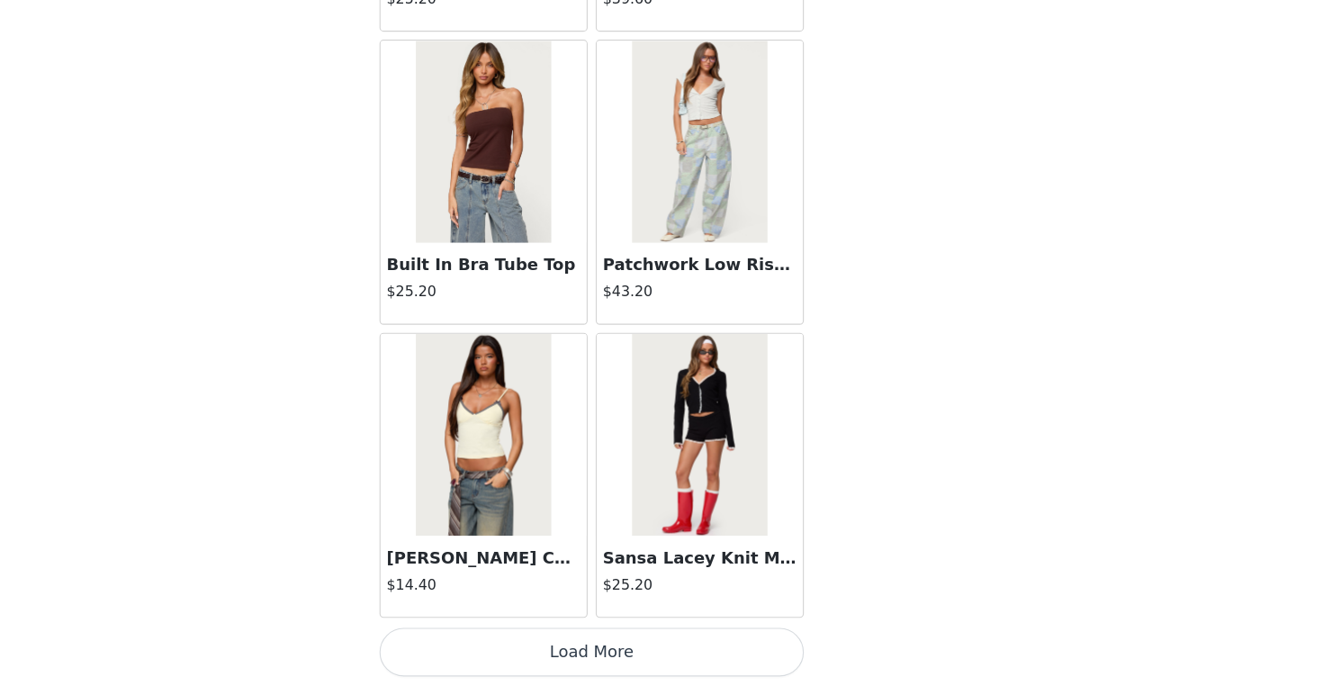
click at [524, 634] on button "Load More" at bounding box center [661, 655] width 378 height 43
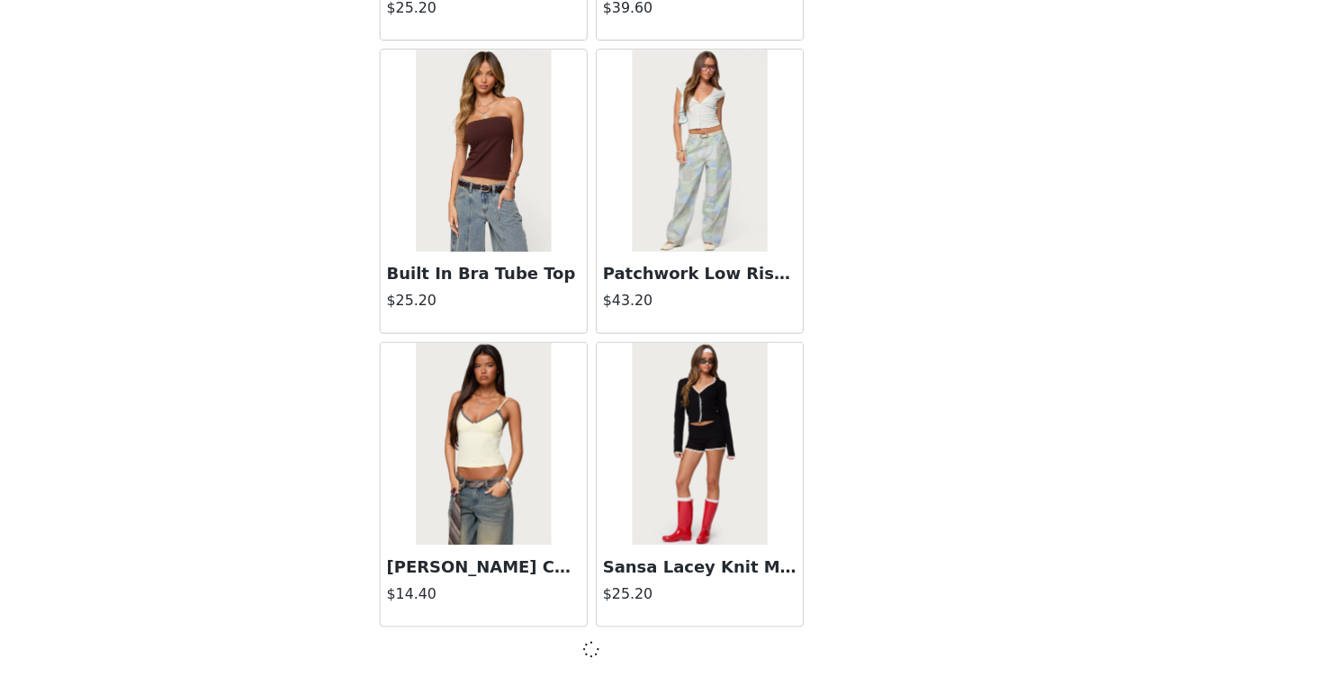
scroll to position [12499, 0]
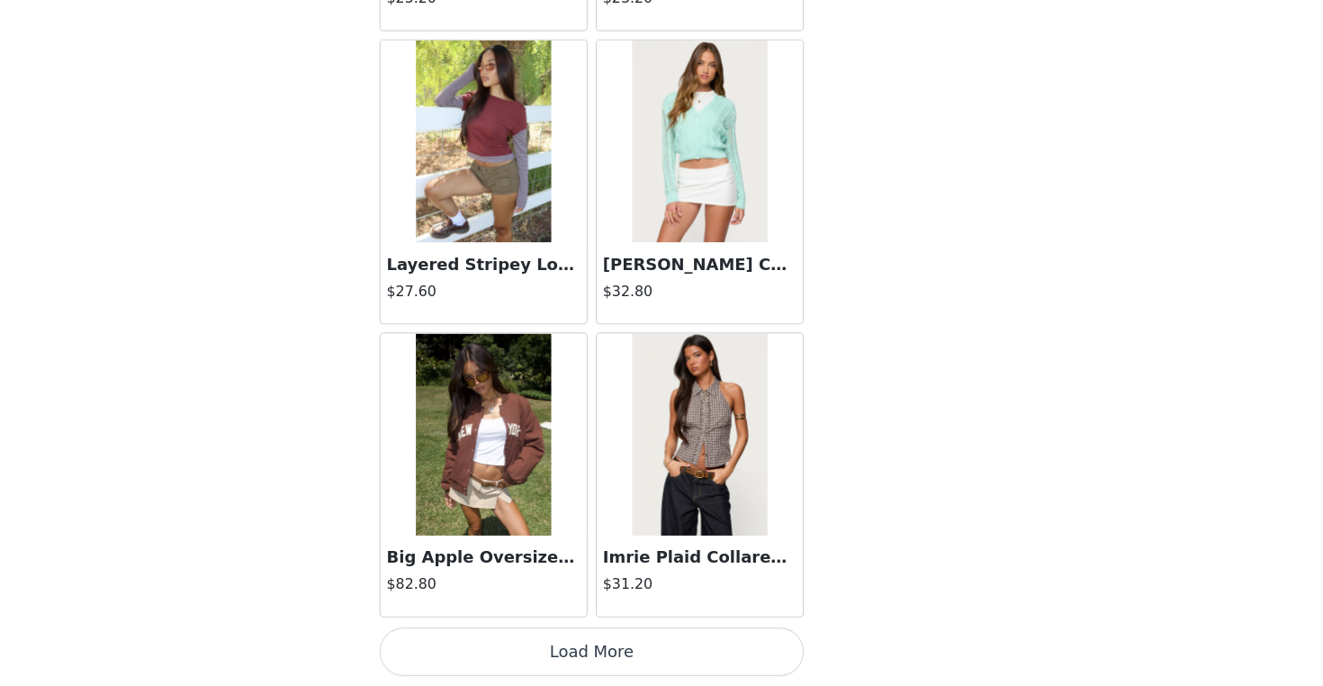
click at [580, 634] on button "Load More" at bounding box center [661, 655] width 378 height 43
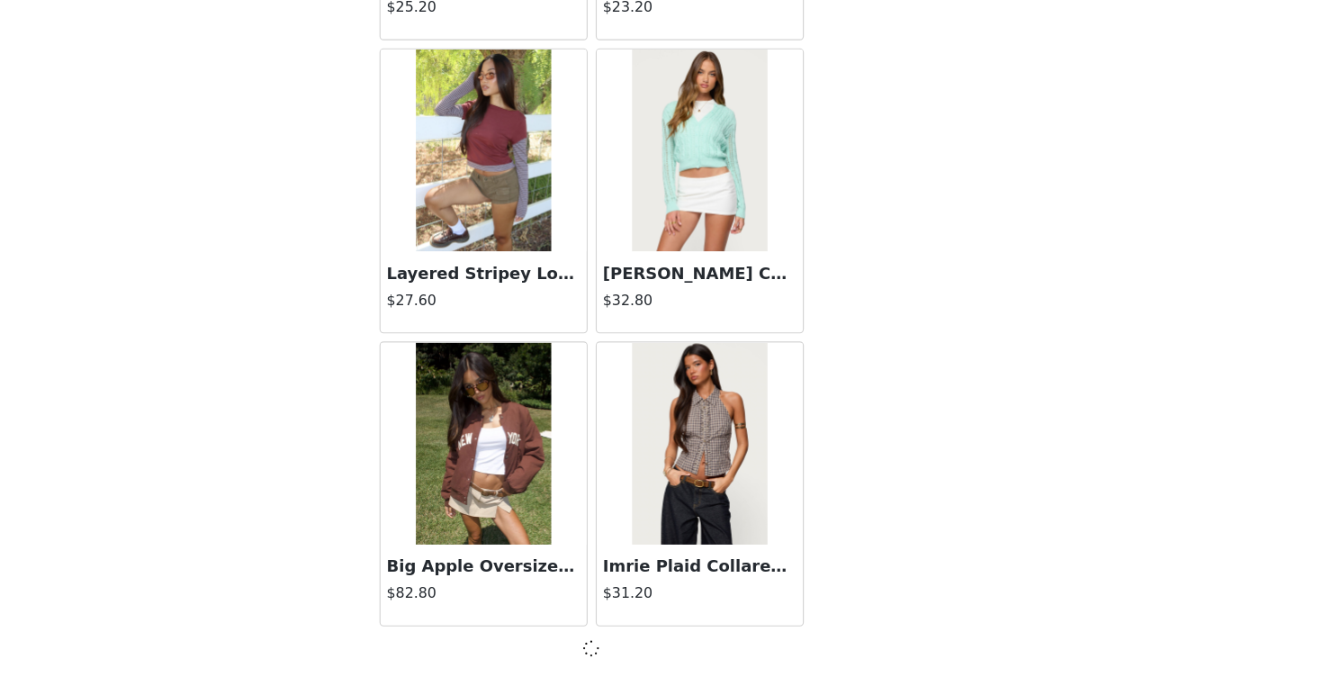
scroll to position [15109, 0]
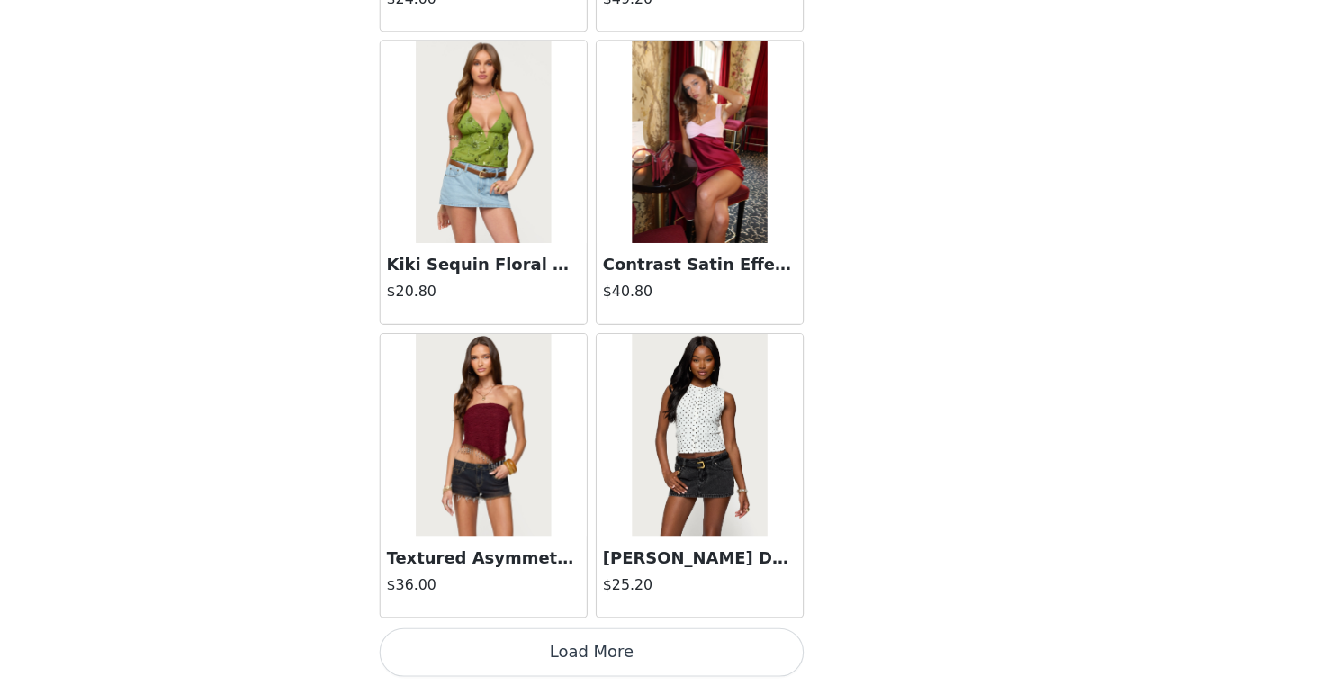
click at [532, 634] on button "Load More" at bounding box center [661, 655] width 378 height 43
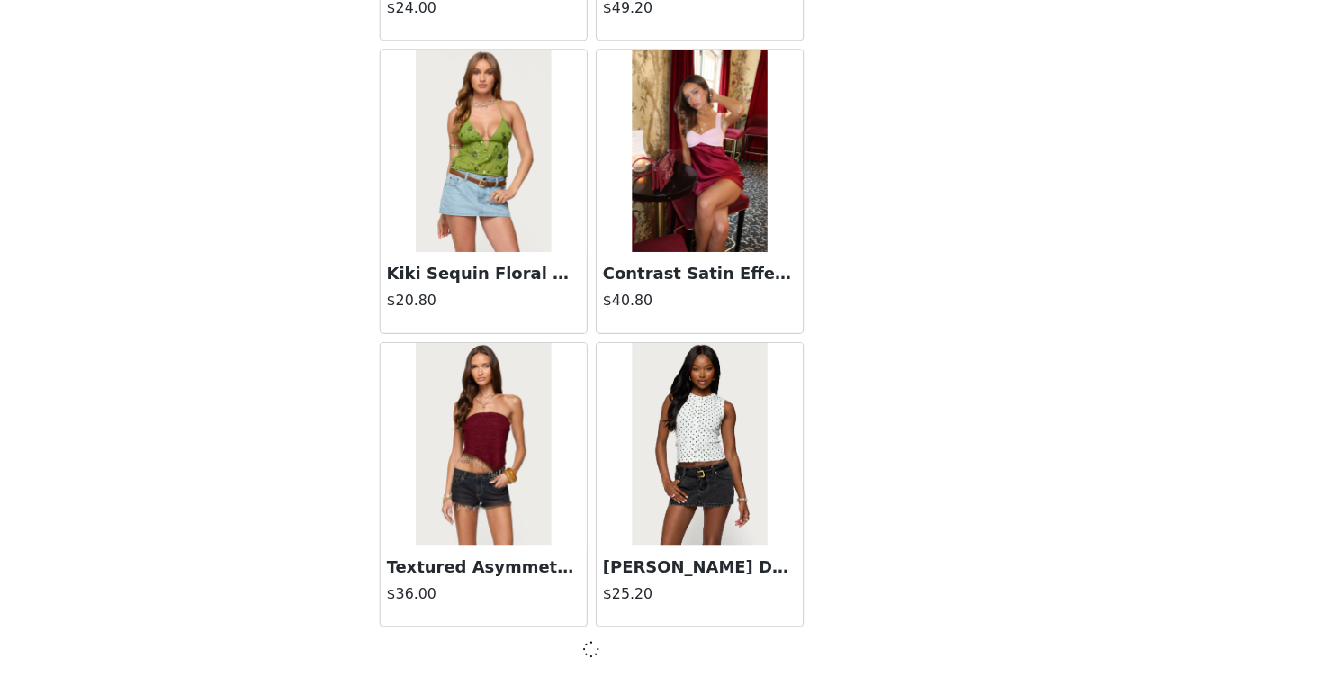
scroll to position [17718, 0]
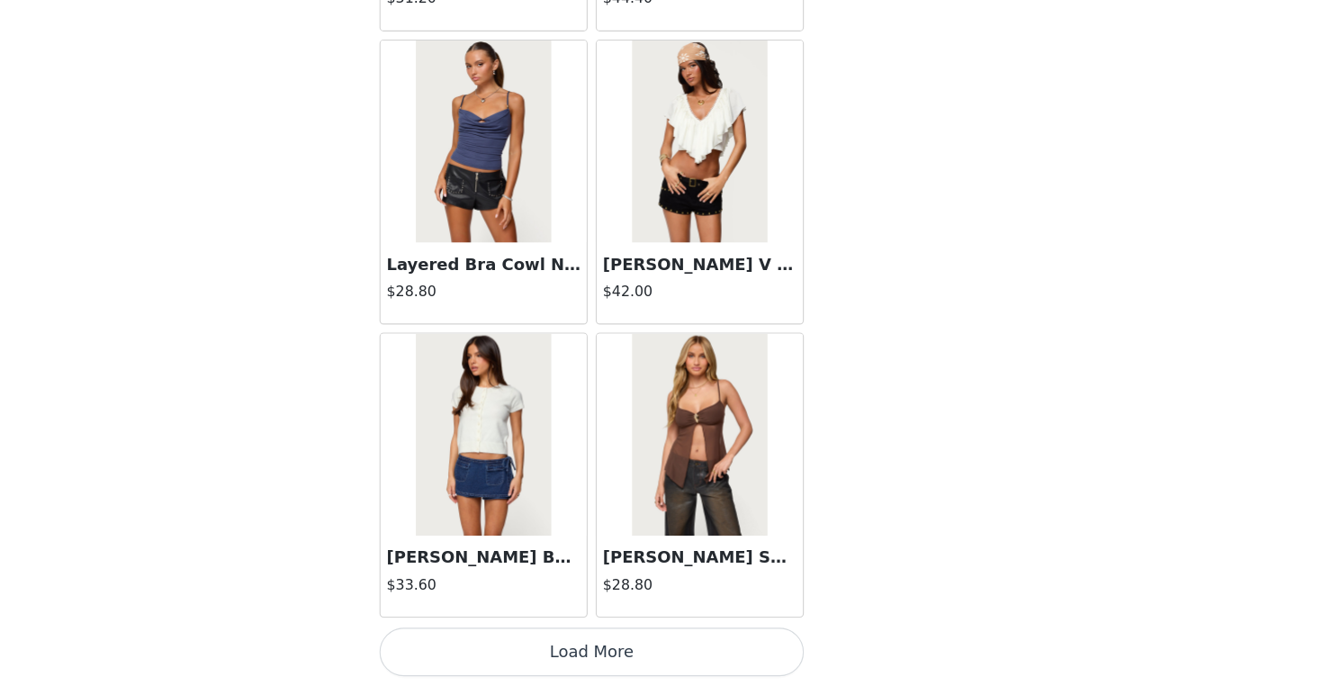
click at [540, 634] on button "Load More" at bounding box center [661, 655] width 378 height 43
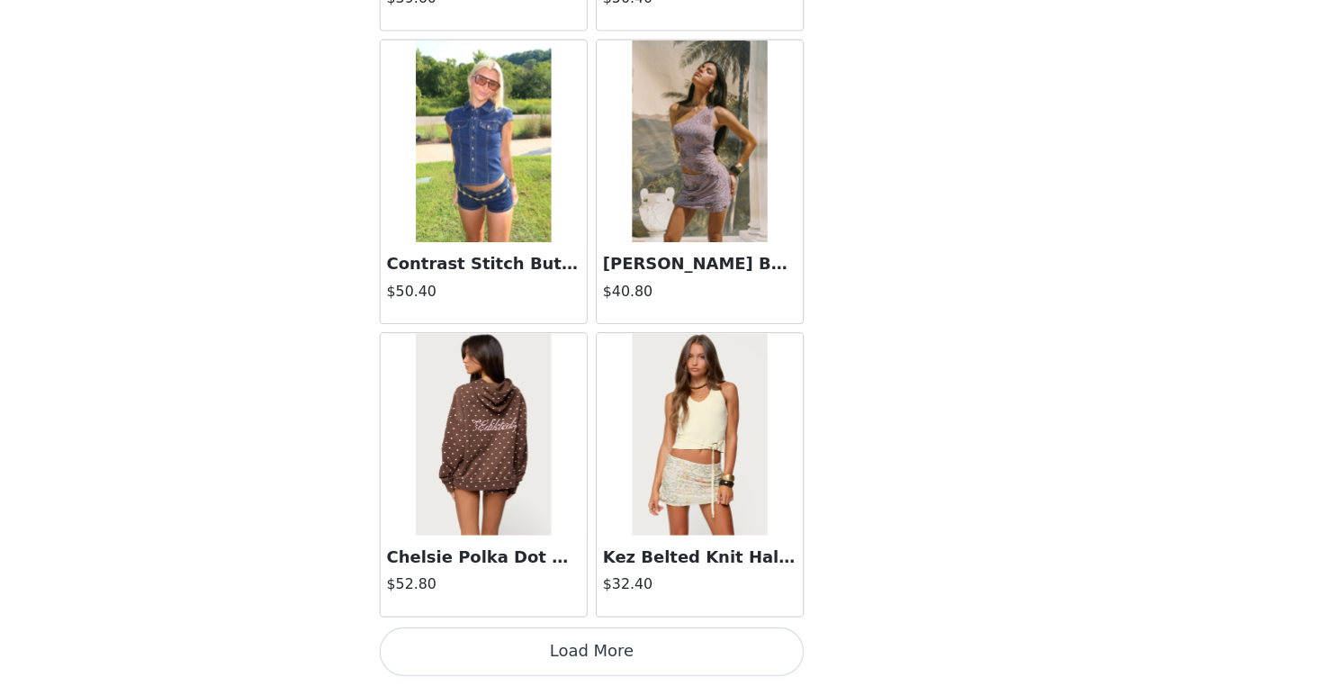
scroll to position [610, 0]
click at [546, 634] on button "Load More" at bounding box center [661, 655] width 378 height 43
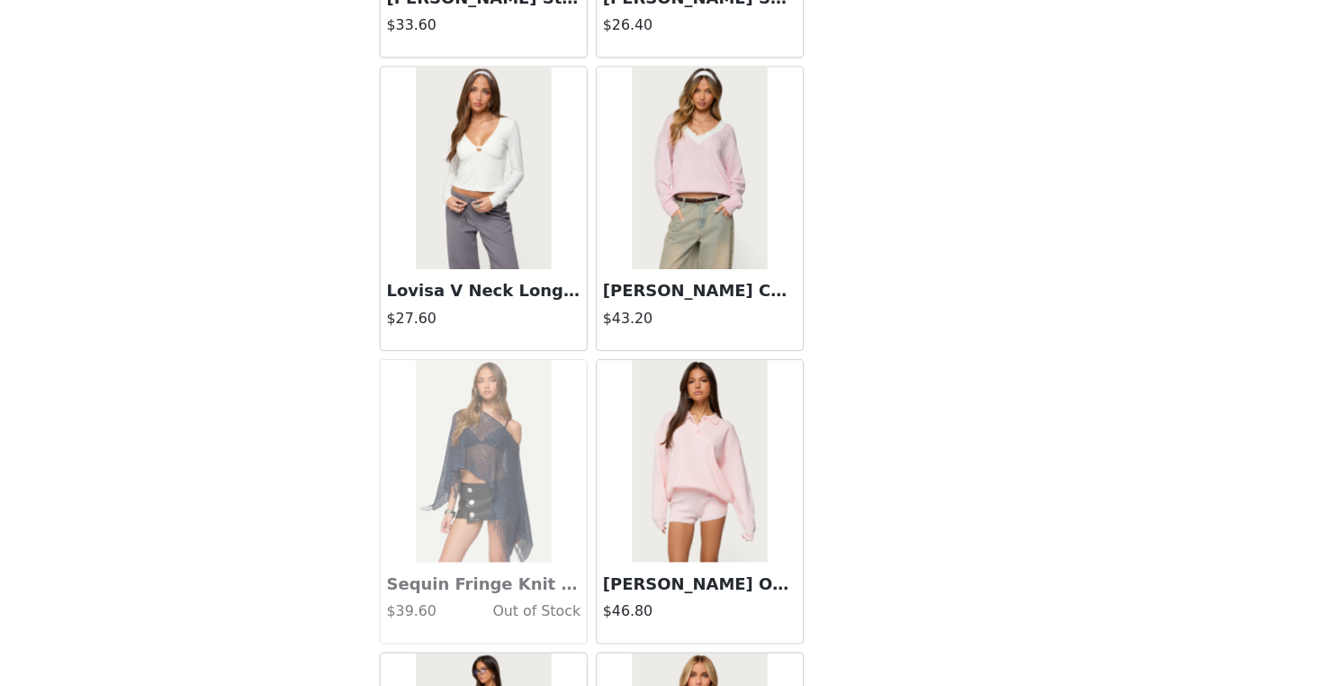
scroll to position [382, 0]
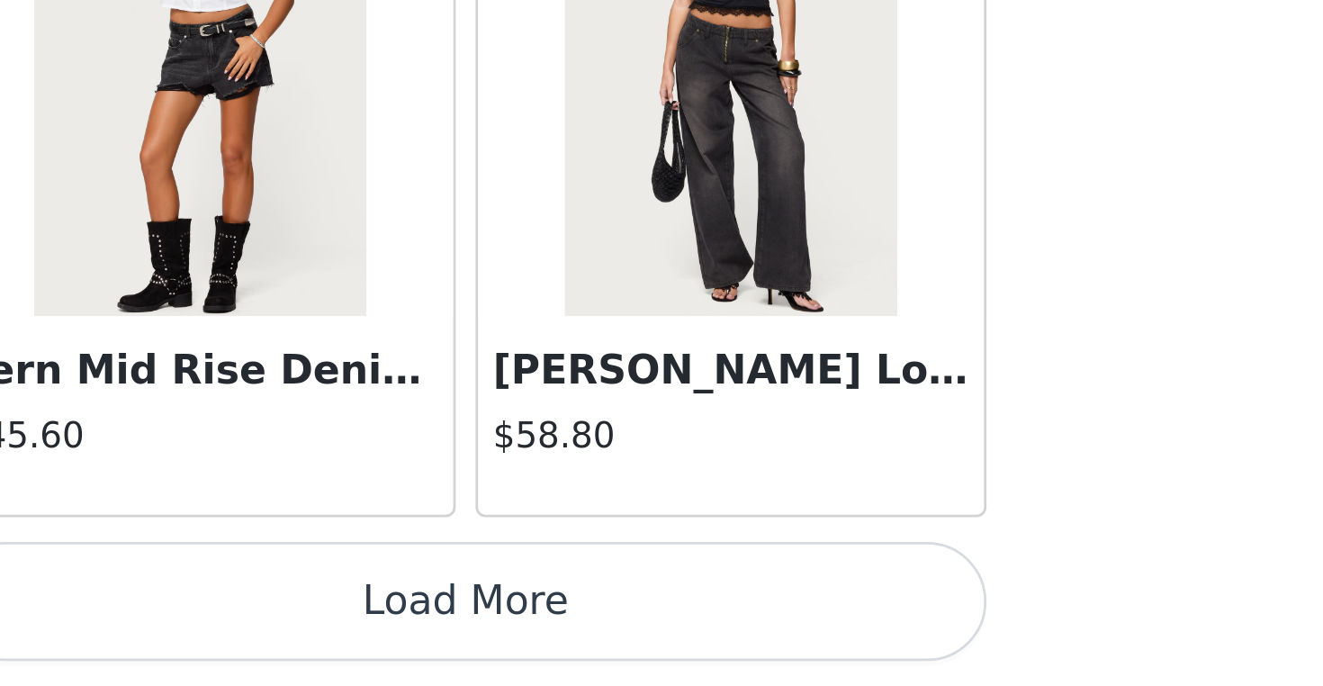
click at [472, 634] on button "Load More" at bounding box center [661, 655] width 378 height 43
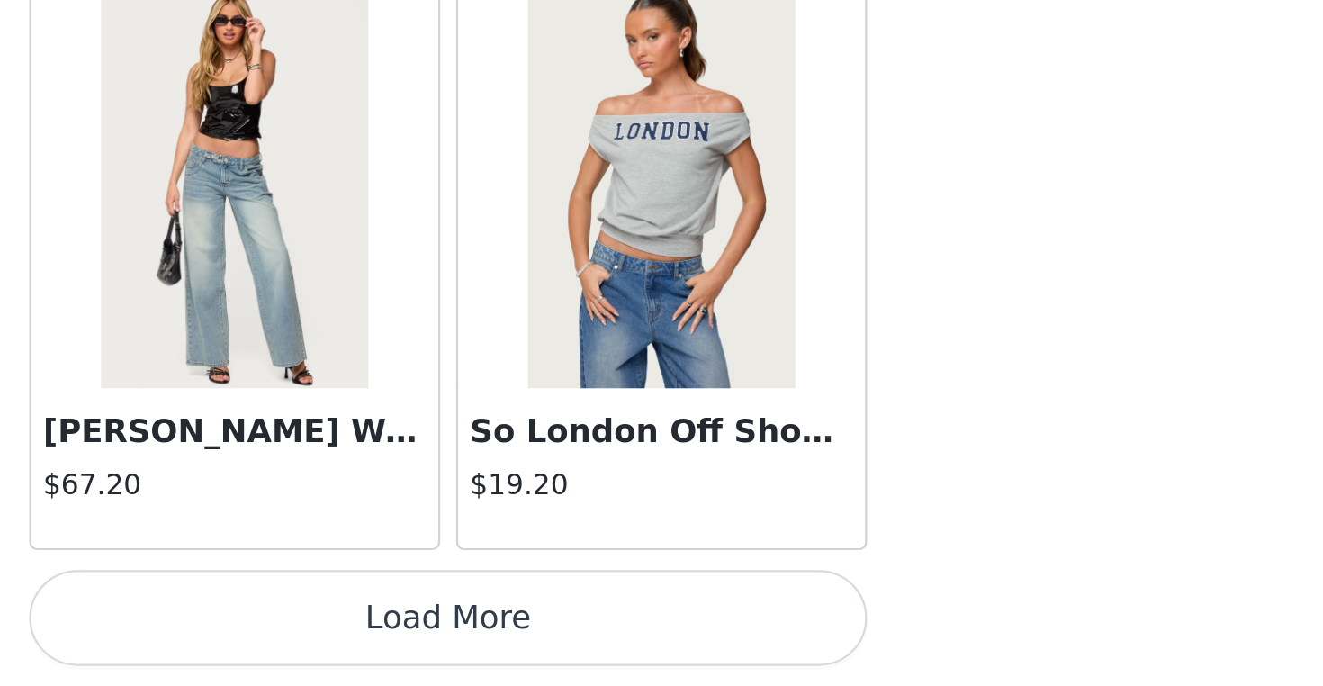
scroll to position [610, 0]
click at [472, 634] on button "Load More" at bounding box center [661, 655] width 378 height 43
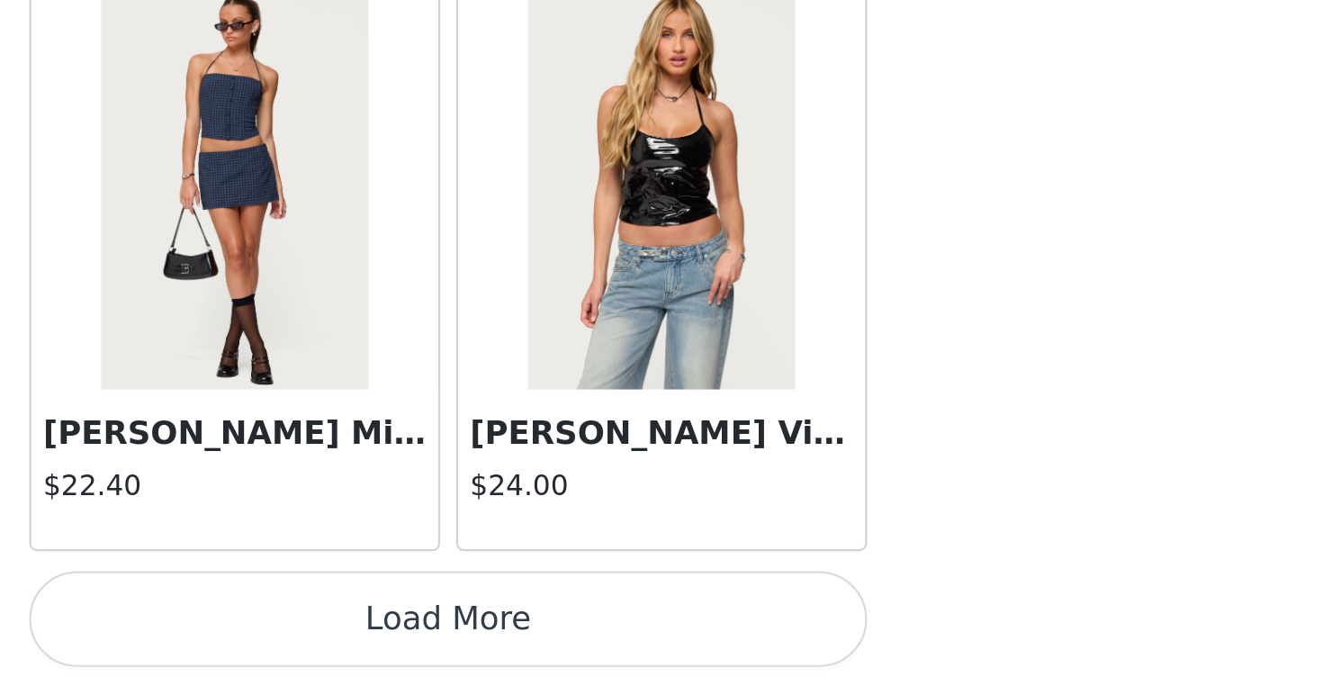
click at [472, 634] on button "Load More" at bounding box center [661, 655] width 378 height 43
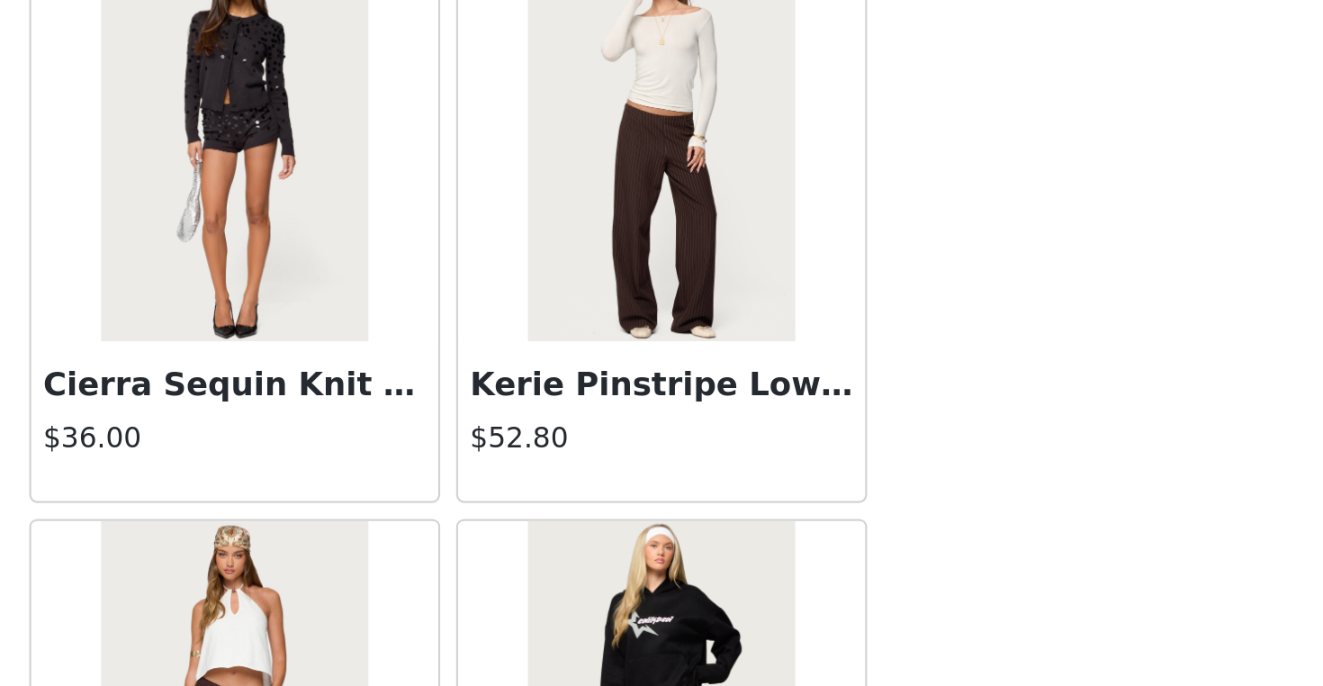
scroll to position [33144, 0]
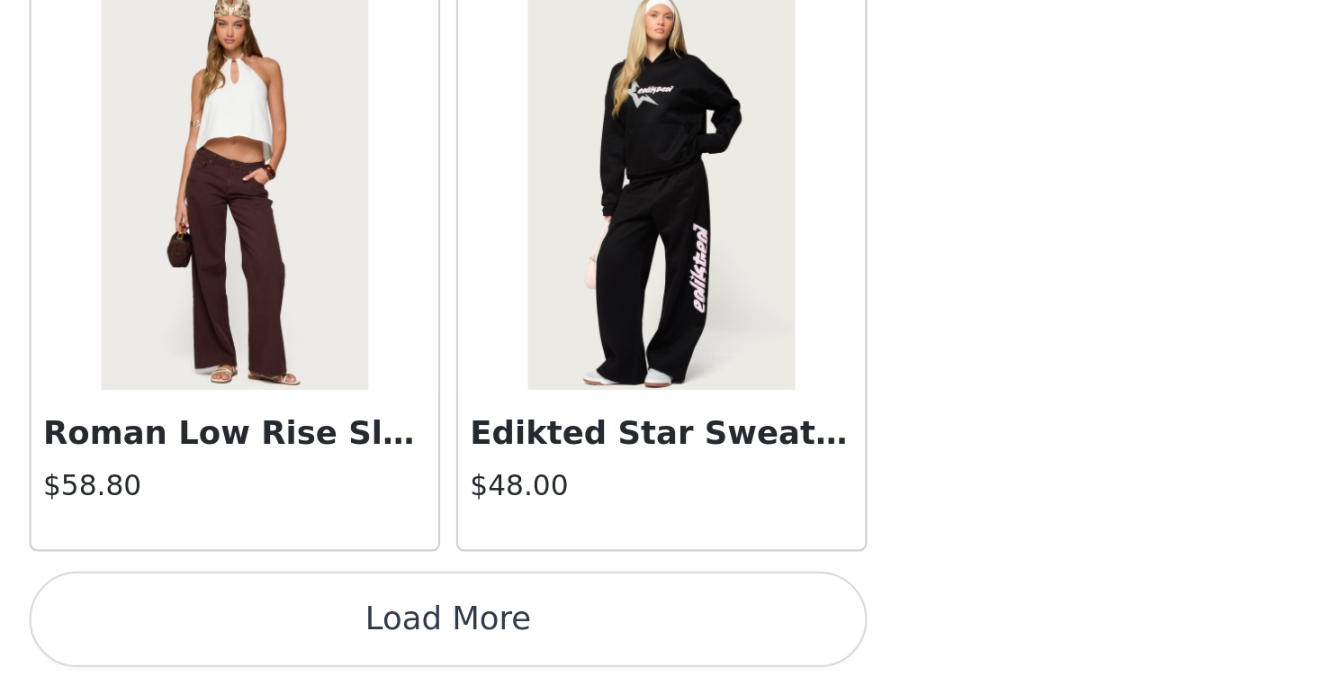
click at [472, 634] on button "Load More" at bounding box center [661, 655] width 378 height 43
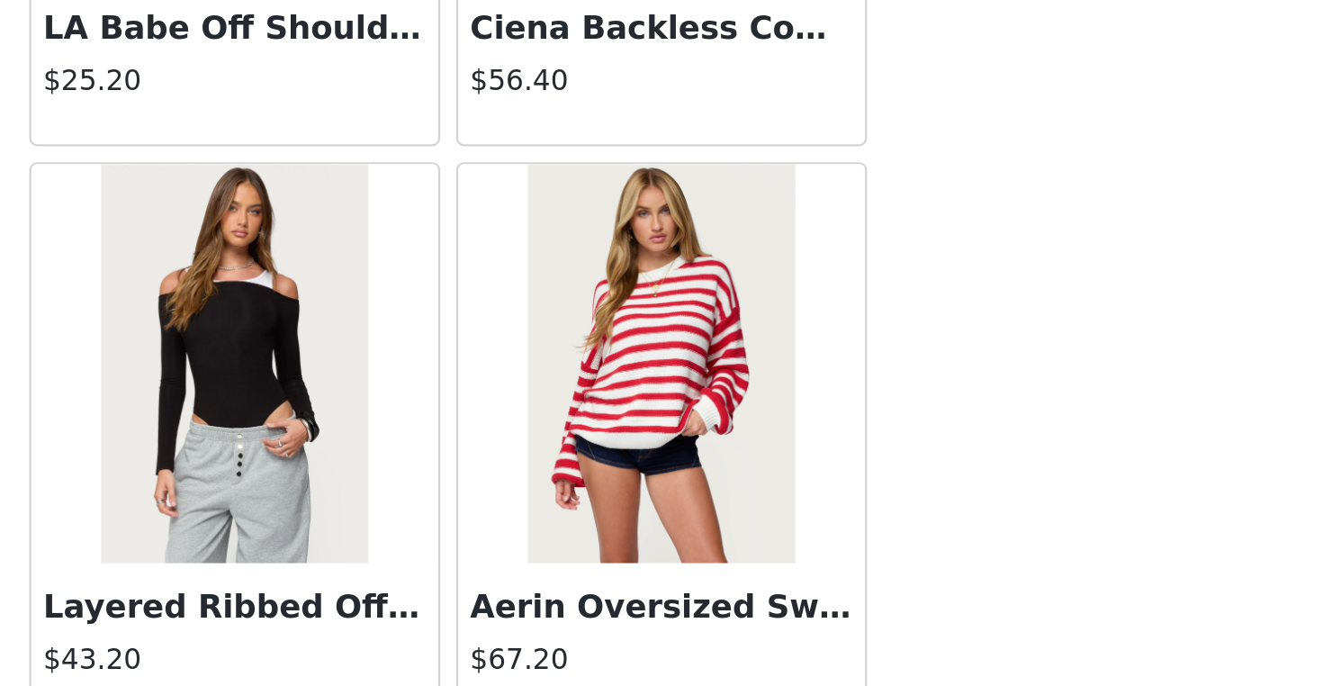
scroll to position [35148, 0]
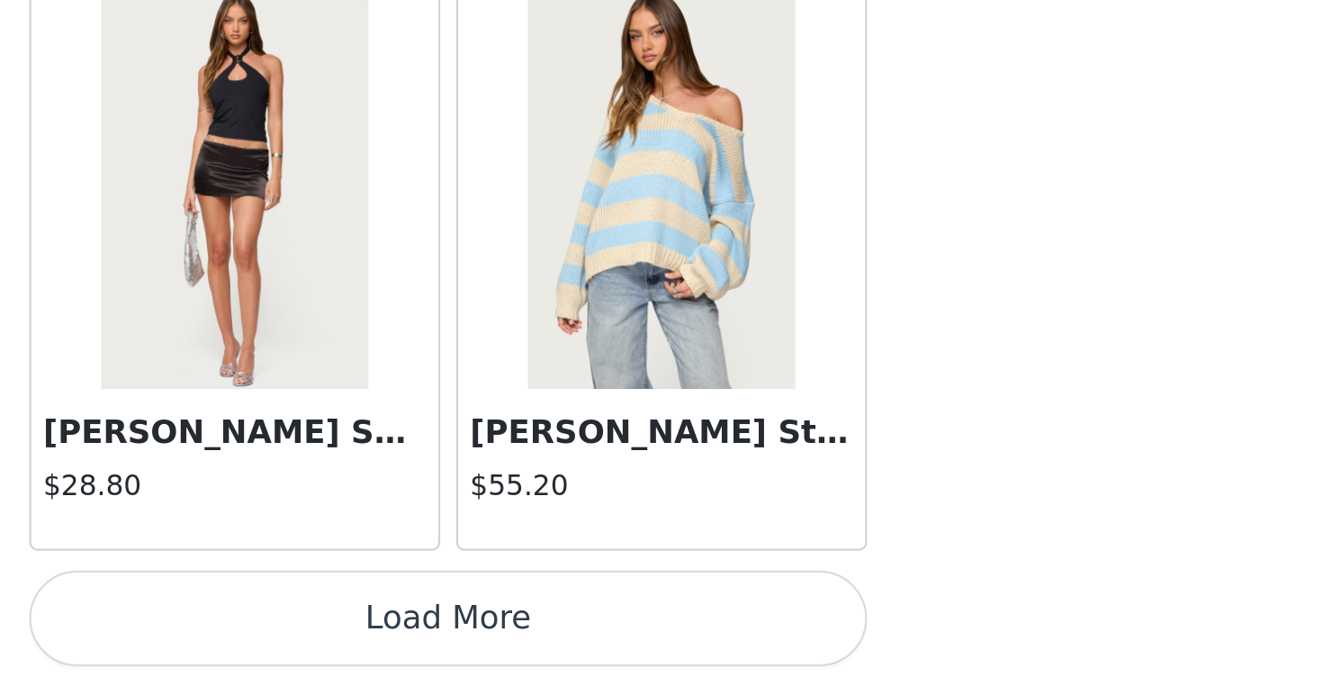
click at [472, 634] on button "Load More" at bounding box center [661, 655] width 378 height 43
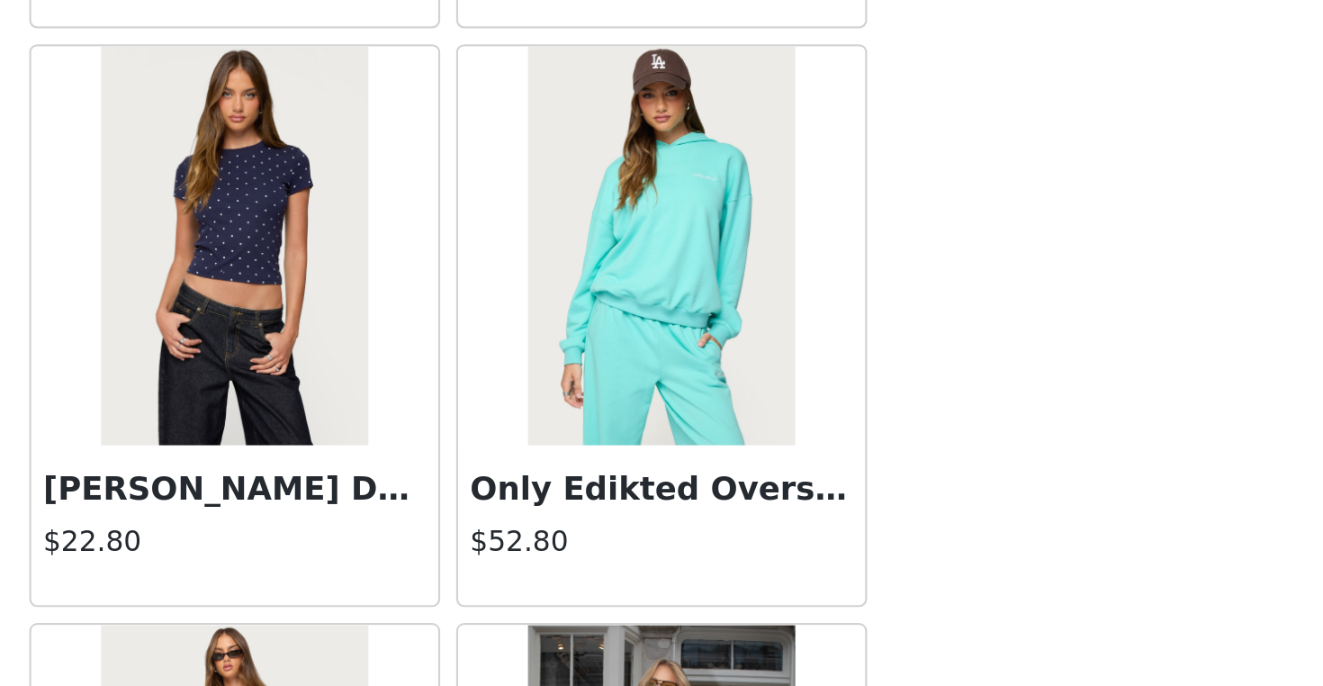
scroll to position [36498, 0]
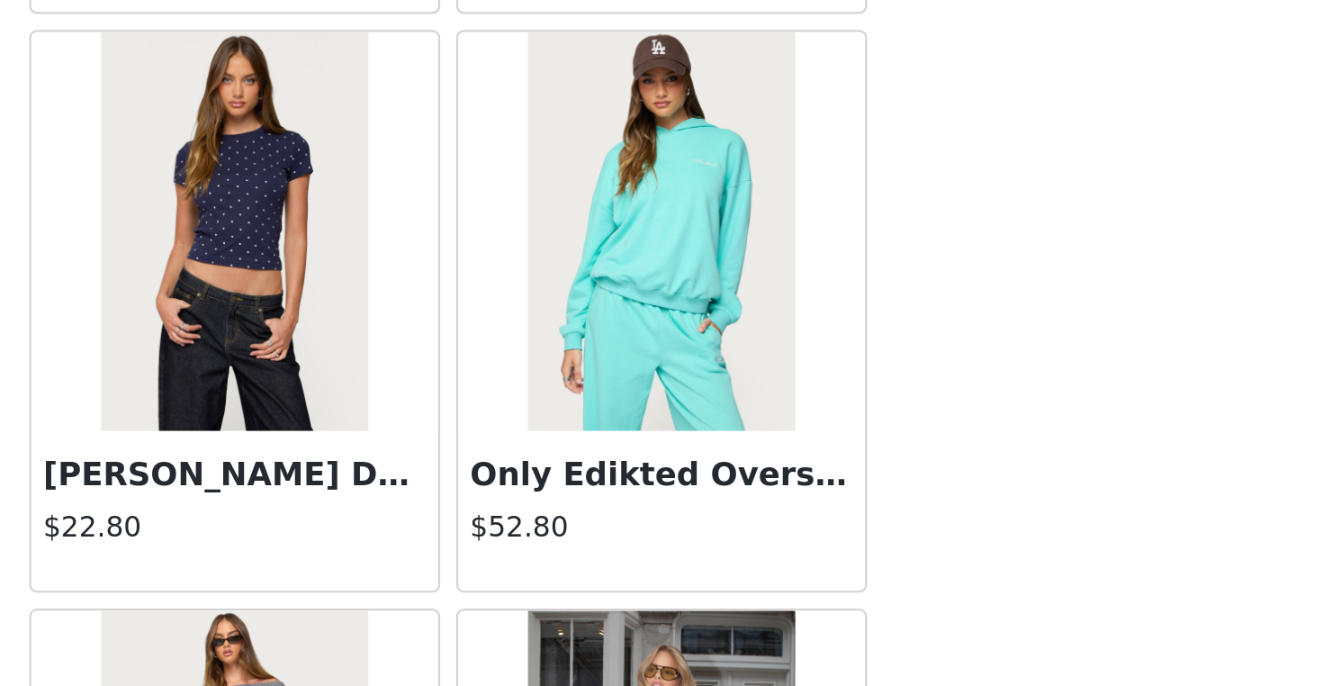
click at [473, 571] on div "Lorenzo Polka Dot T Shirt $22.80" at bounding box center [565, 607] width 184 height 72
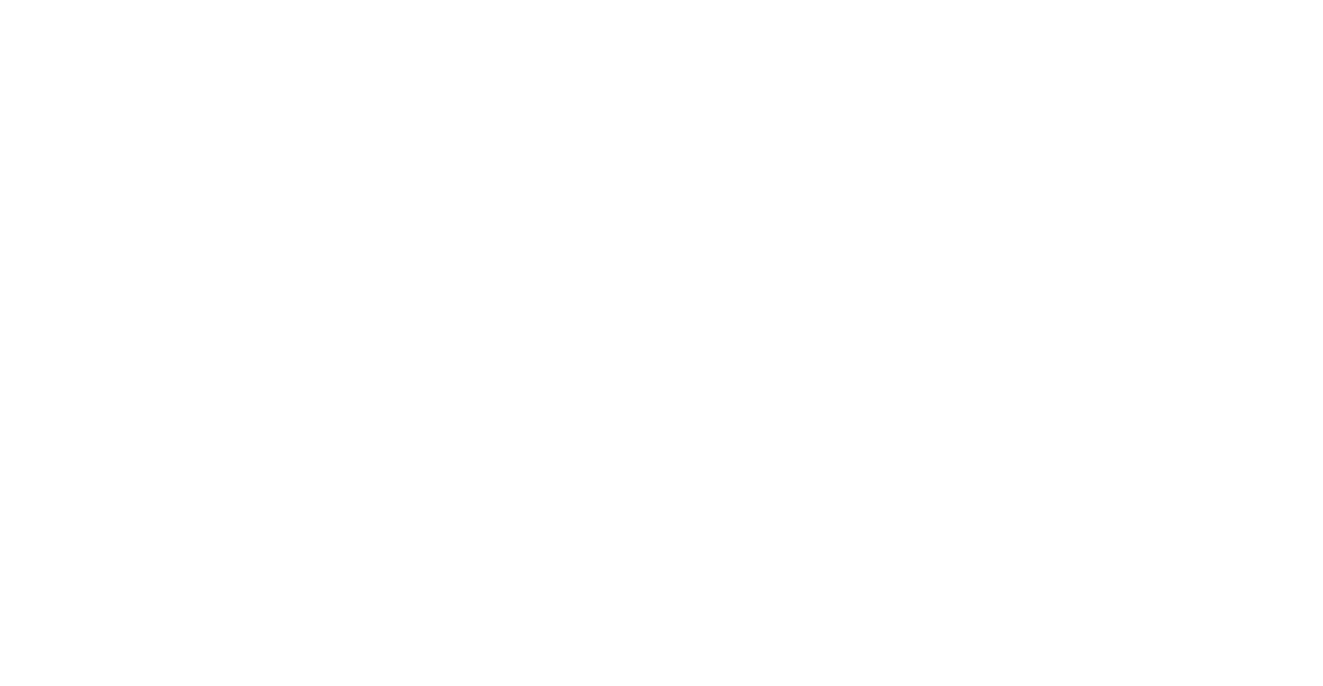
scroll to position [0, 0]
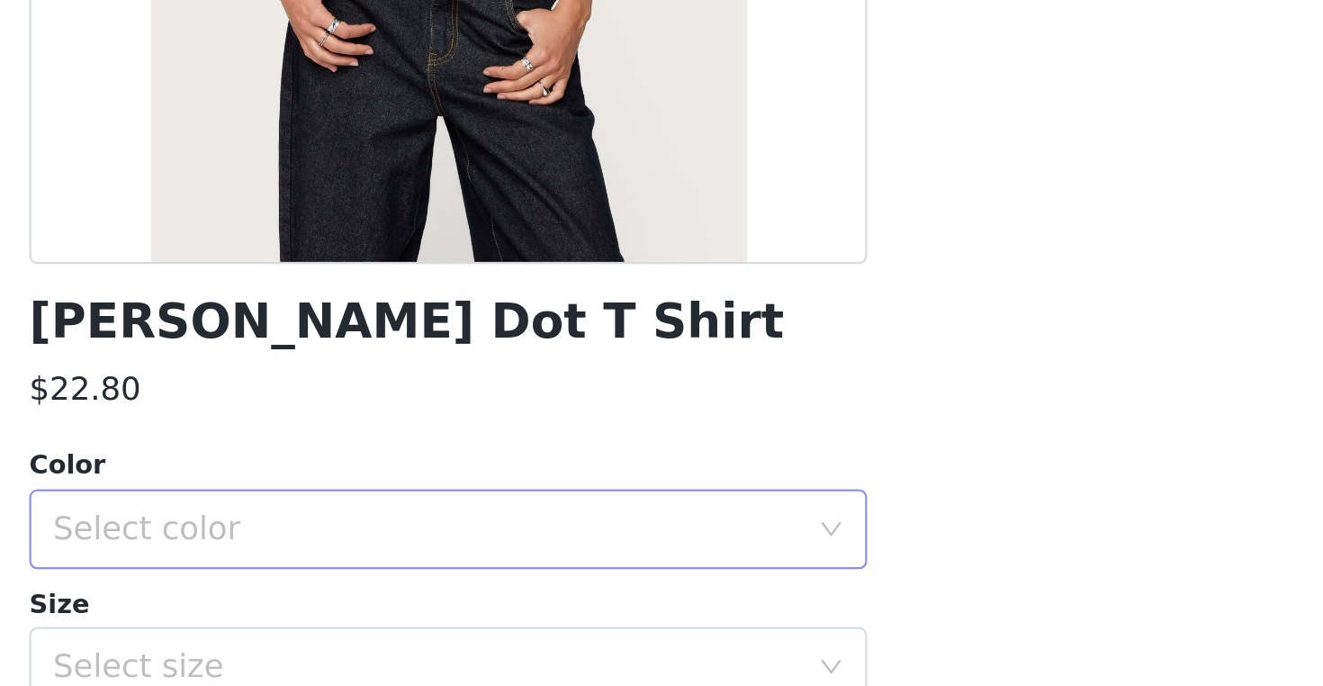
click at [483, 606] on div "Select color" at bounding box center [651, 615] width 337 height 18
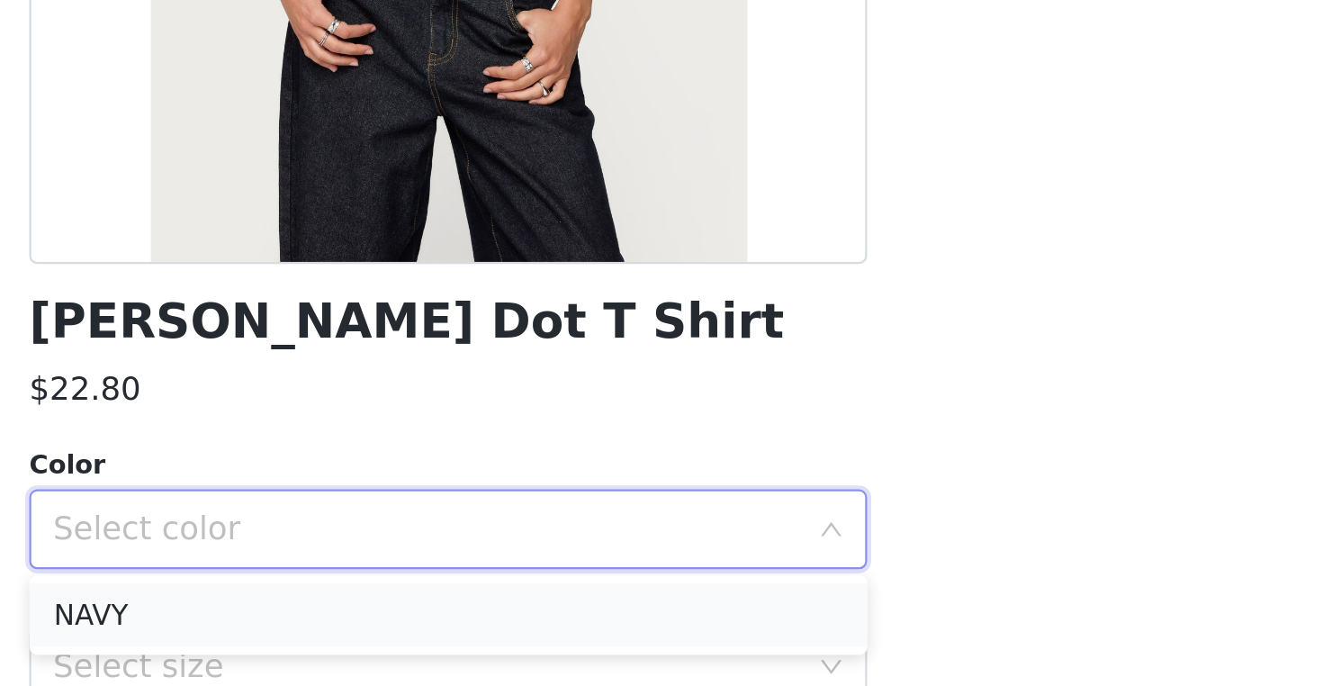
click at [472, 639] on li "NAVY" at bounding box center [661, 653] width 378 height 29
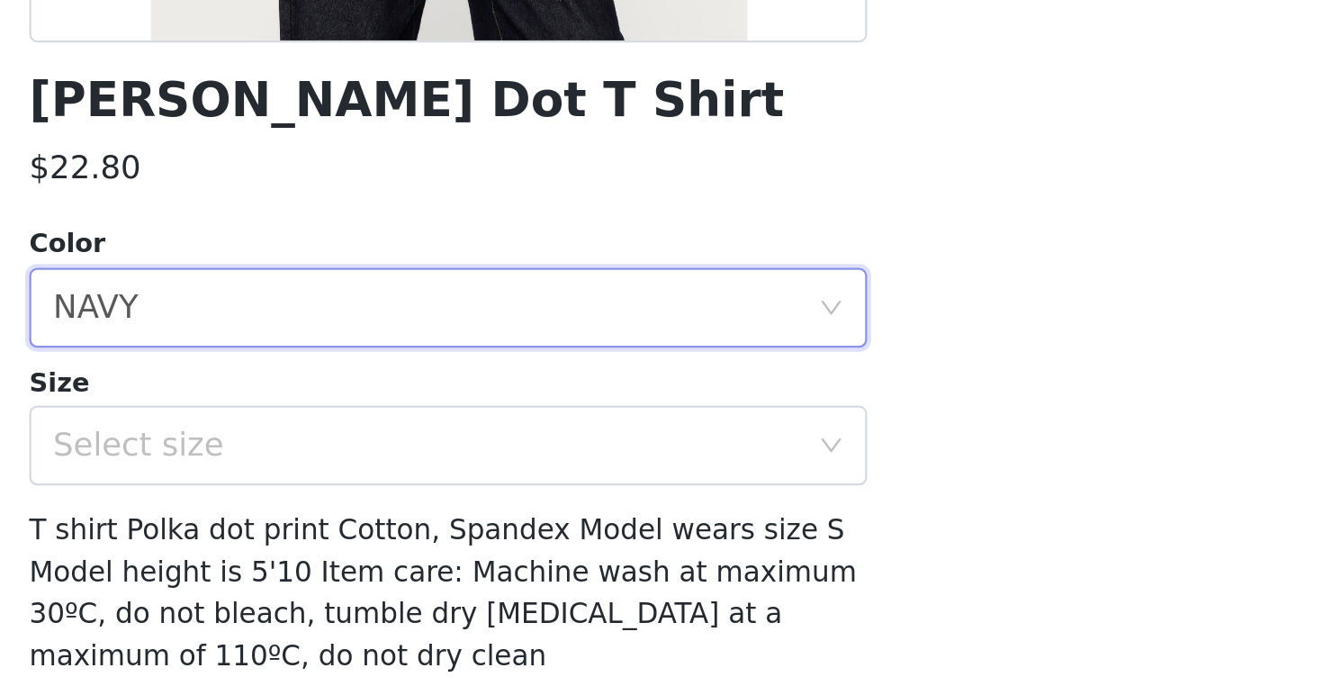
click at [472, 218] on div "Lorenzo Polka Dot T Shirt $22.80 Color Select color NAVY Size Select size T shi…" at bounding box center [661, 373] width 378 height 767
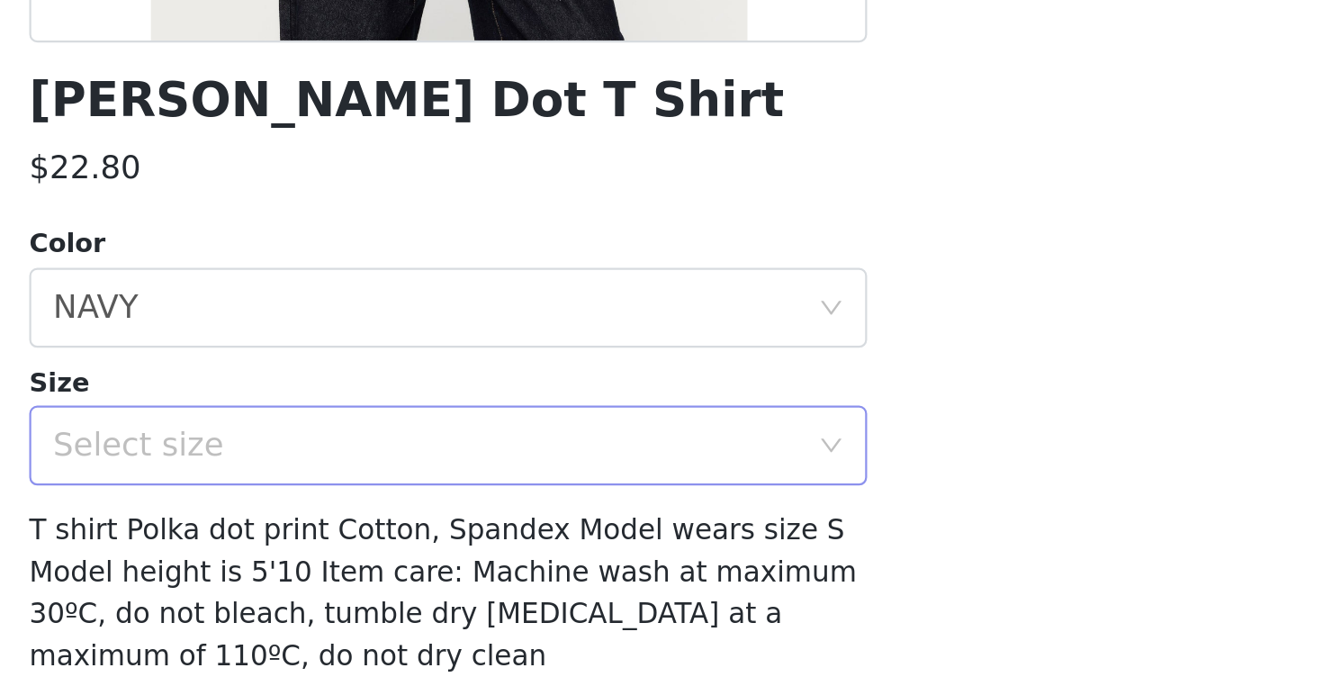
click at [483, 568] on div "Select size" at bounding box center [651, 577] width 337 height 18
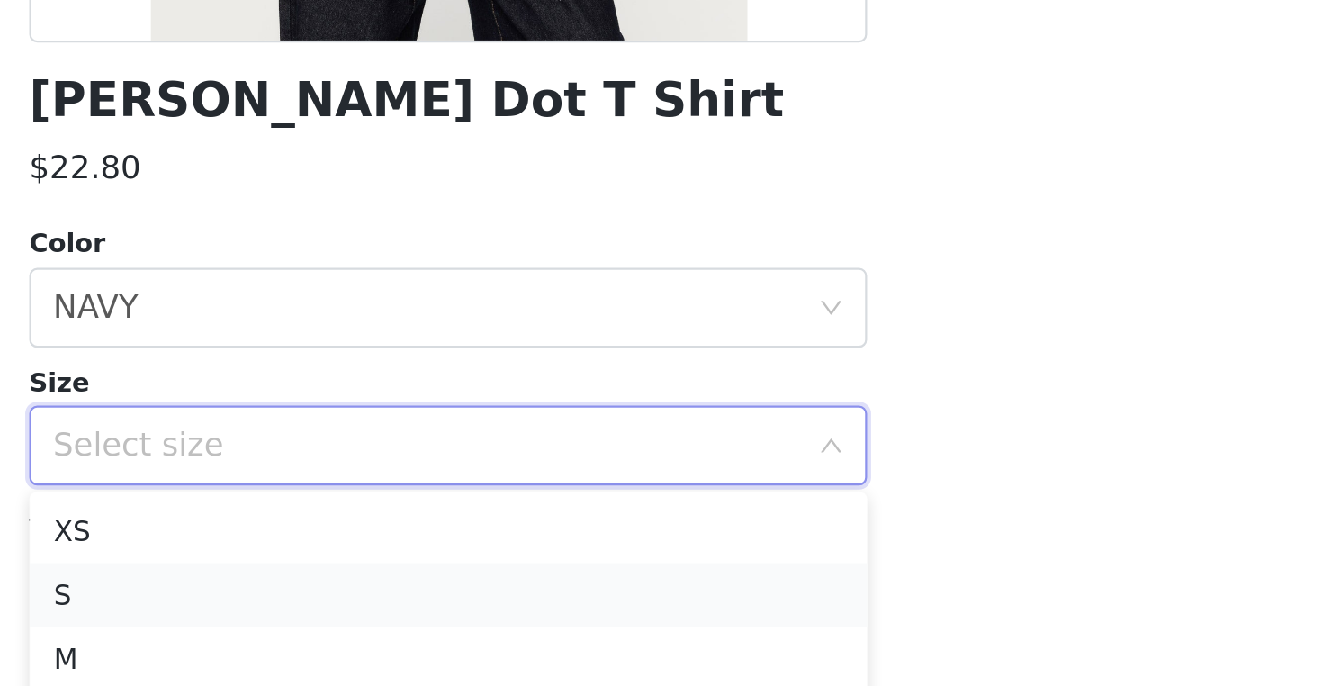
click at [472, 630] on li "S" at bounding box center [661, 644] width 378 height 29
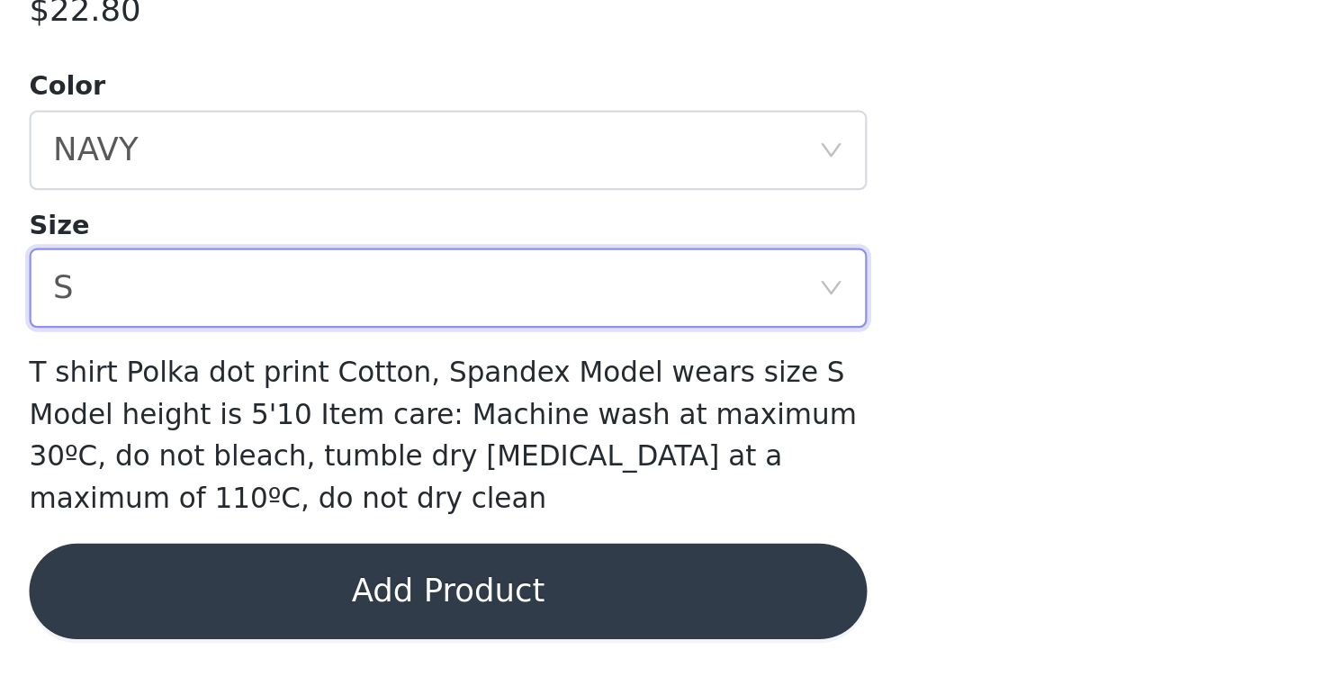
scroll to position [170, 0]
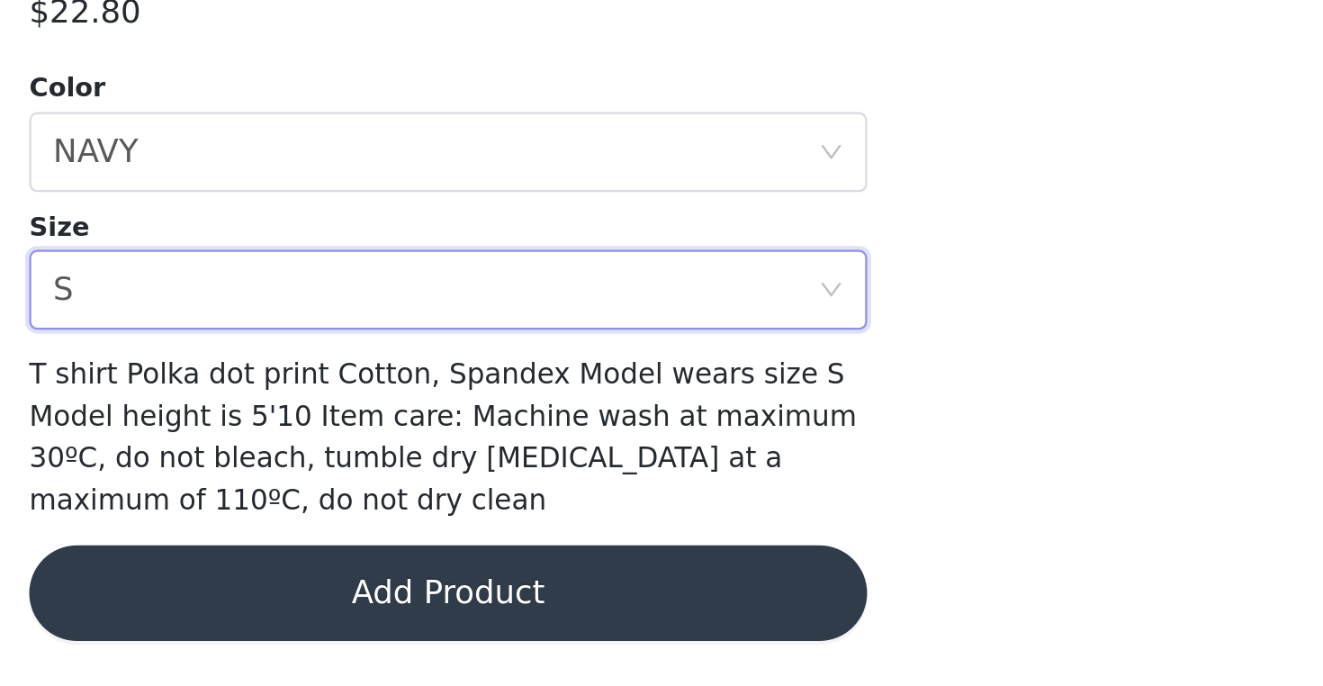
click at [472, 622] on button "Add Product" at bounding box center [661, 643] width 378 height 43
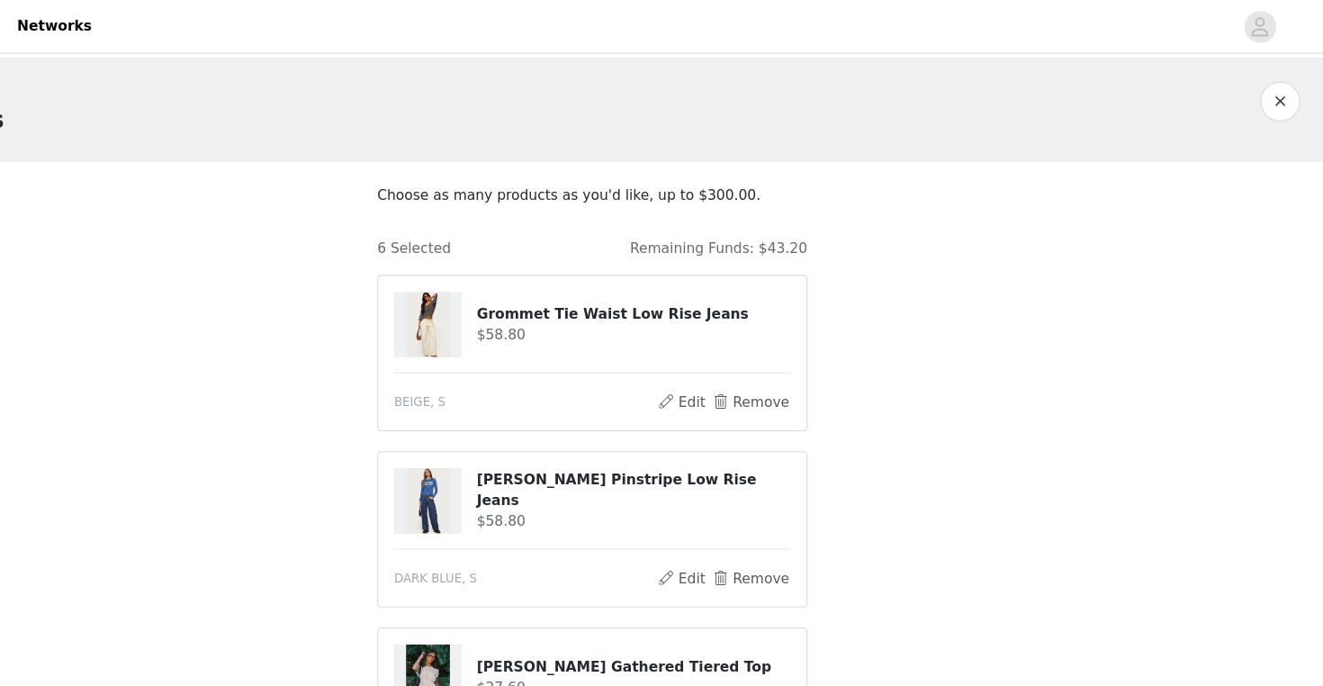
scroll to position [0, 0]
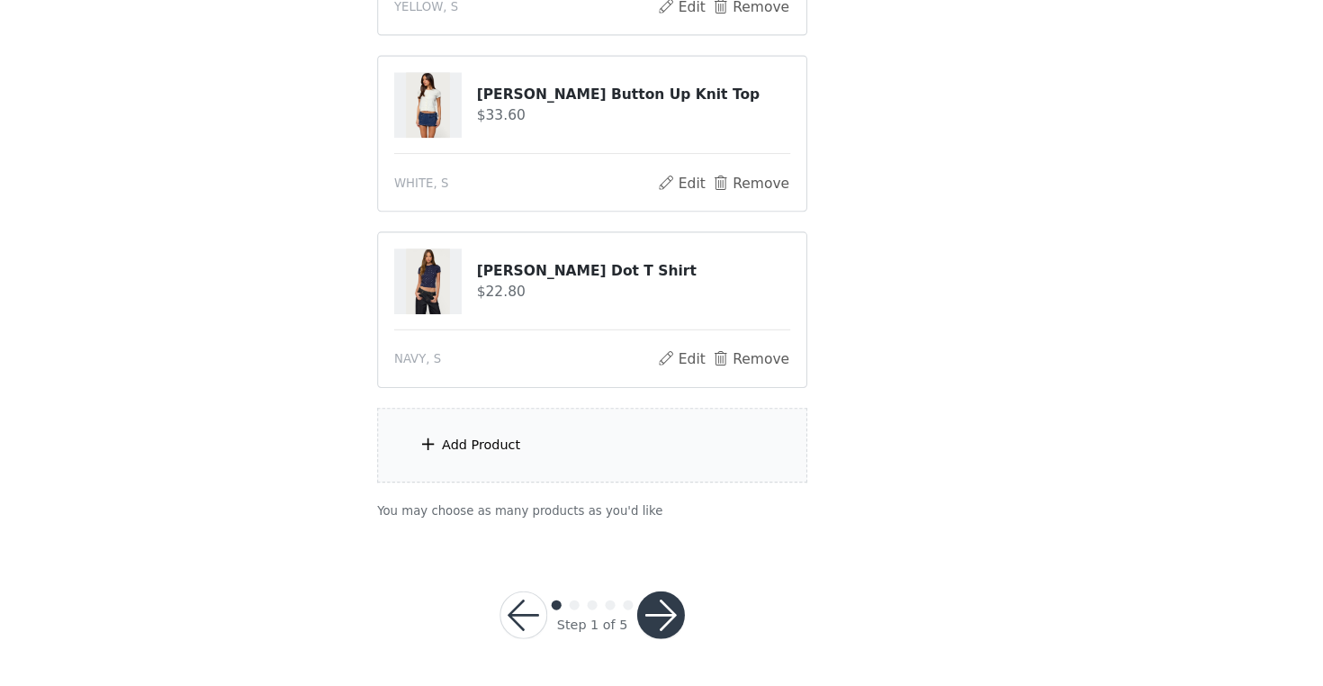
click at [506, 435] on div "Add Product" at bounding box center [661, 468] width 389 height 67
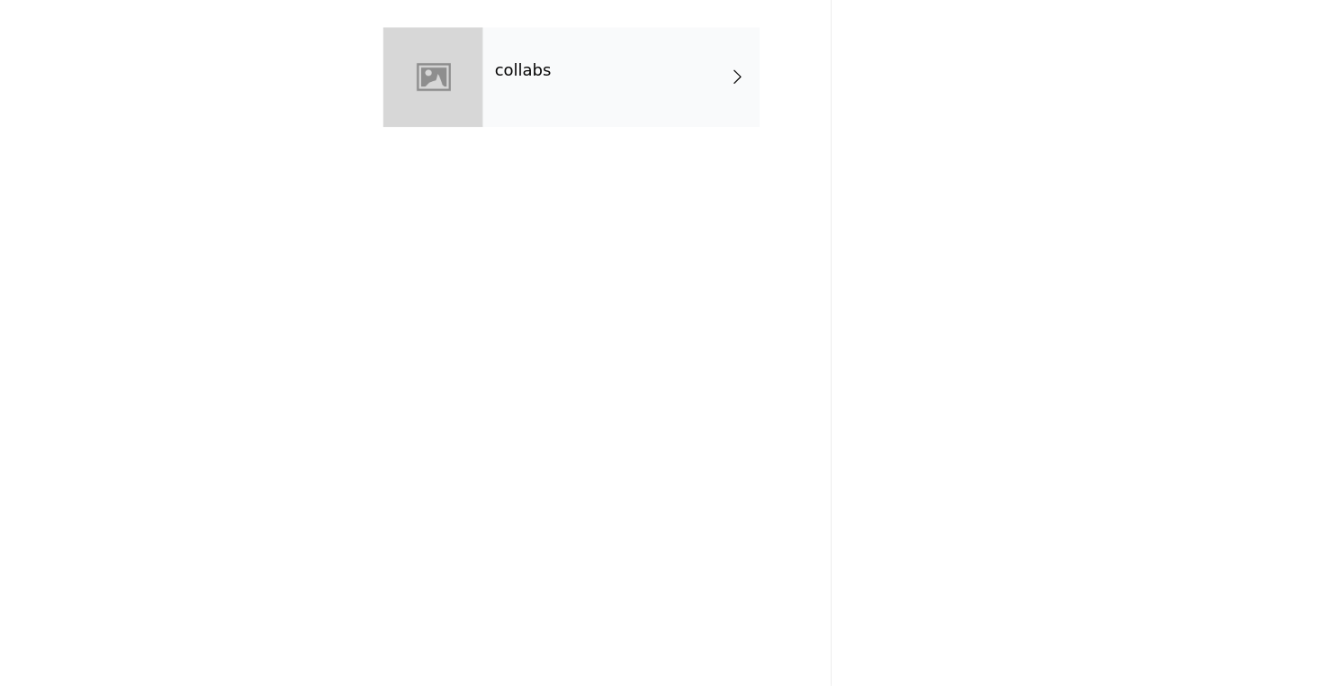
click at [562, 90] on div "collabs" at bounding box center [687, 135] width 250 height 90
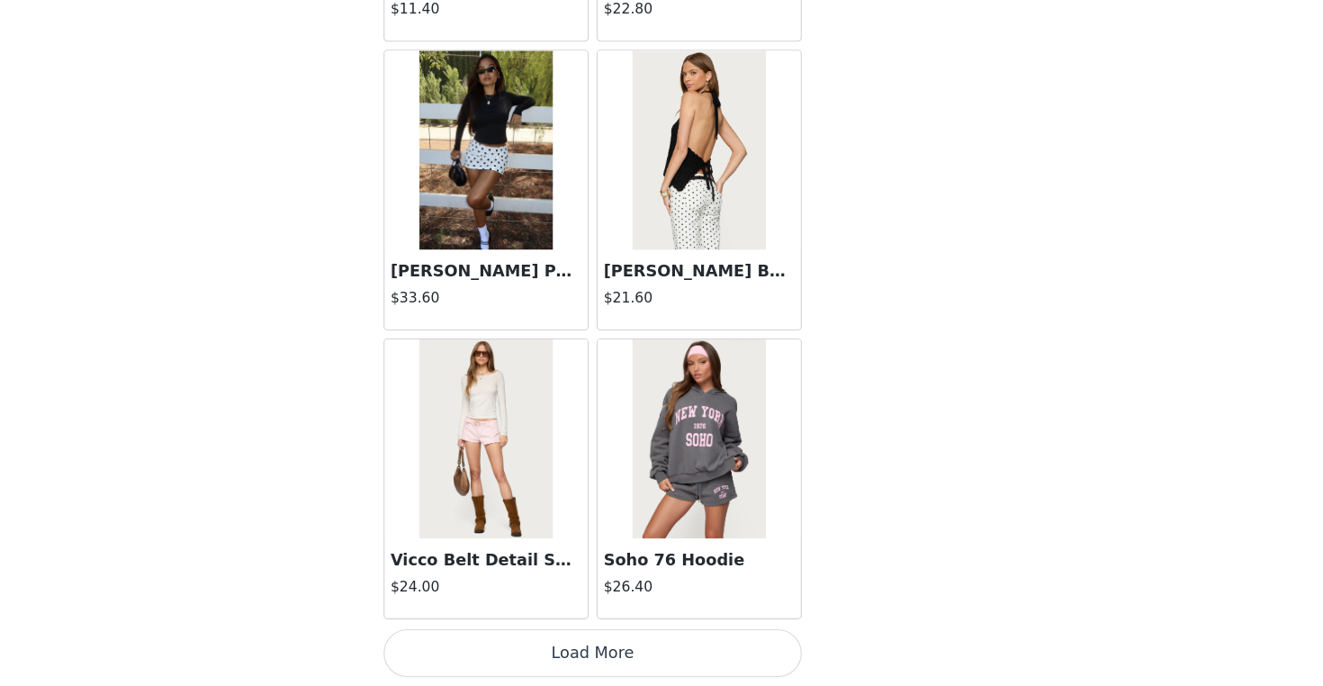
click at [472, 634] on button "Load More" at bounding box center [661, 655] width 378 height 43
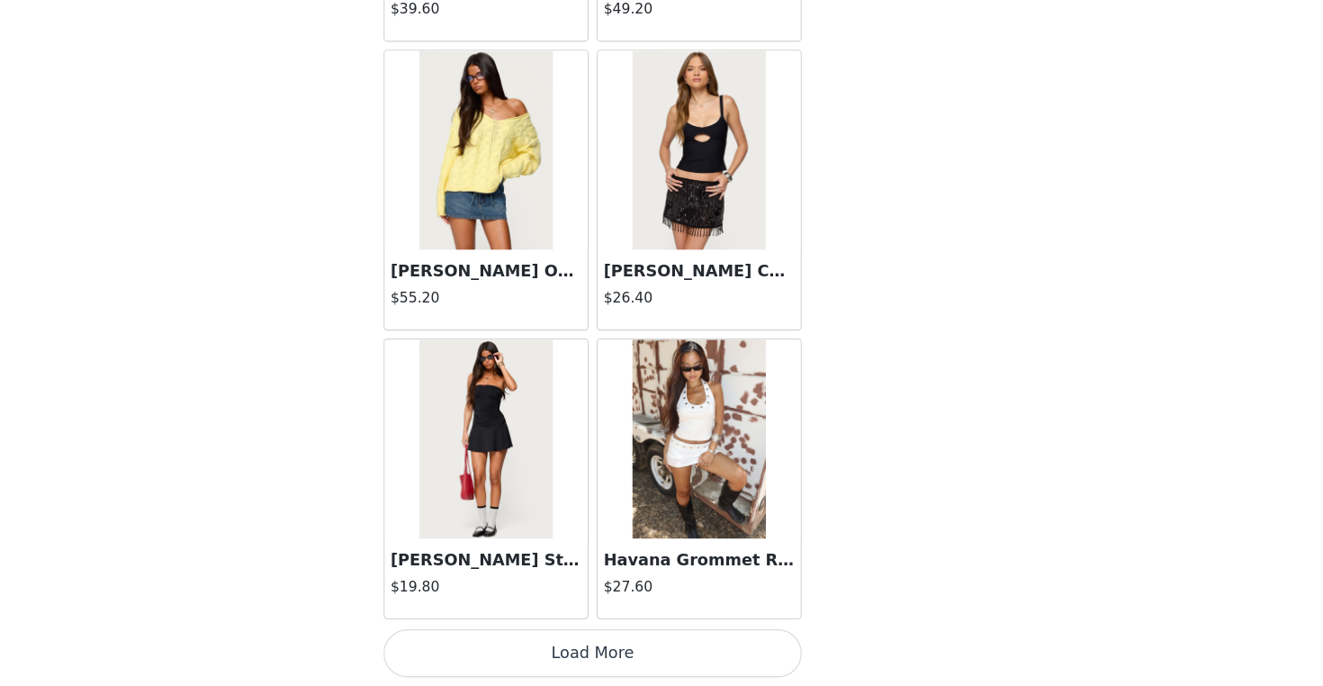
scroll to position [4678, 0]
click at [541, 634] on button "Load More" at bounding box center [661, 655] width 378 height 43
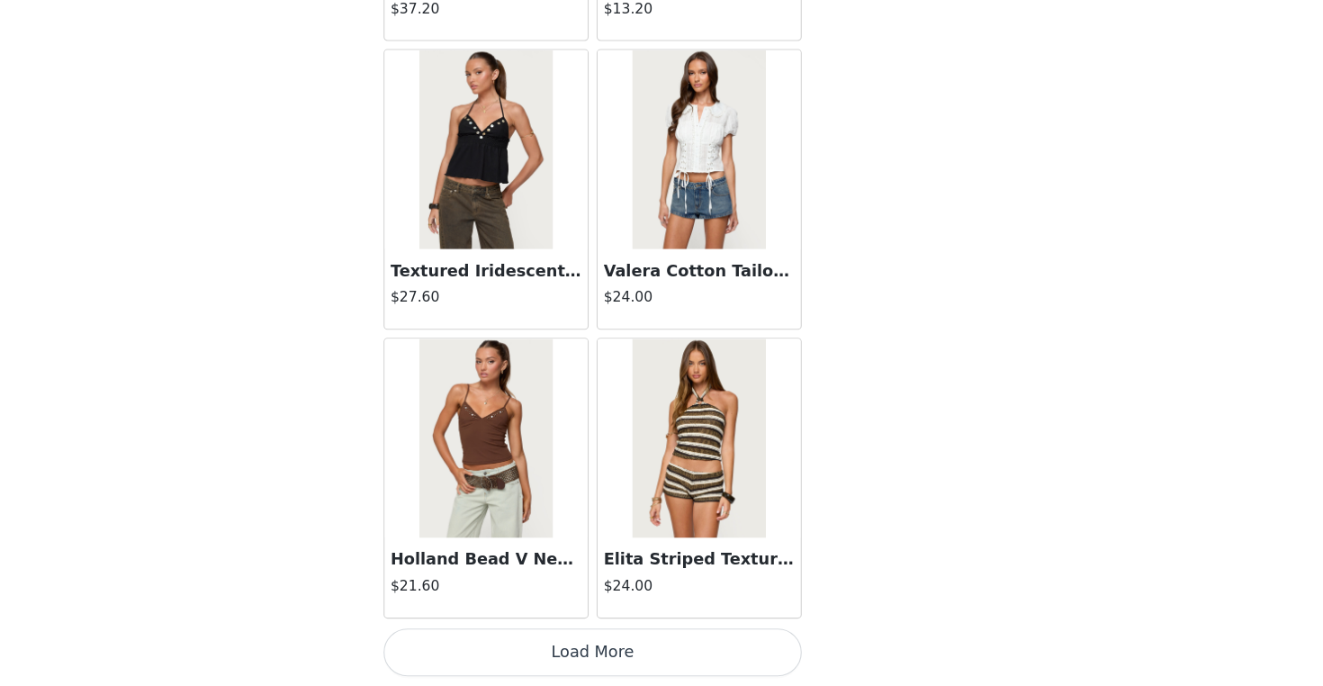
scroll to position [769, 0]
click at [564, 634] on button "Load More" at bounding box center [661, 655] width 378 height 43
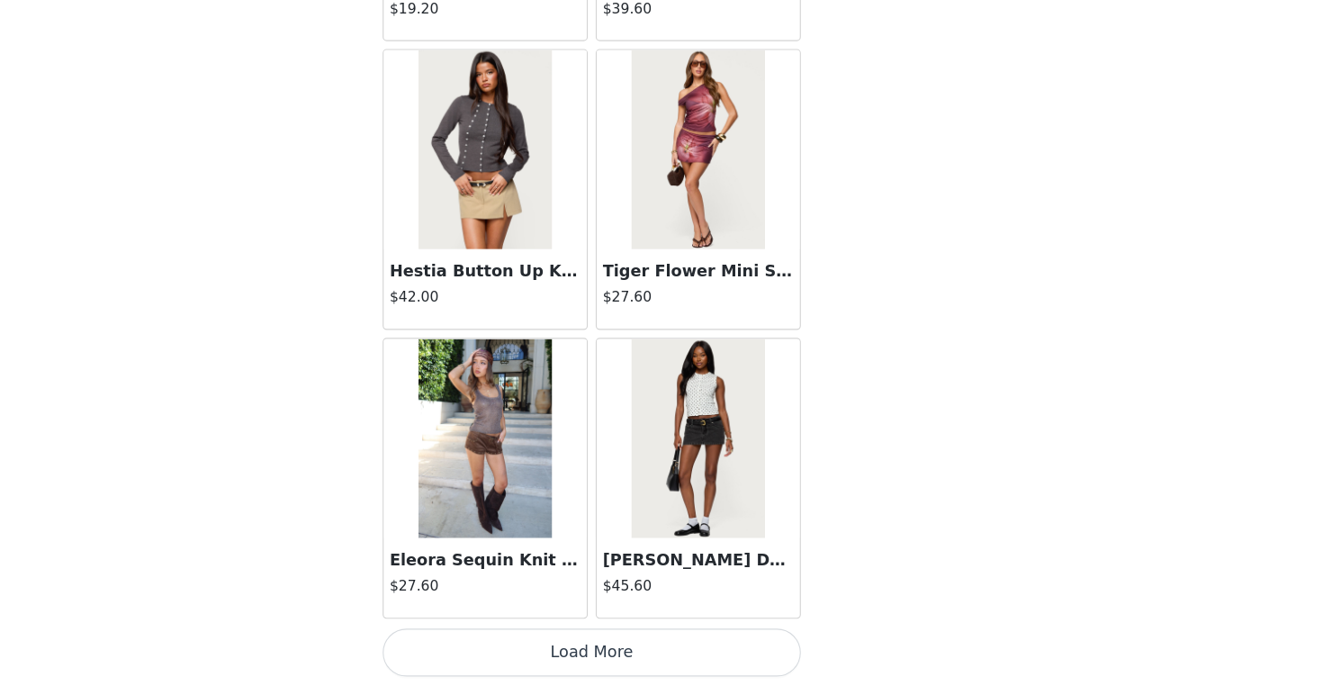
click at [505, 224] on img at bounding box center [565, 201] width 120 height 180
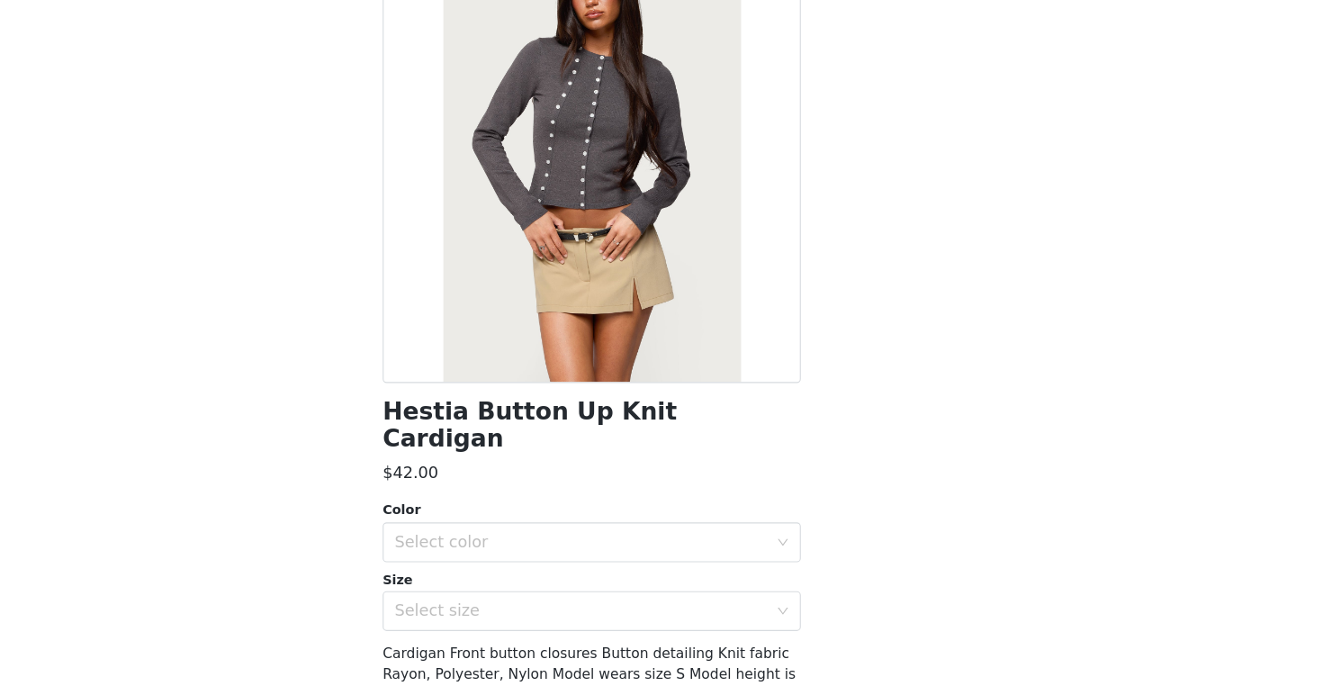
scroll to position [87, 0]
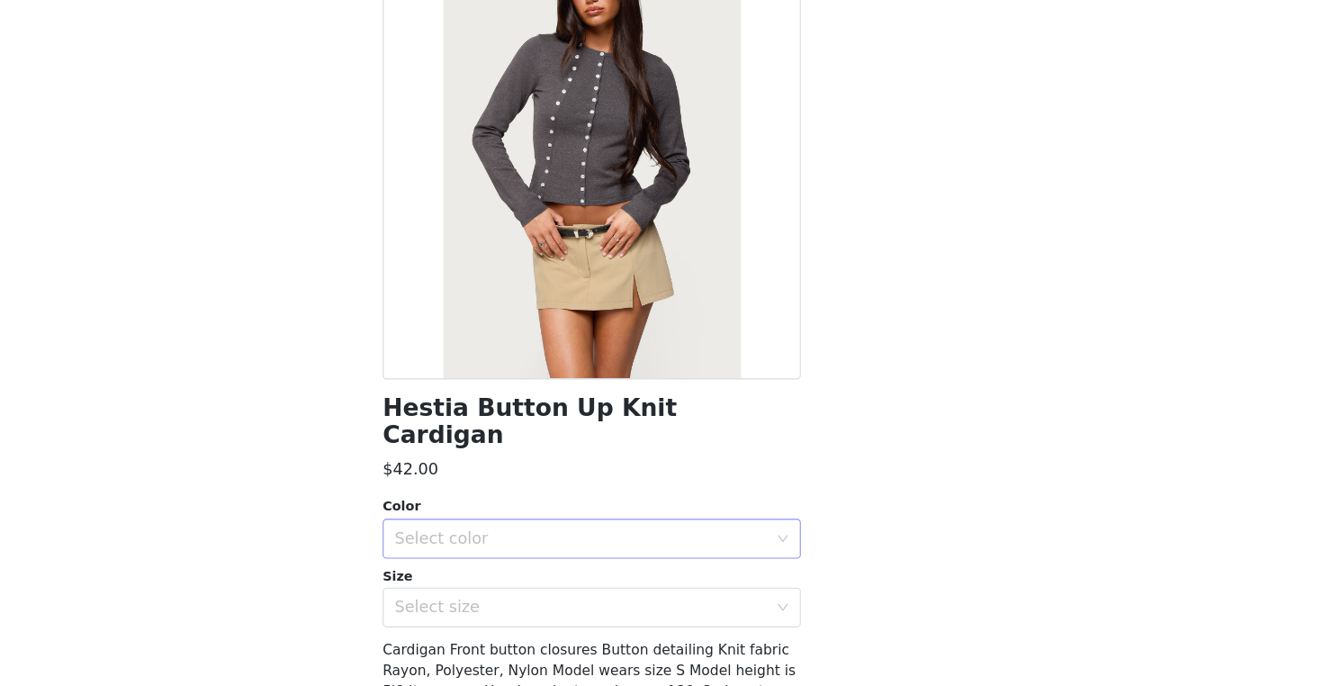
click at [487, 535] on div "Select color" at bounding box center [655, 552] width 345 height 34
click at [492, 552] on li "DARK GRAY" at bounding box center [661, 566] width 378 height 29
click at [495, 605] on div "Select size" at bounding box center [651, 614] width 337 height 18
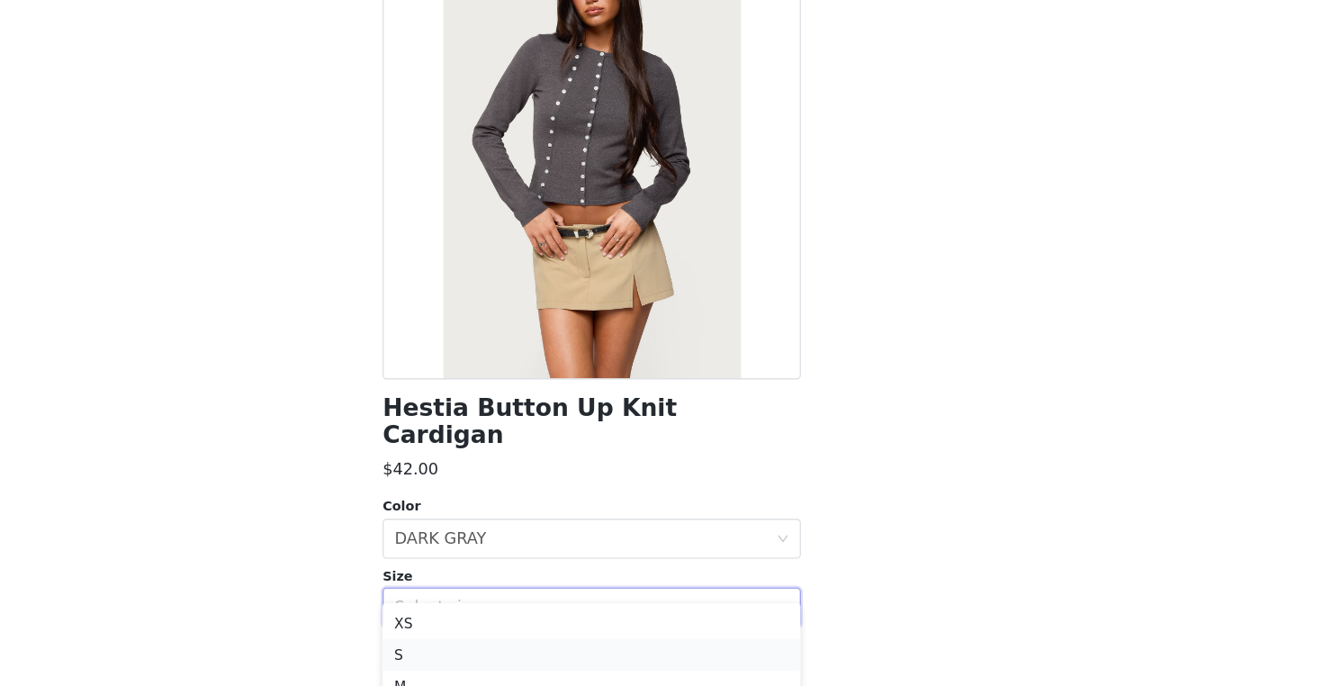
click at [494, 643] on li "S" at bounding box center [661, 657] width 378 height 29
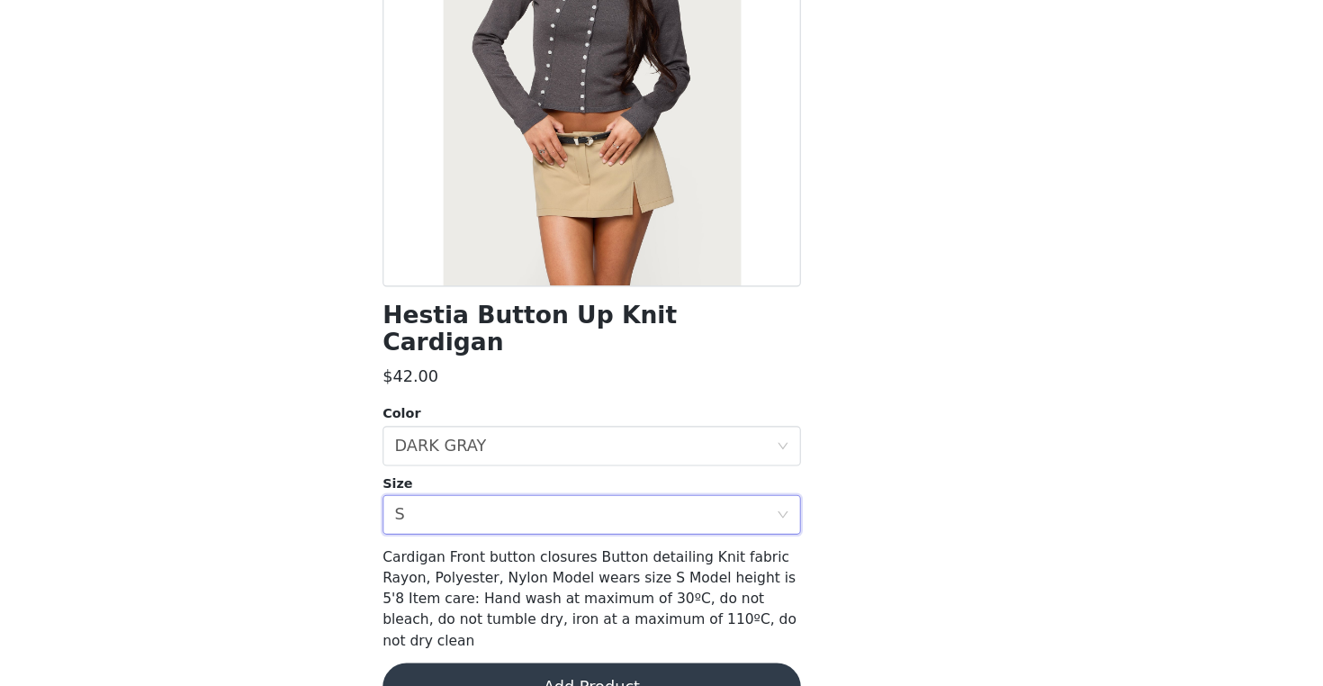
scroll to position [170, 0]
click at [546, 665] on button "Add Product" at bounding box center [661, 686] width 378 height 43
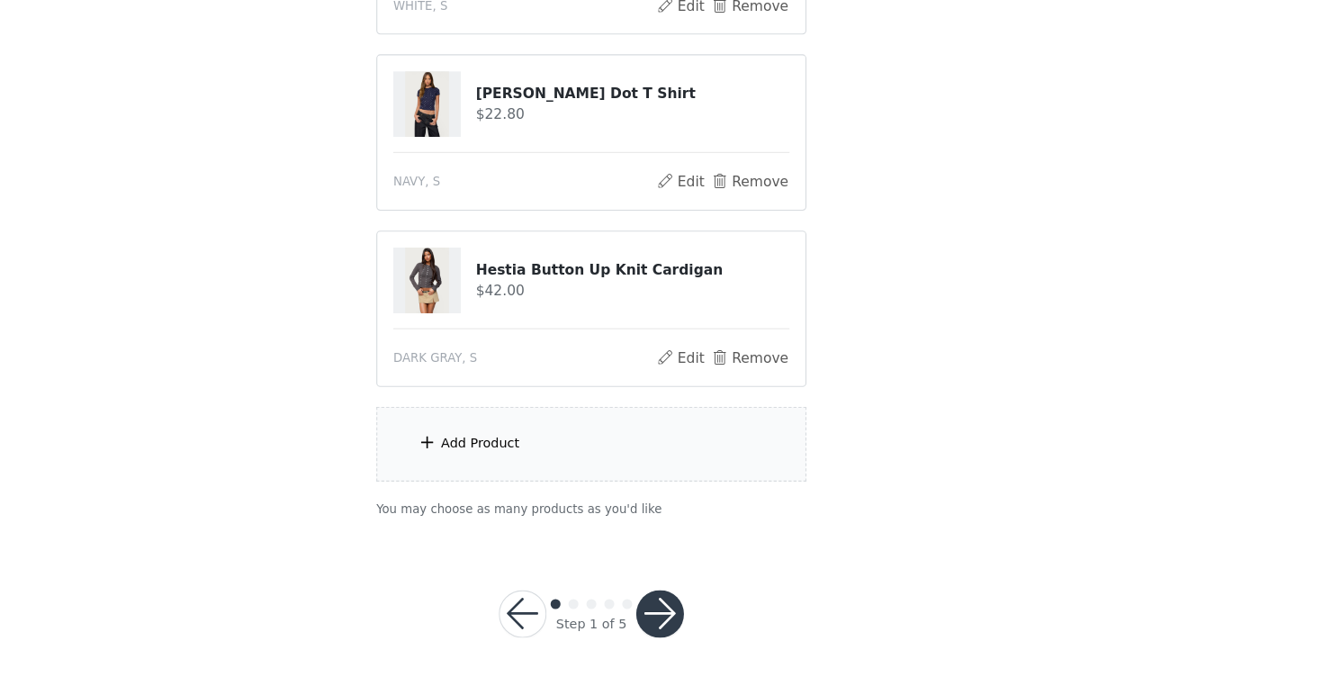
scroll to position [929, 0]
click at [702, 600] on button "button" at bounding box center [723, 621] width 43 height 43
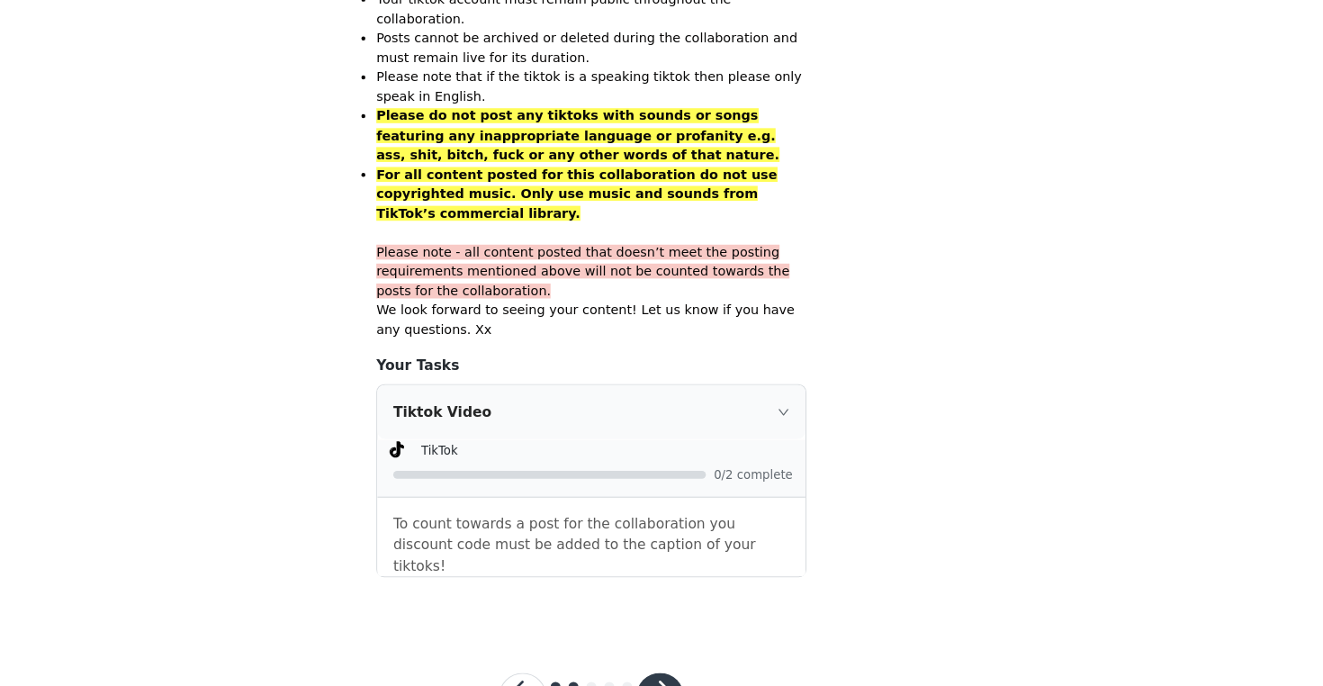
scroll to position [1133, 0]
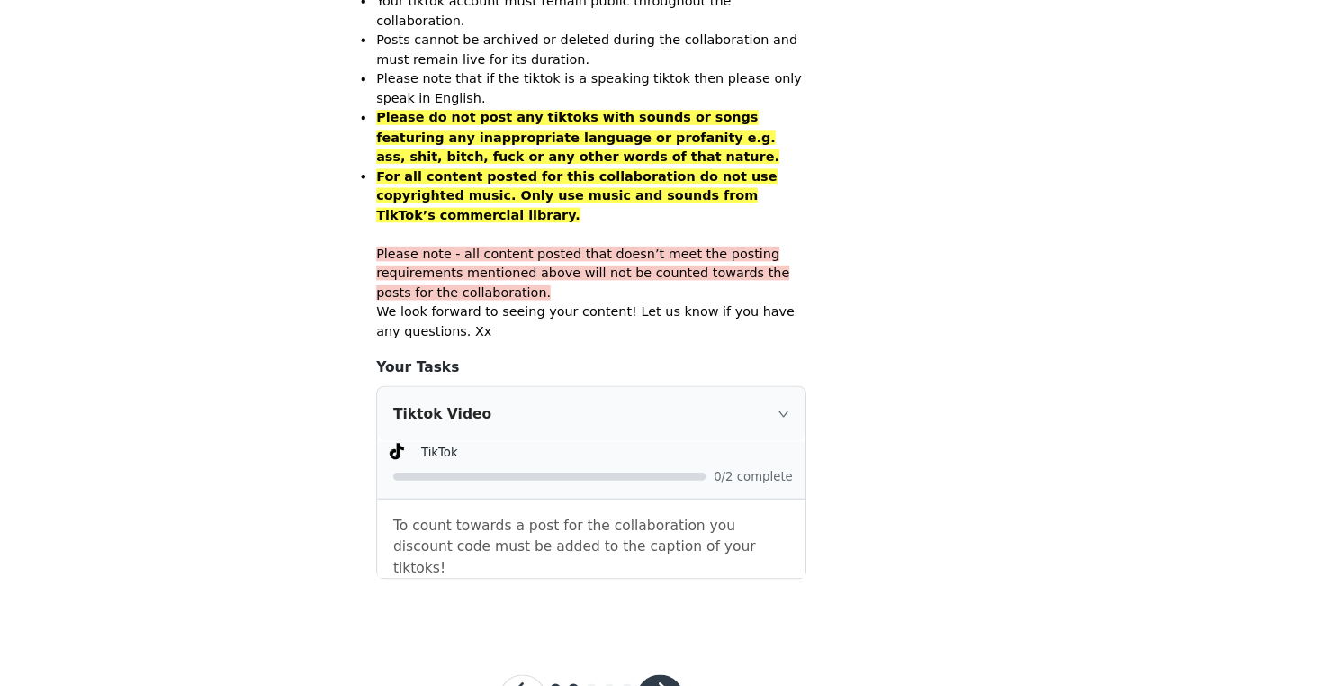
click at [702, 675] on button "button" at bounding box center [723, 696] width 43 height 43
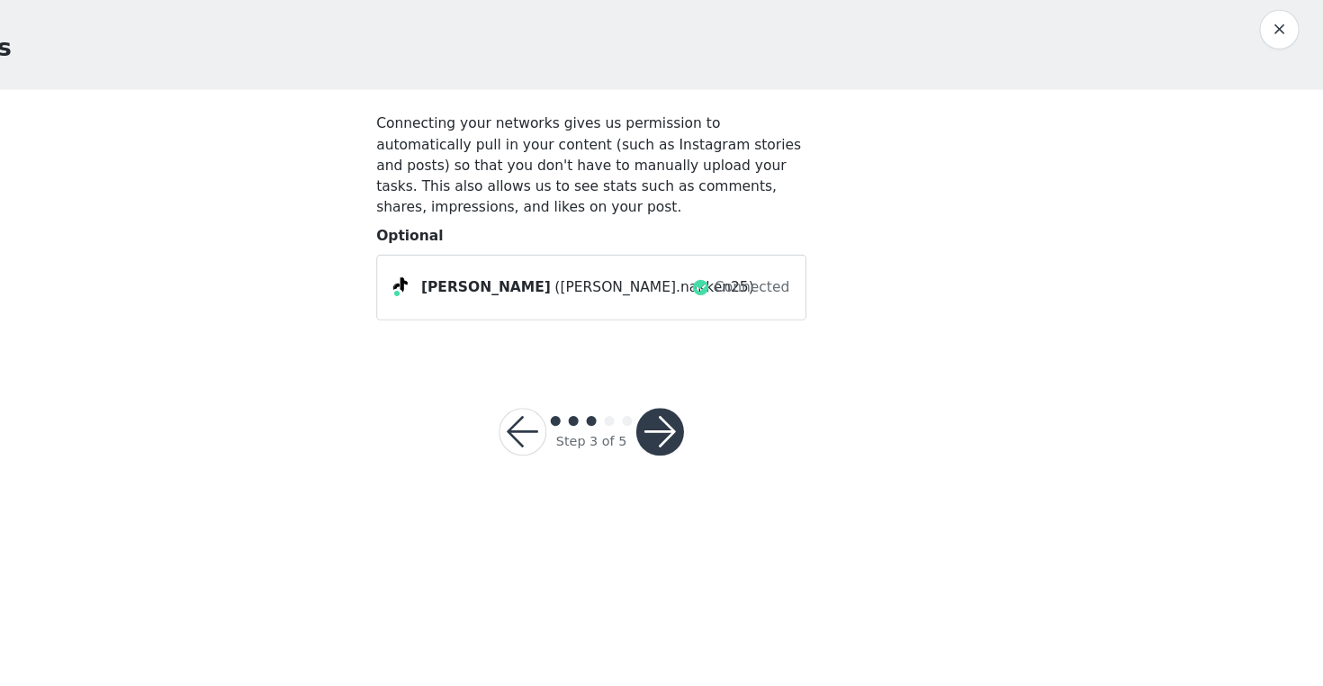
click at [702, 434] on button "button" at bounding box center [723, 455] width 43 height 43
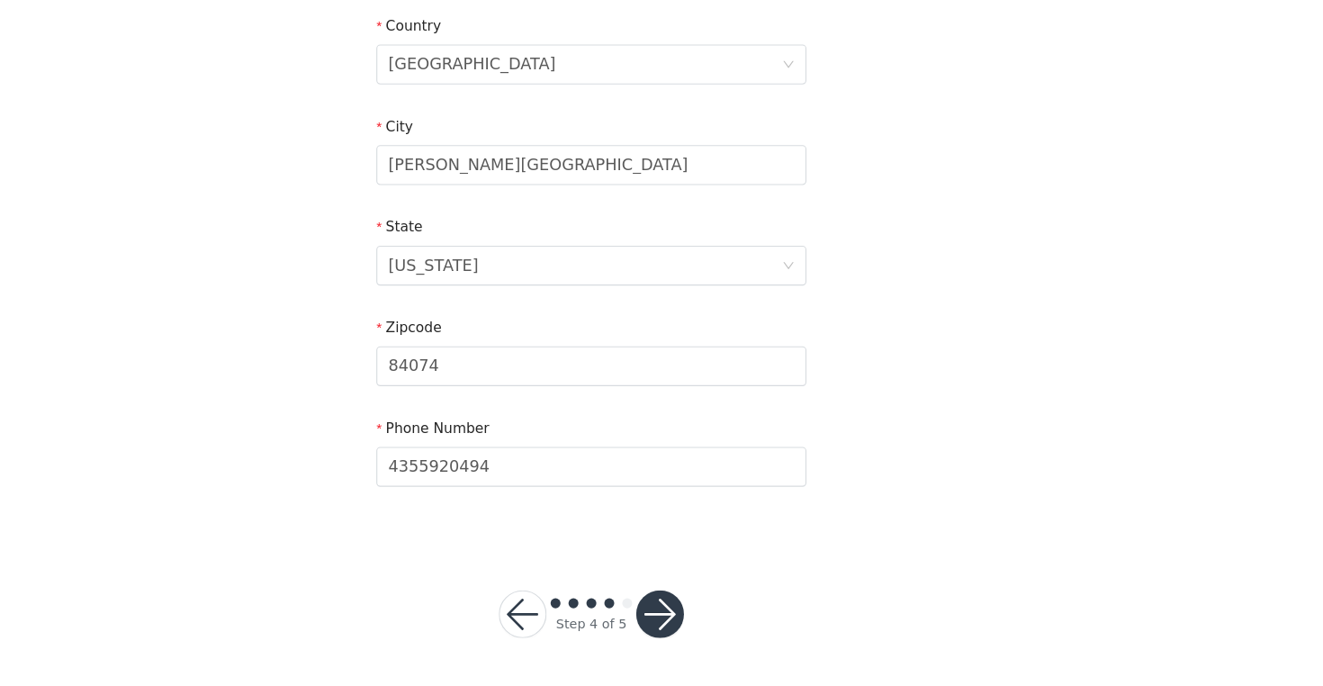
scroll to position [541, 0]
click at [702, 600] on button "button" at bounding box center [723, 621] width 43 height 43
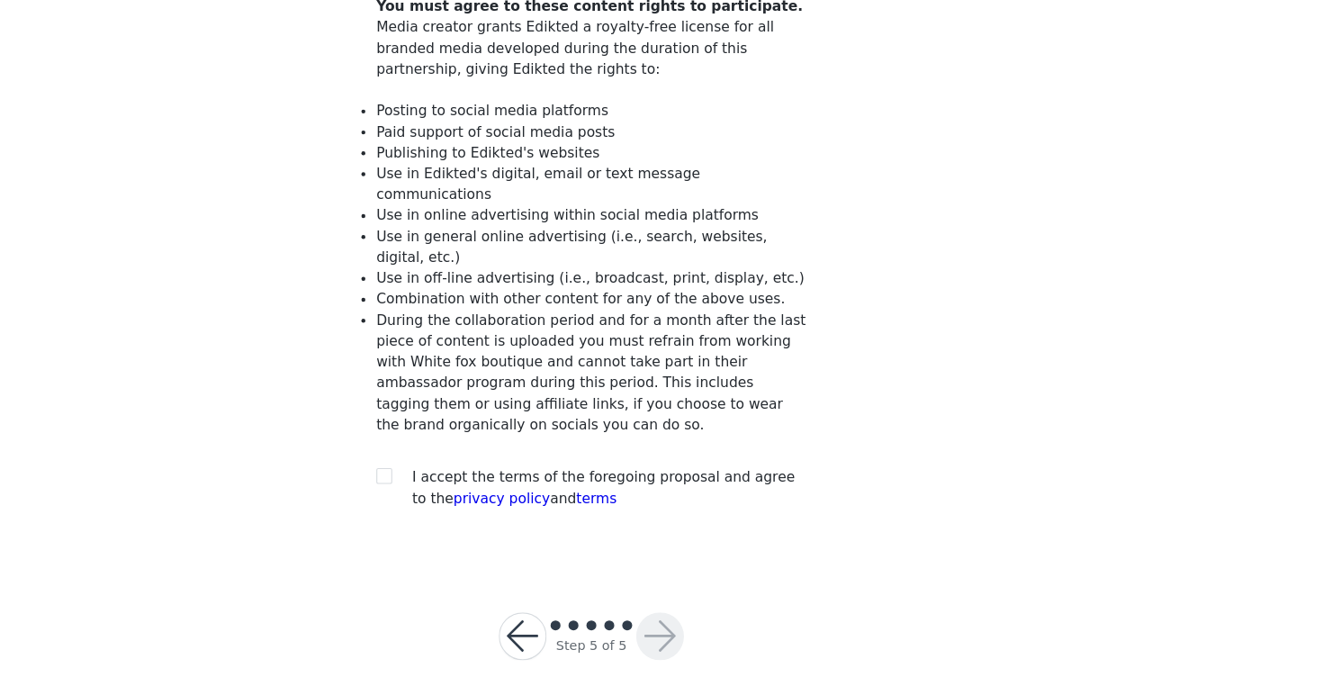
scroll to position [146, 0]
click at [467, 489] on input "checkbox" at bounding box center [473, 495] width 13 height 13
checkbox input "true"
click at [702, 619] on button "button" at bounding box center [723, 640] width 43 height 43
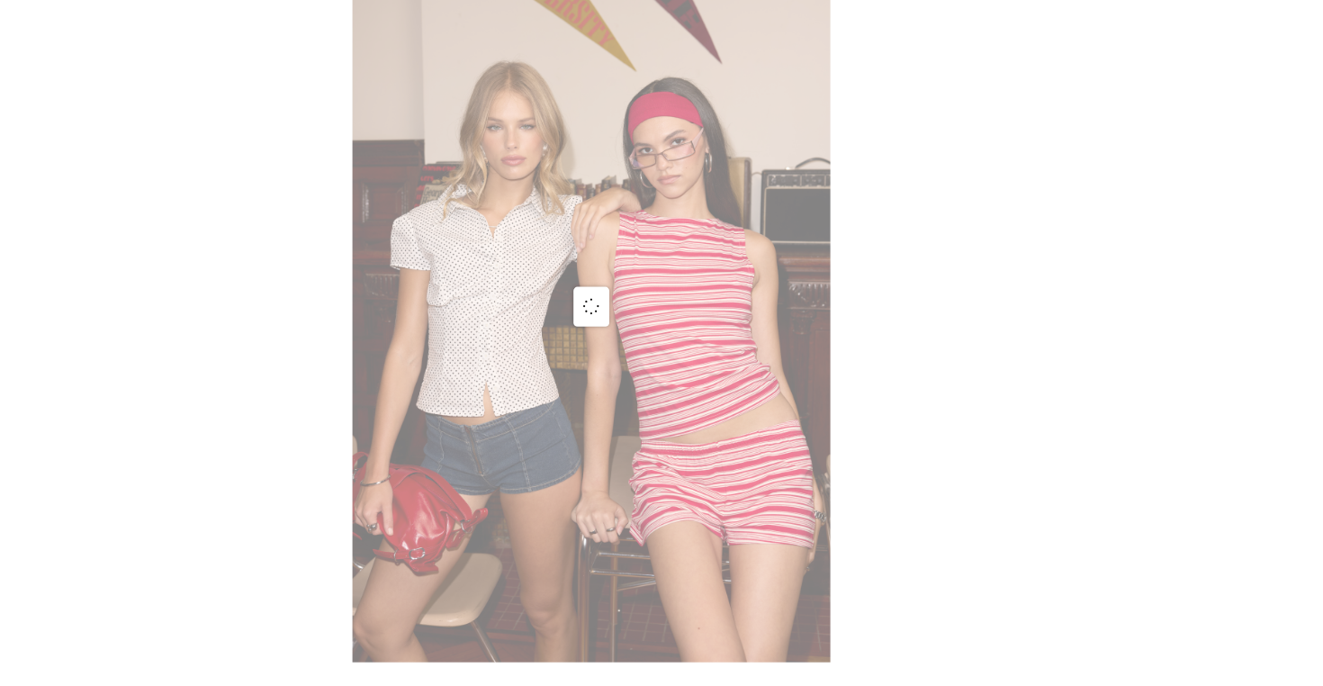
scroll to position [36, 0]
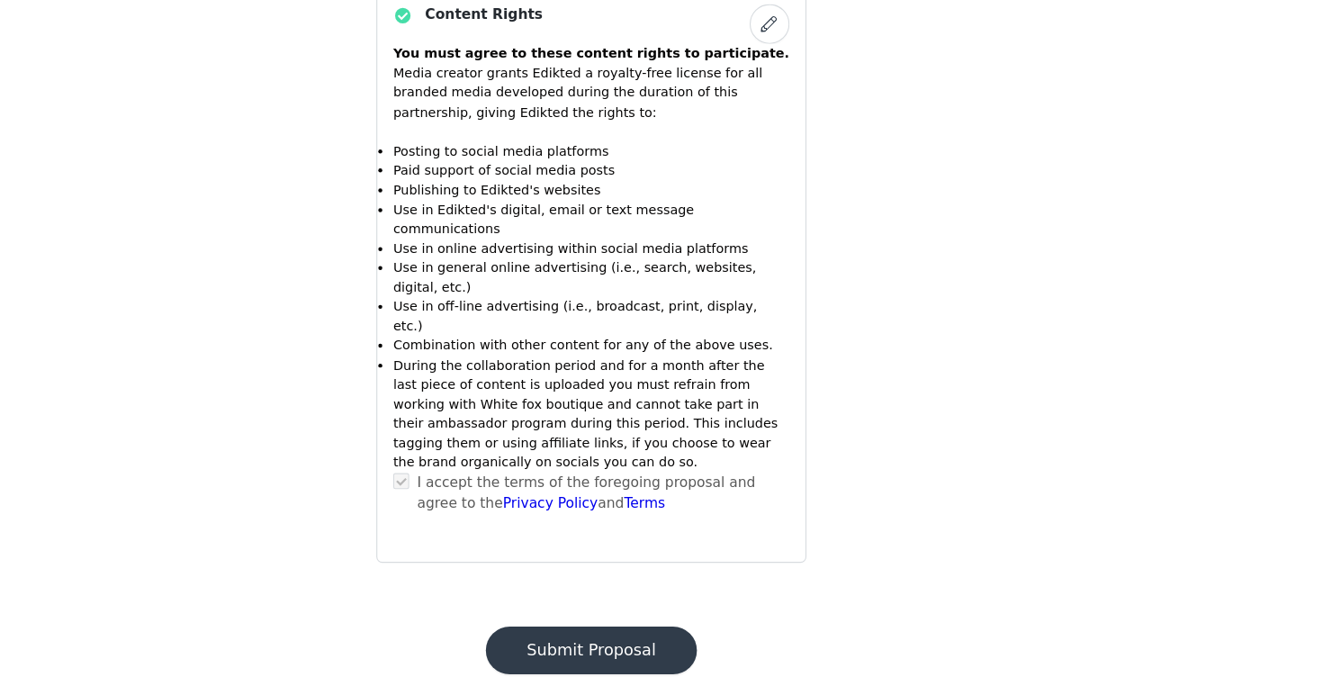
click at [566, 632] on button "Submit Proposal" at bounding box center [661, 653] width 191 height 43
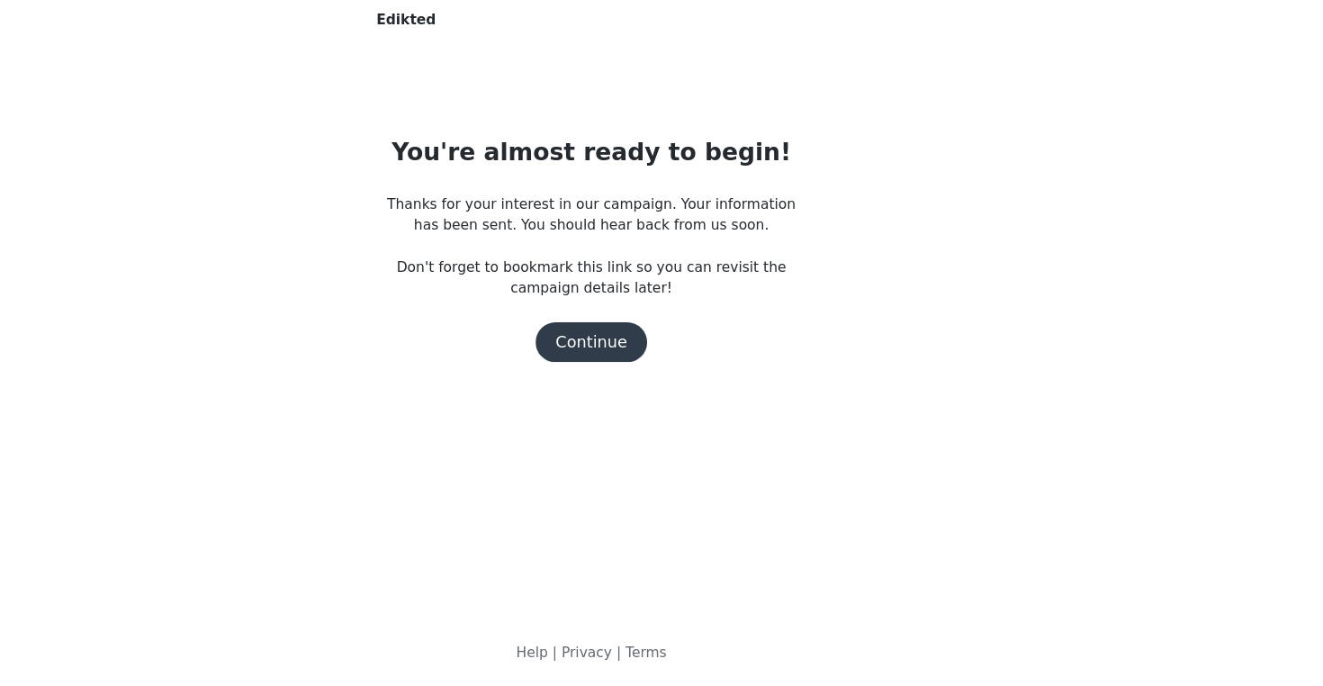
click at [611, 356] on button "Continue" at bounding box center [661, 374] width 101 height 36
